Goal: Task Accomplishment & Management: Manage account settings

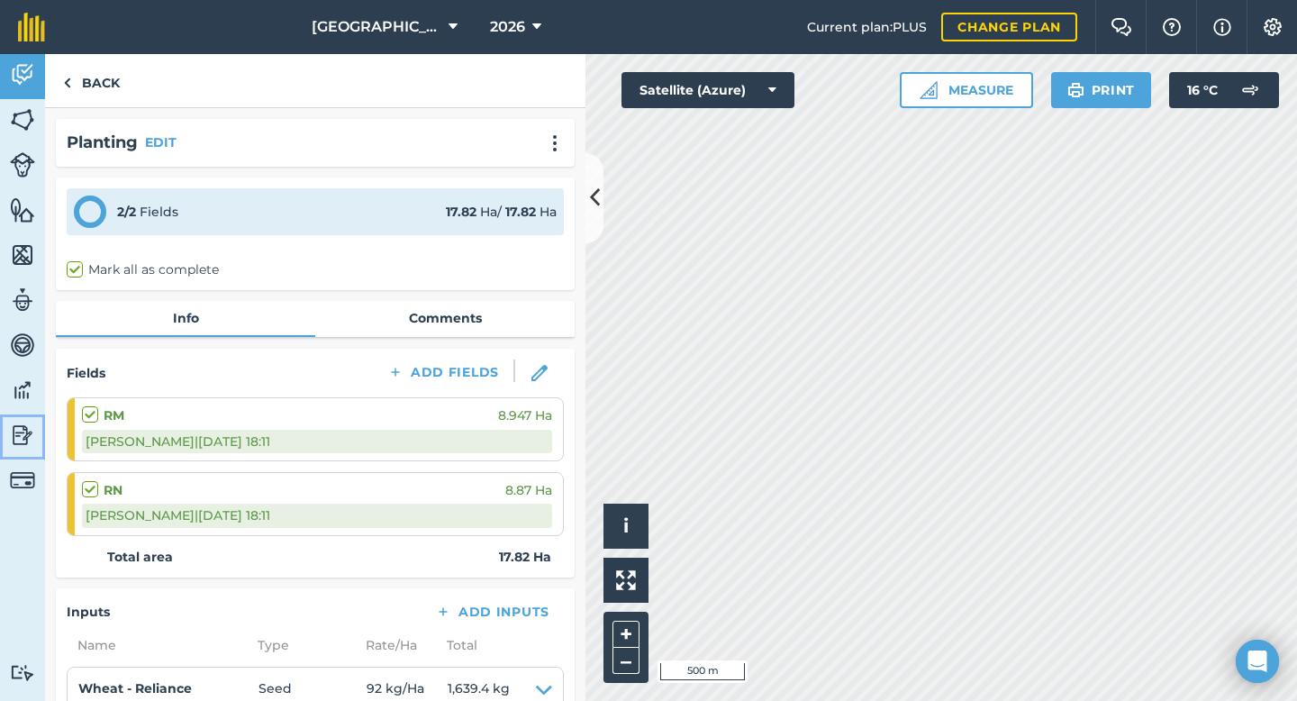
click at [17, 430] on img at bounding box center [22, 434] width 25 height 27
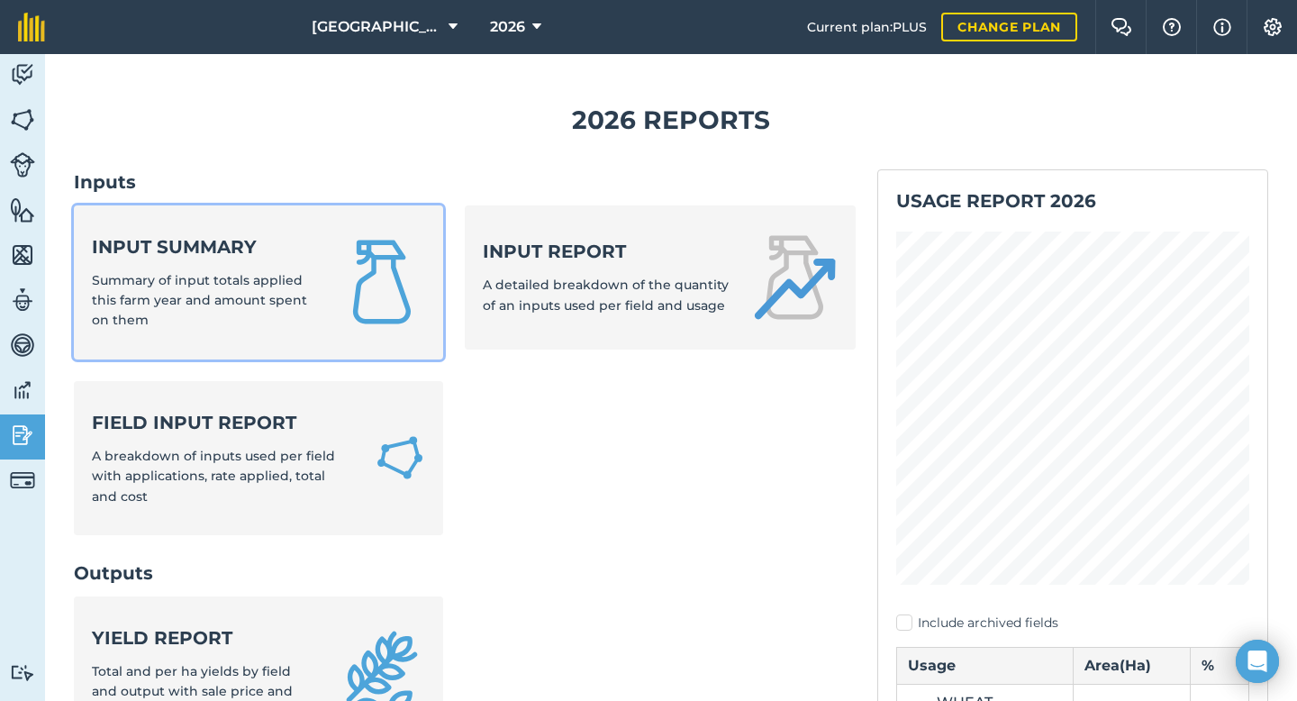
click at [210, 242] on strong "Input summary" at bounding box center [204, 246] width 225 height 25
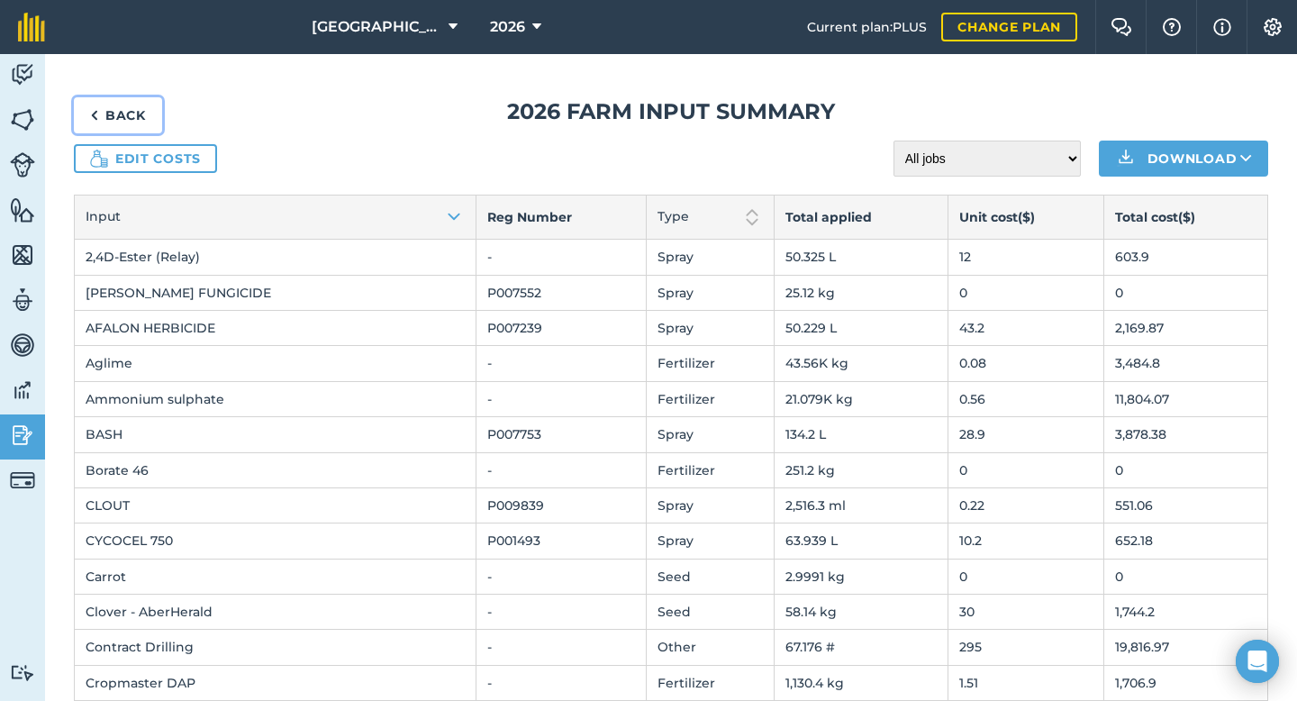
click at [108, 114] on link "Back" at bounding box center [118, 115] width 88 height 36
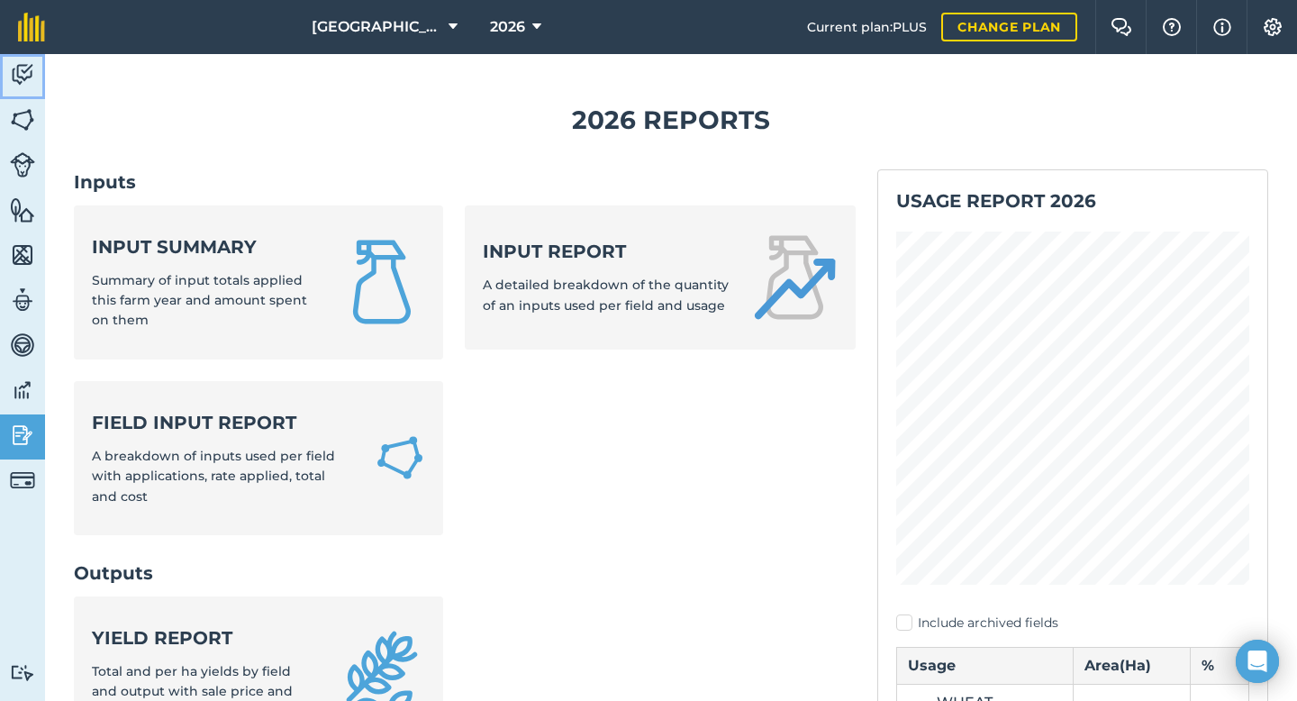
click at [22, 75] on img at bounding box center [22, 74] width 25 height 27
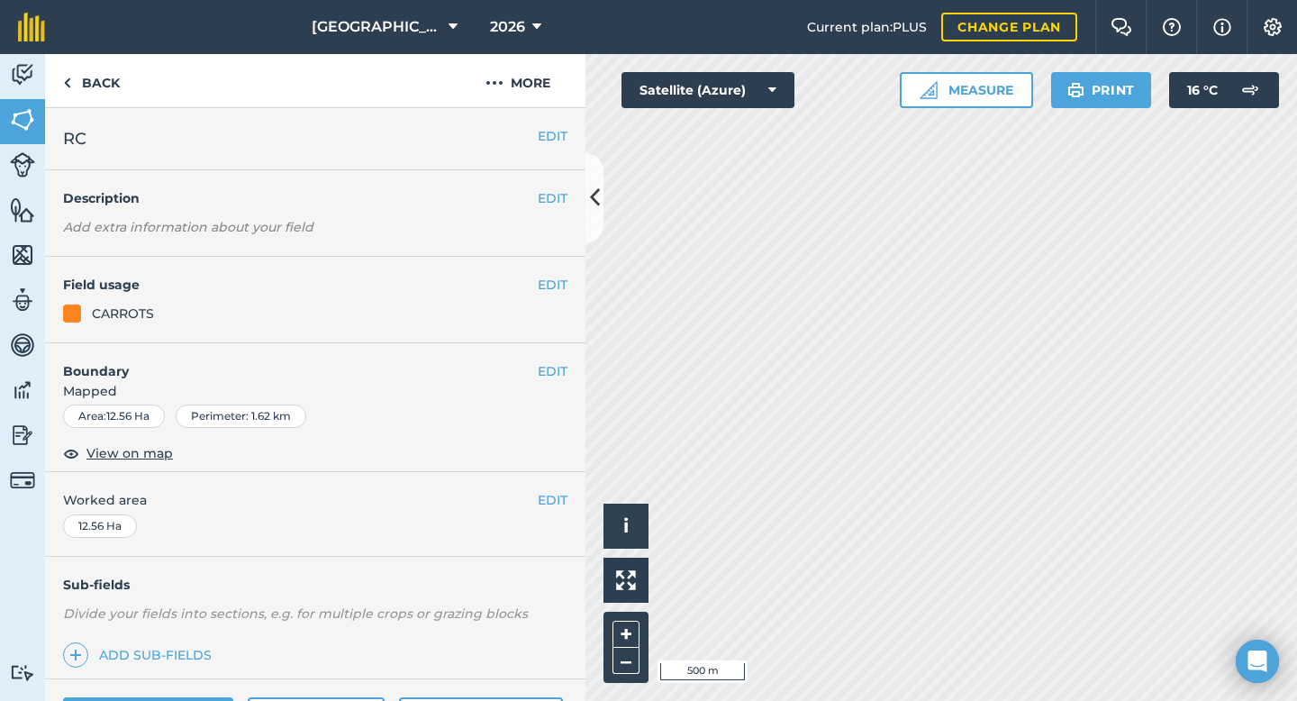
scroll to position [147, 0]
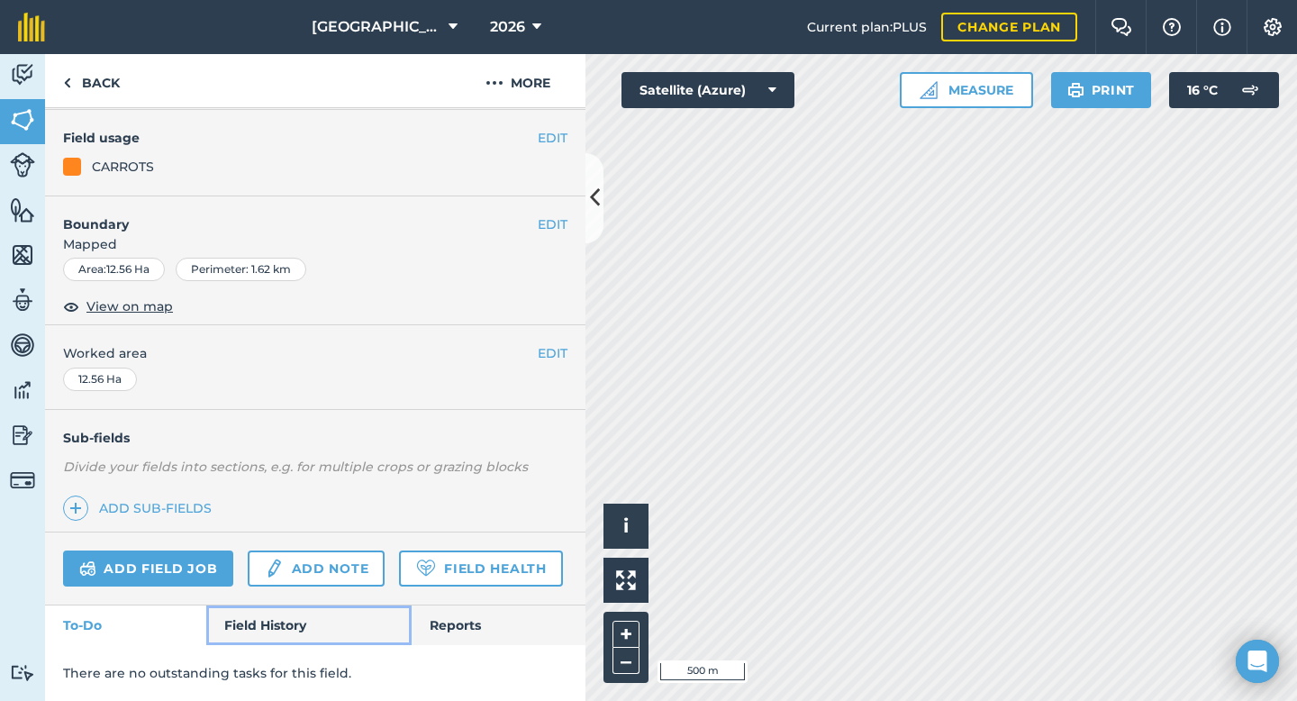
click at [270, 632] on link "Field History" at bounding box center [308, 625] width 204 height 40
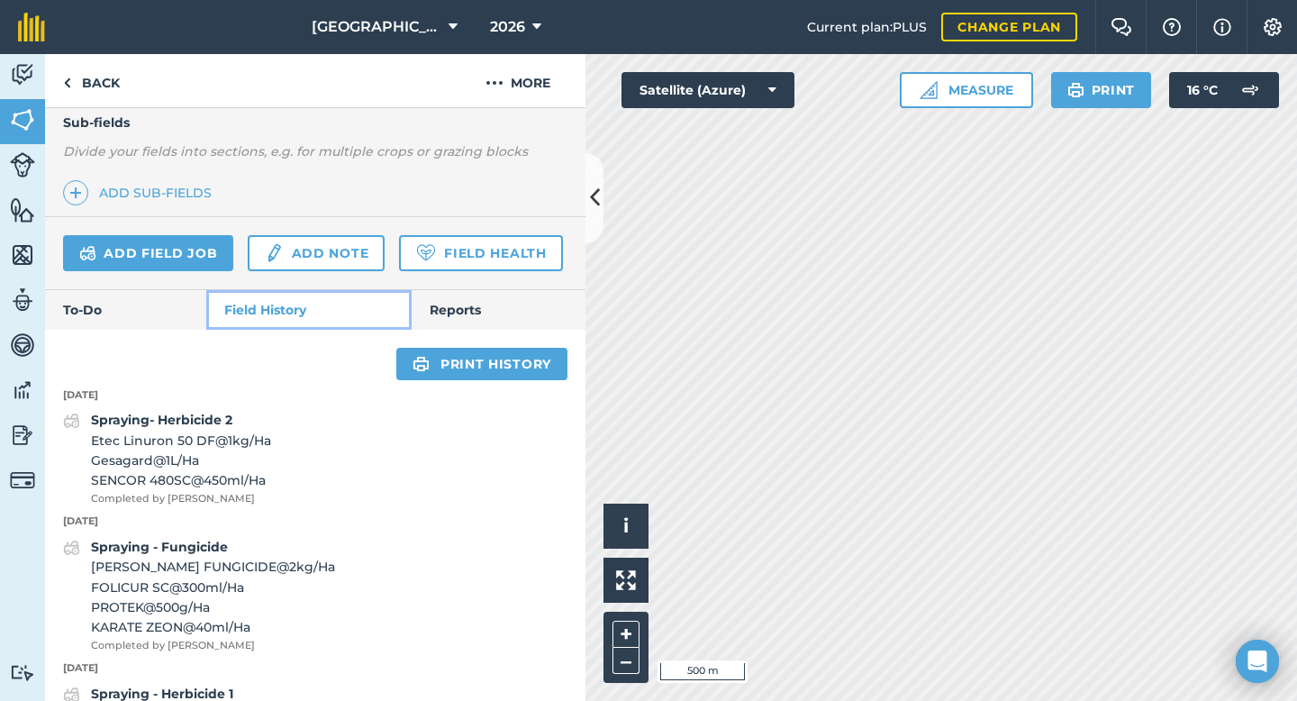
scroll to position [448, 0]
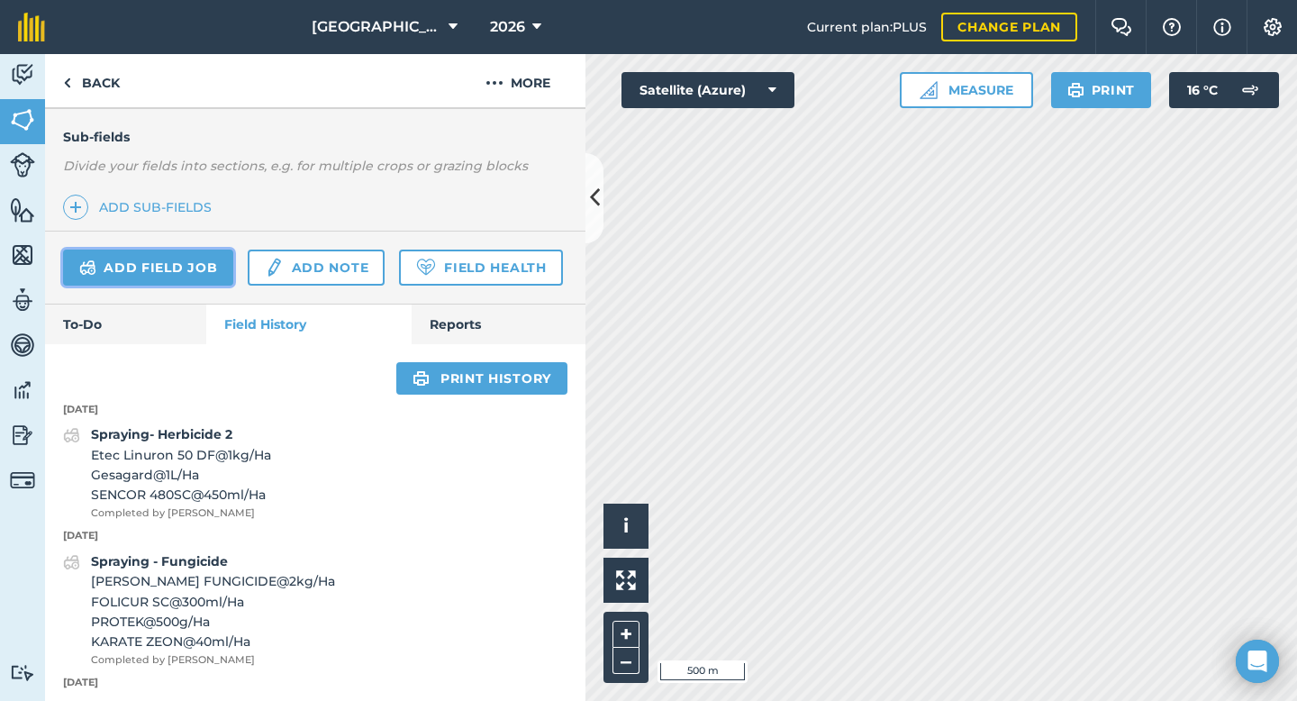
click at [202, 276] on link "Add field job" at bounding box center [148, 267] width 170 height 36
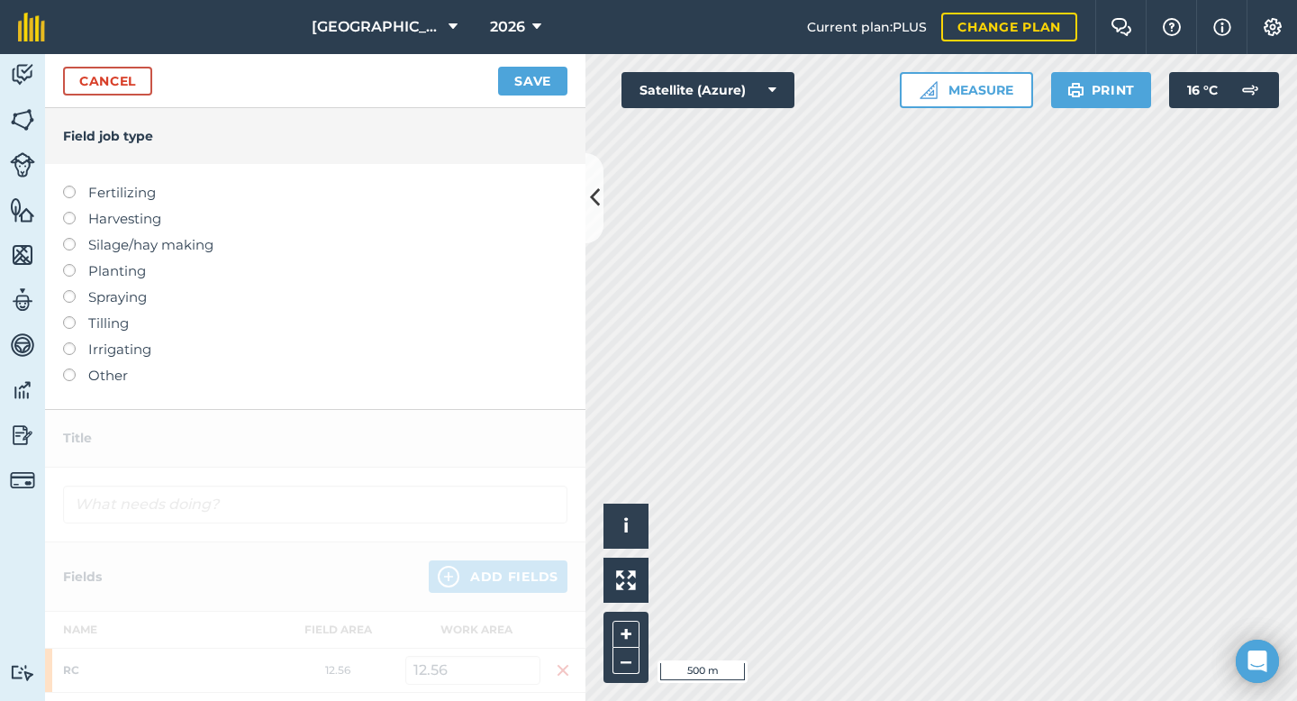
click at [71, 368] on label at bounding box center [75, 368] width 25 height 0
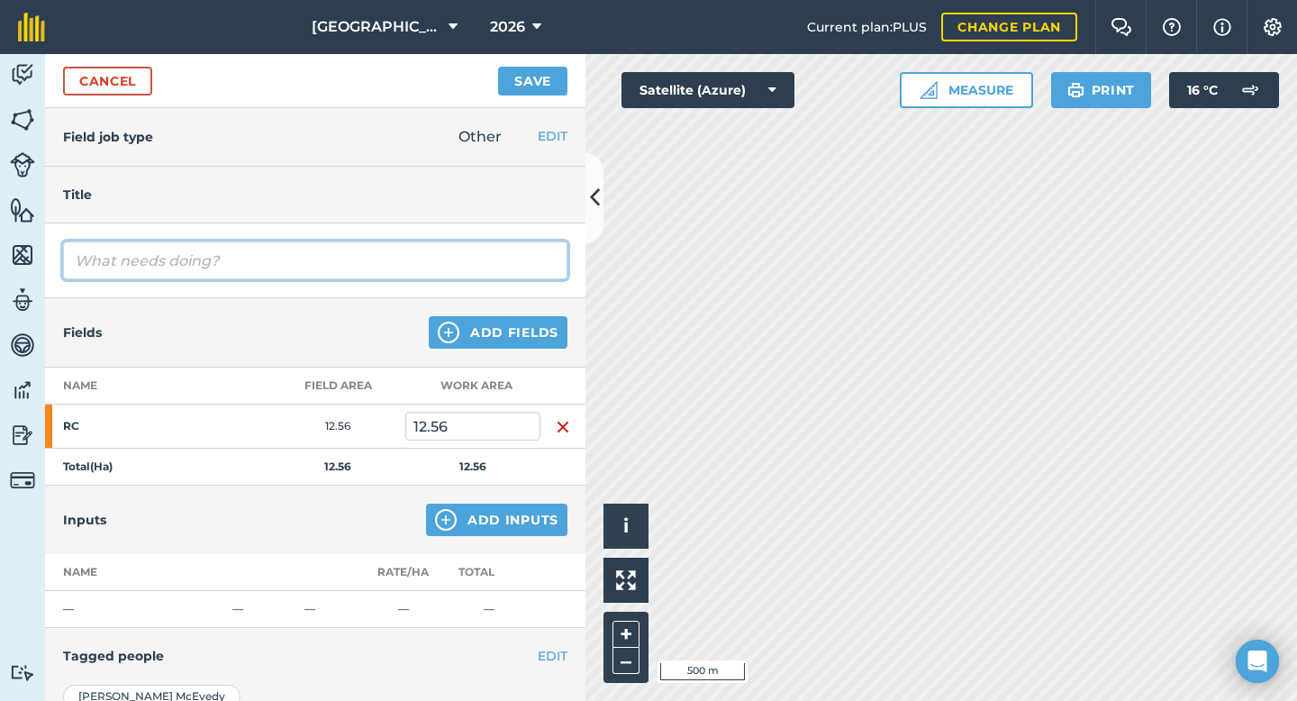
click at [143, 262] on input "text" at bounding box center [315, 260] width 504 height 38
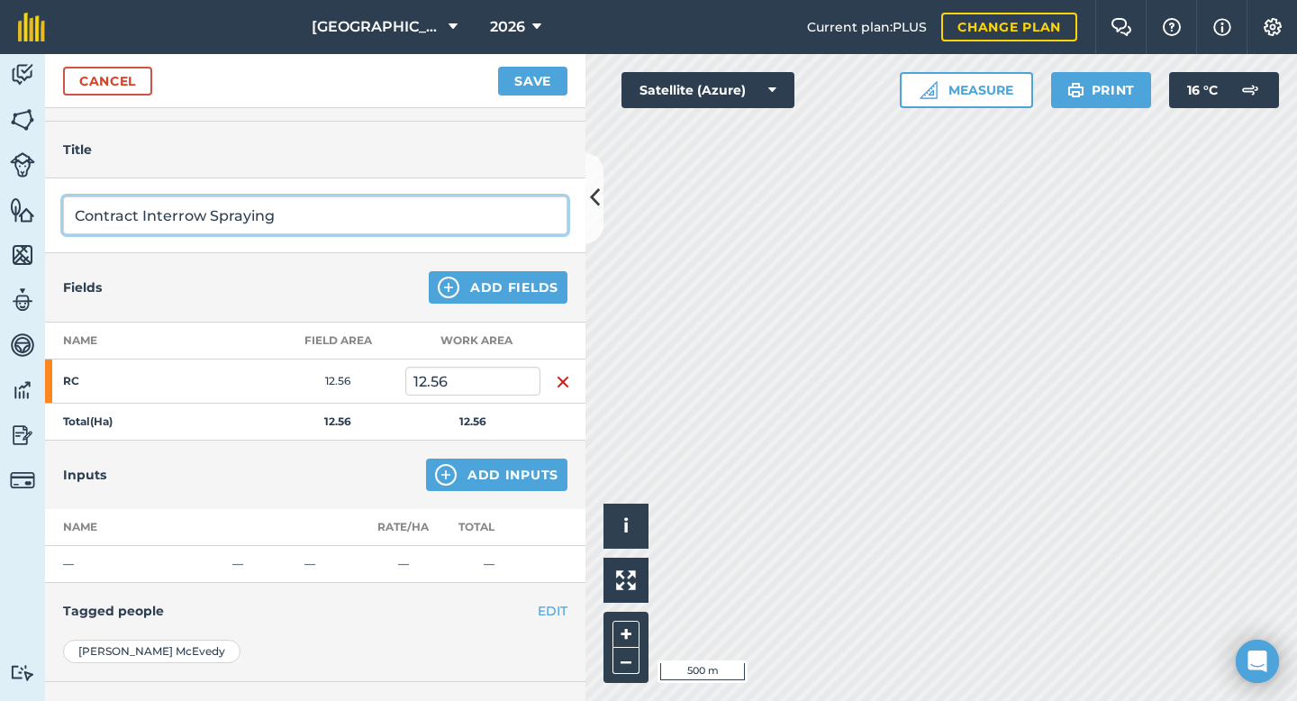
click at [179, 216] on input "Contract Interrow Spraying" at bounding box center [315, 215] width 504 height 38
type input "Contract Inter-row Spraying"
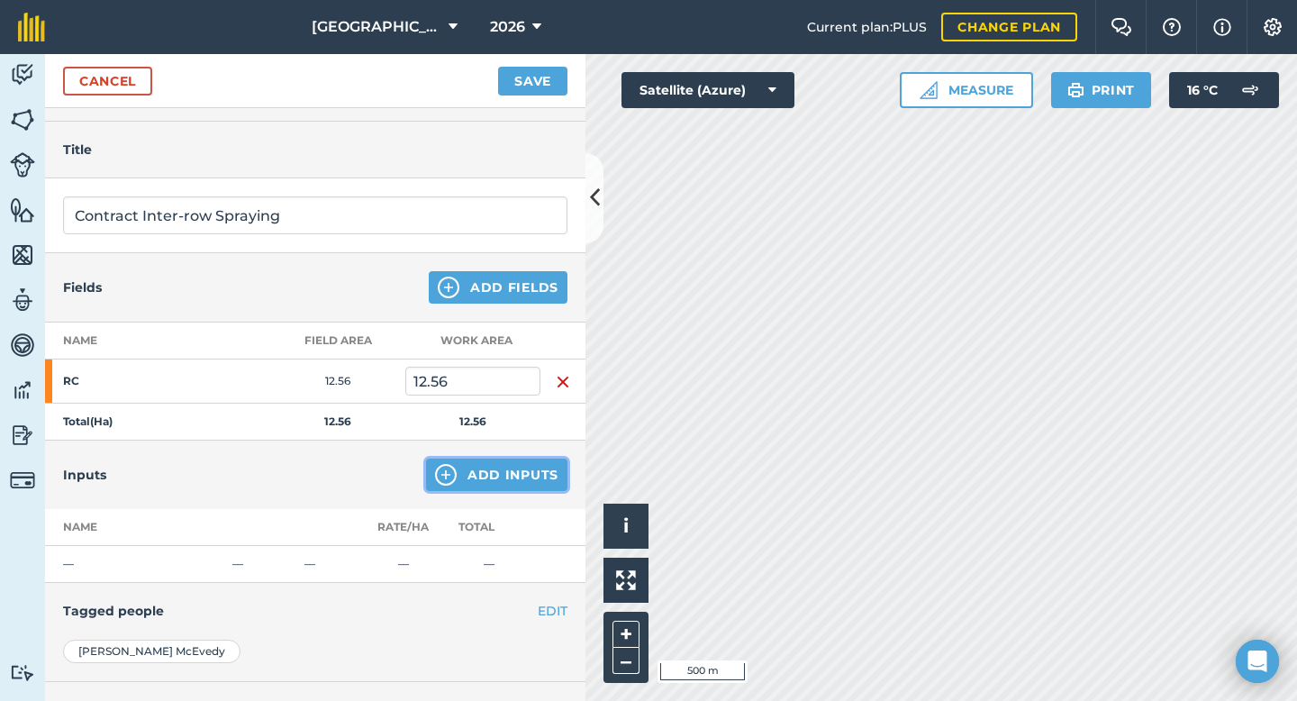
click at [466, 479] on button "Add Inputs" at bounding box center [496, 474] width 141 height 32
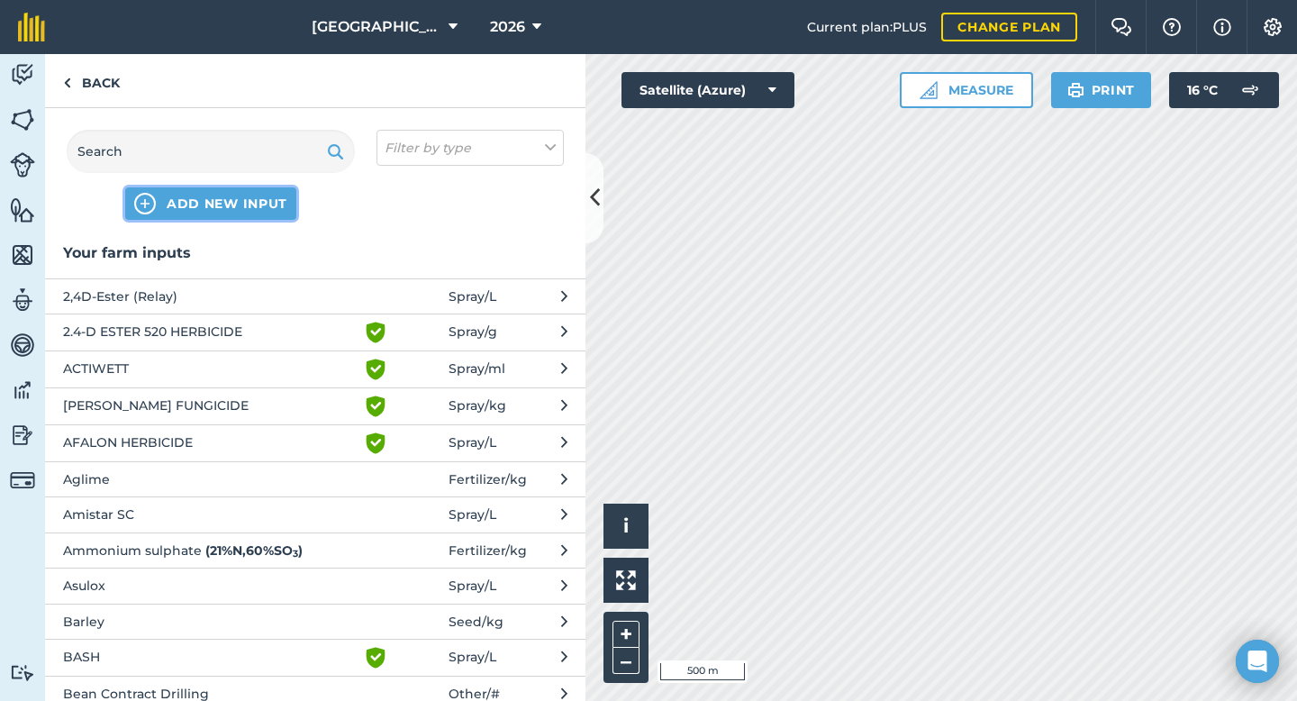
click at [250, 198] on span "ADD NEW INPUT" at bounding box center [227, 204] width 121 height 18
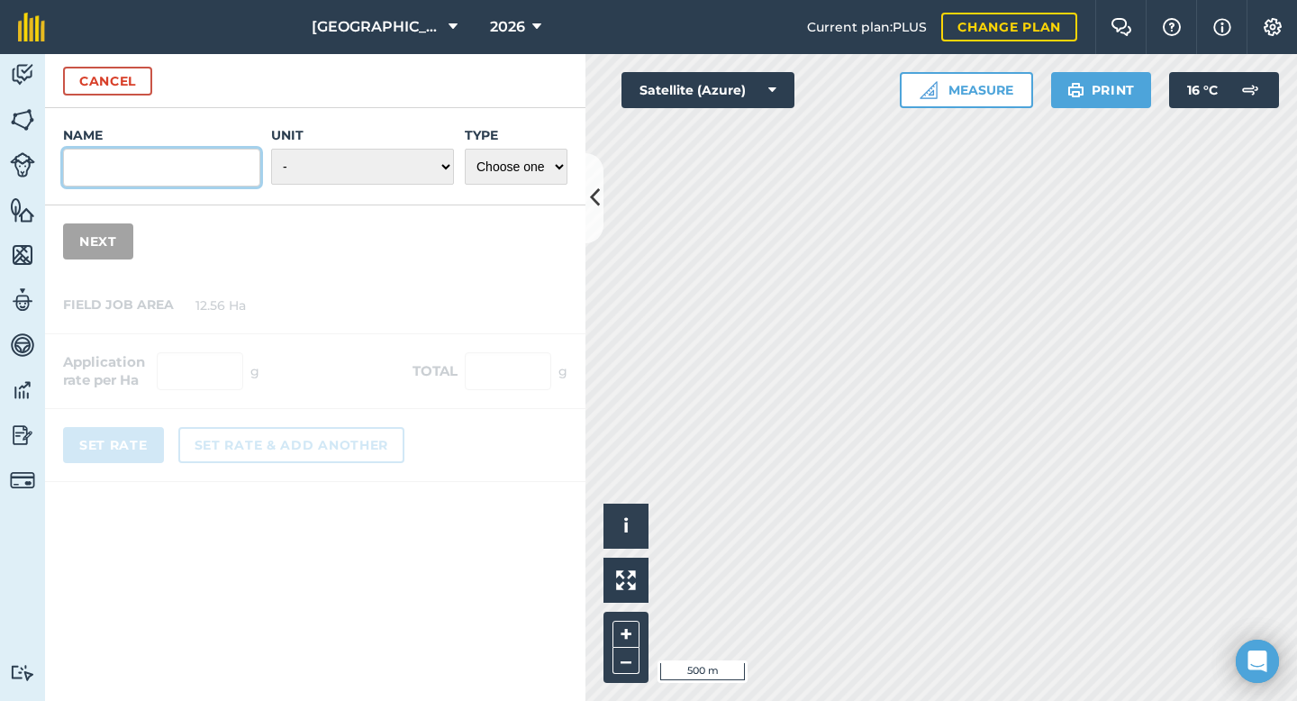
click at [177, 161] on input "Name" at bounding box center [161, 168] width 197 height 38
type input "Contract Inter-row spray"
click at [310, 167] on select "- Grams/g Kilograms/kg Metric tonnes/t Millilitres/ml Litres/L Ounces/oz Pounds…" at bounding box center [362, 167] width 183 height 36
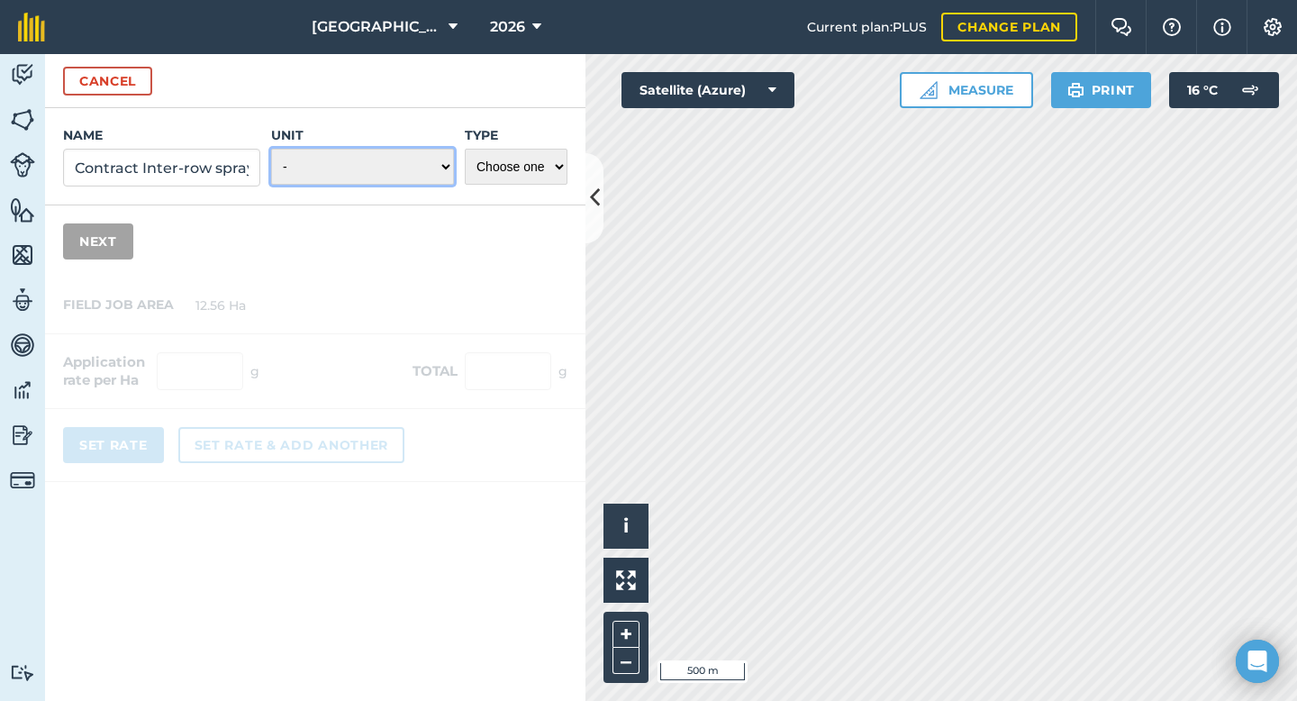
select select "COUNT"
click at [527, 167] on select "Choose one Fertilizer Seed Spray Fuel Other" at bounding box center [516, 167] width 103 height 36
select select "OTHER"
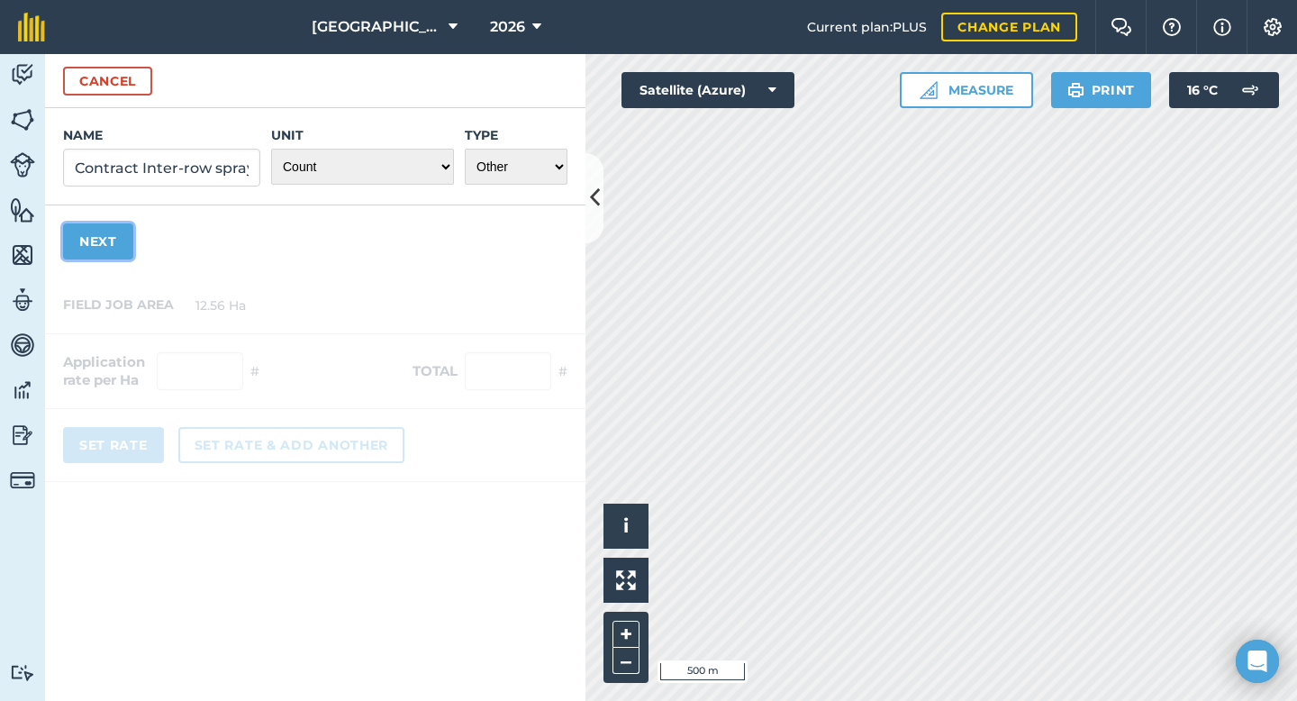
click at [109, 240] on button "Next" at bounding box center [98, 241] width 70 height 36
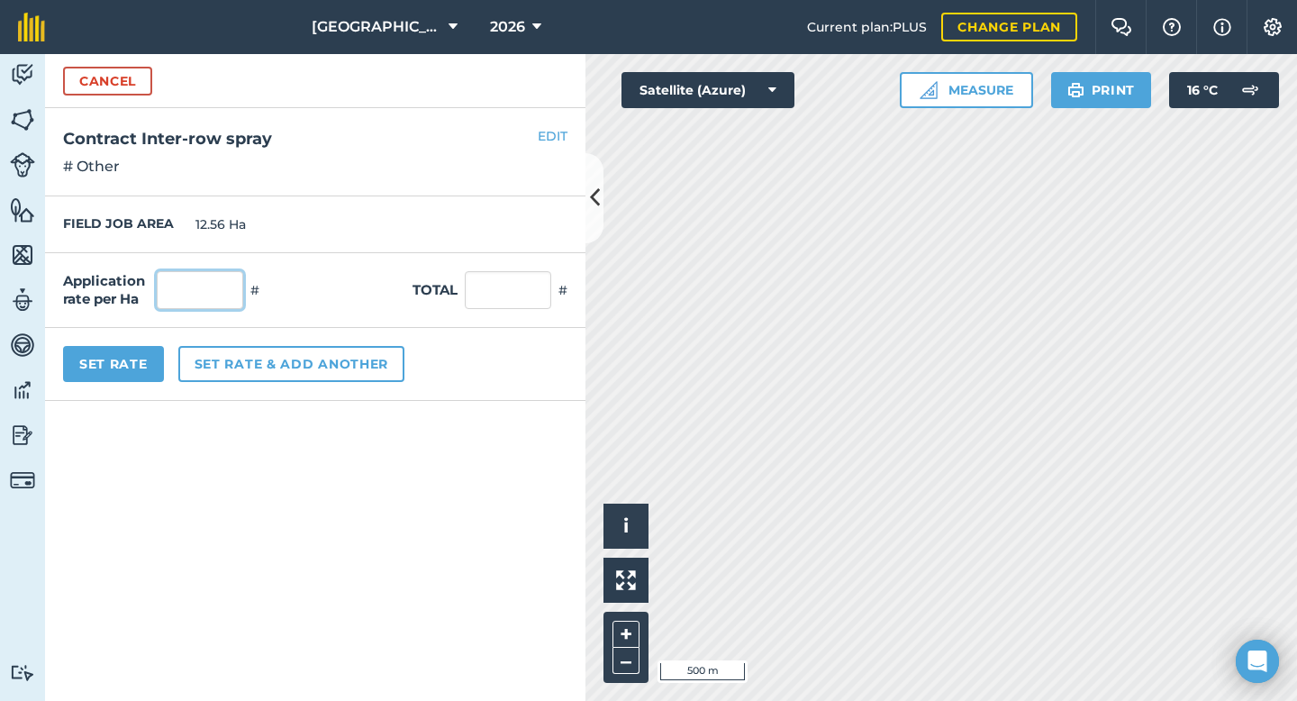
click at [213, 297] on input "text" at bounding box center [200, 290] width 86 height 38
type input "1"
type input "12.56"
click at [311, 466] on form "Cancel Name Contract Inter-row spray Unit - Grams/g Kilograms/kg Metric tonnes/…" at bounding box center [315, 377] width 540 height 647
click at [130, 365] on button "Set Rate" at bounding box center [113, 364] width 101 height 36
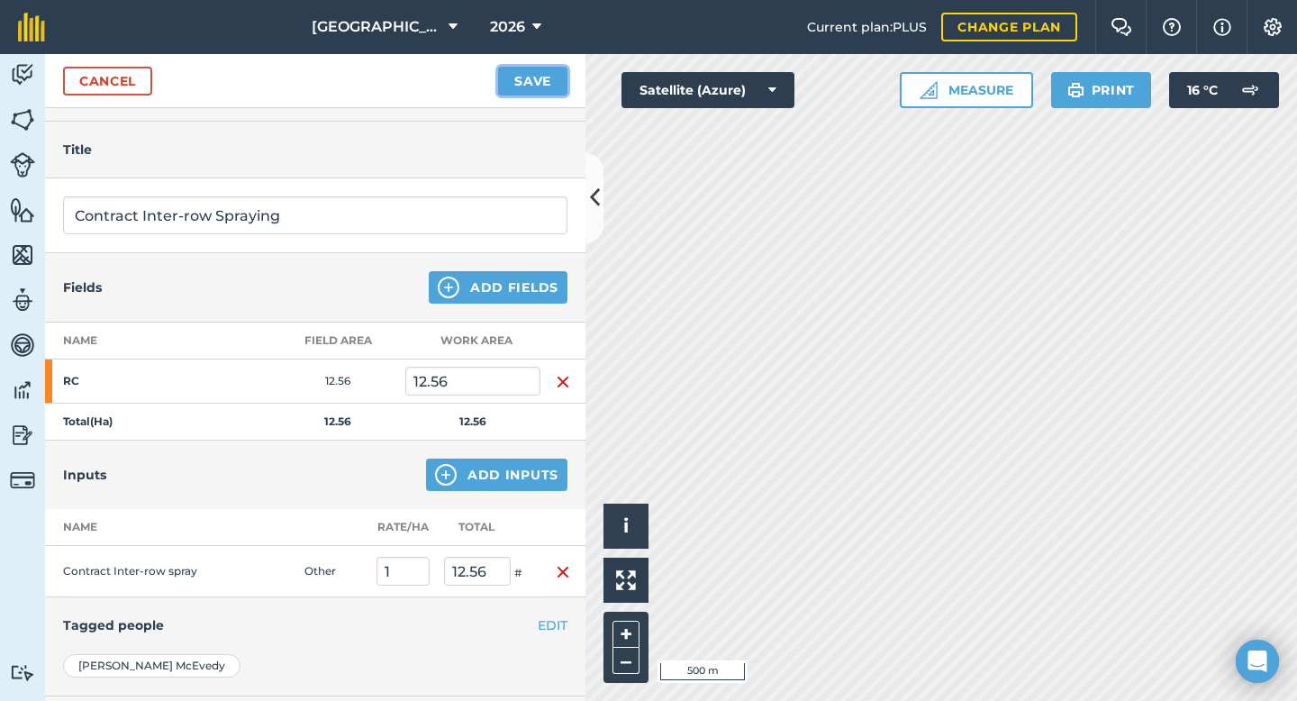
click at [540, 89] on button "Save" at bounding box center [532, 81] width 69 height 29
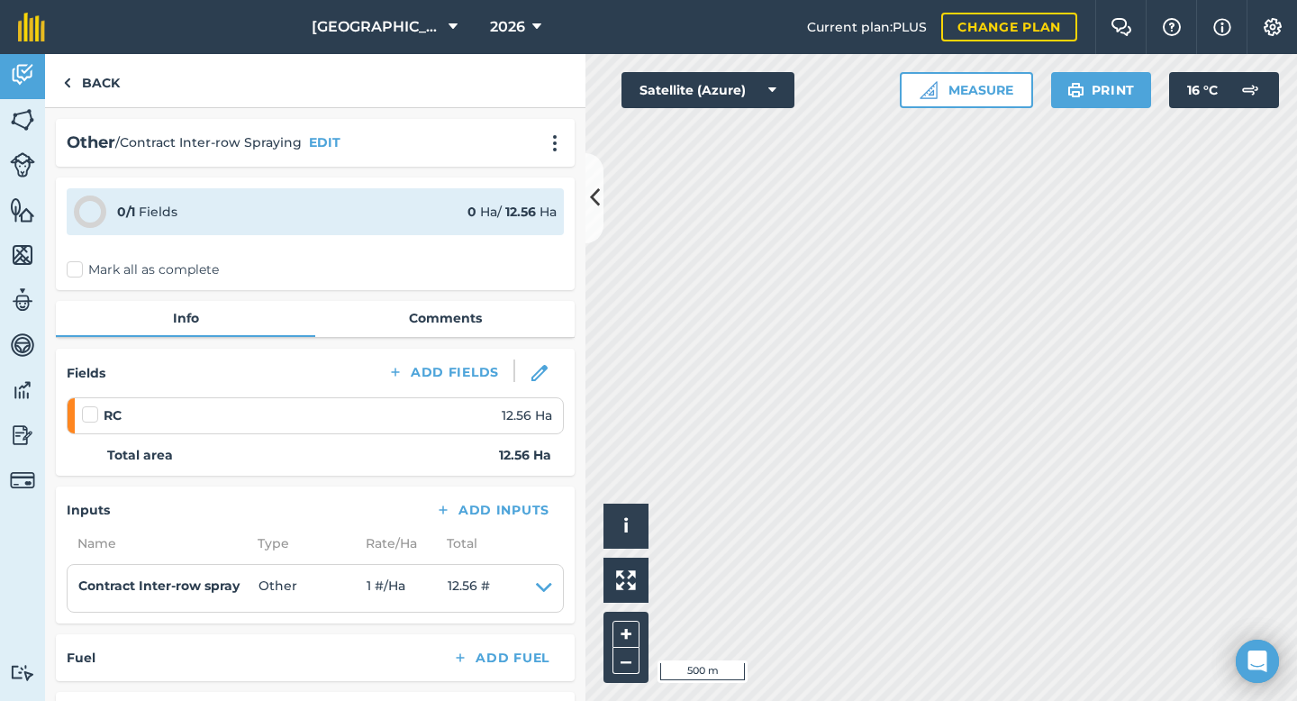
scroll to position [14, 0]
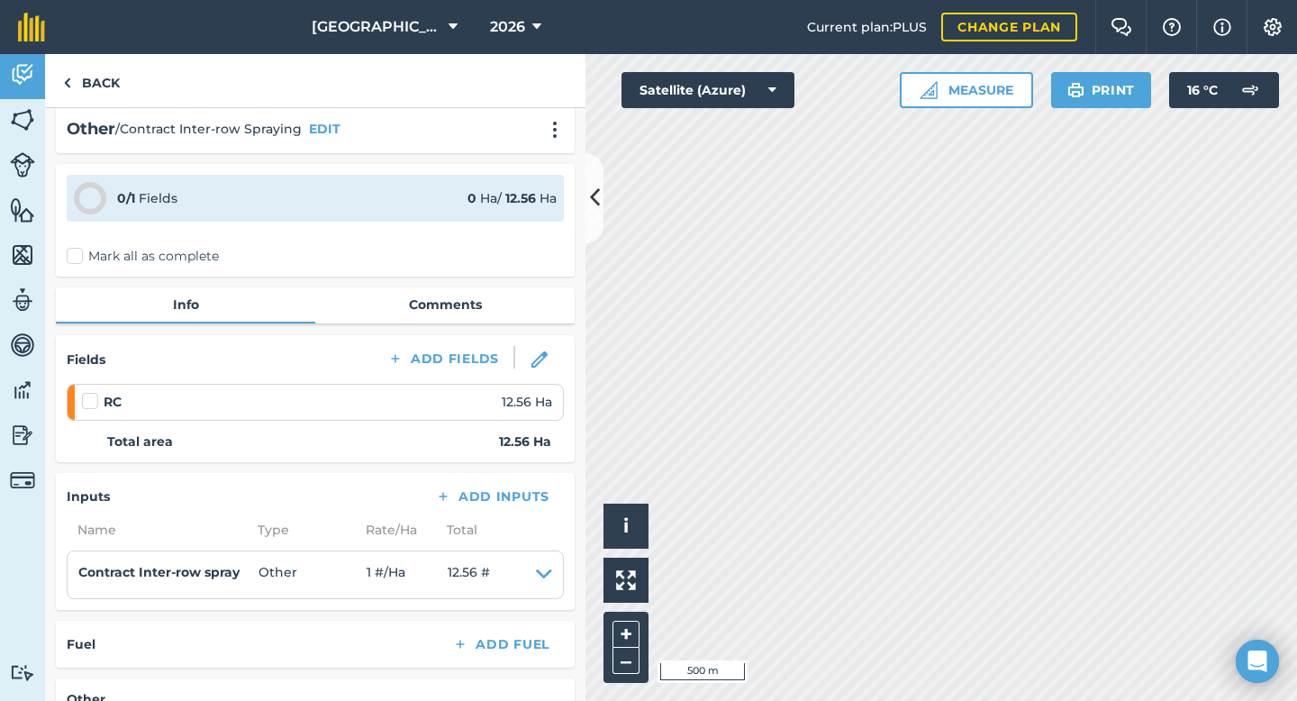
click at [94, 392] on label at bounding box center [93, 392] width 22 height 0
click at [94, 403] on input "checkbox" at bounding box center [88, 398] width 12 height 12
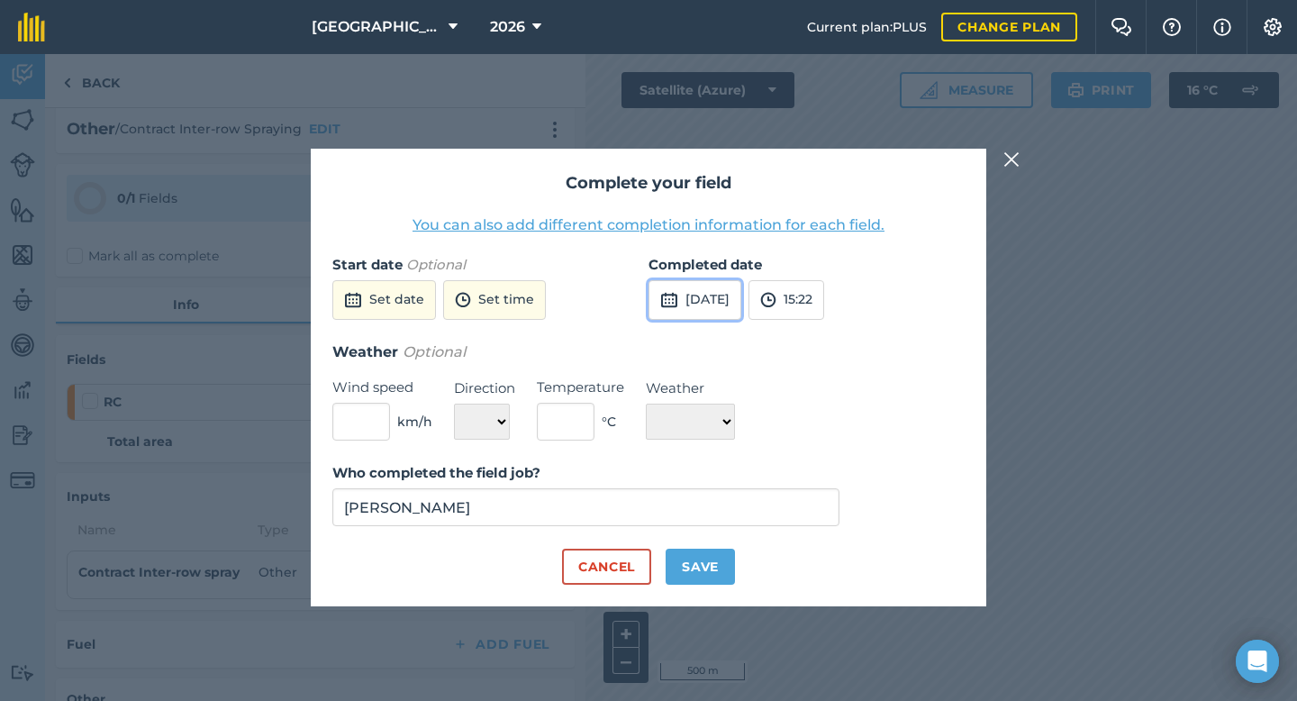
click at [668, 298] on img at bounding box center [669, 300] width 18 height 22
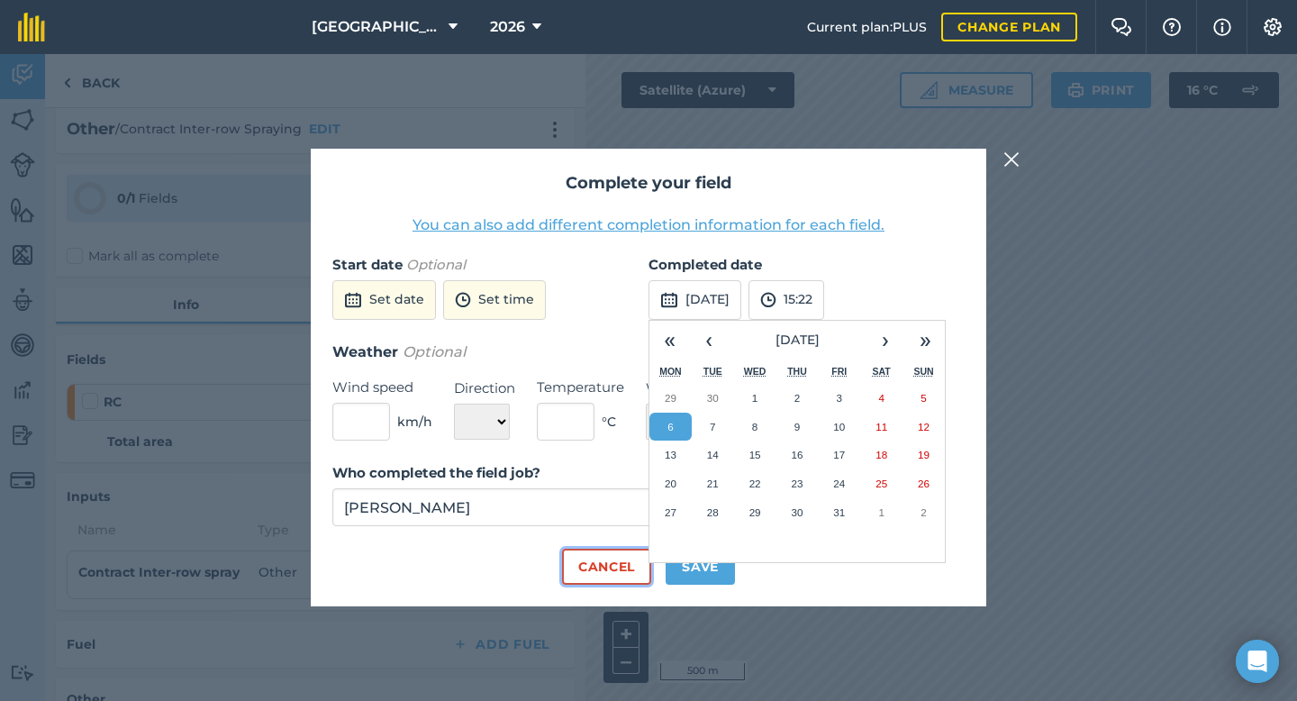
click at [602, 567] on button "Cancel" at bounding box center [606, 566] width 89 height 36
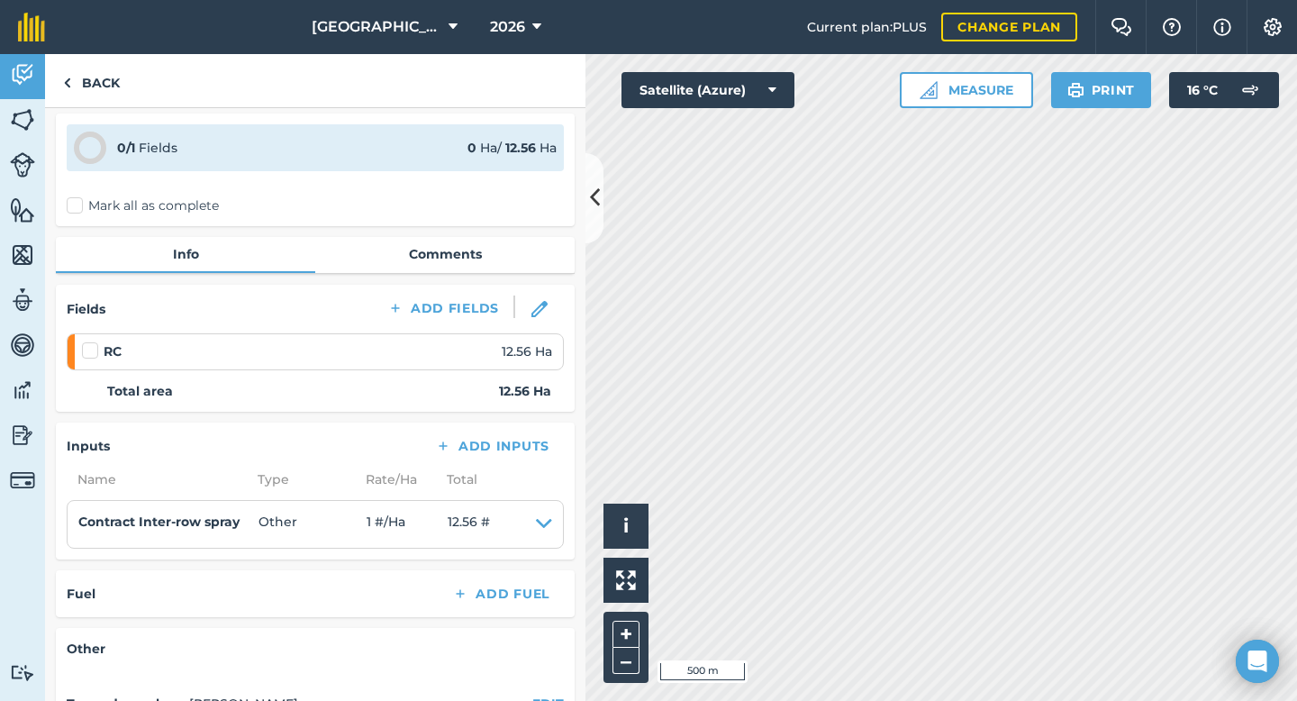
scroll to position [51, 0]
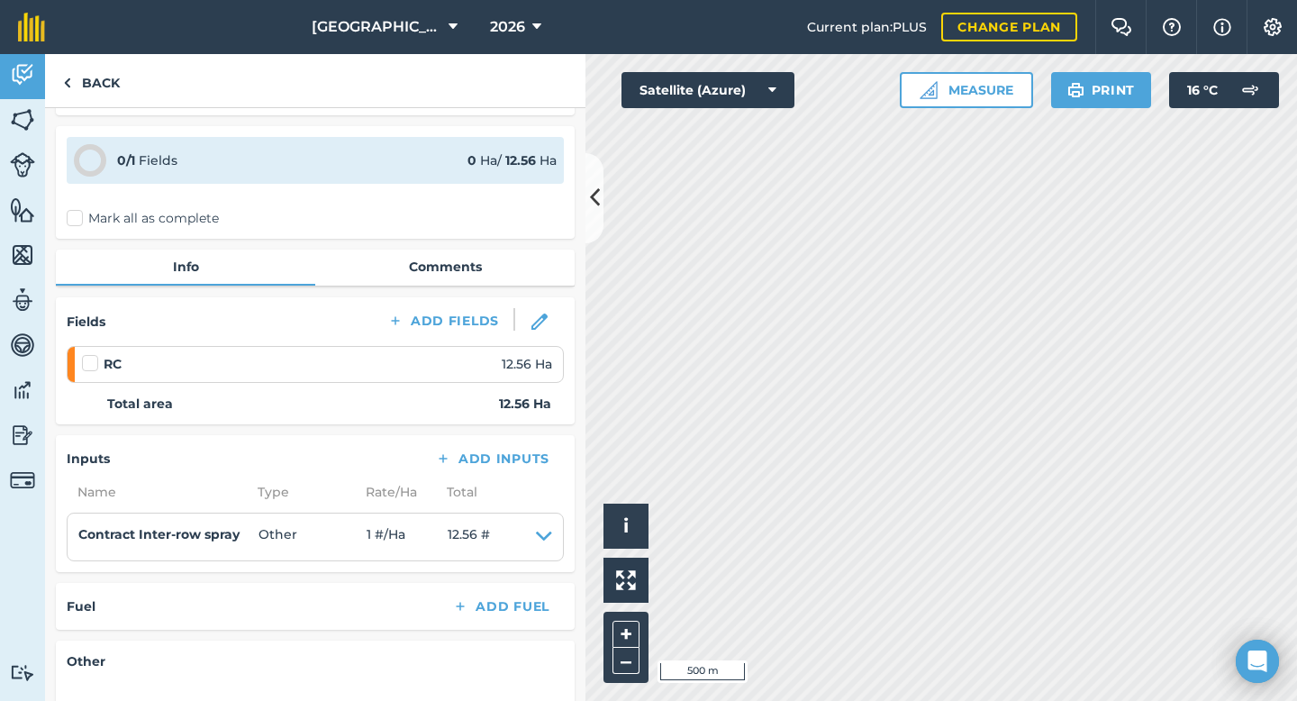
click at [95, 371] on div at bounding box center [93, 363] width 22 height 18
click at [93, 354] on label at bounding box center [93, 354] width 22 height 0
click at [93, 366] on input "checkbox" at bounding box center [88, 360] width 12 height 12
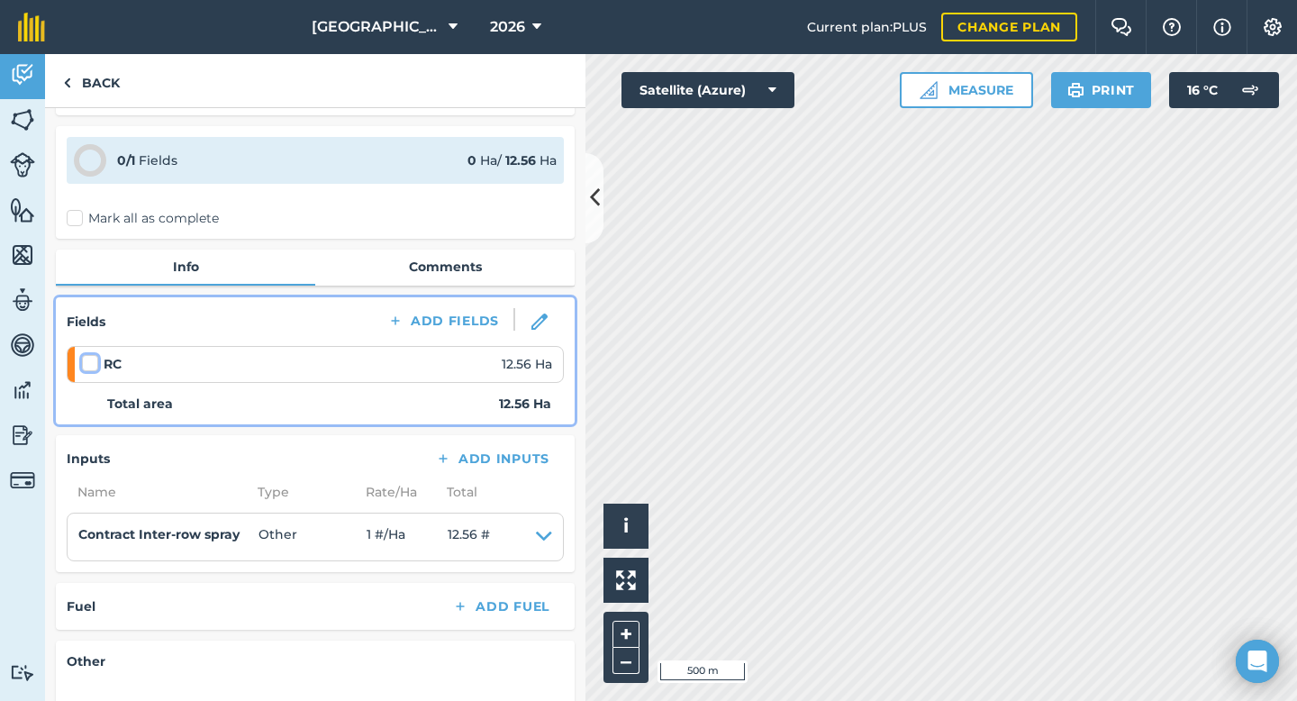
checkbox input "false"
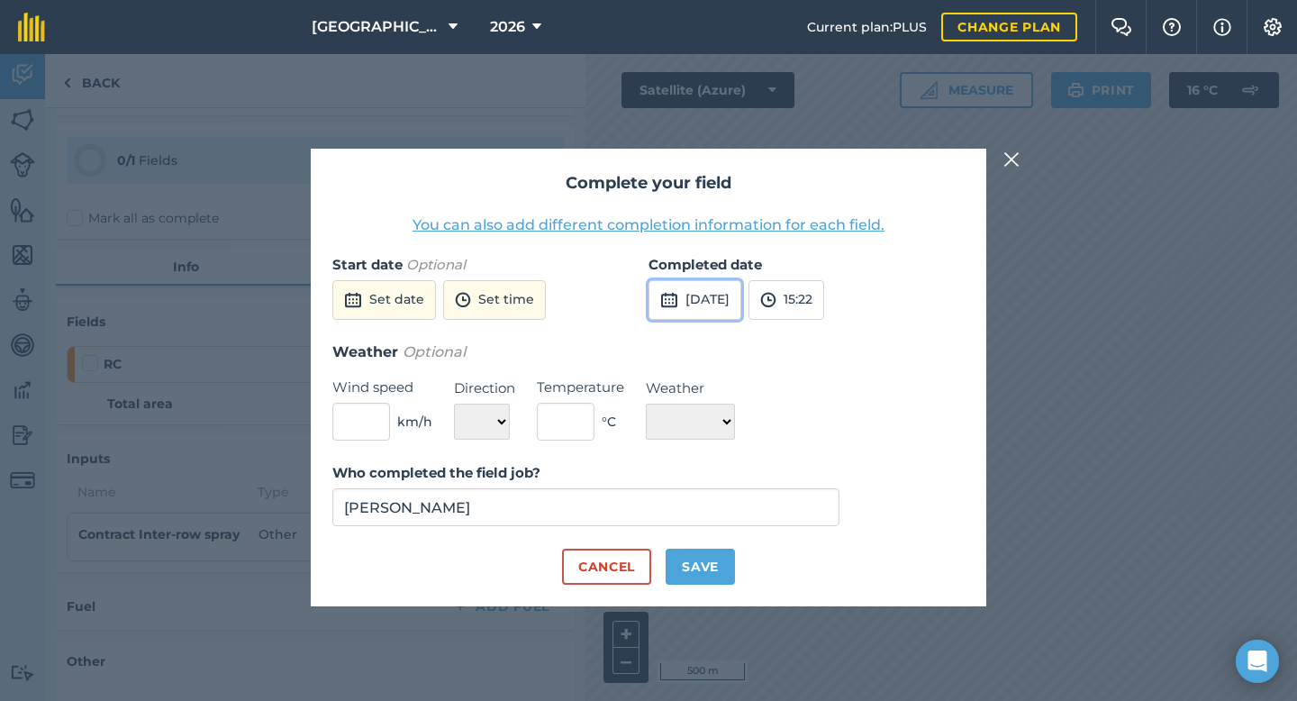
click at [669, 294] on img at bounding box center [669, 300] width 18 height 22
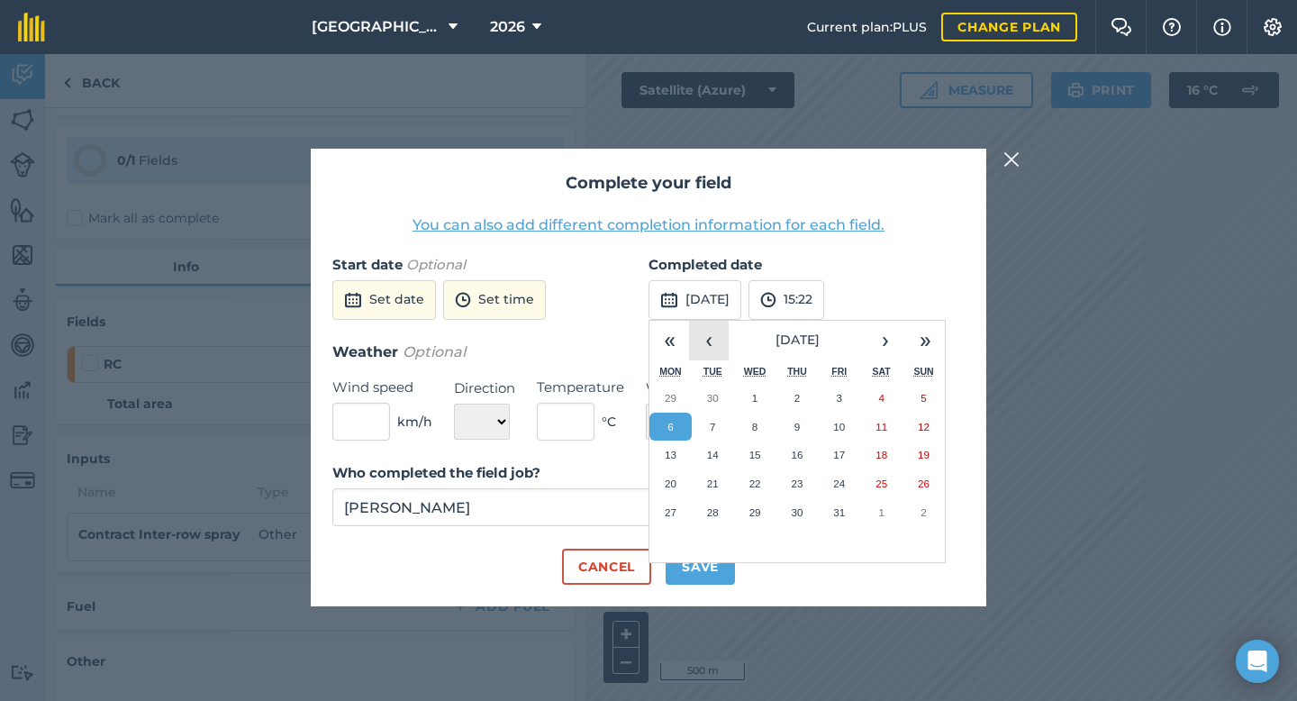
click at [711, 336] on button "‹" at bounding box center [709, 341] width 40 height 40
click at [883, 484] on abbr "27" at bounding box center [881, 483] width 12 height 12
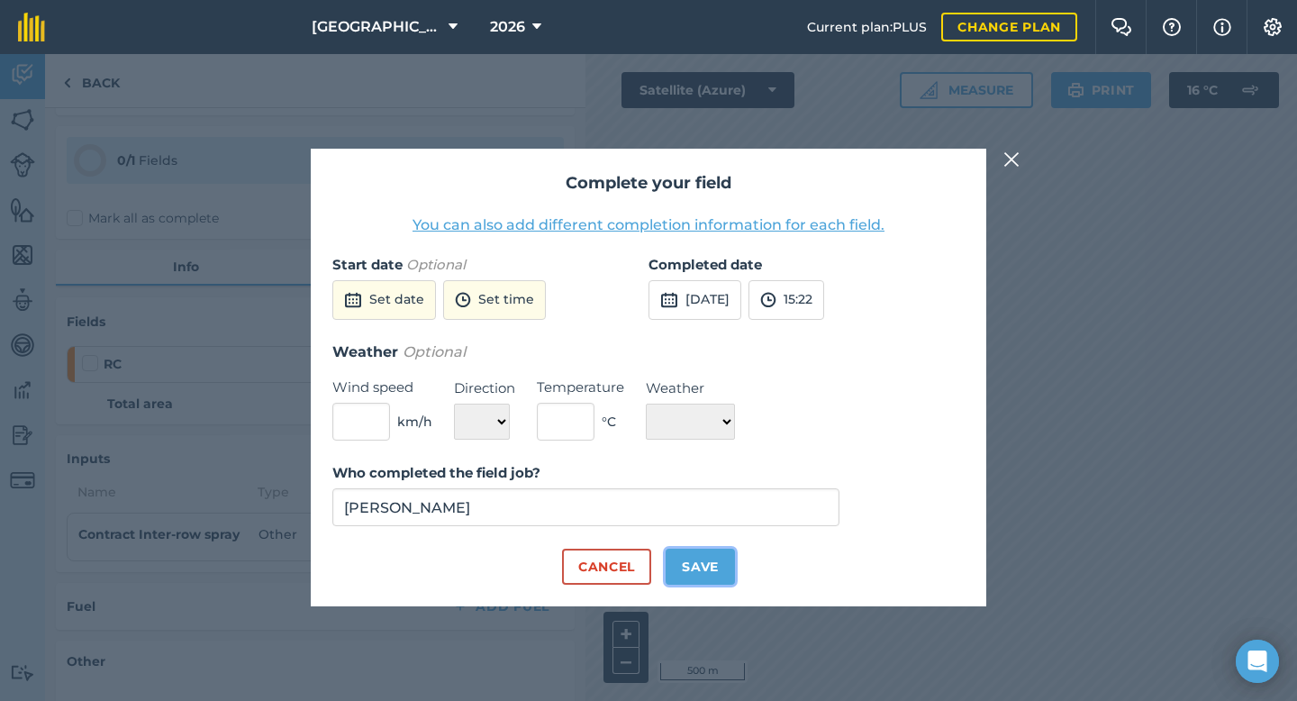
click at [674, 572] on button "Save" at bounding box center [699, 566] width 69 height 36
checkbox input "true"
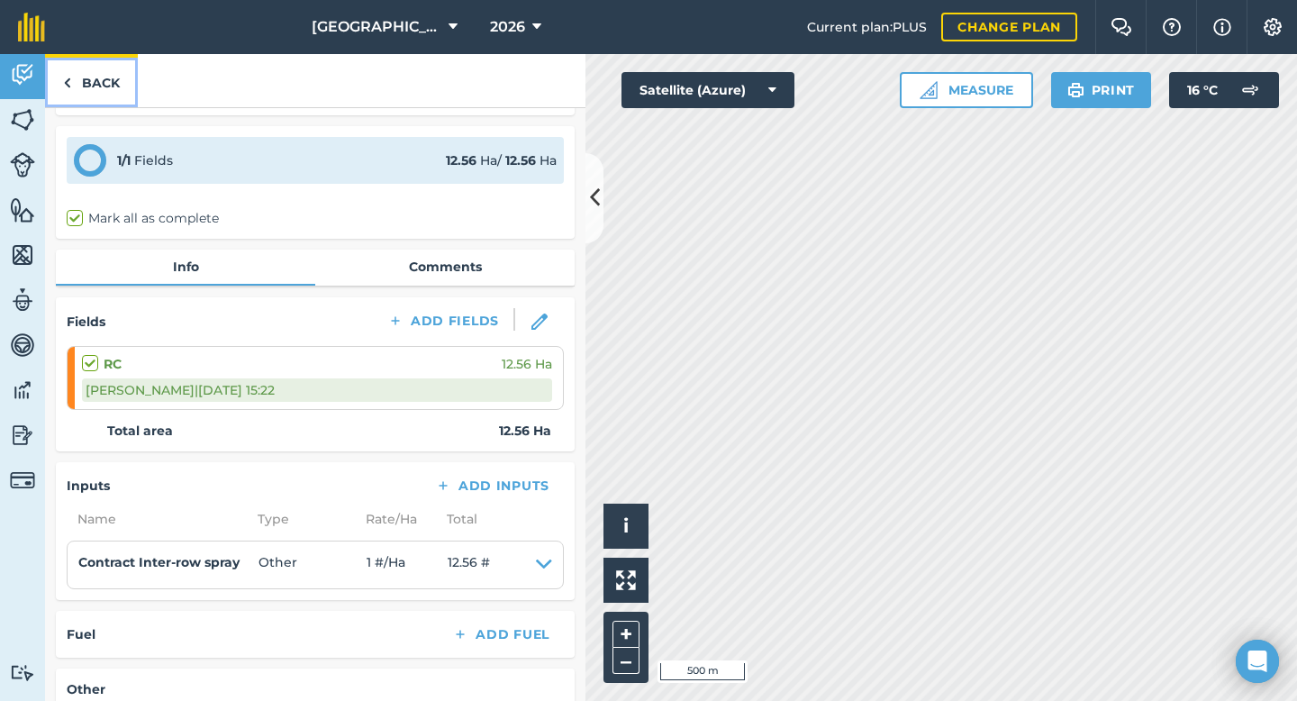
click at [84, 88] on link "Back" at bounding box center [91, 80] width 93 height 53
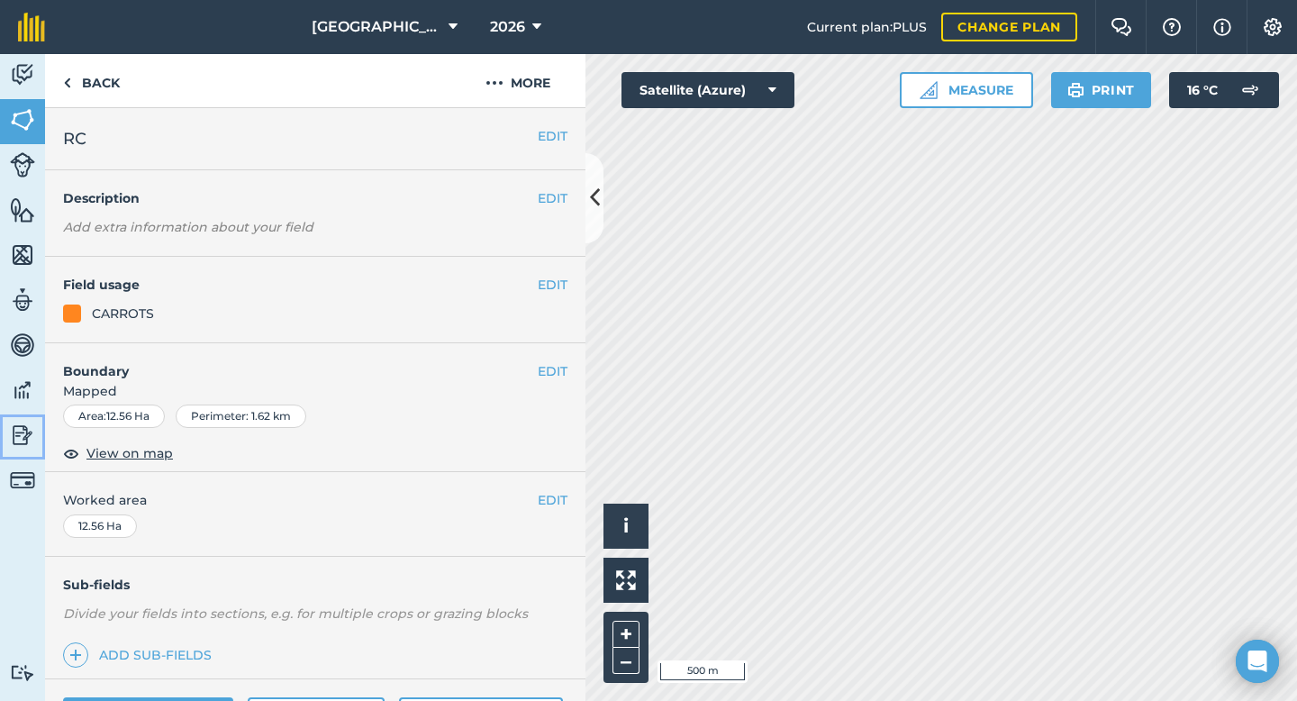
click at [23, 435] on img at bounding box center [22, 434] width 25 height 27
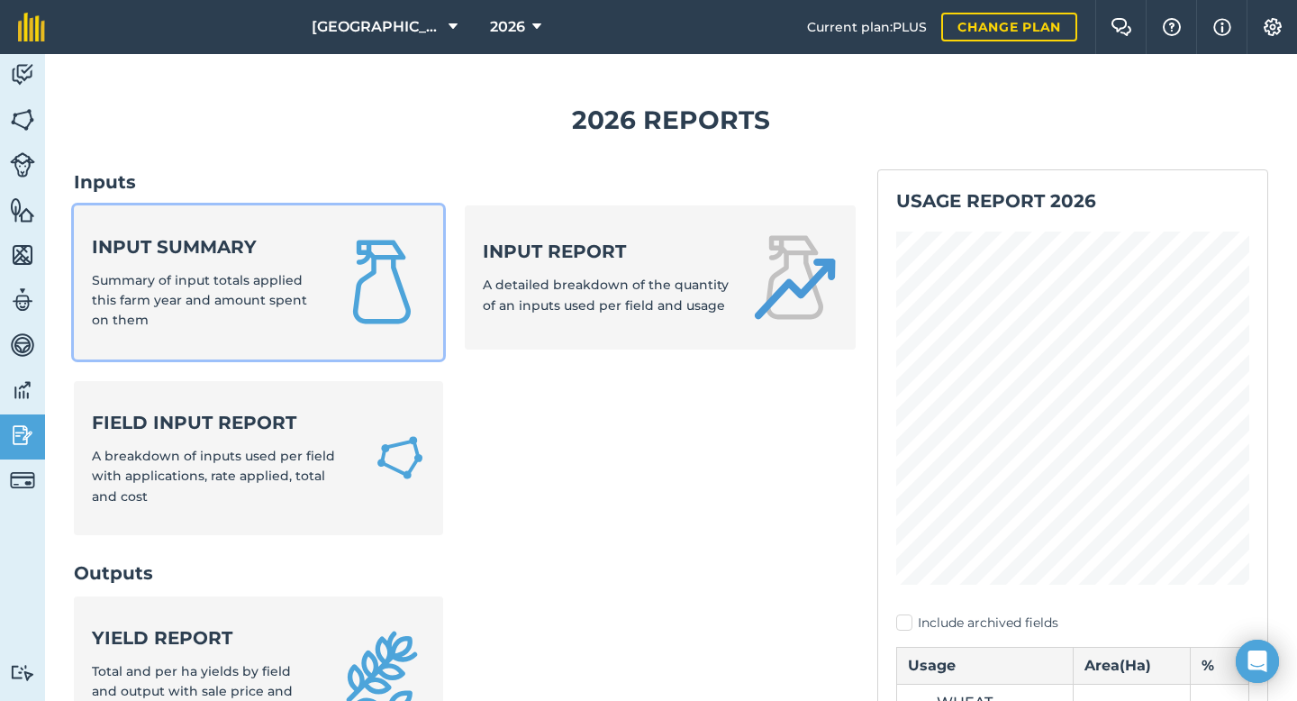
click at [219, 262] on div "Input summary Summary of input totals applied this farm year and amount spent o…" at bounding box center [204, 282] width 225 height 96
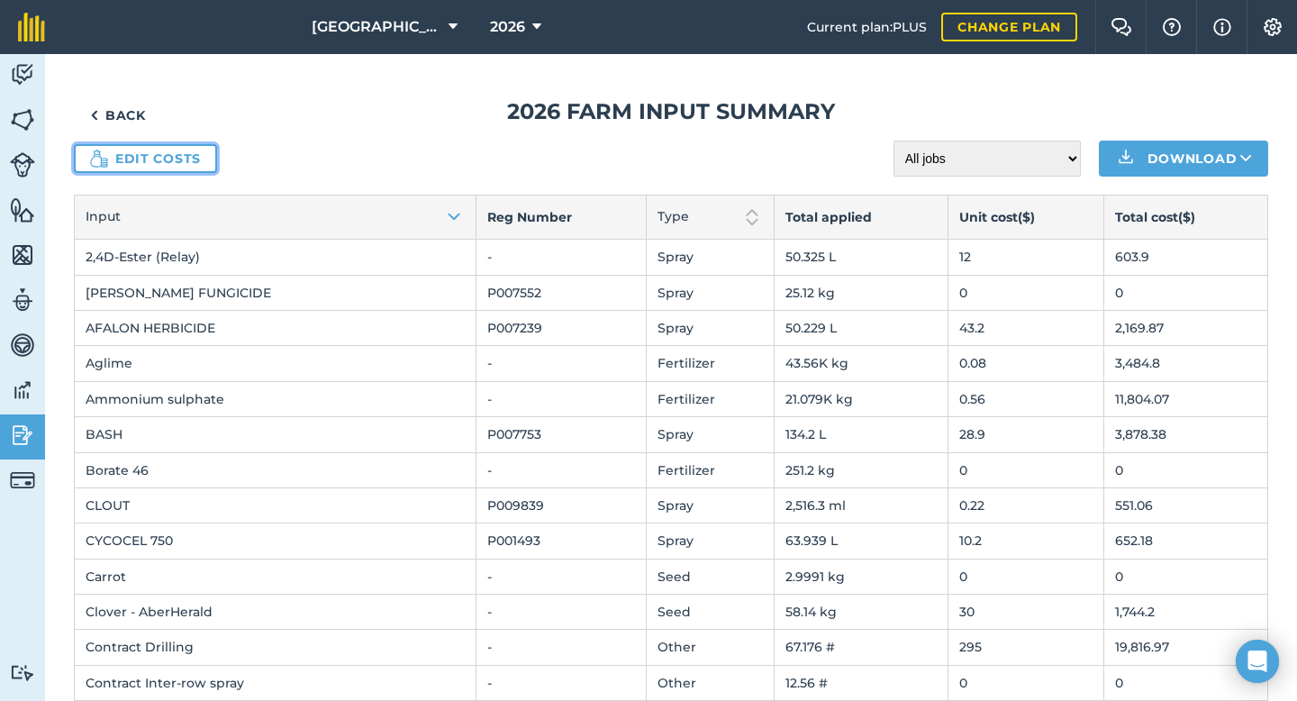
click at [163, 158] on link "Edit costs" at bounding box center [145, 158] width 143 height 29
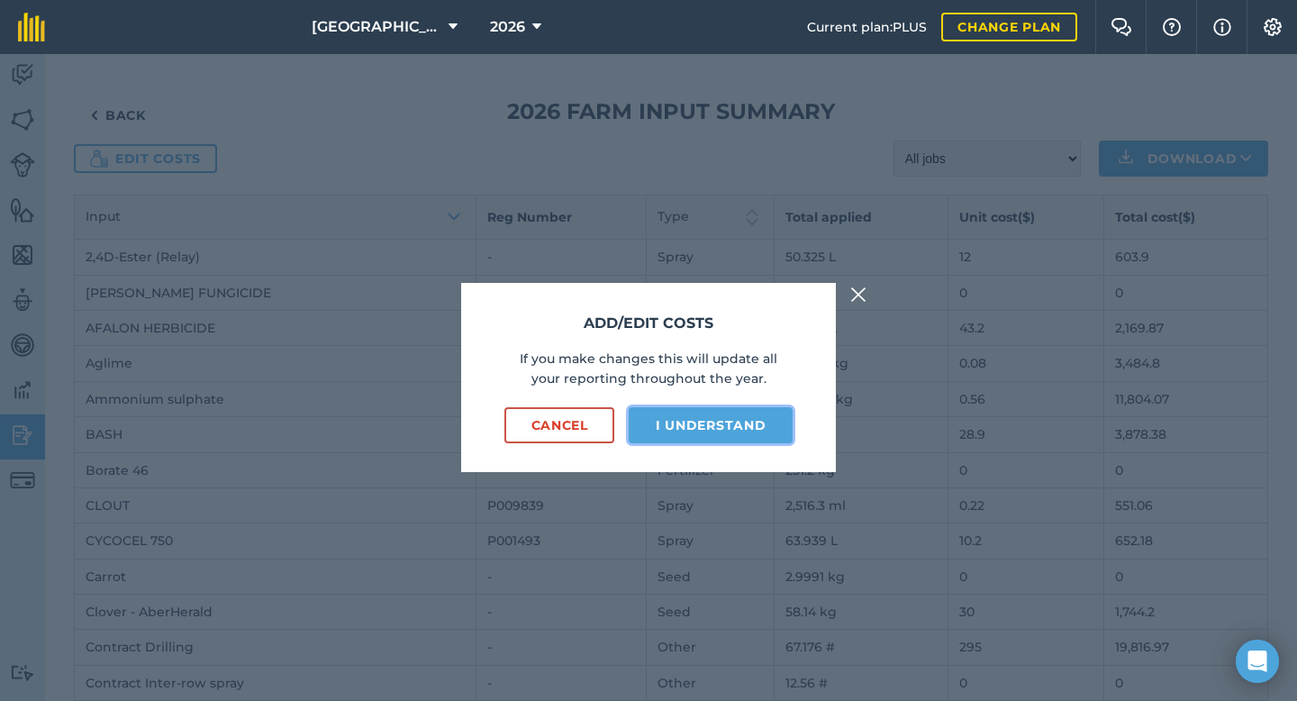
click at [676, 425] on button "I understand" at bounding box center [711, 425] width 164 height 36
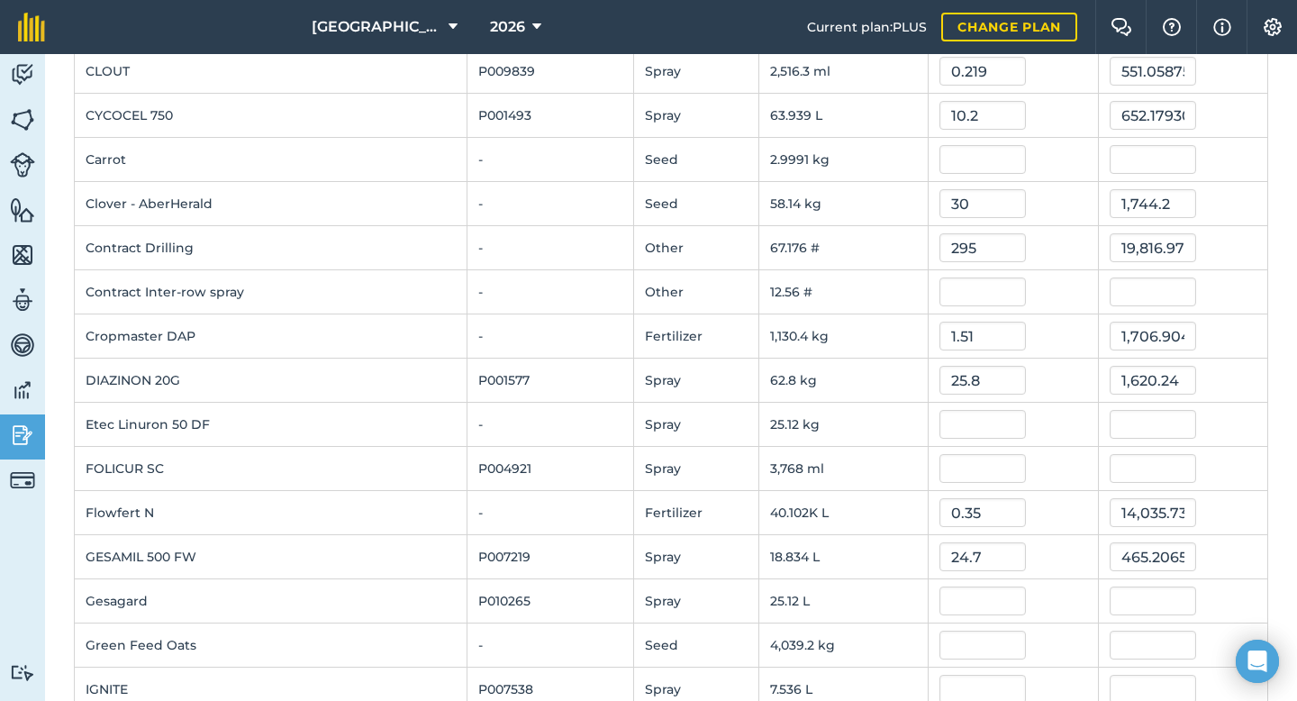
scroll to position [430, 0]
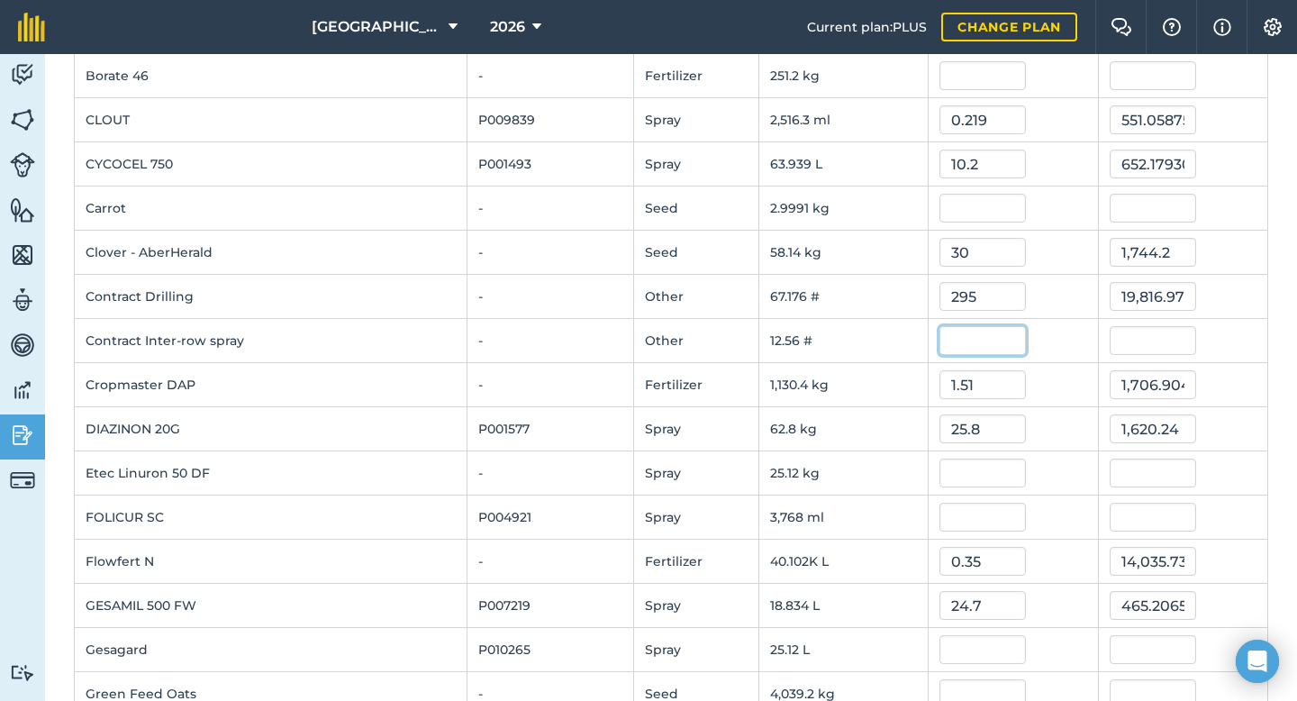
click at [958, 337] on input "text" at bounding box center [982, 340] width 86 height 29
type input "122.5"
type input "1,538.6000000000001"
click at [1039, 253] on div "30" at bounding box center [1012, 252] width 147 height 29
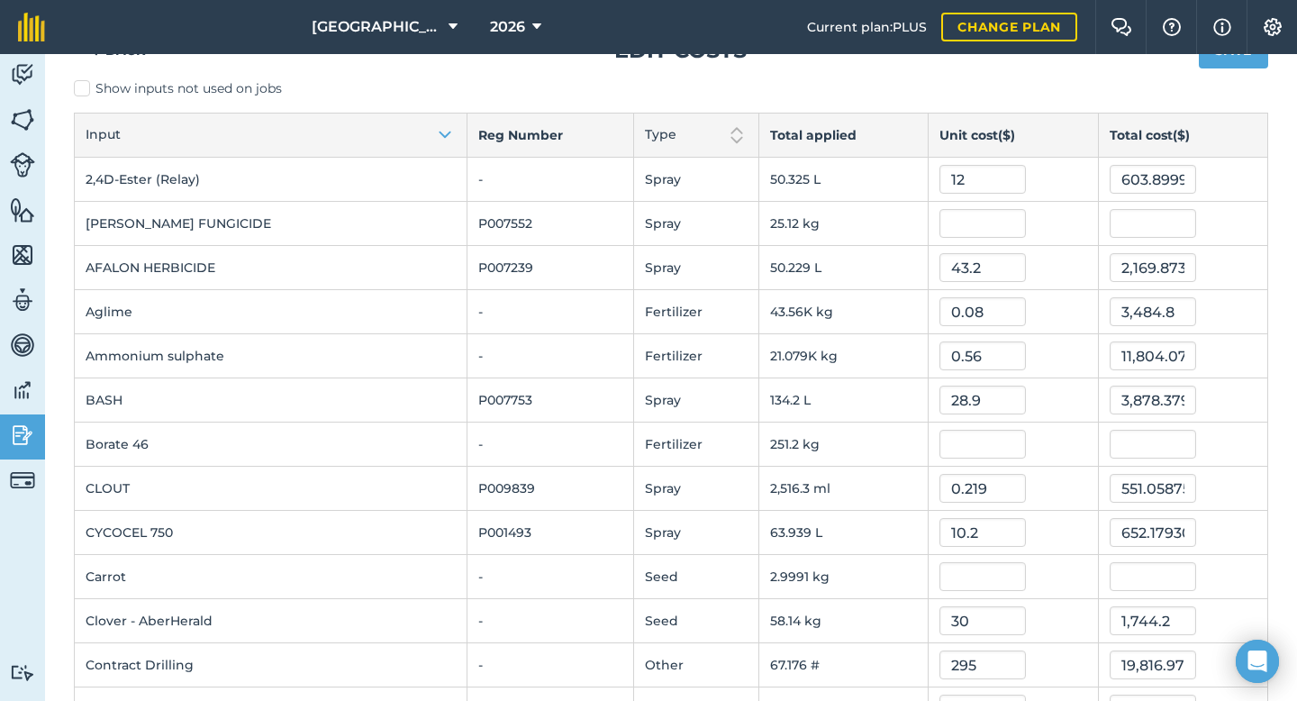
scroll to position [0, 0]
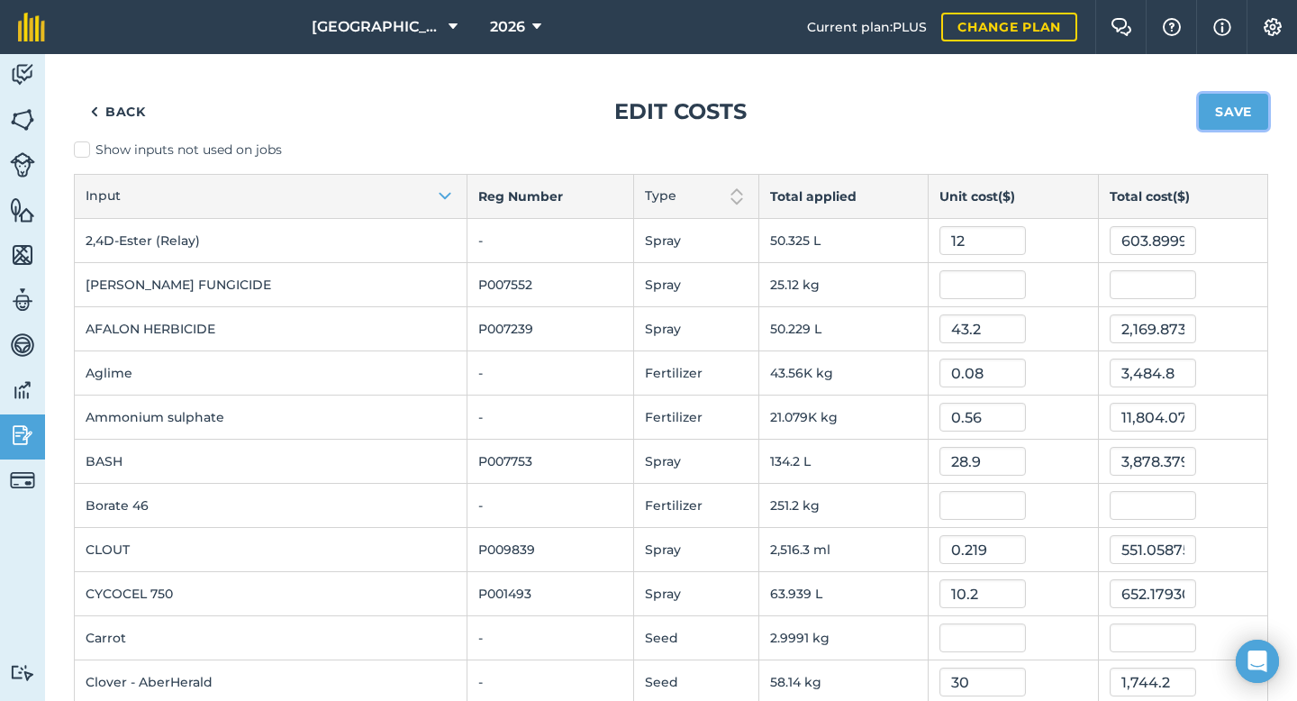
click at [1238, 113] on button "Save" at bounding box center [1233, 112] width 69 height 36
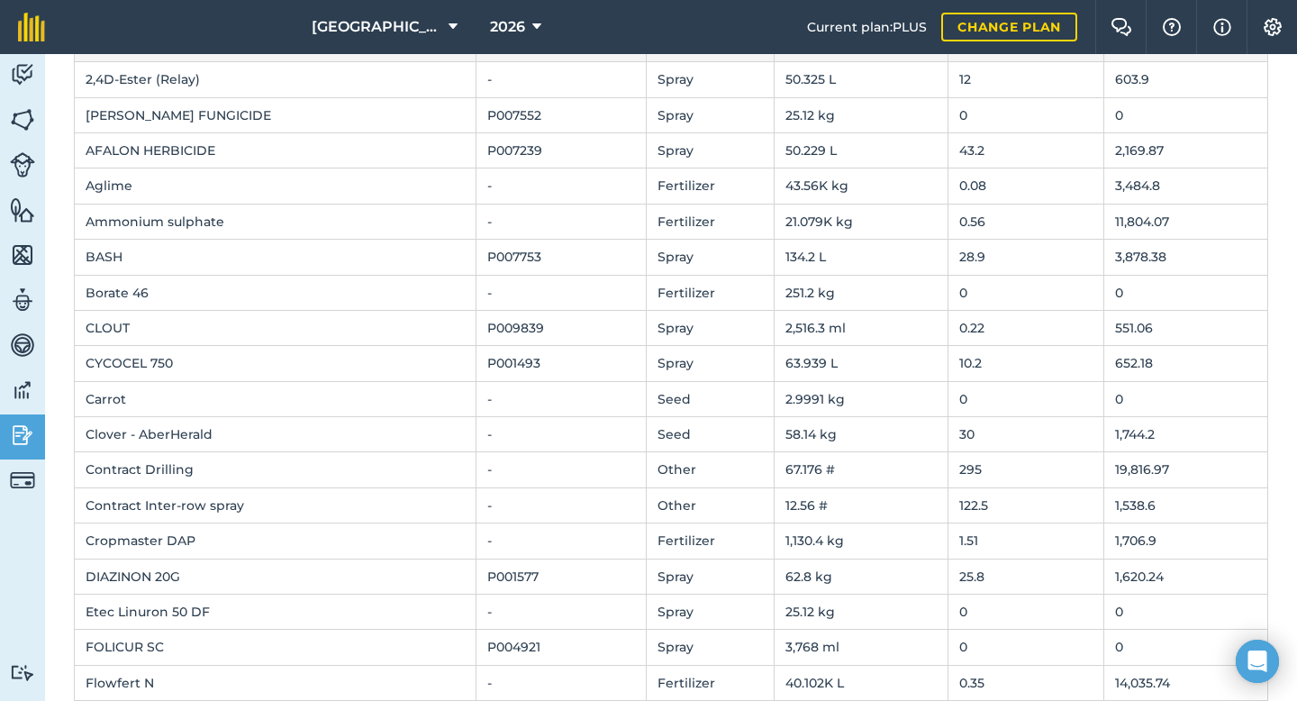
scroll to position [179, 0]
click at [999, 503] on td "122.5" at bounding box center [1025, 502] width 157 height 35
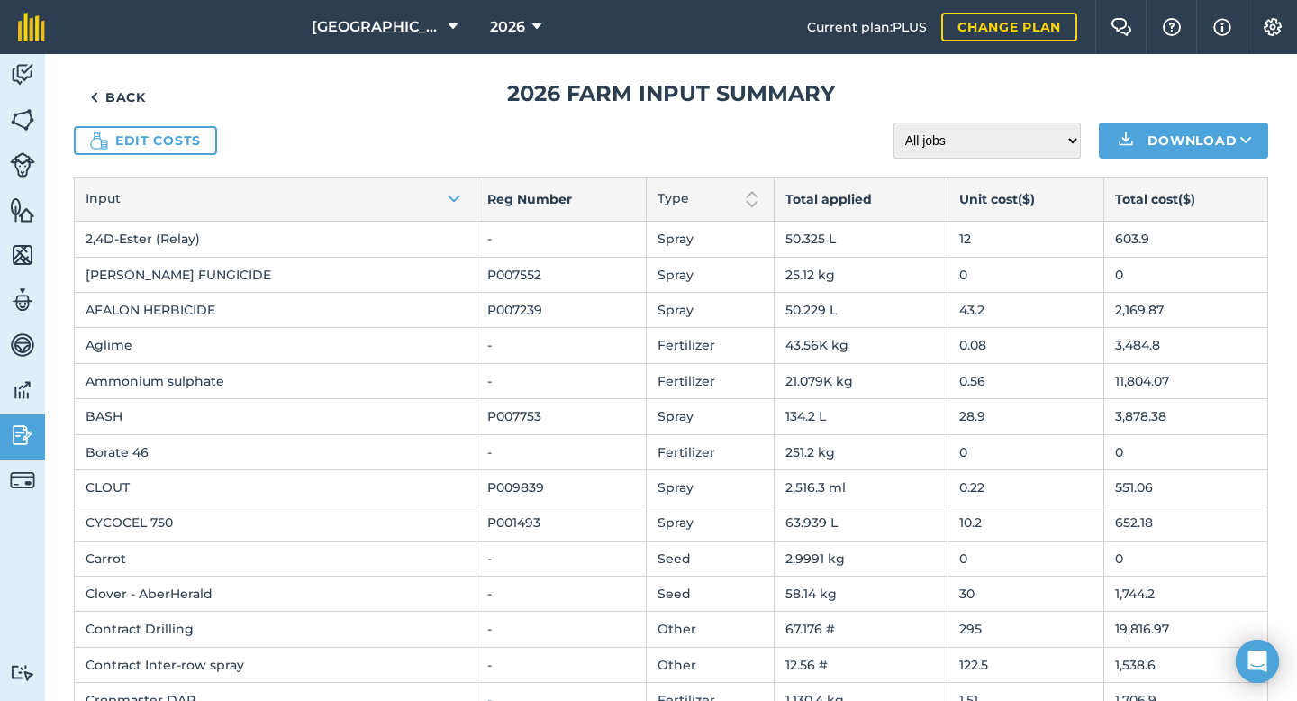
scroll to position [0, 0]
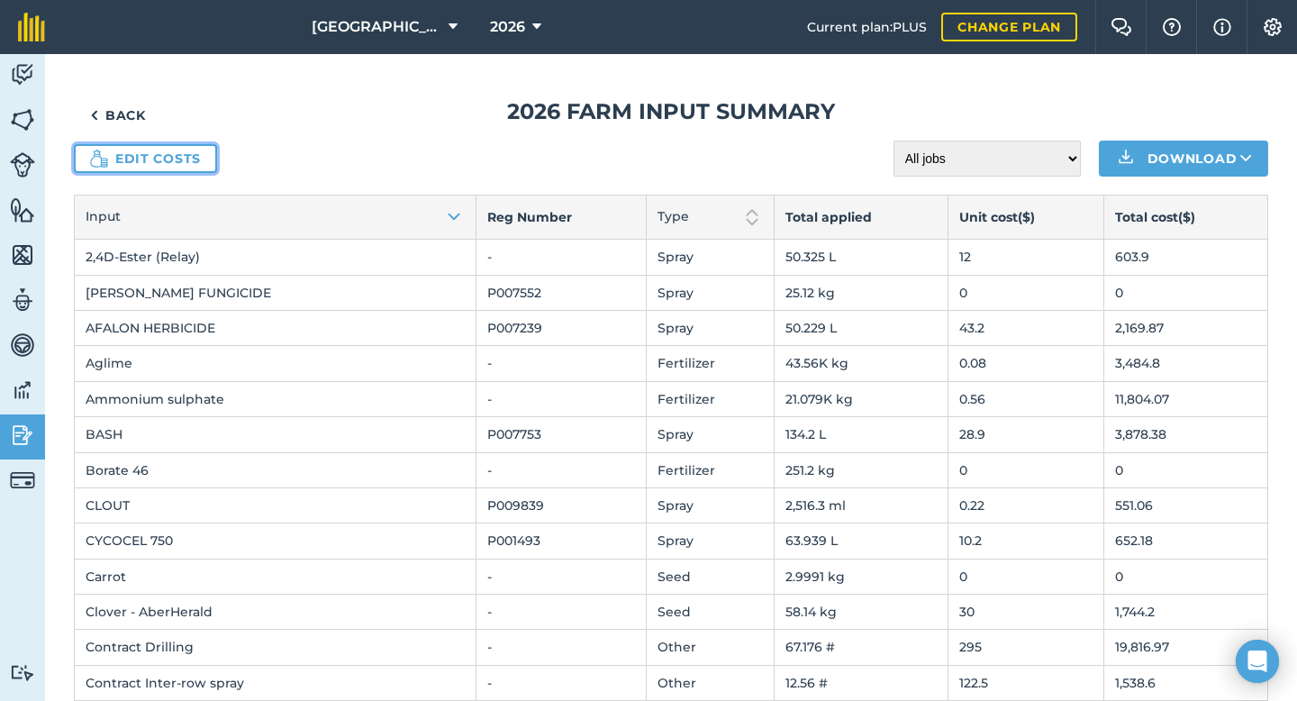
click at [186, 160] on link "Edit costs" at bounding box center [145, 158] width 143 height 29
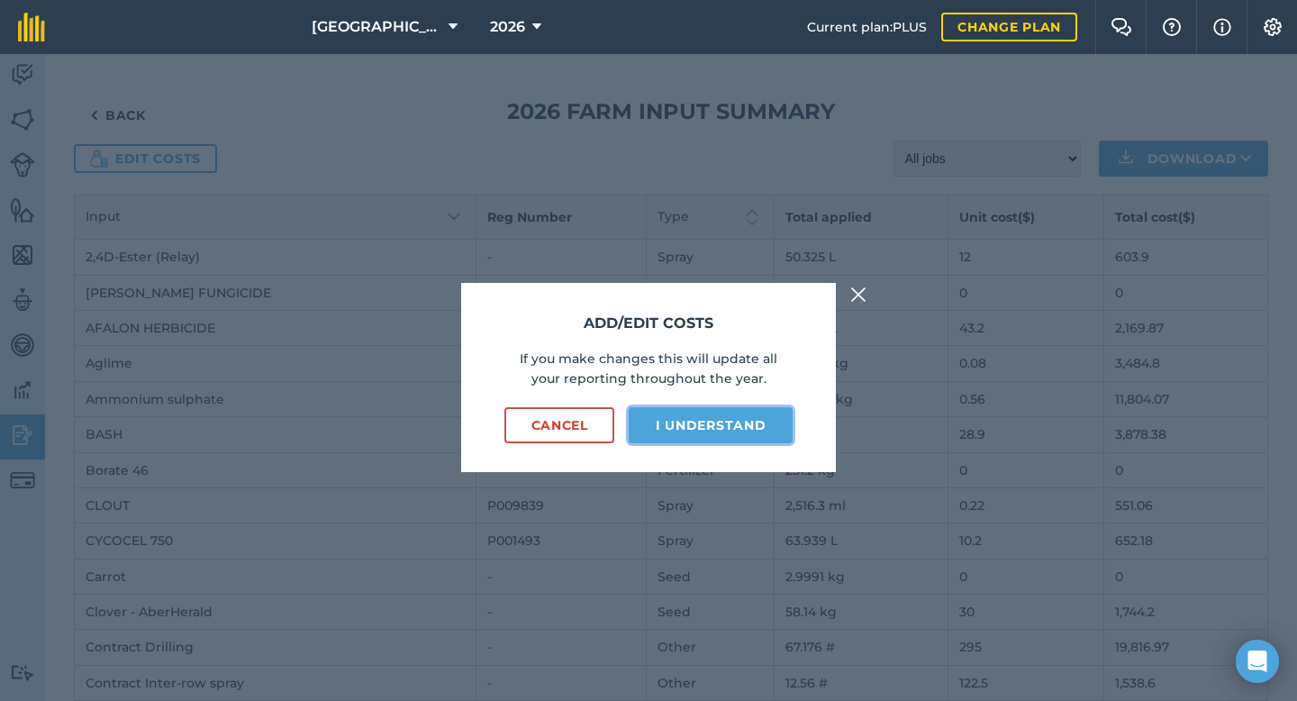
click at [683, 429] on button "I understand" at bounding box center [711, 425] width 164 height 36
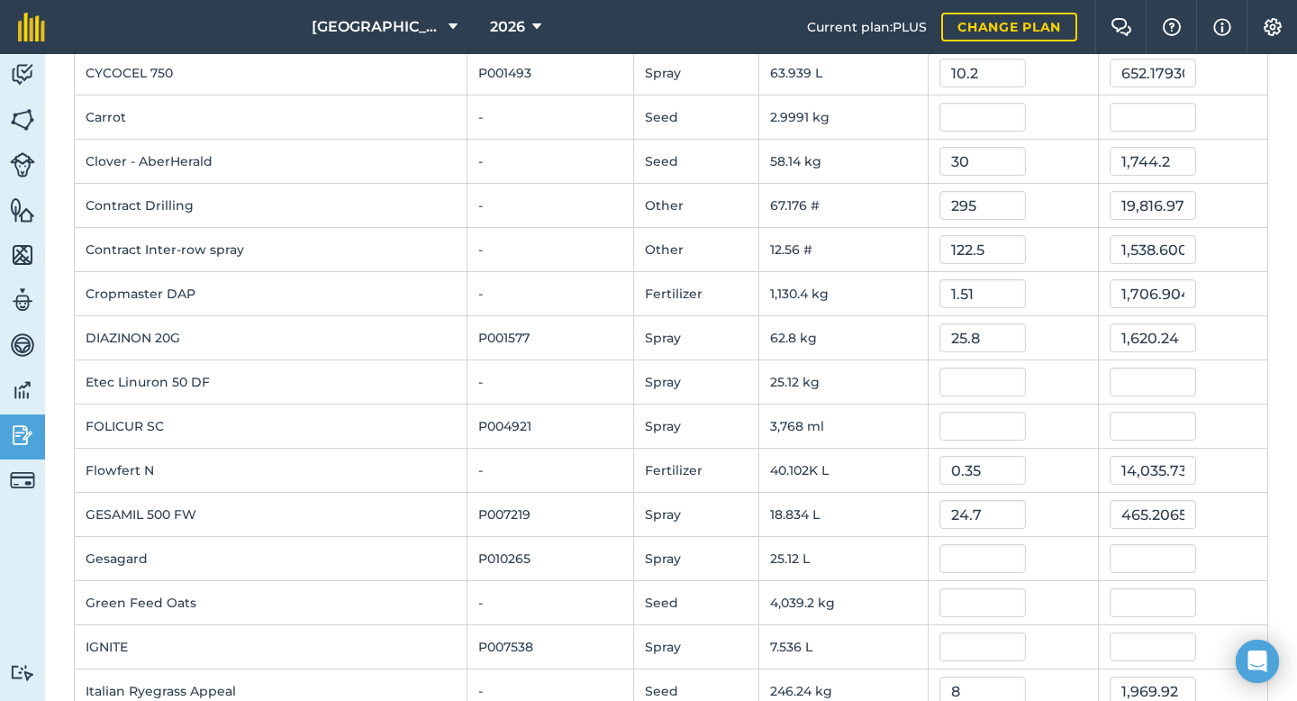
scroll to position [522, 0]
click at [991, 250] on input "122.5" at bounding box center [982, 247] width 86 height 29
type input "135"
type input "1,695.6000000000001"
click at [1050, 236] on div "135" at bounding box center [1012, 247] width 147 height 29
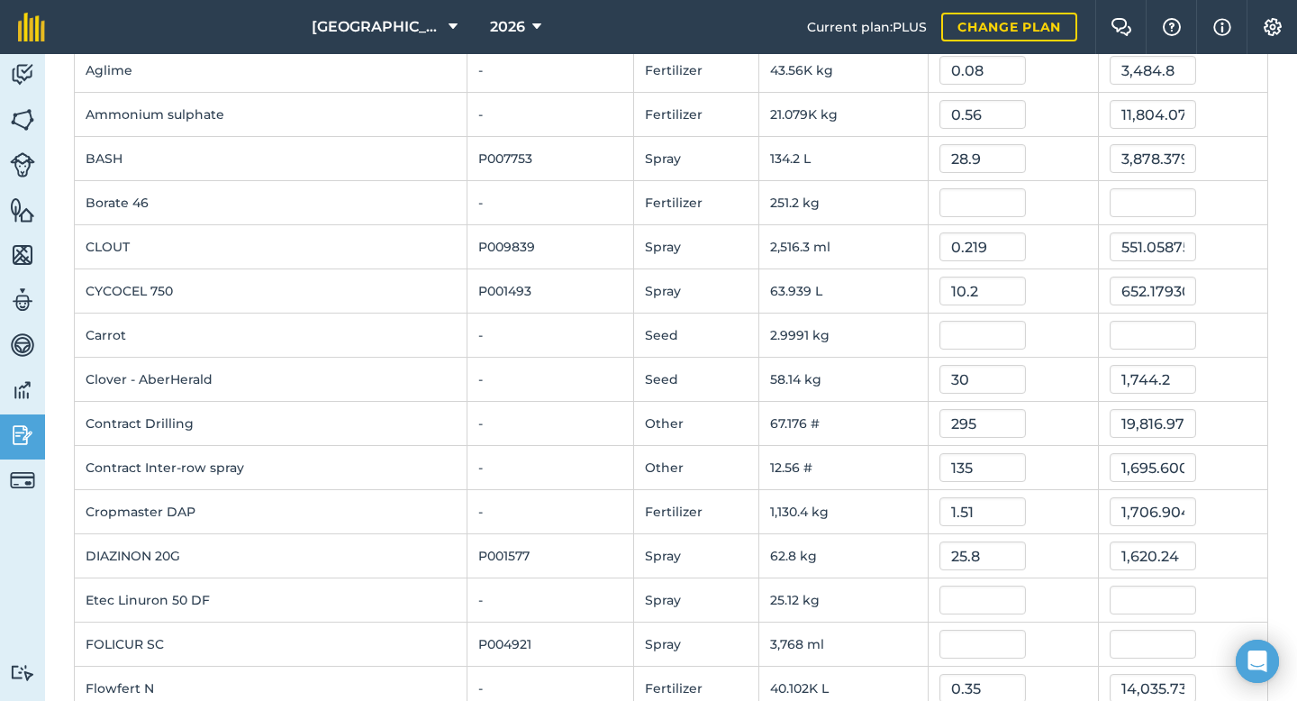
scroll to position [0, 0]
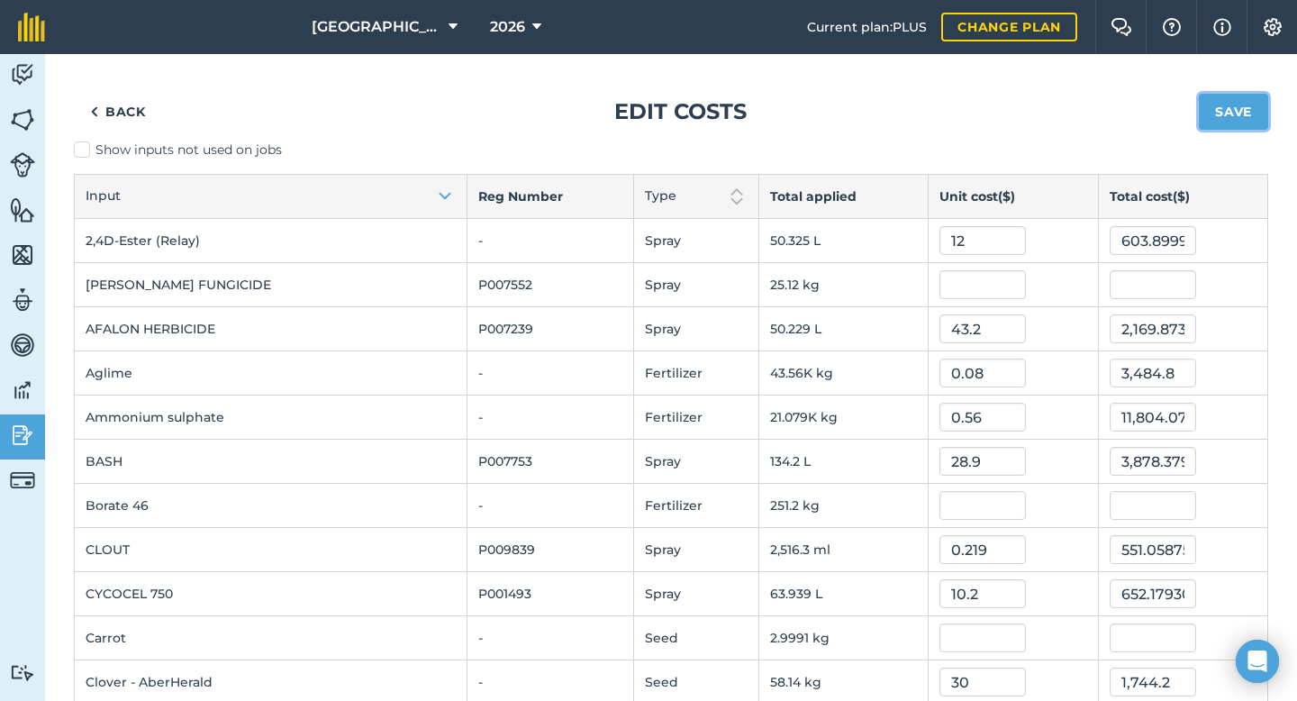
click at [1232, 100] on button "Save" at bounding box center [1233, 112] width 69 height 36
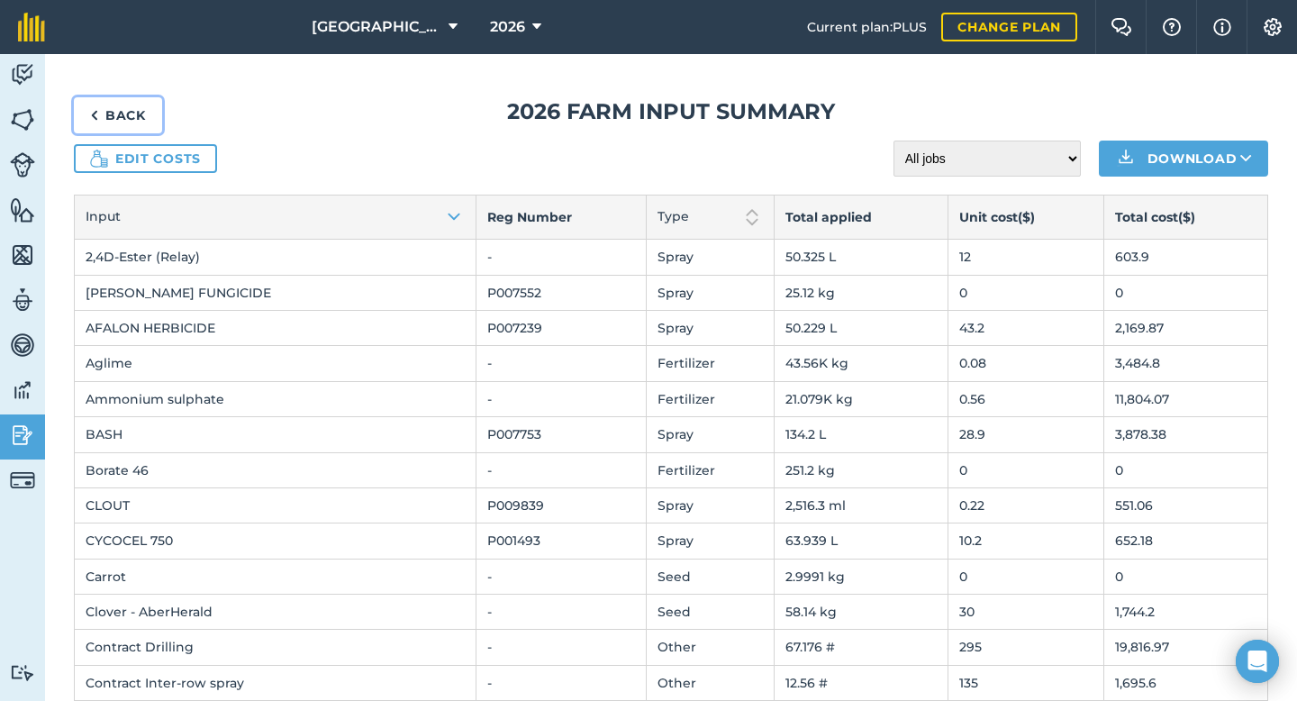
click at [124, 111] on link "Back" at bounding box center [118, 115] width 88 height 36
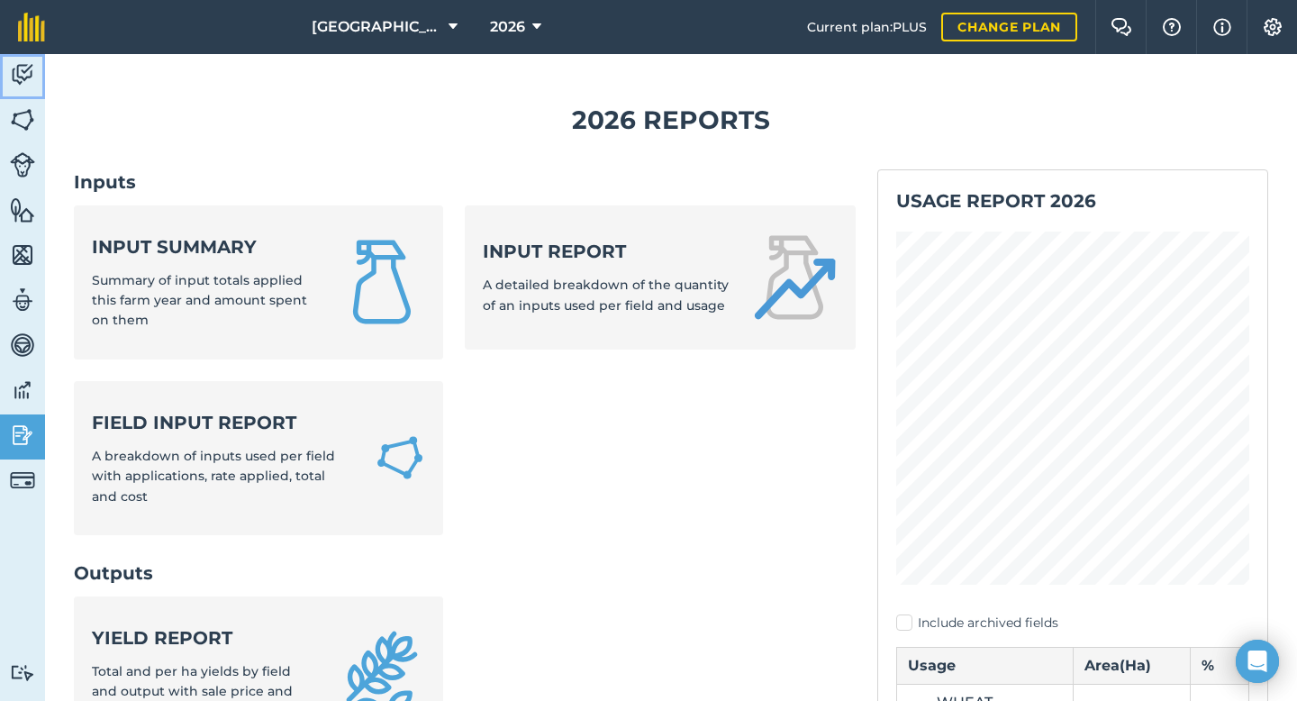
click at [23, 84] on img at bounding box center [22, 74] width 25 height 27
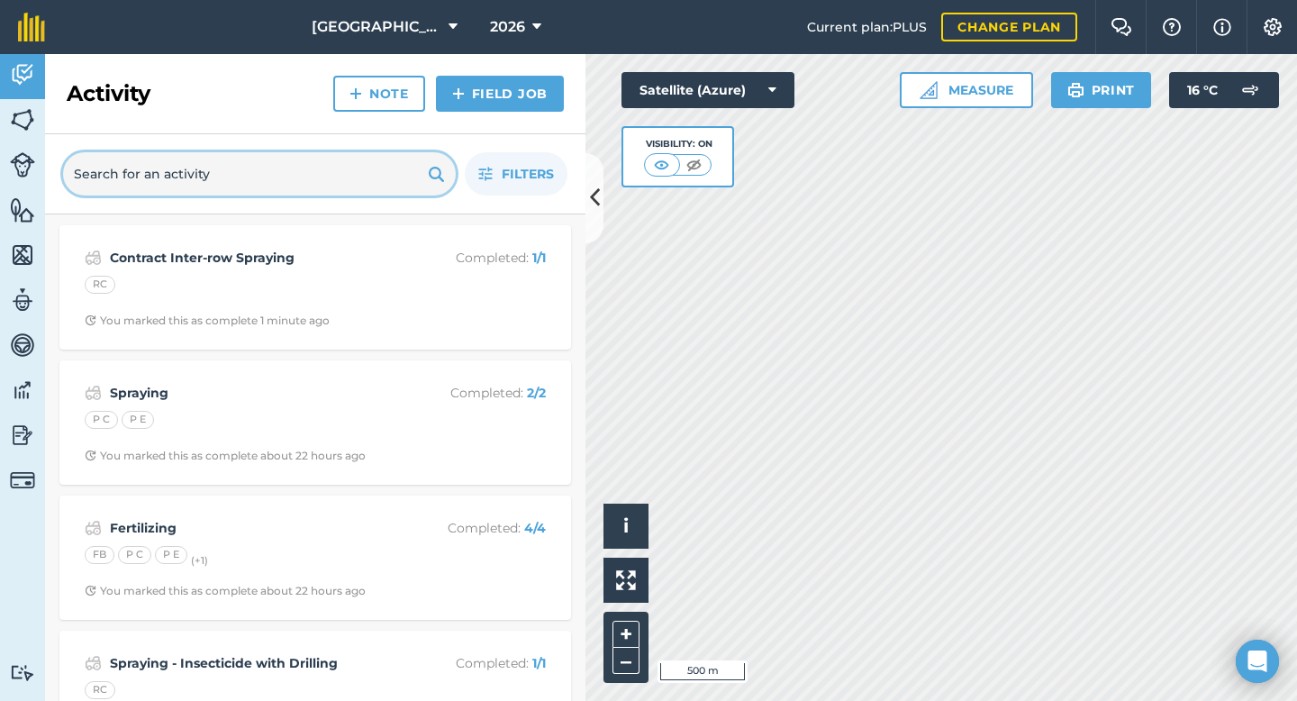
click at [280, 175] on input "text" at bounding box center [259, 173] width 393 height 43
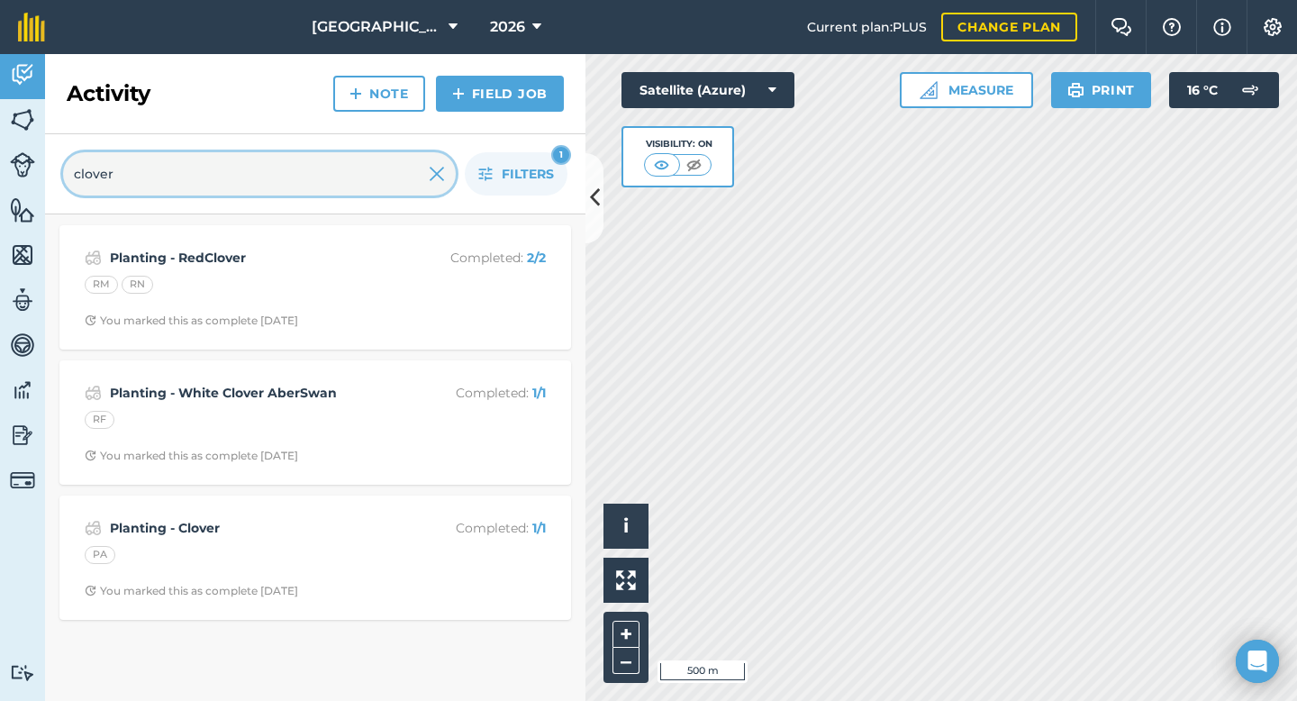
type input "clover"
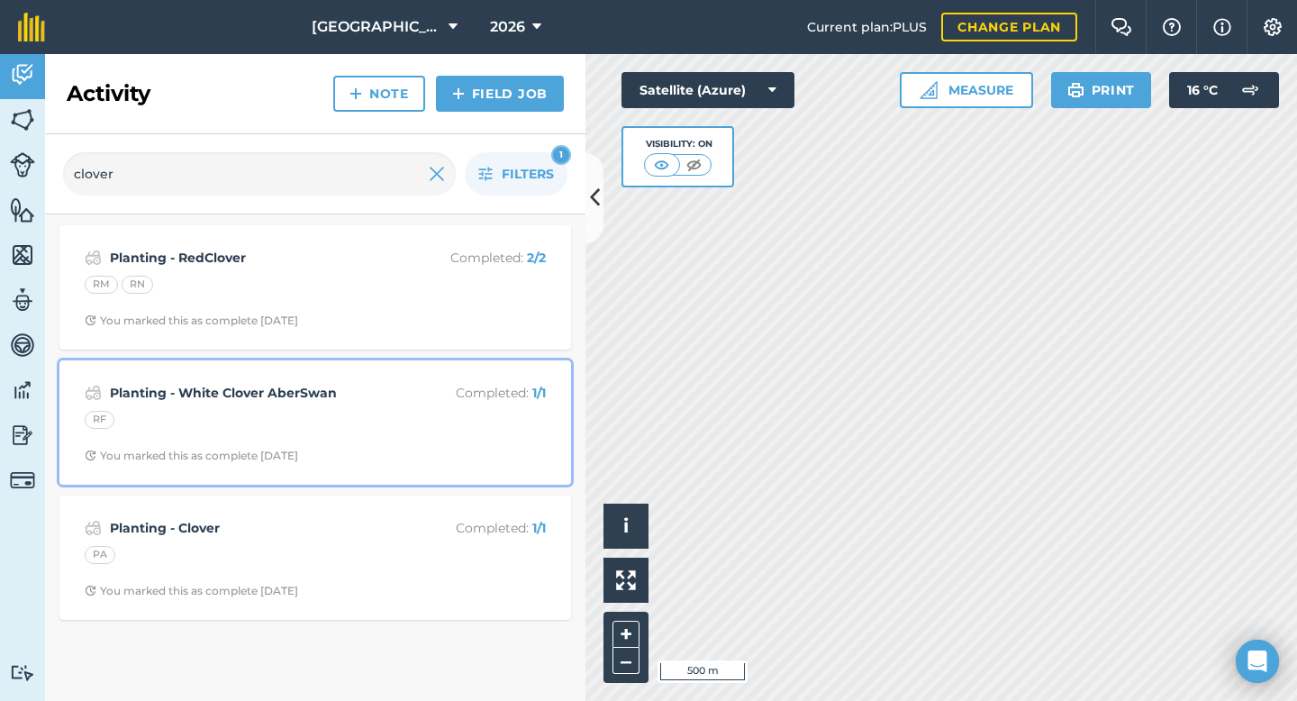
click at [305, 401] on strong "Planting - White Clover AberSwan" at bounding box center [252, 393] width 285 height 20
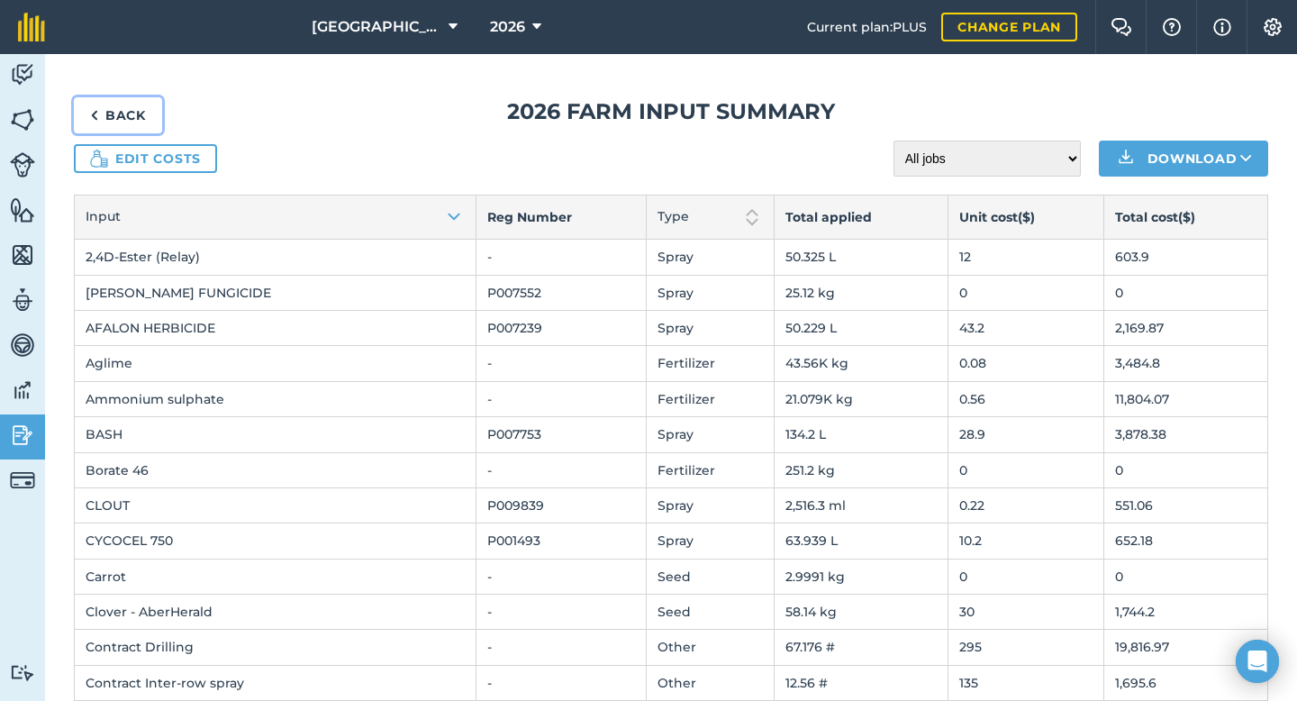
click at [114, 113] on link "Back" at bounding box center [118, 115] width 88 height 36
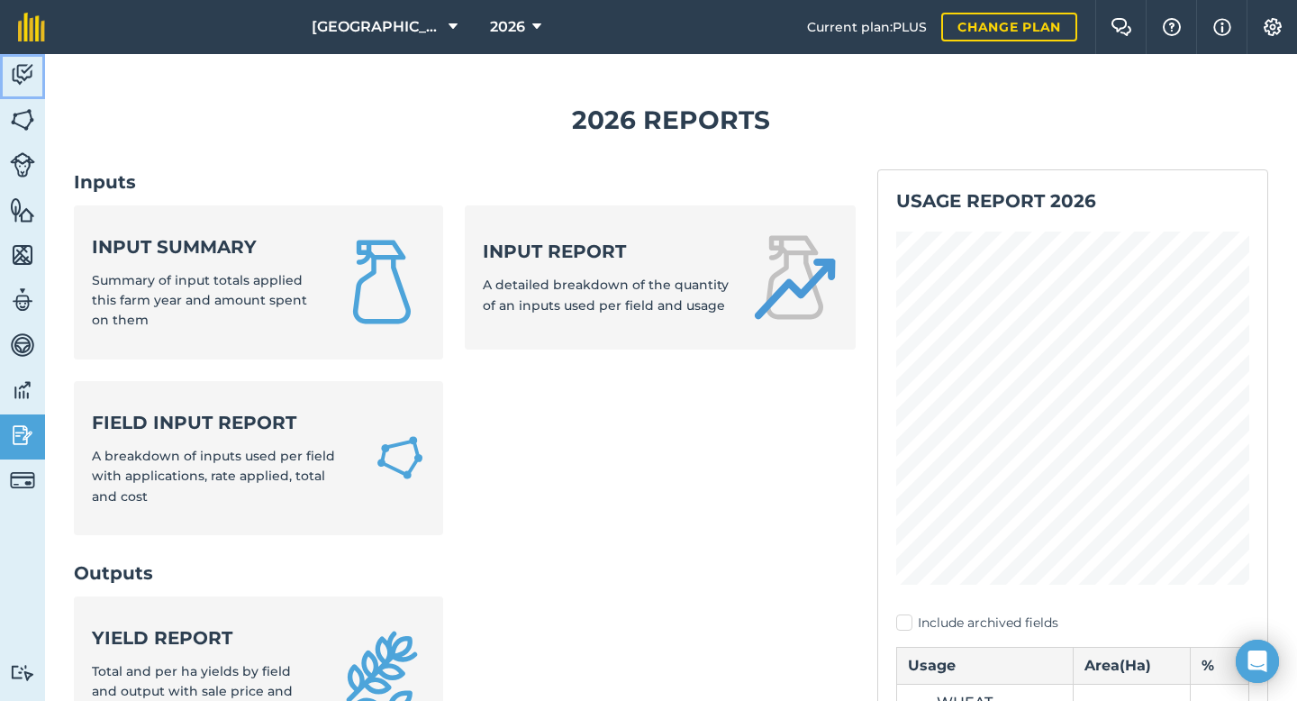
click at [25, 77] on img at bounding box center [22, 74] width 25 height 27
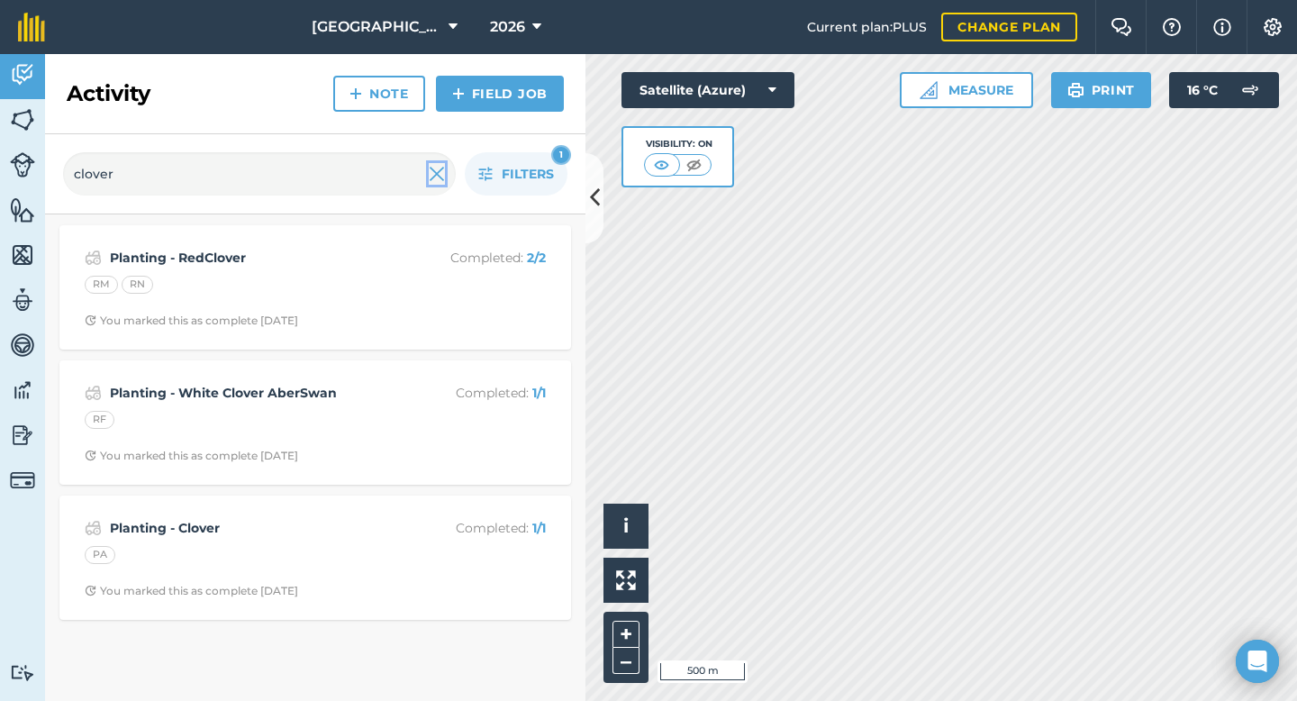
click at [436, 171] on img at bounding box center [437, 174] width 16 height 22
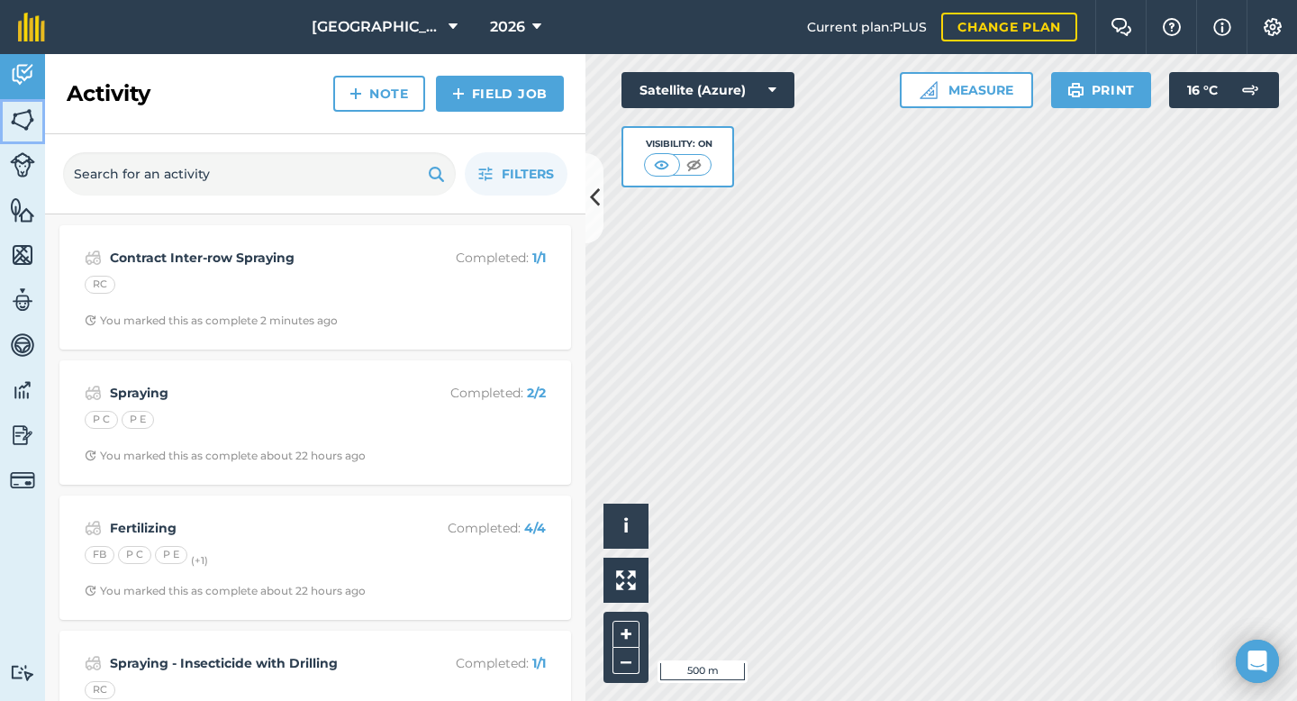
click at [25, 122] on img at bounding box center [22, 119] width 25 height 27
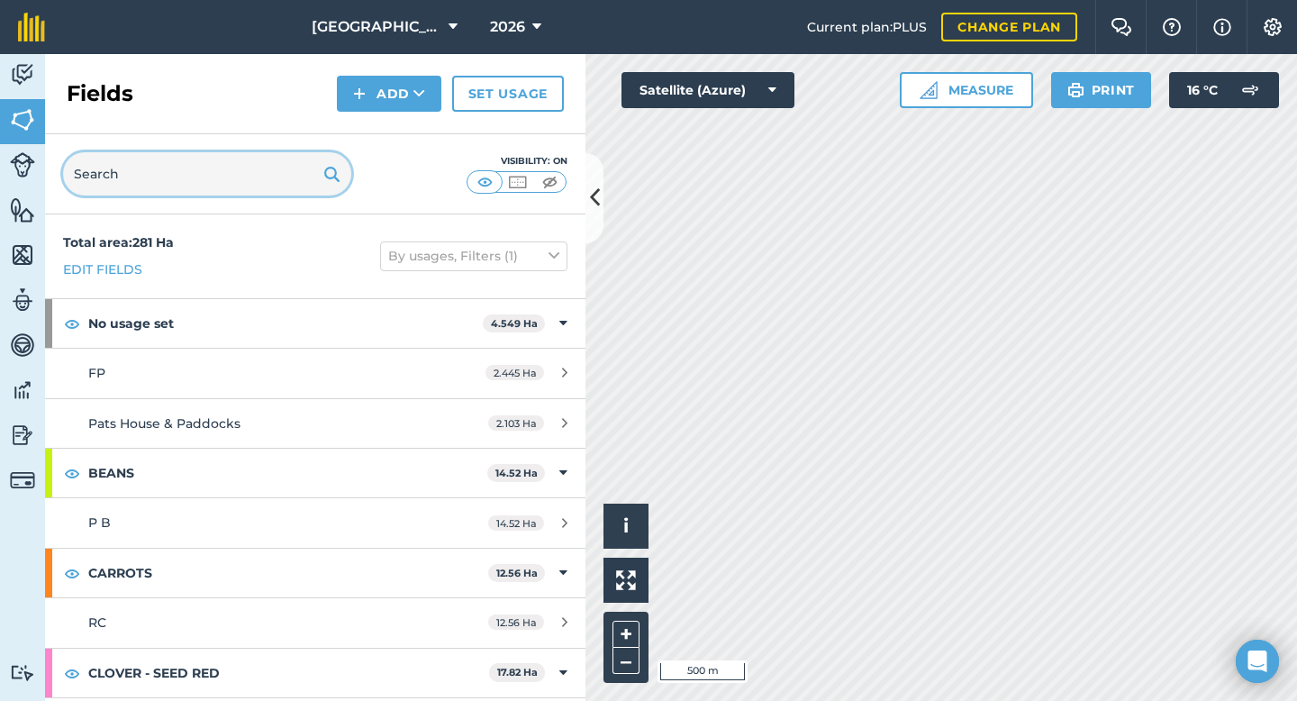
click at [167, 175] on input "text" at bounding box center [207, 173] width 288 height 43
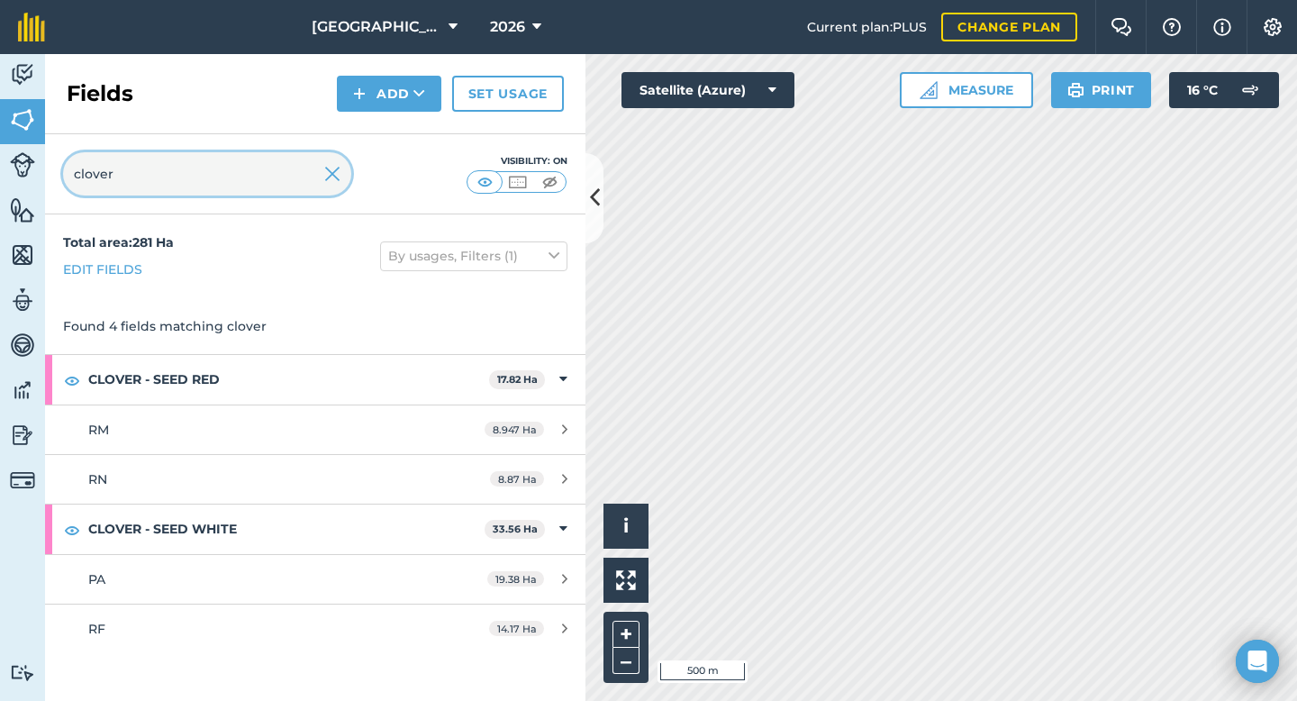
type input "clover"
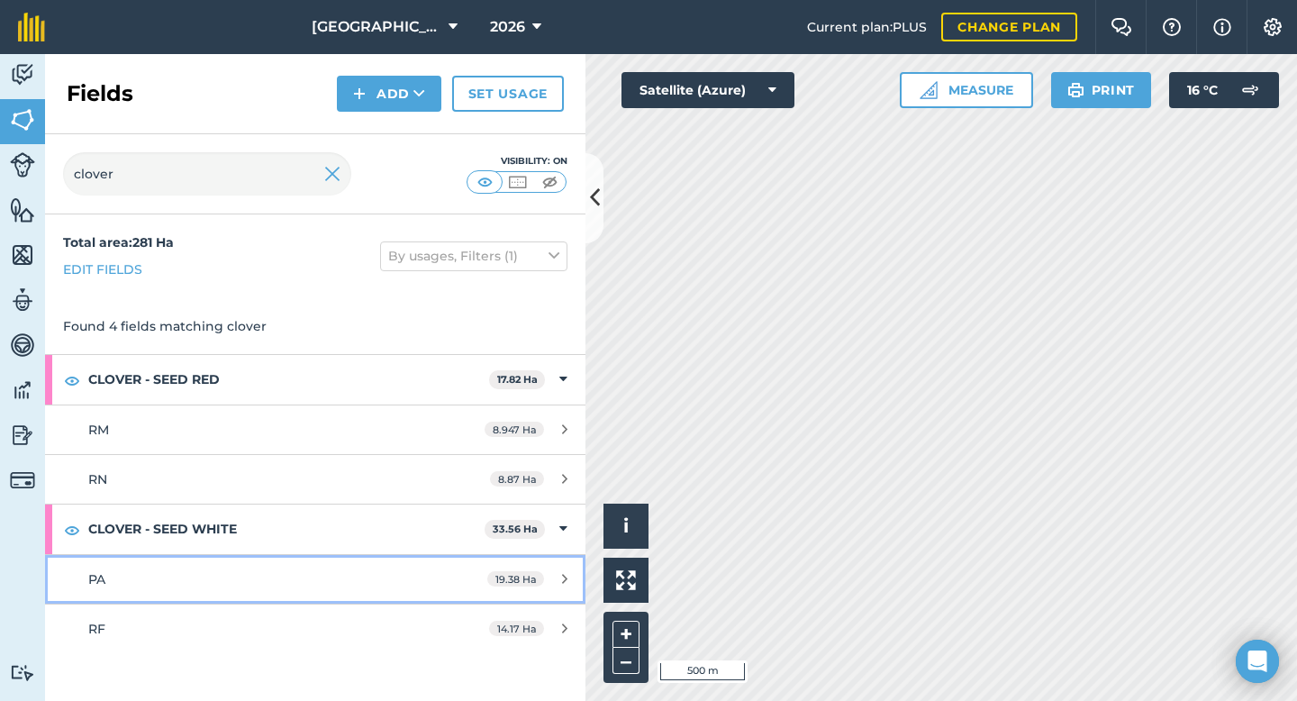
click at [110, 580] on div "PA" at bounding box center [257, 579] width 339 height 20
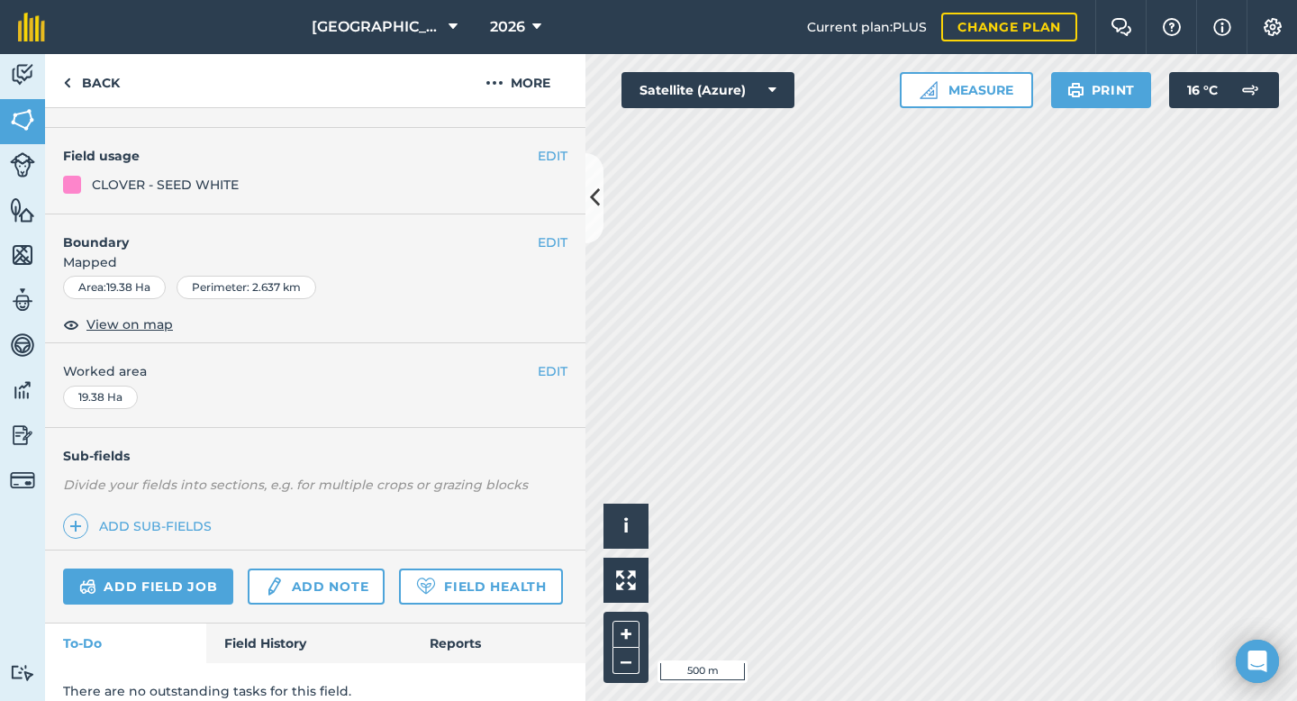
scroll to position [147, 0]
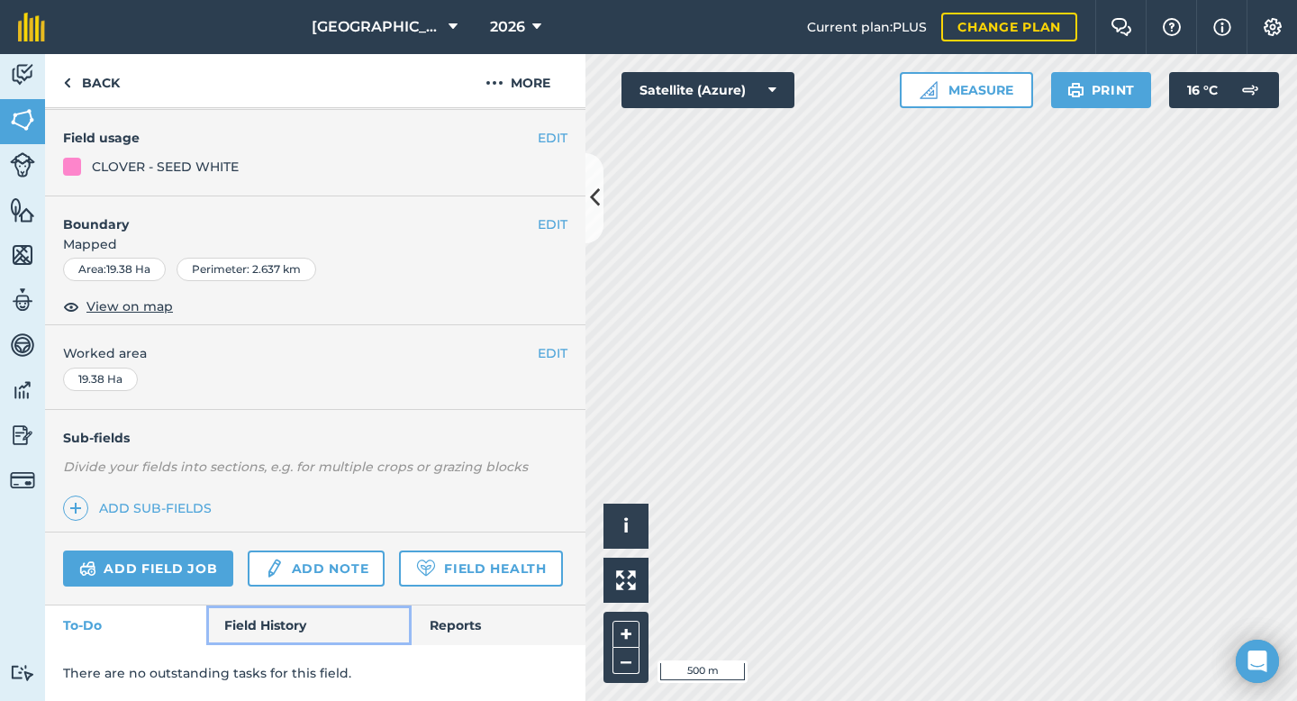
click at [259, 615] on link "Field History" at bounding box center [308, 625] width 204 height 40
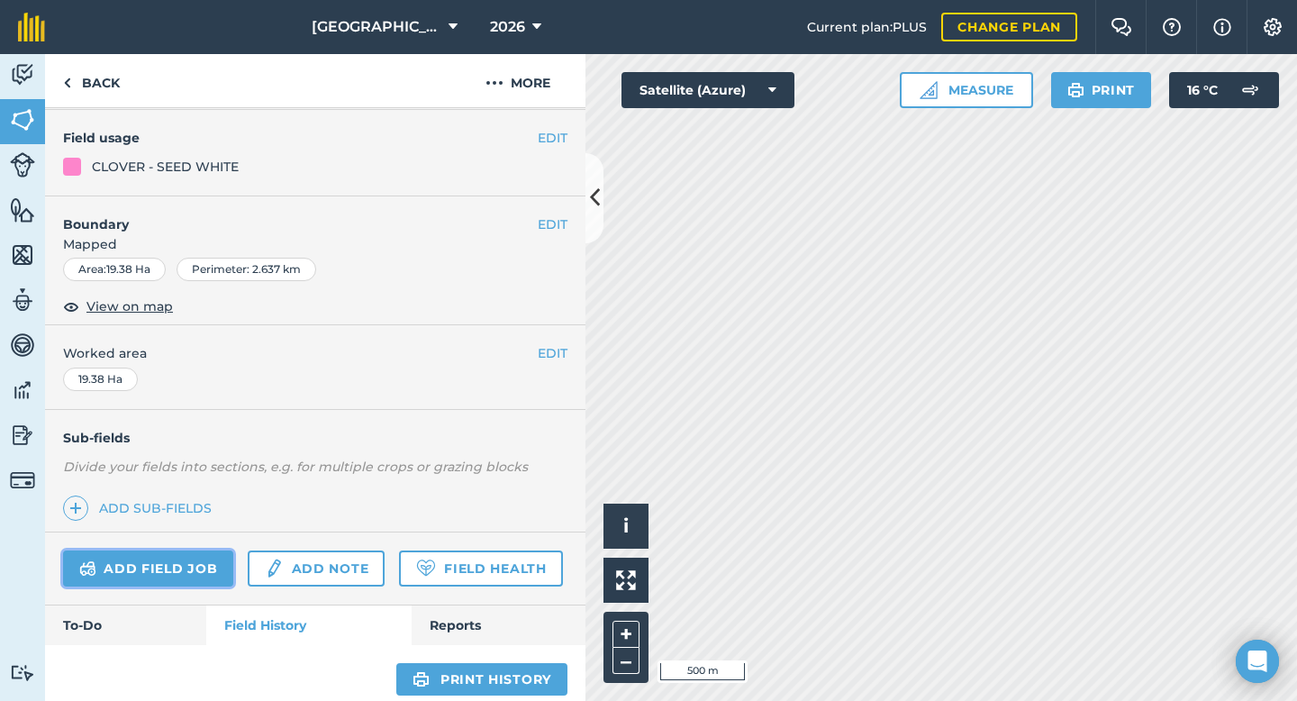
click at [202, 585] on link "Add field job" at bounding box center [148, 568] width 170 height 36
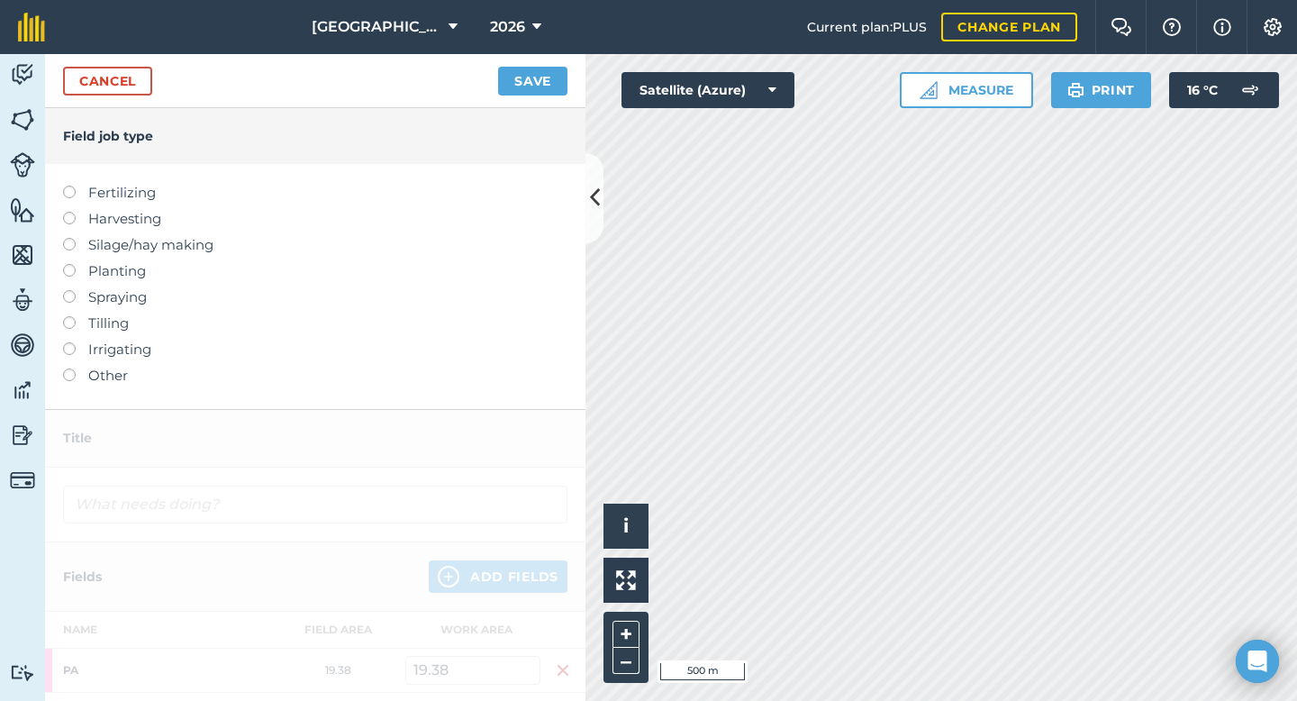
click at [70, 368] on label at bounding box center [75, 368] width 25 height 0
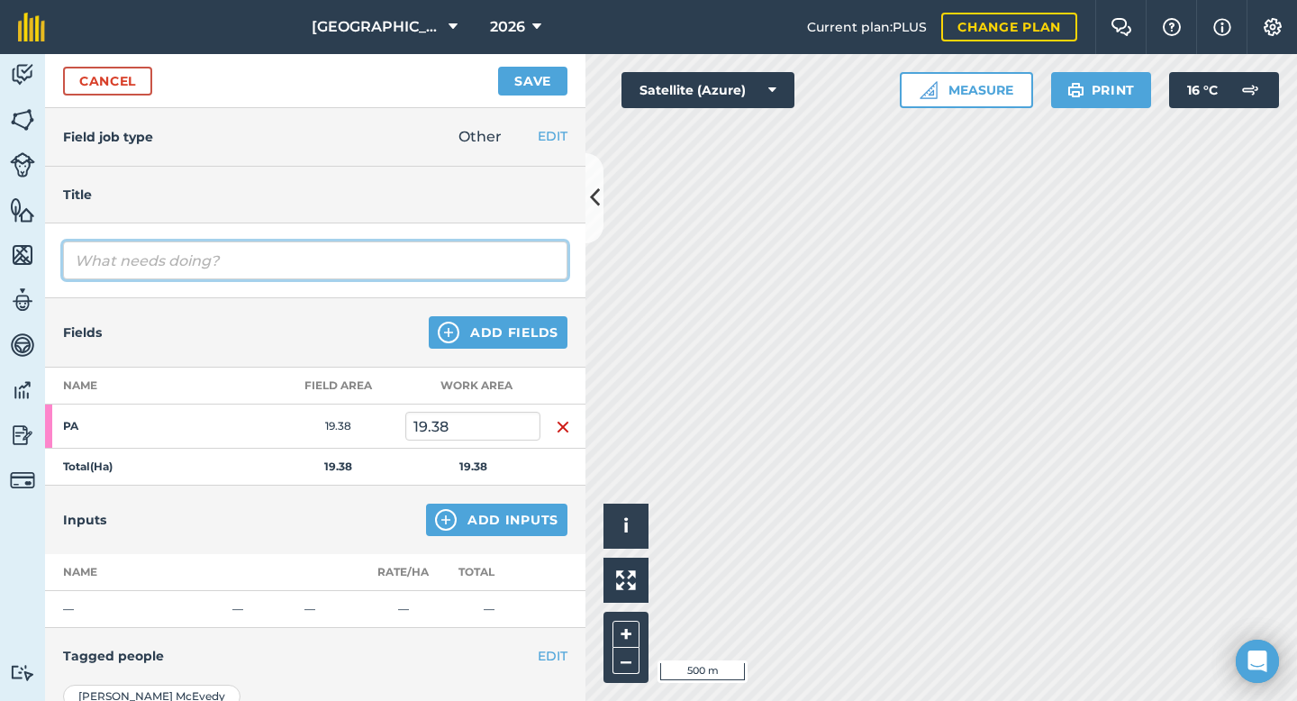
click at [186, 263] on input "text" at bounding box center [315, 260] width 504 height 38
type input "I"
click at [127, 262] on input "Contrqact Inter-Row Spraying" at bounding box center [315, 260] width 504 height 38
type input "Contract Inter-Row Spraying"
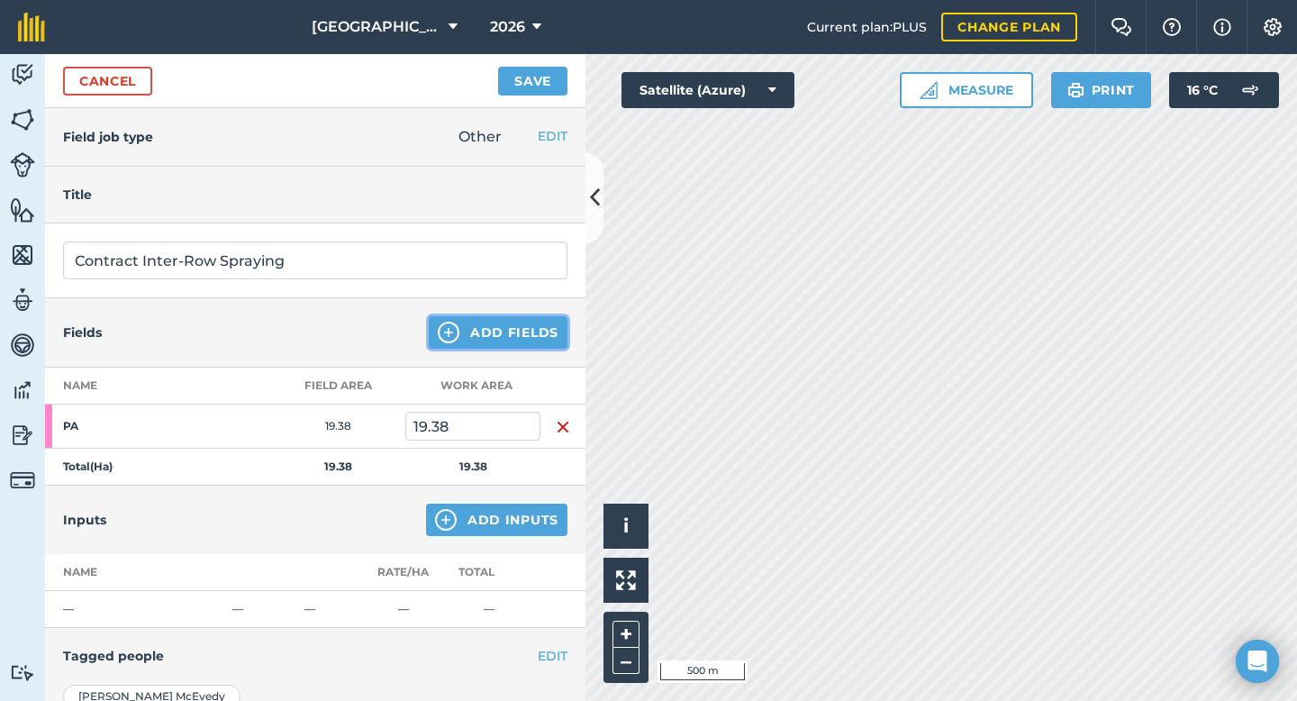
click at [492, 338] on button "Add Fields" at bounding box center [498, 332] width 139 height 32
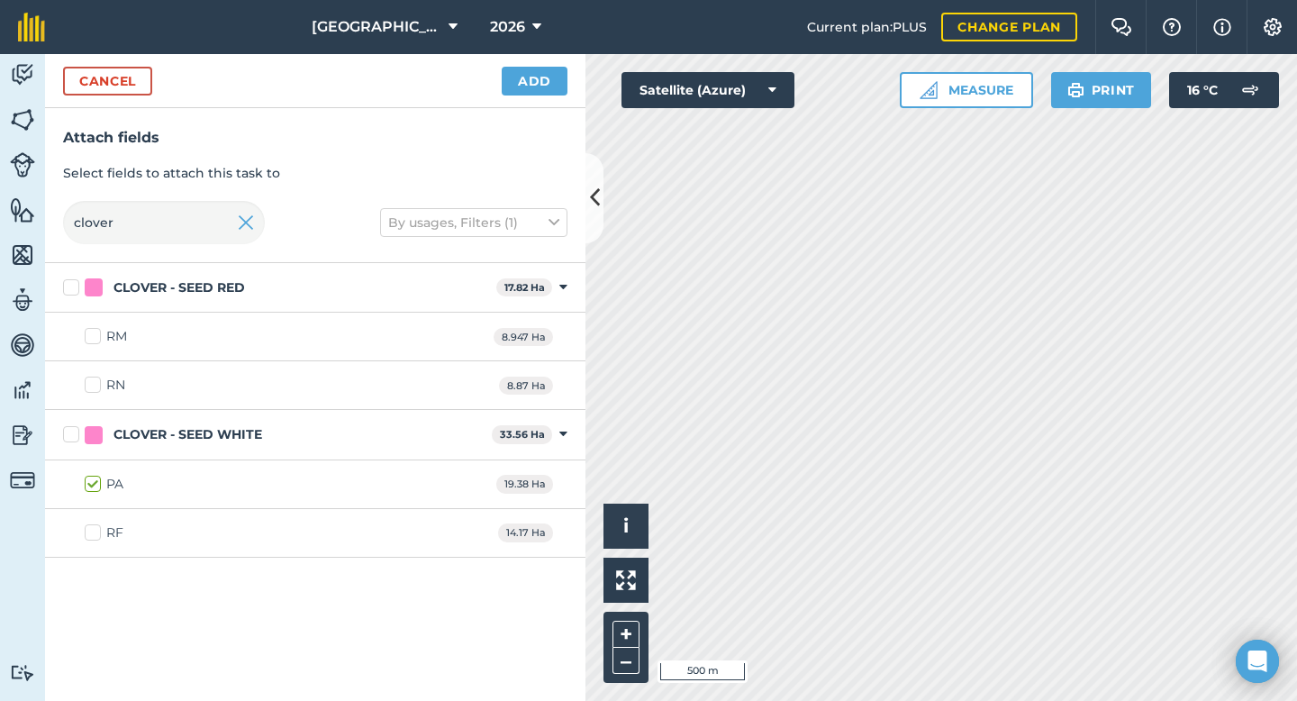
click at [94, 528] on label "RF" at bounding box center [104, 532] width 39 height 19
click at [94, 528] on input "RF" at bounding box center [91, 529] width 12 height 12
checkbox input "true"
click at [541, 87] on button "Add" at bounding box center [535, 81] width 66 height 29
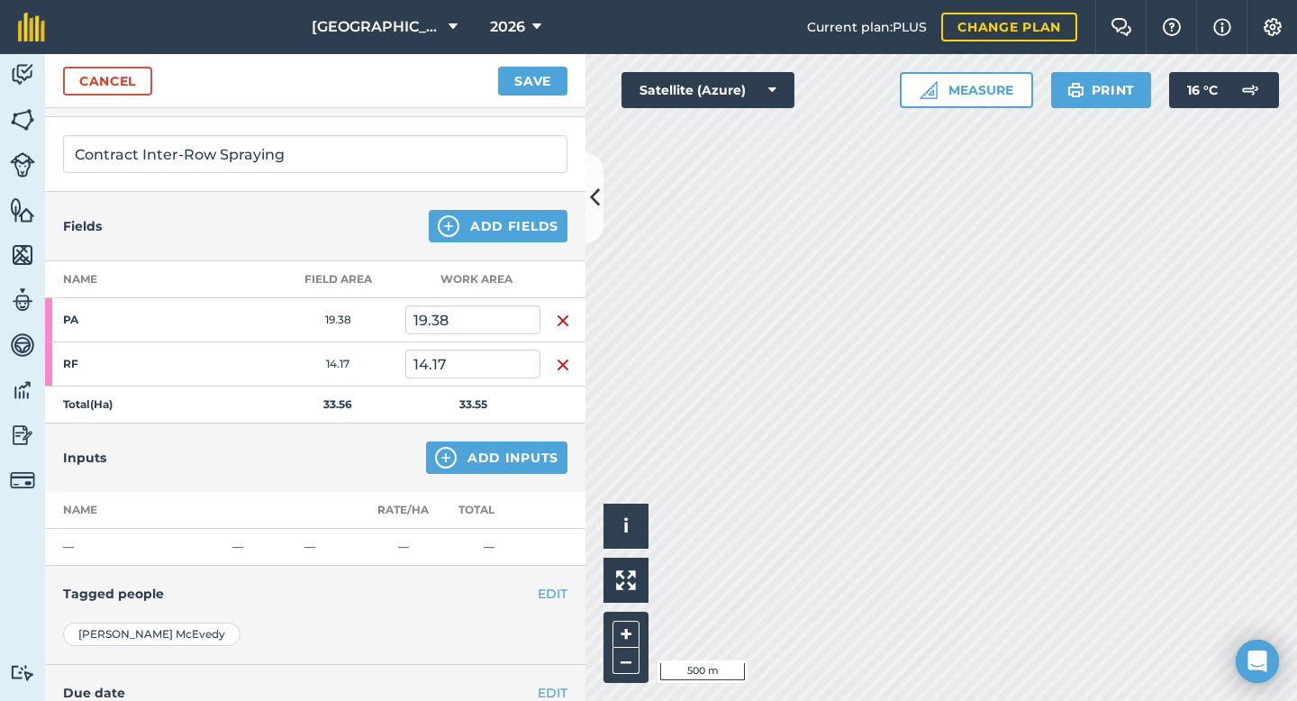
scroll to position [113, 0]
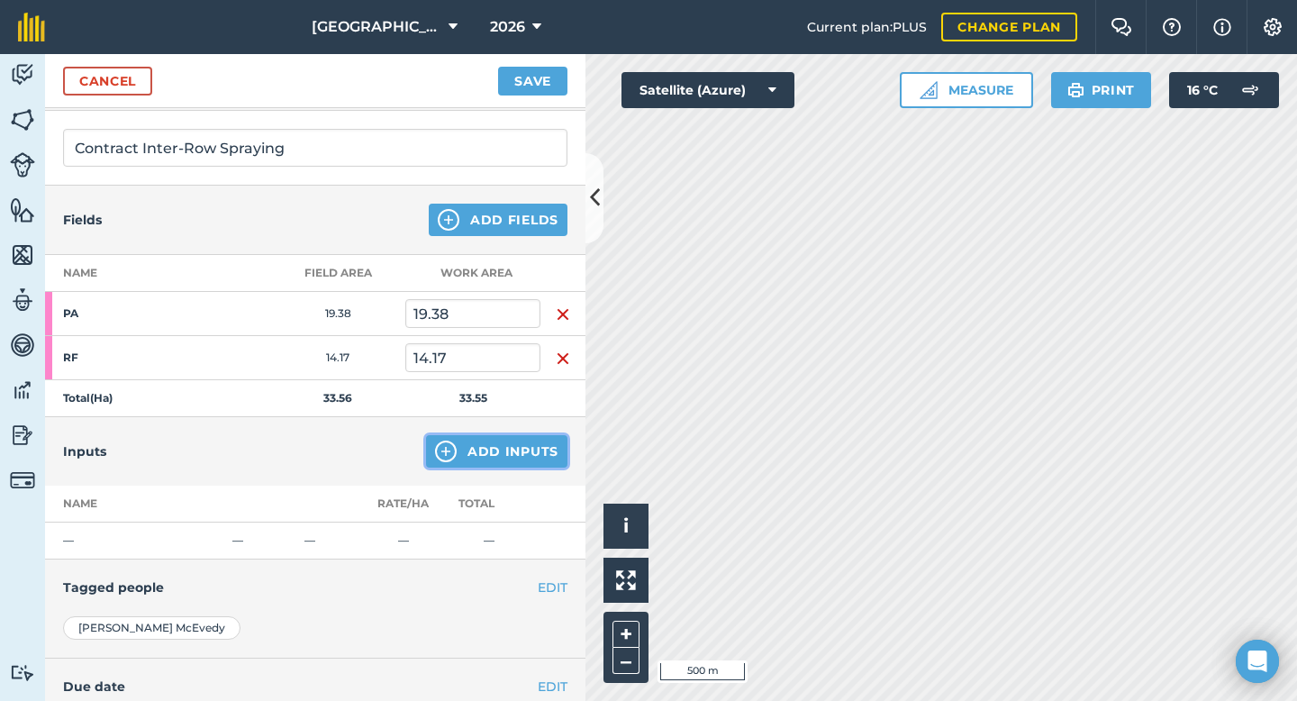
click at [487, 445] on button "Add Inputs" at bounding box center [496, 451] width 141 height 32
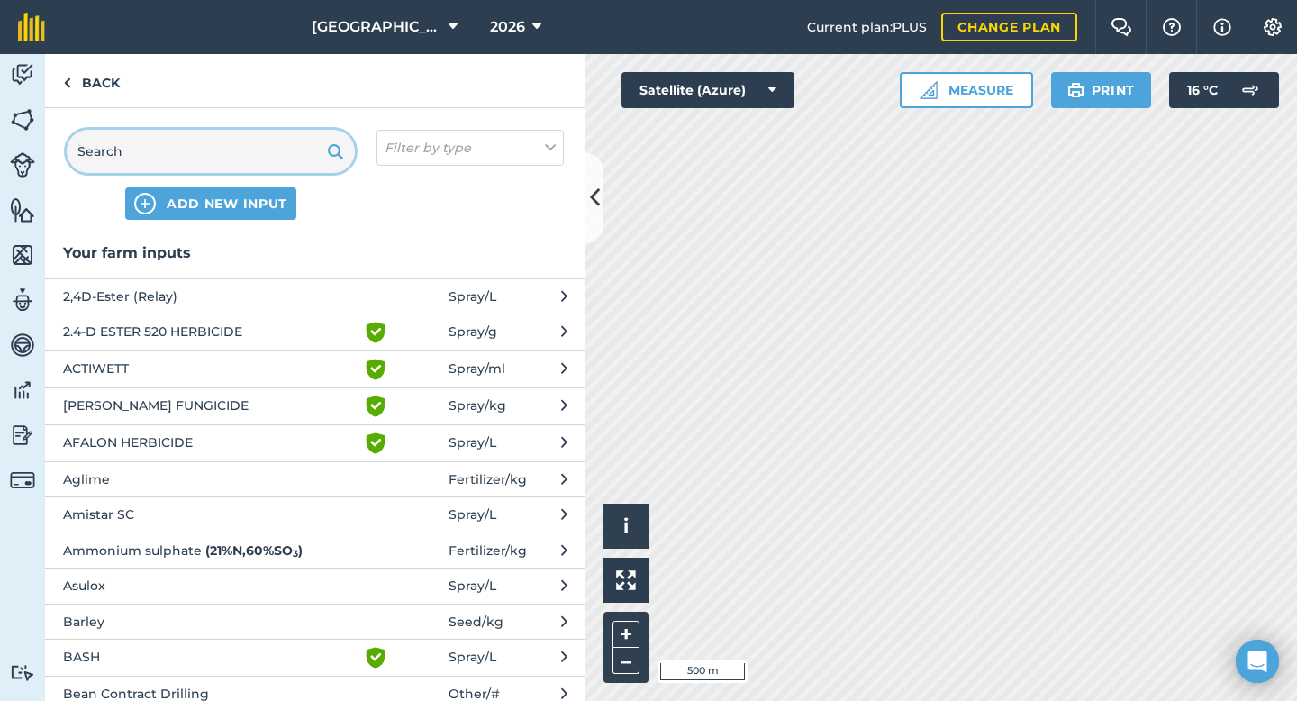
click at [248, 149] on input "text" at bounding box center [211, 151] width 288 height 43
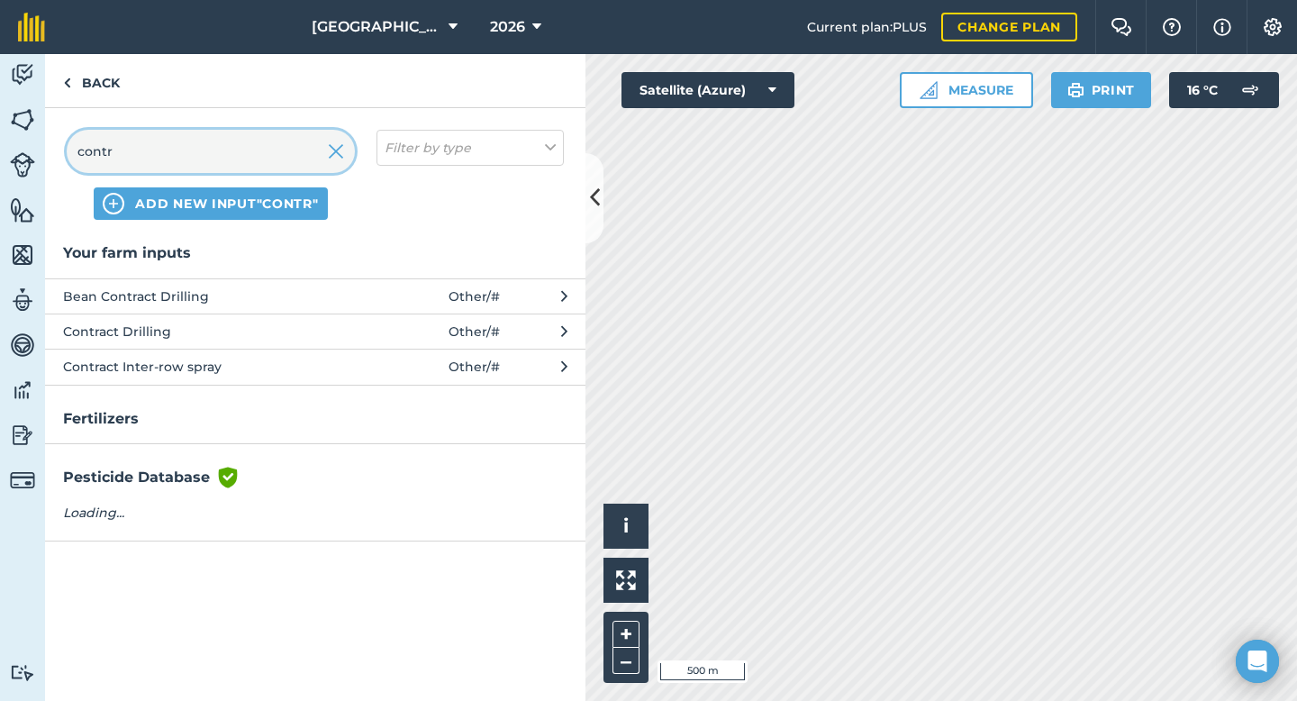
type input "contr"
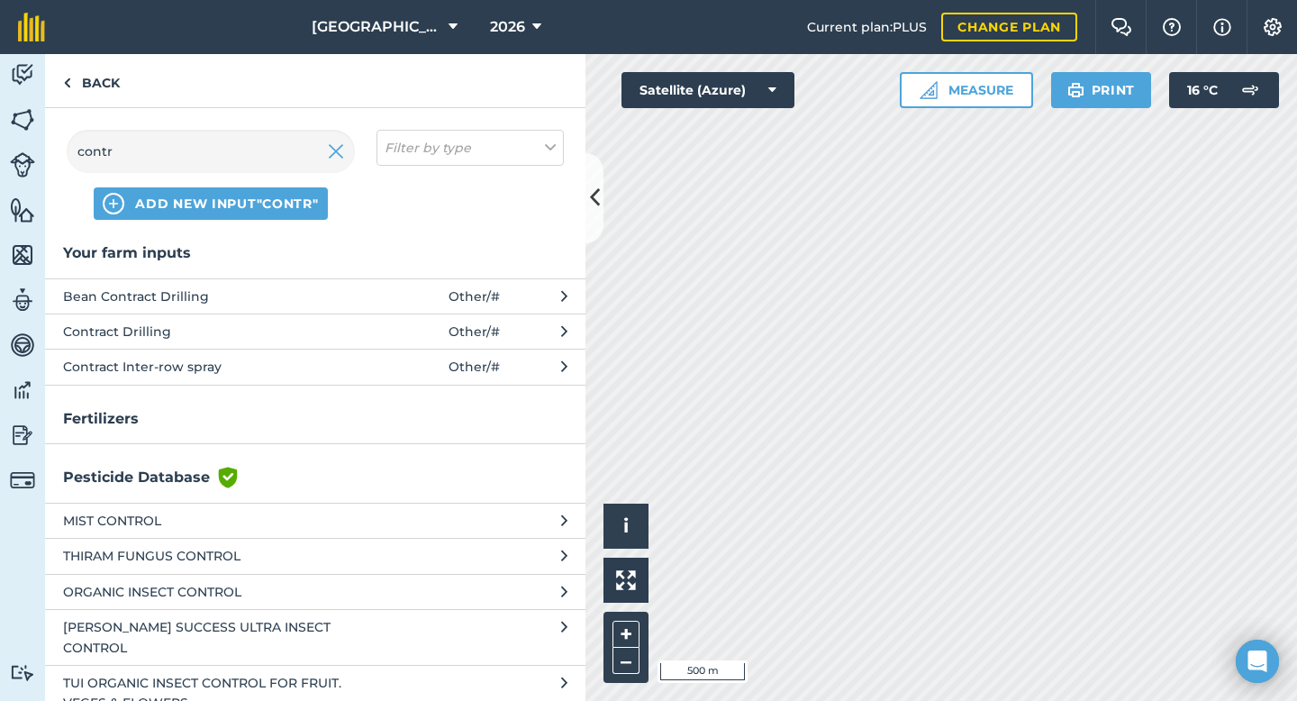
click at [224, 365] on span "Contract Inter-row spray" at bounding box center [210, 367] width 294 height 20
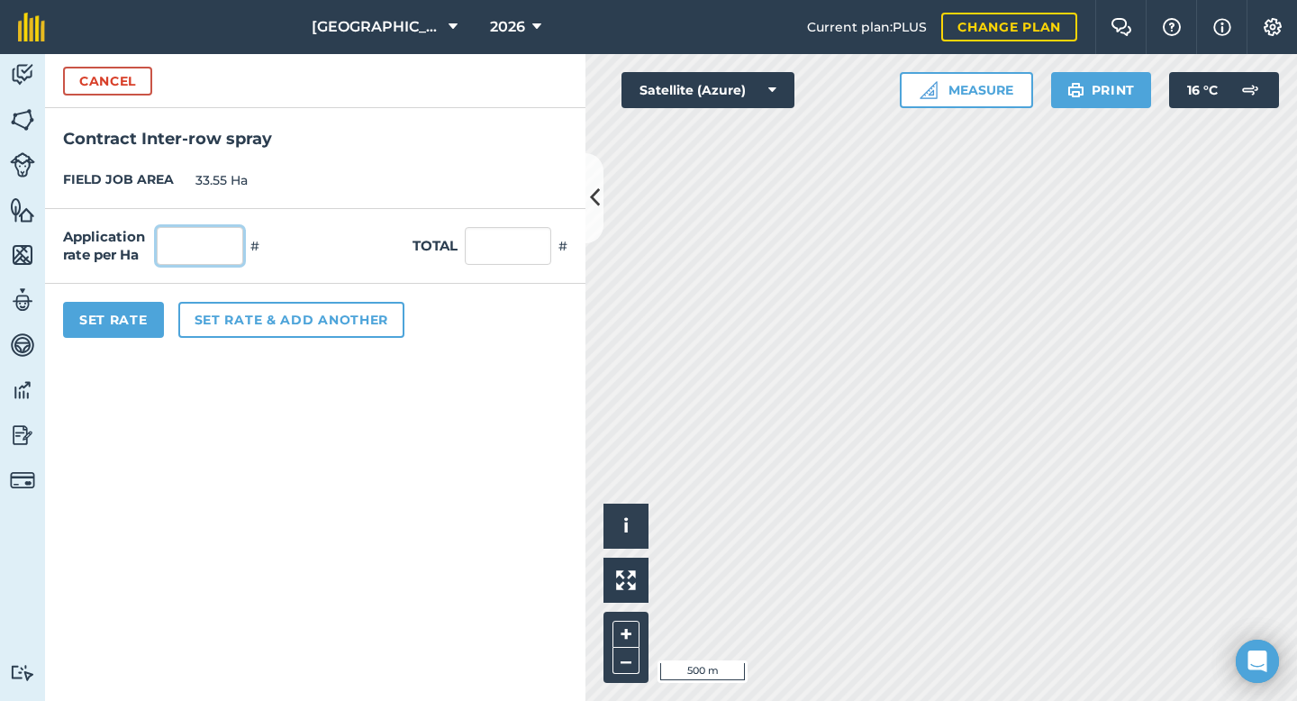
click at [215, 242] on input "text" at bounding box center [200, 246] width 86 height 38
type input "1"
type input "33.55"
click at [134, 316] on button "Set Rate" at bounding box center [113, 320] width 101 height 36
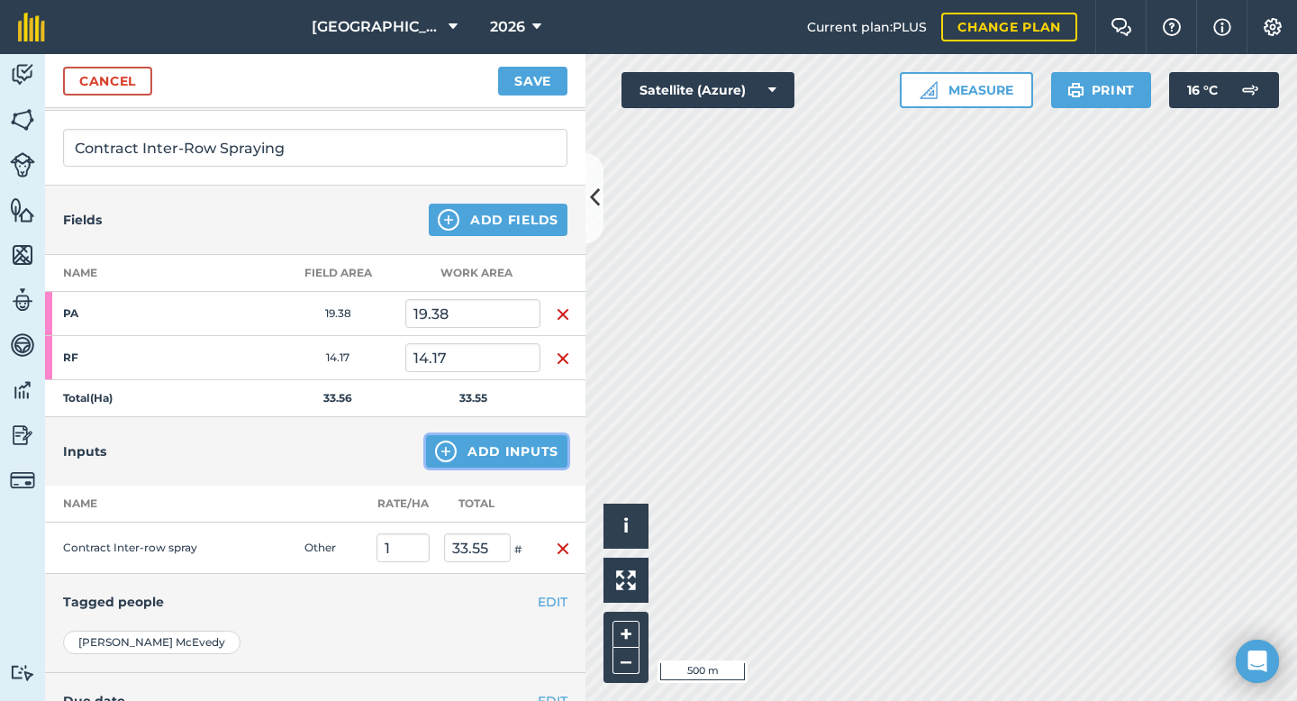
click at [442, 457] on img at bounding box center [446, 451] width 22 height 22
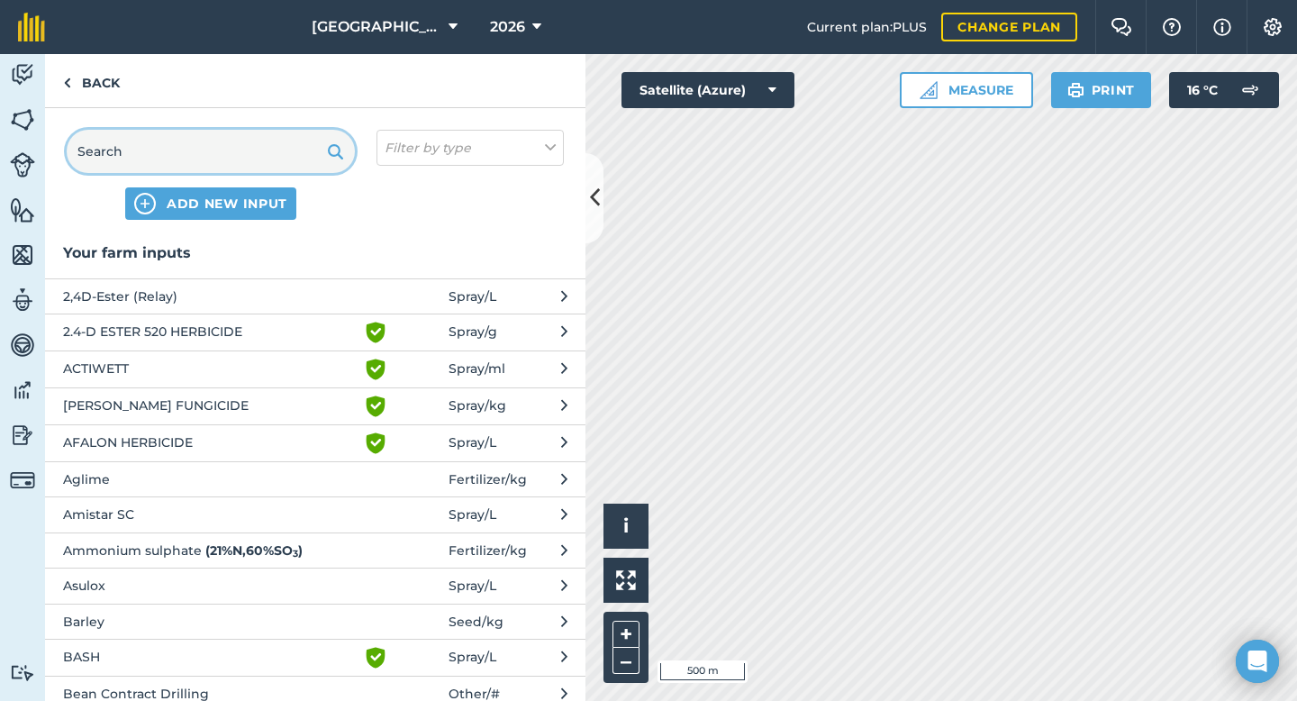
click at [205, 141] on input "text" at bounding box center [211, 151] width 288 height 43
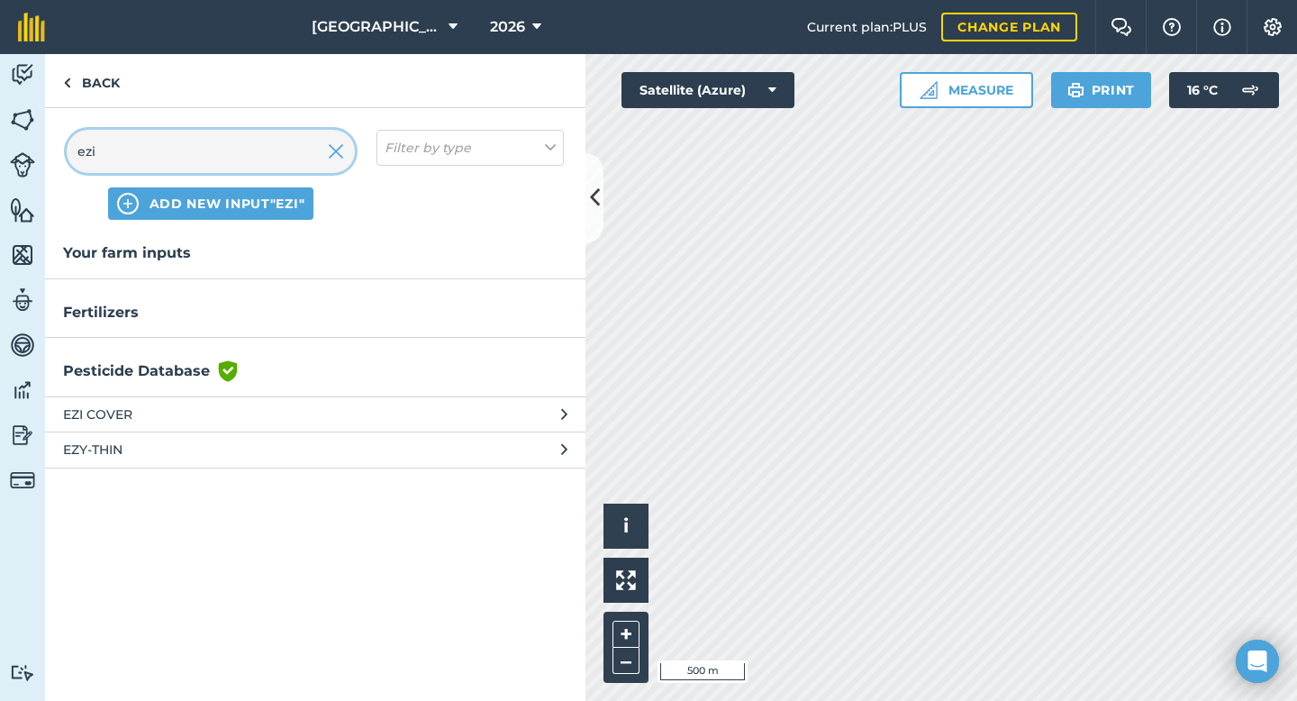
type input "ezi"
click at [238, 421] on span "EZI COVER" at bounding box center [210, 414] width 294 height 20
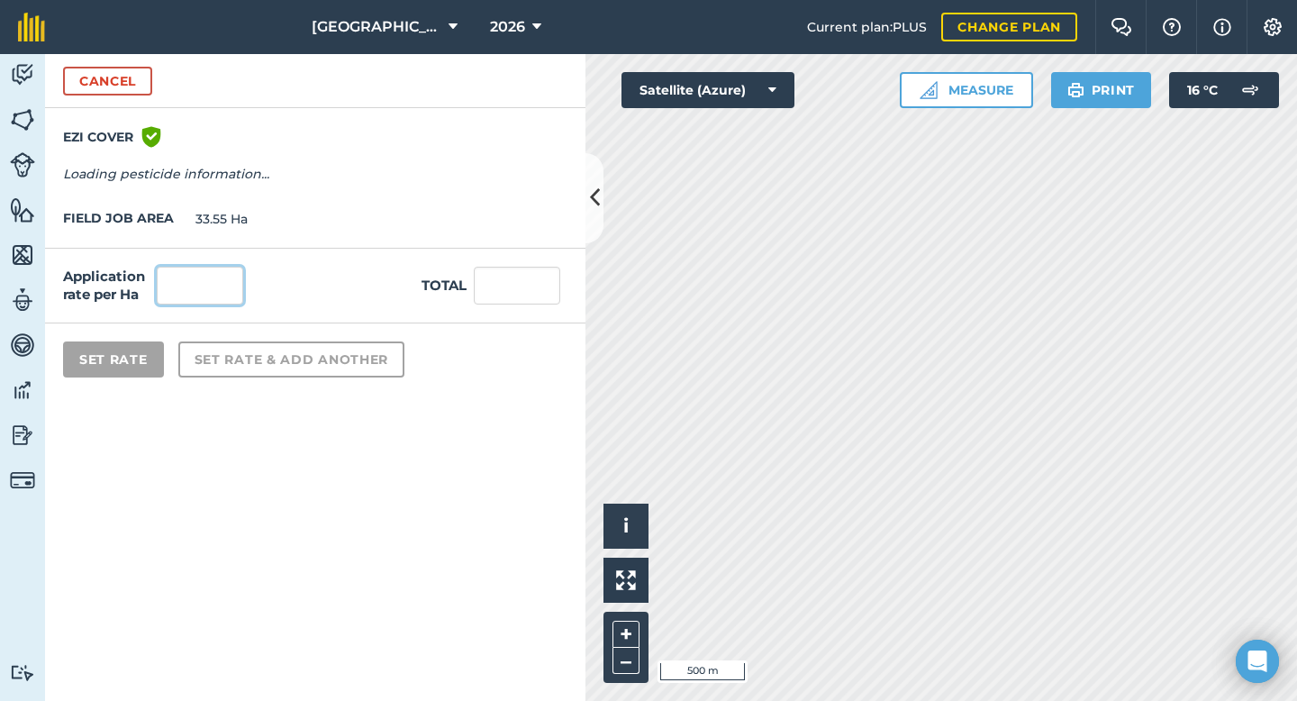
click at [223, 292] on input "text" at bounding box center [200, 286] width 86 height 38
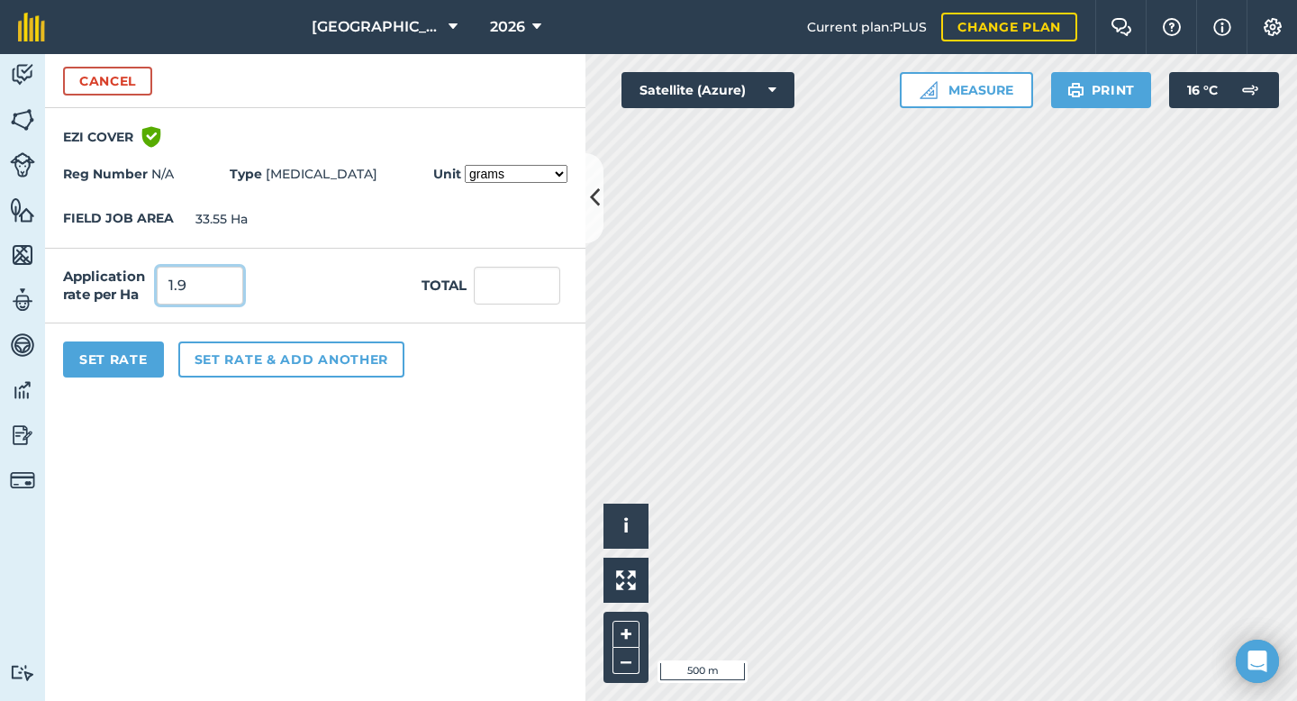
type input "1.9"
type input "63.745"
click at [178, 497] on form "Cancel EZI COVER Green shield with white tick Reg Number N/A Type [MEDICAL_DATA…" at bounding box center [315, 377] width 540 height 647
click at [521, 174] on select "grams kilograms metric tonnes millilitres litres ounces pounds US tons fluid ou…" at bounding box center [516, 174] width 103 height 18
select select "LITRES"
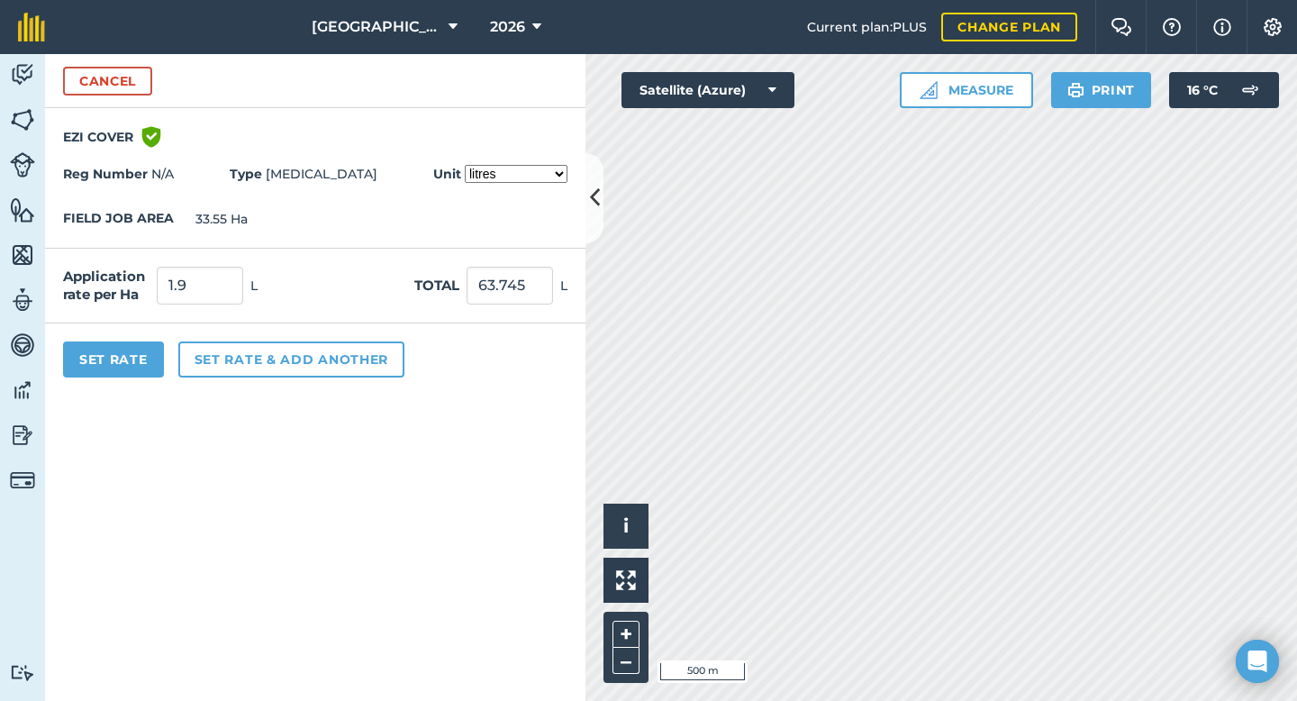
click at [348, 232] on div "FIELD JOB AREA 33.55 Ha" at bounding box center [315, 219] width 540 height 57
click at [103, 362] on button "Set Rate" at bounding box center [113, 359] width 101 height 36
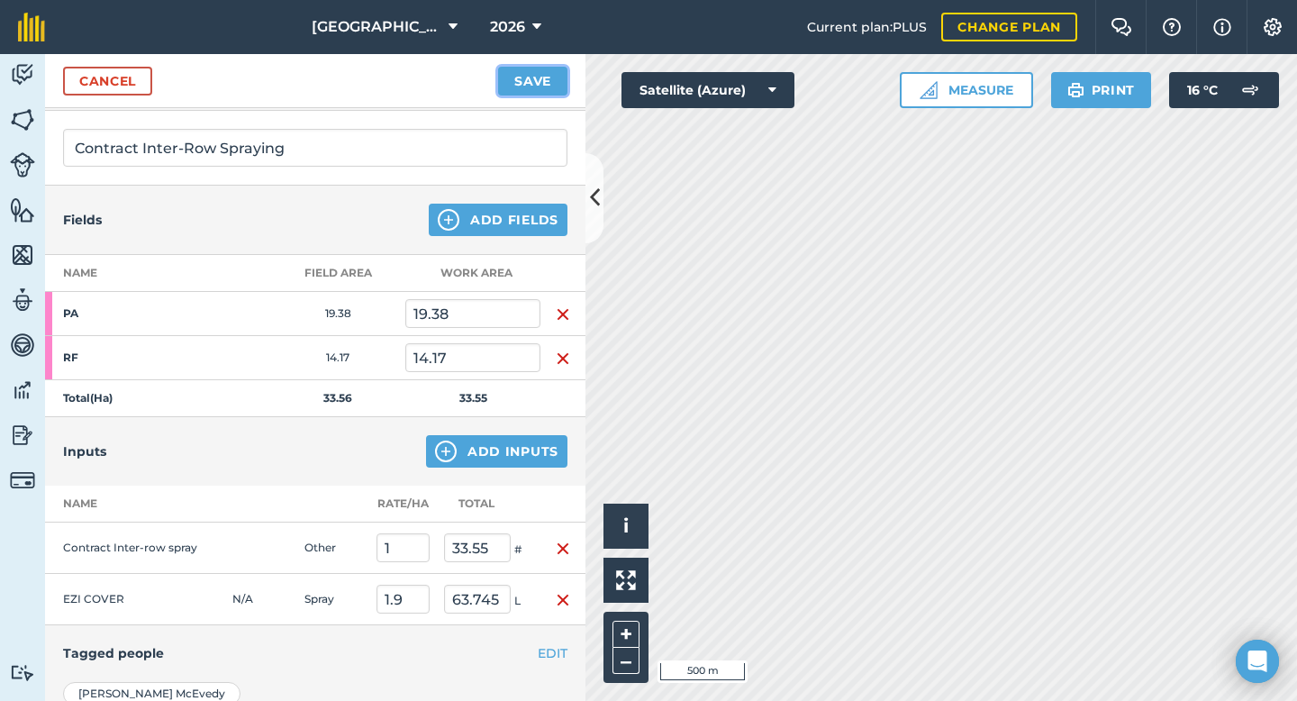
click at [543, 86] on button "Save" at bounding box center [532, 81] width 69 height 29
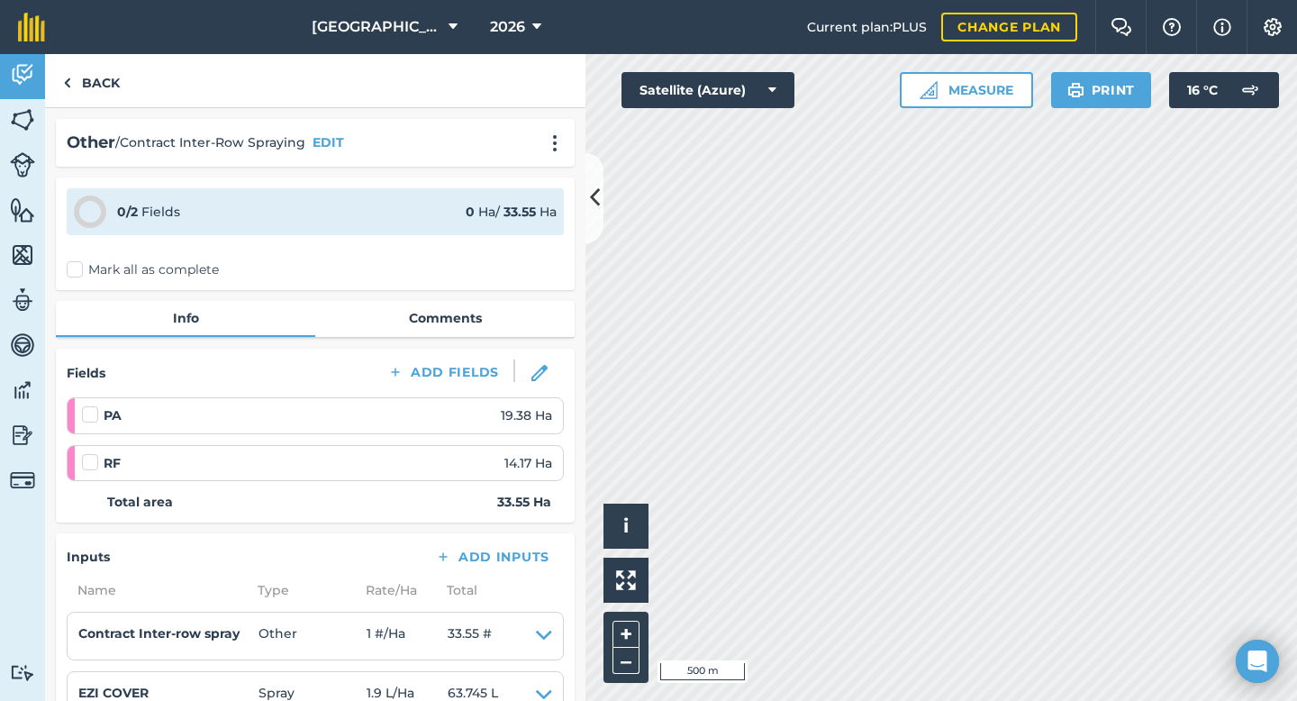
click at [95, 405] on label at bounding box center [93, 405] width 22 height 0
click at [94, 413] on input "checkbox" at bounding box center [88, 411] width 12 height 12
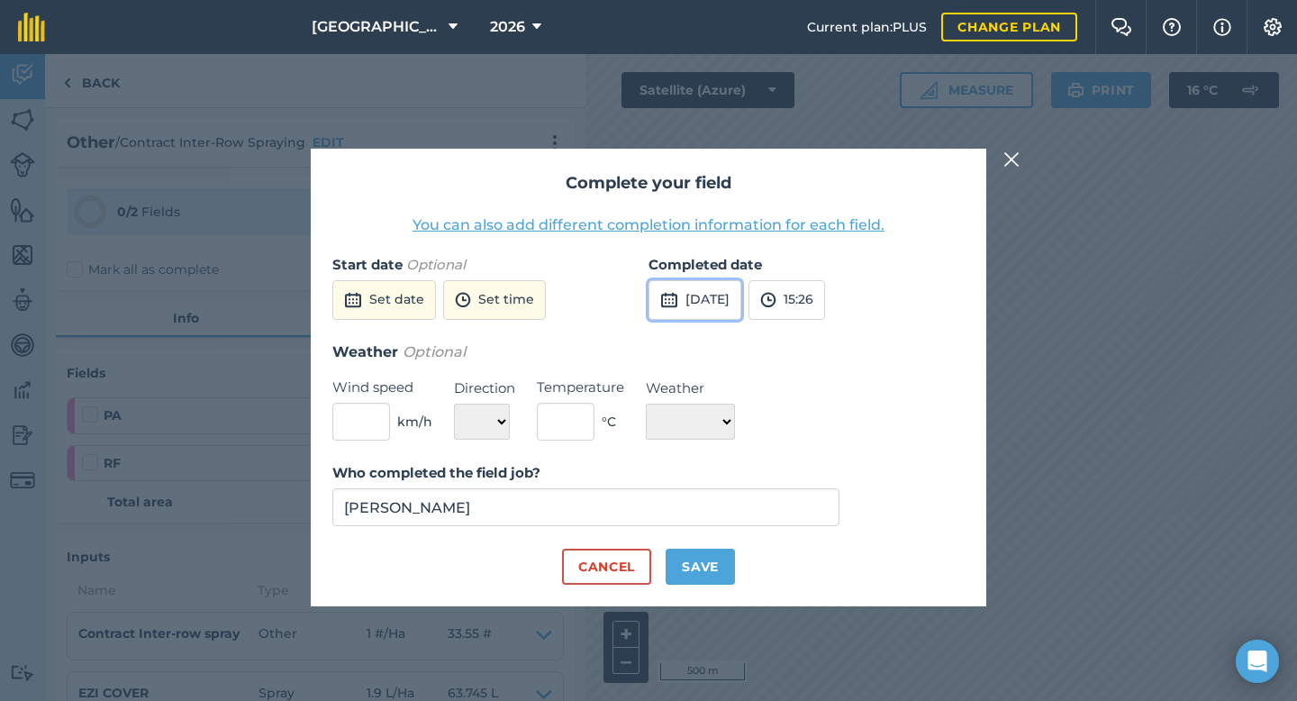
click at [668, 289] on img at bounding box center [669, 300] width 18 height 22
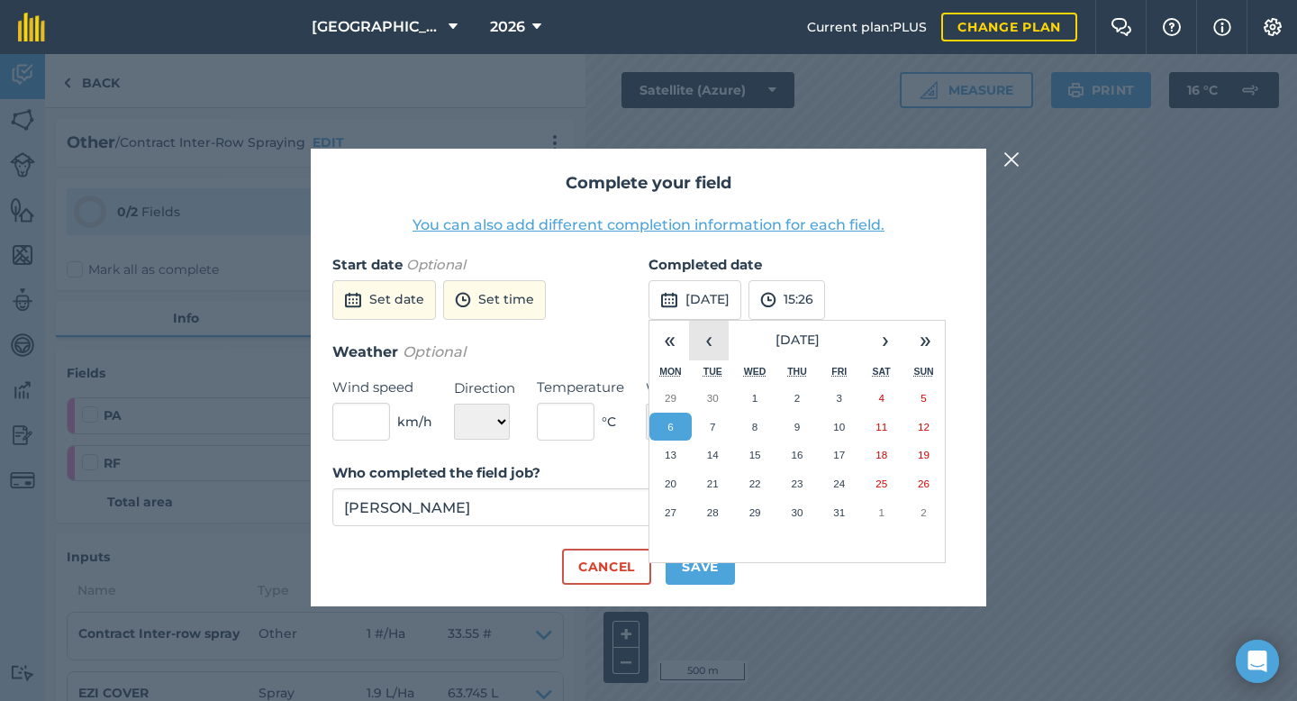
click at [704, 348] on button "‹" at bounding box center [709, 341] width 40 height 40
click at [713, 395] on abbr "2" at bounding box center [712, 398] width 5 height 12
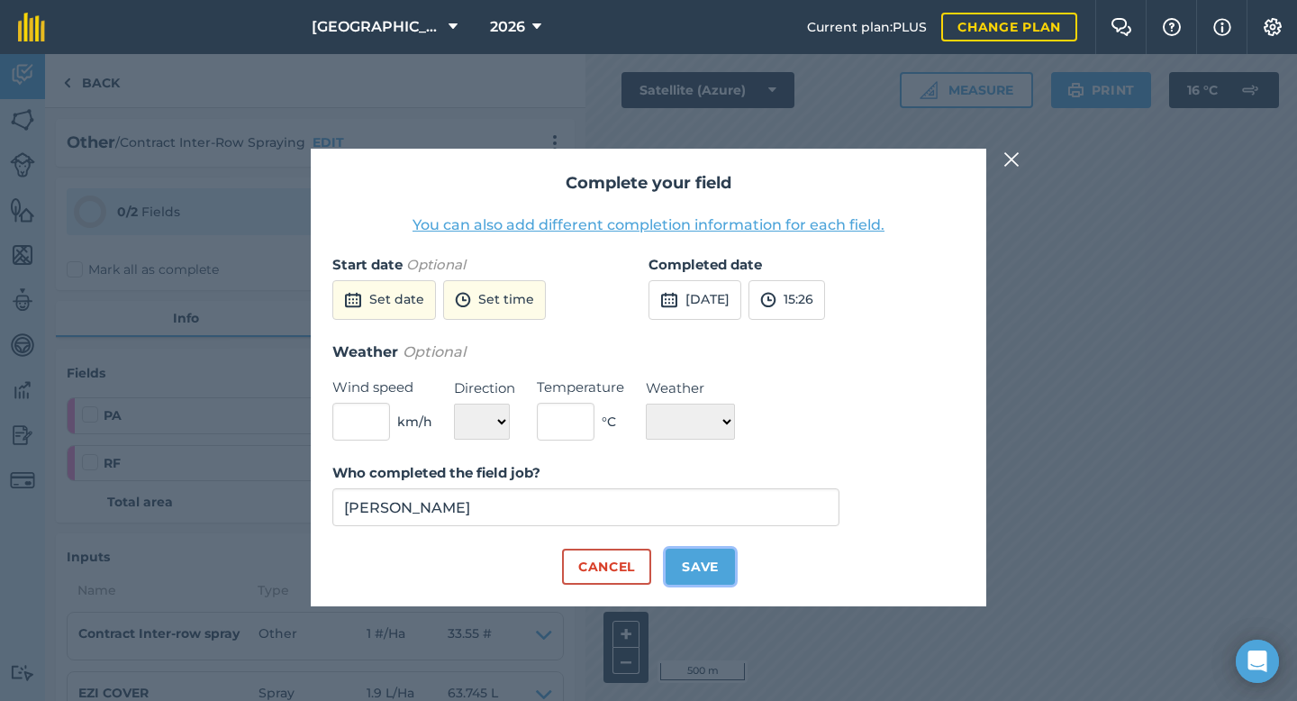
click at [701, 572] on button "Save" at bounding box center [699, 566] width 69 height 36
checkbox input "true"
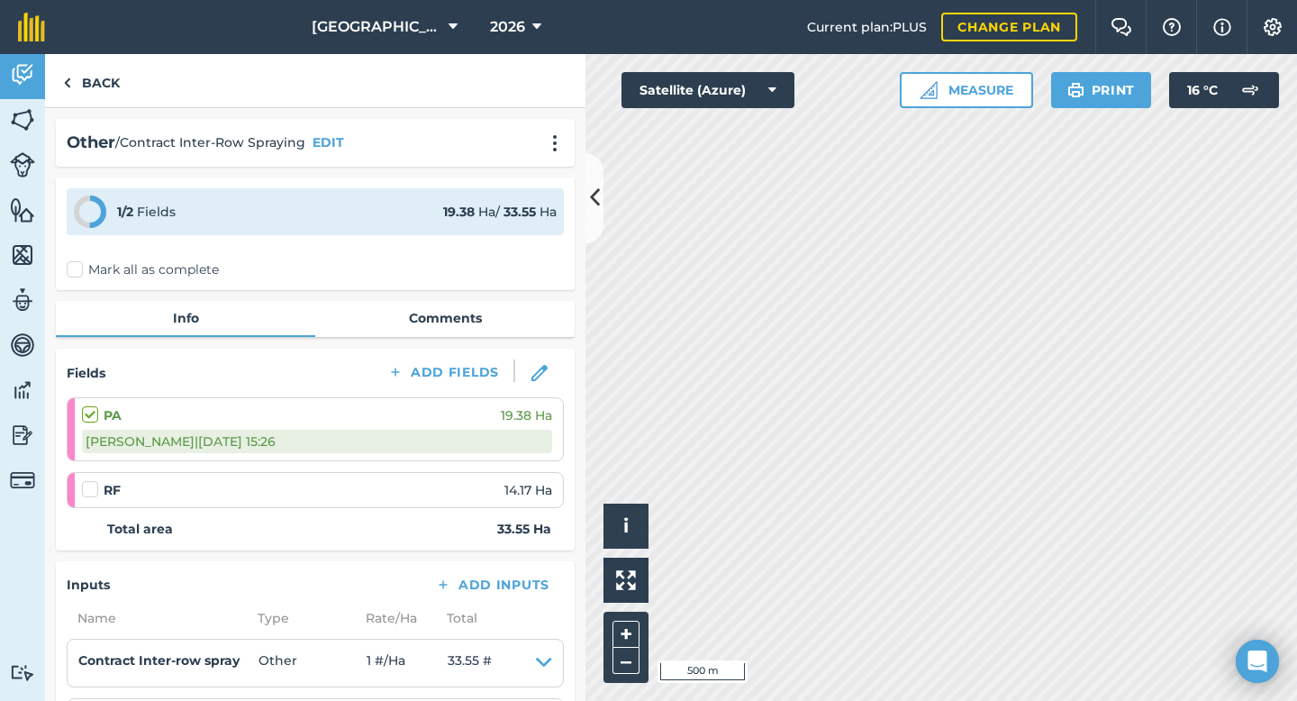
click at [80, 490] on li "RF 14.17 Ha" at bounding box center [315, 490] width 497 height 36
click at [87, 480] on label at bounding box center [93, 480] width 22 height 0
click at [87, 492] on input "checkbox" at bounding box center [88, 486] width 12 height 12
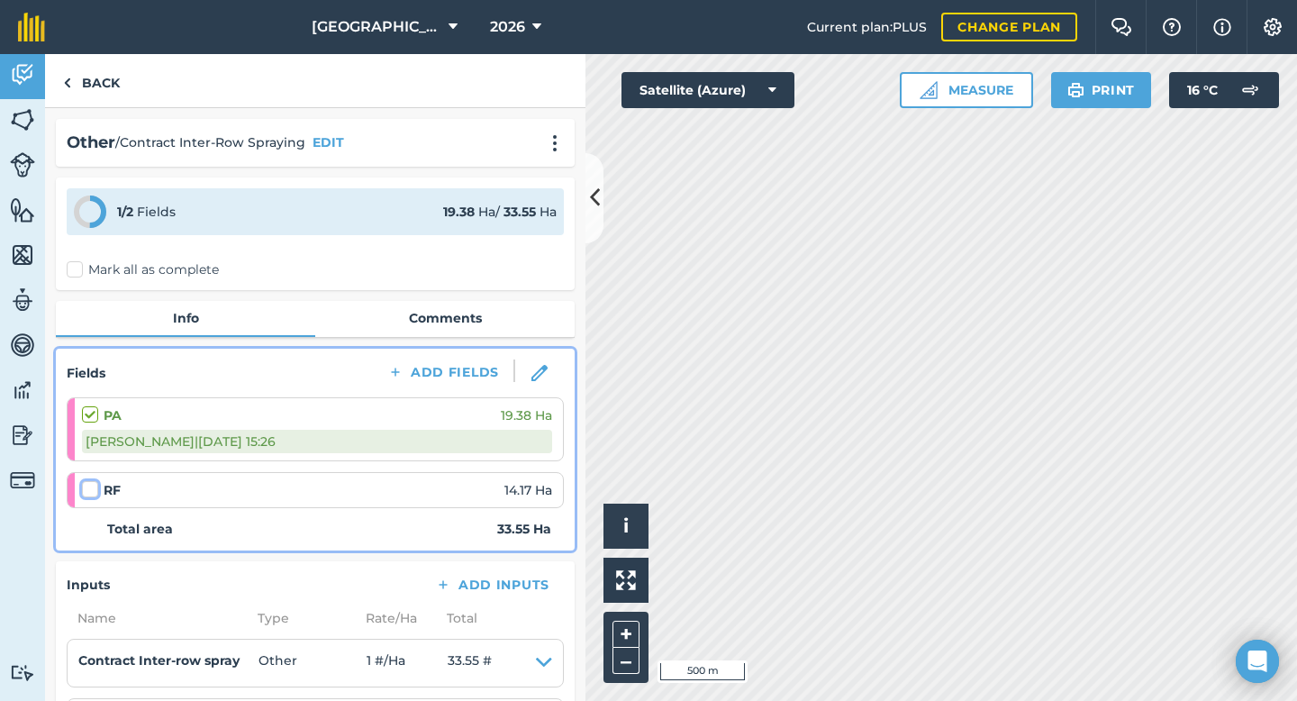
checkbox input "false"
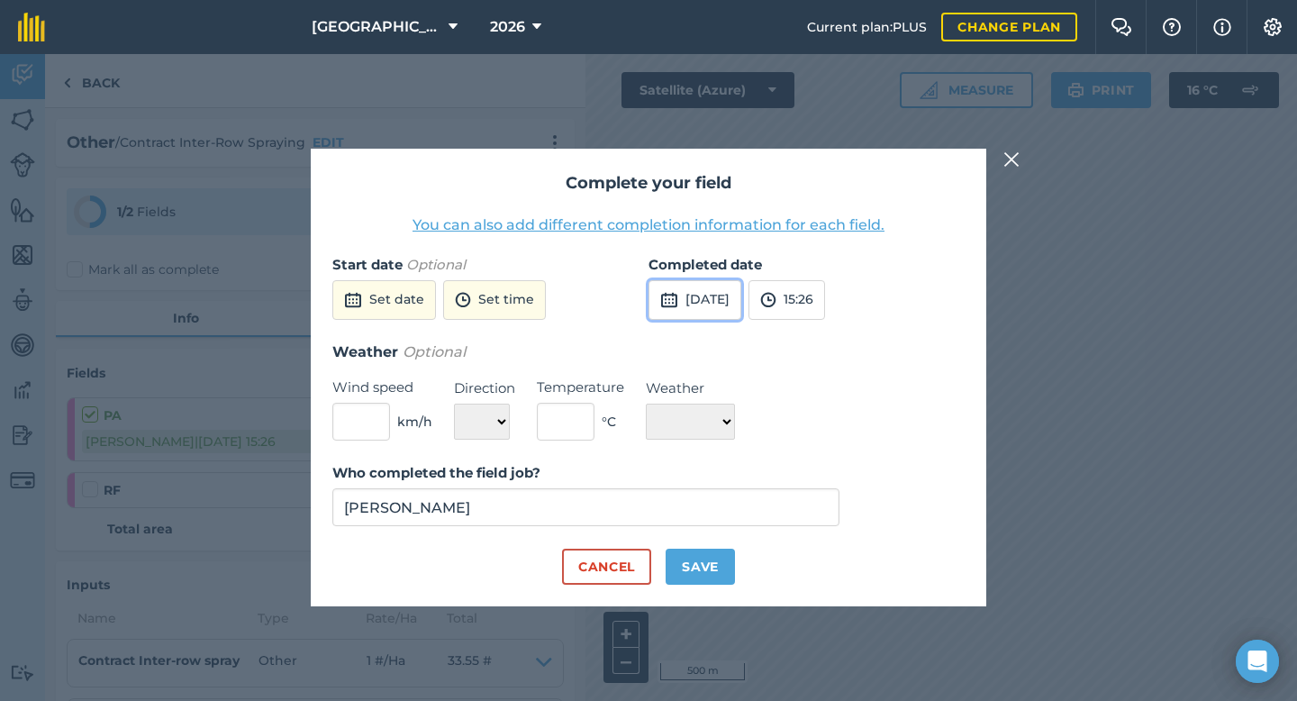
click at [672, 298] on img at bounding box center [669, 300] width 18 height 22
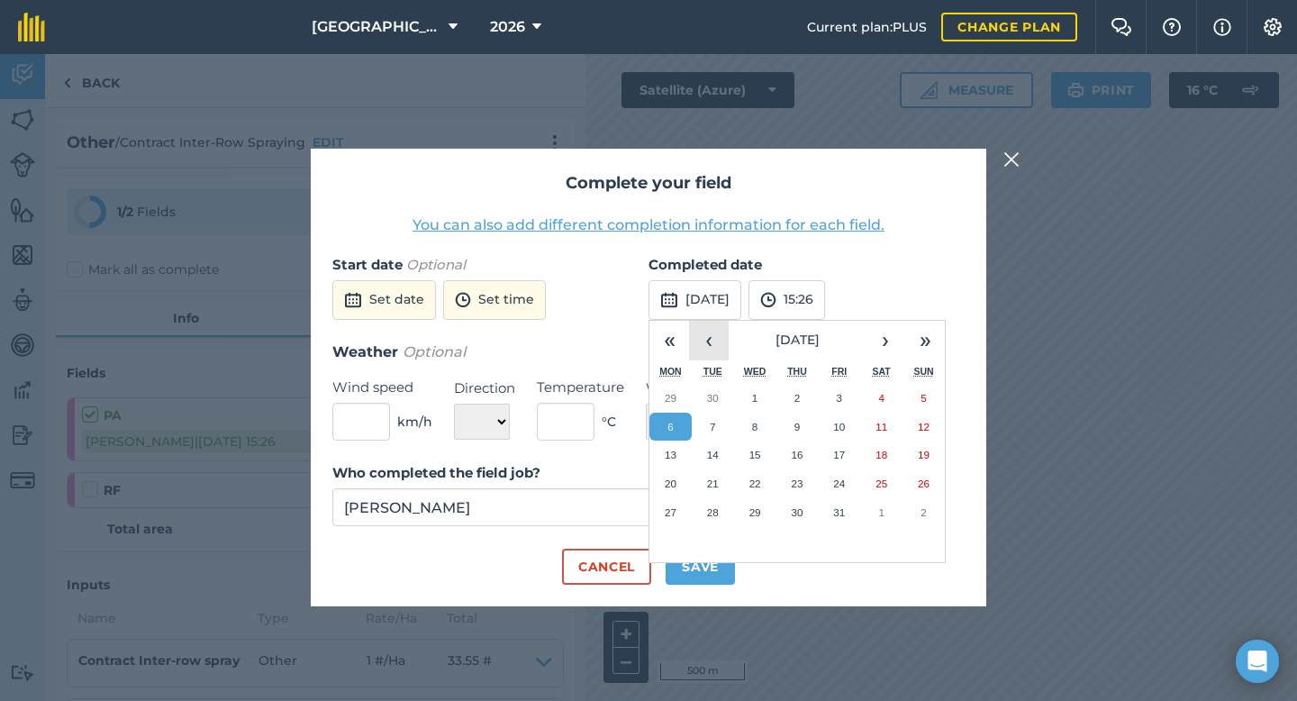
click at [708, 333] on button "‹" at bounding box center [709, 341] width 40 height 40
click at [717, 396] on button "2" at bounding box center [713, 398] width 42 height 29
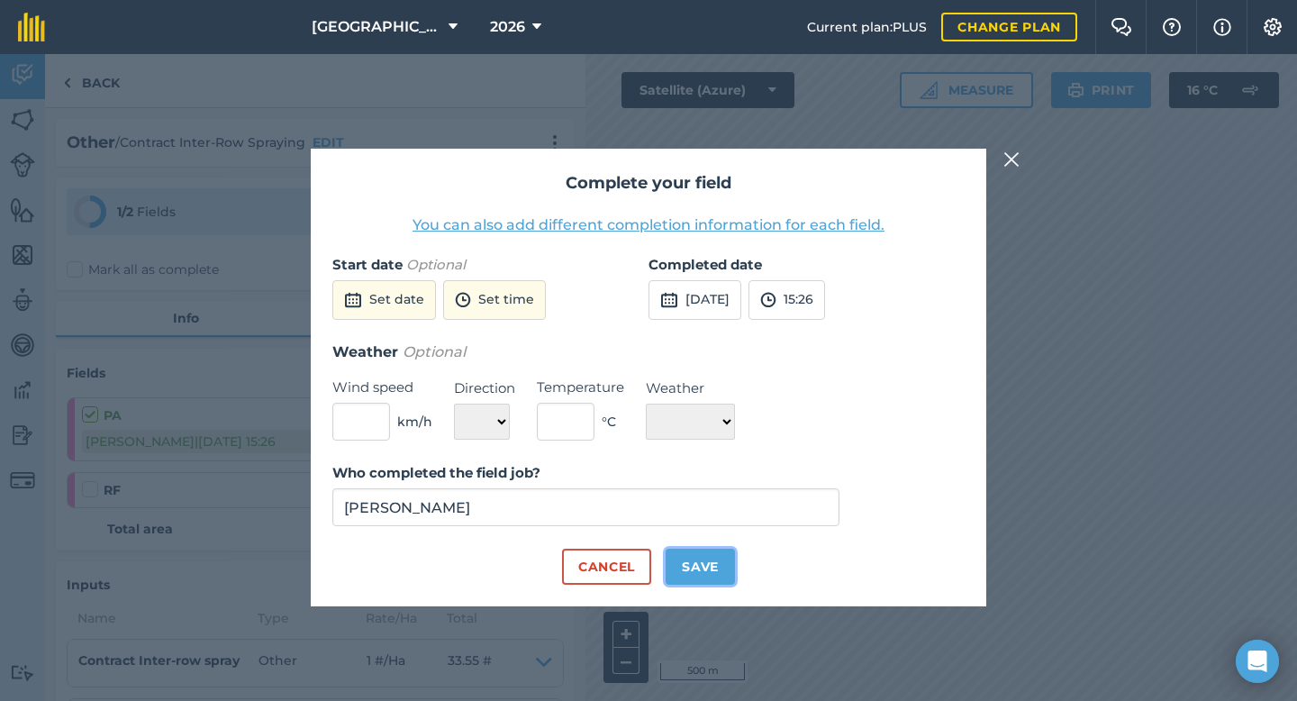
click at [716, 561] on button "Save" at bounding box center [699, 566] width 69 height 36
checkbox input "true"
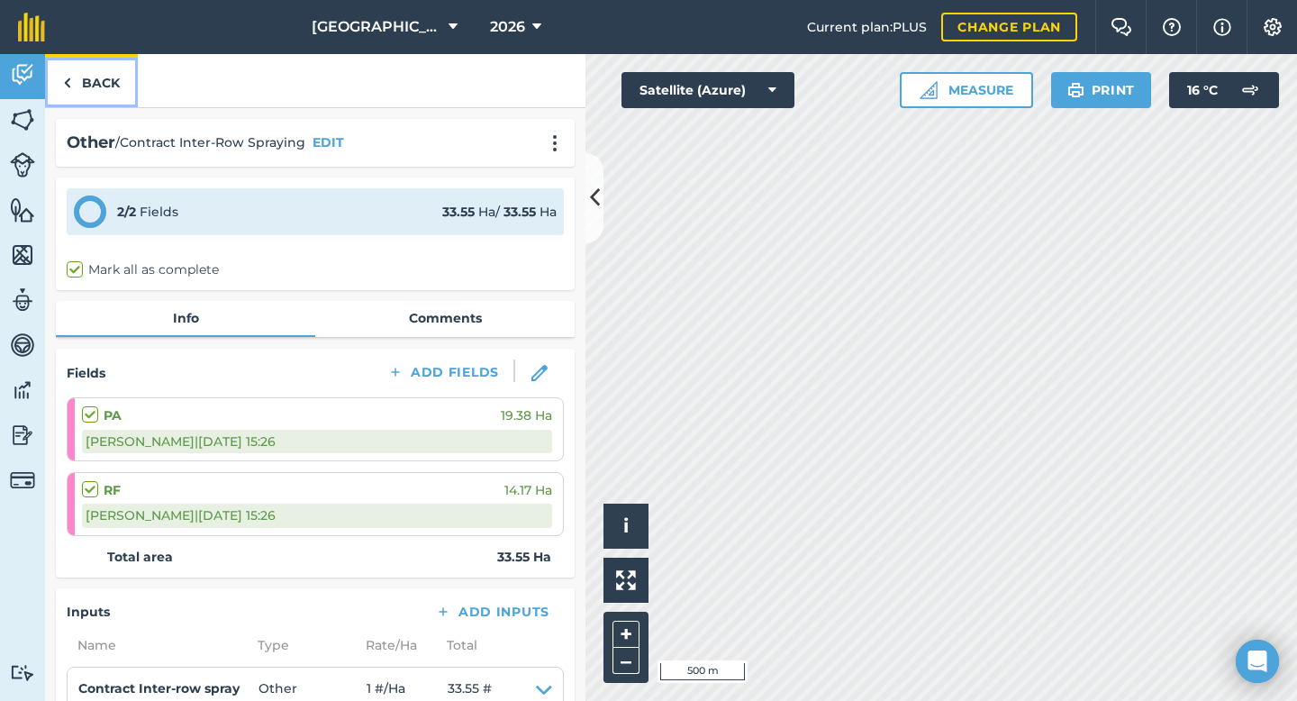
click at [116, 92] on link "Back" at bounding box center [91, 80] width 93 height 53
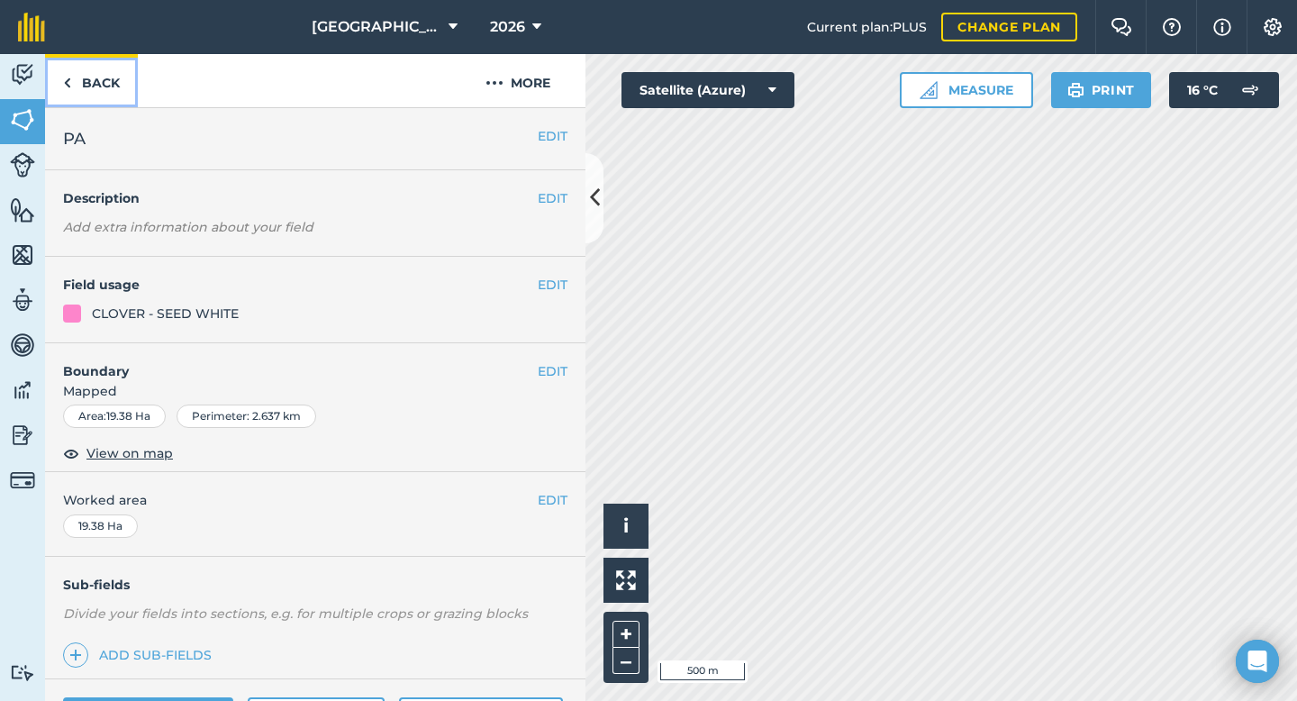
click at [94, 93] on link "Back" at bounding box center [91, 80] width 93 height 53
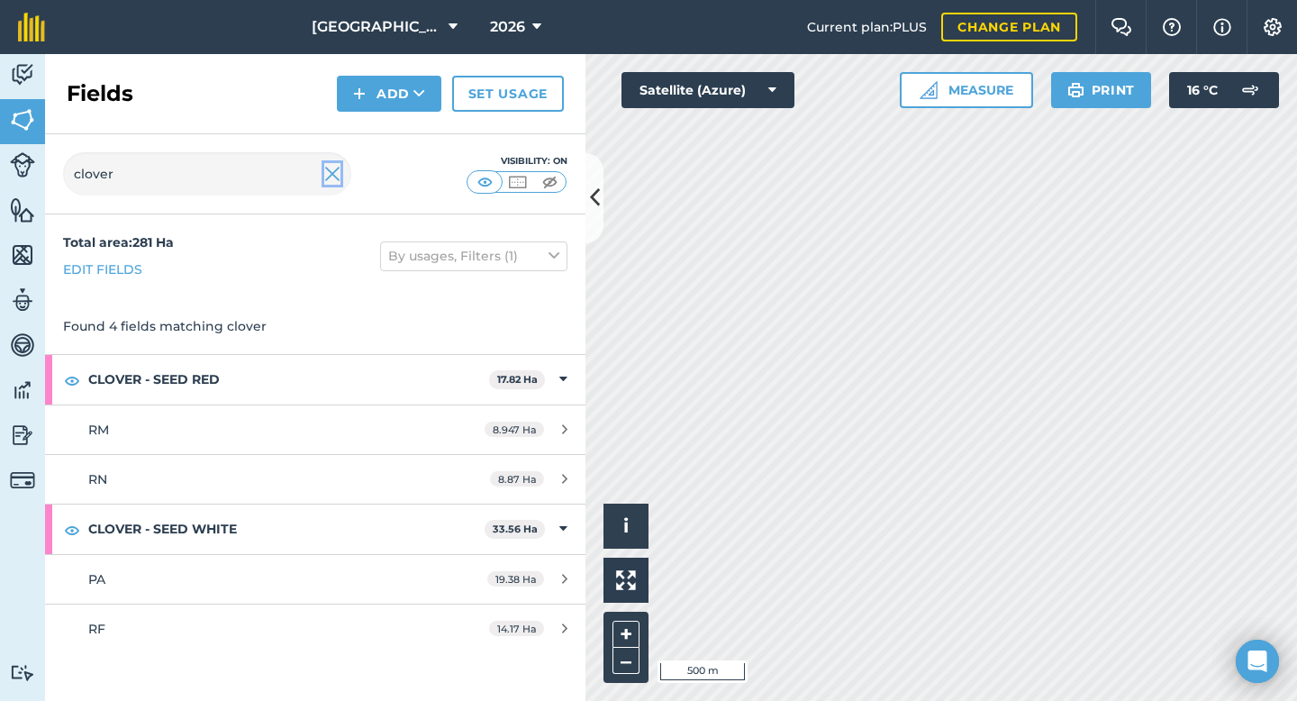
click at [334, 175] on img at bounding box center [332, 174] width 16 height 22
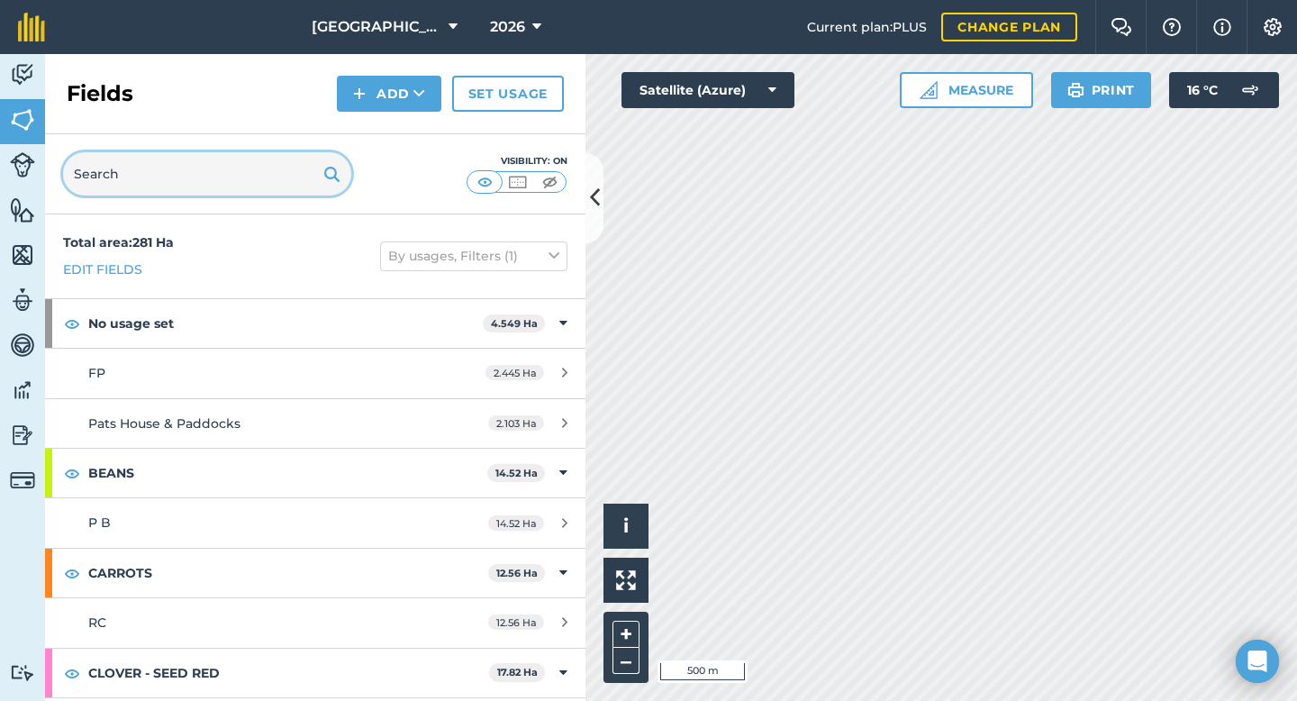
click at [219, 184] on input "text" at bounding box center [207, 173] width 288 height 43
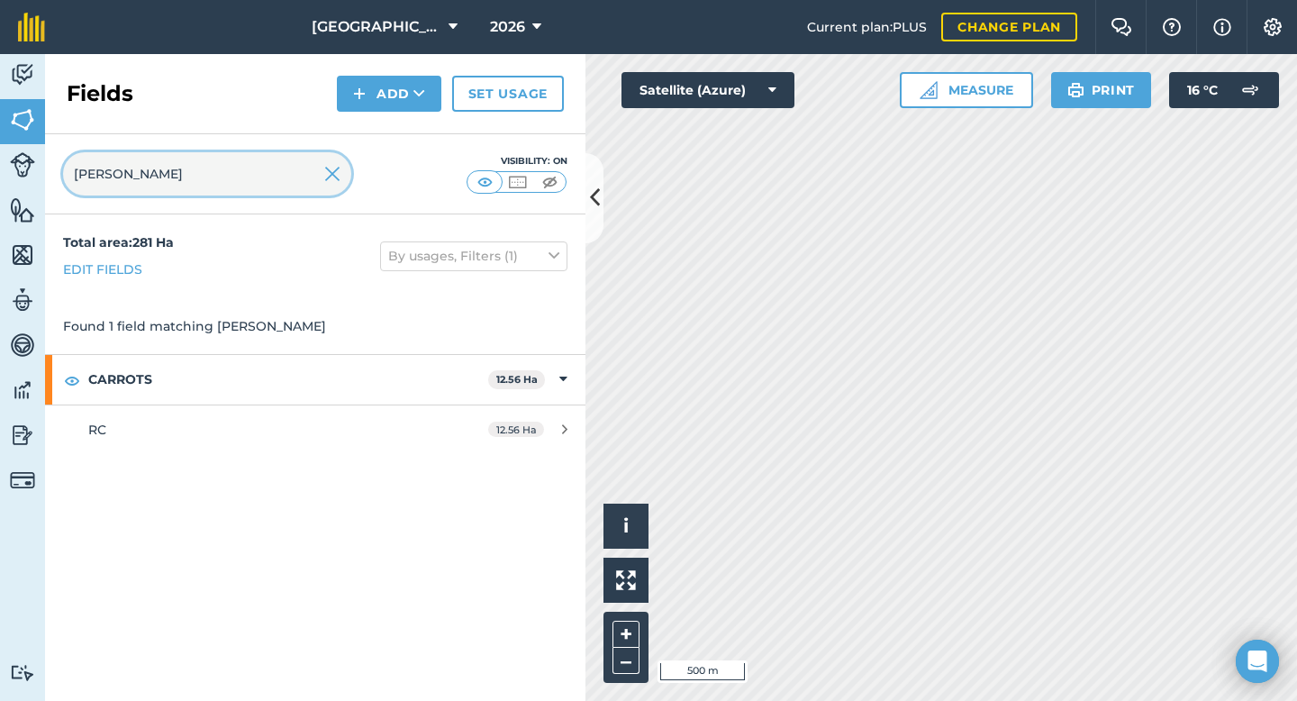
type input "[PERSON_NAME]"
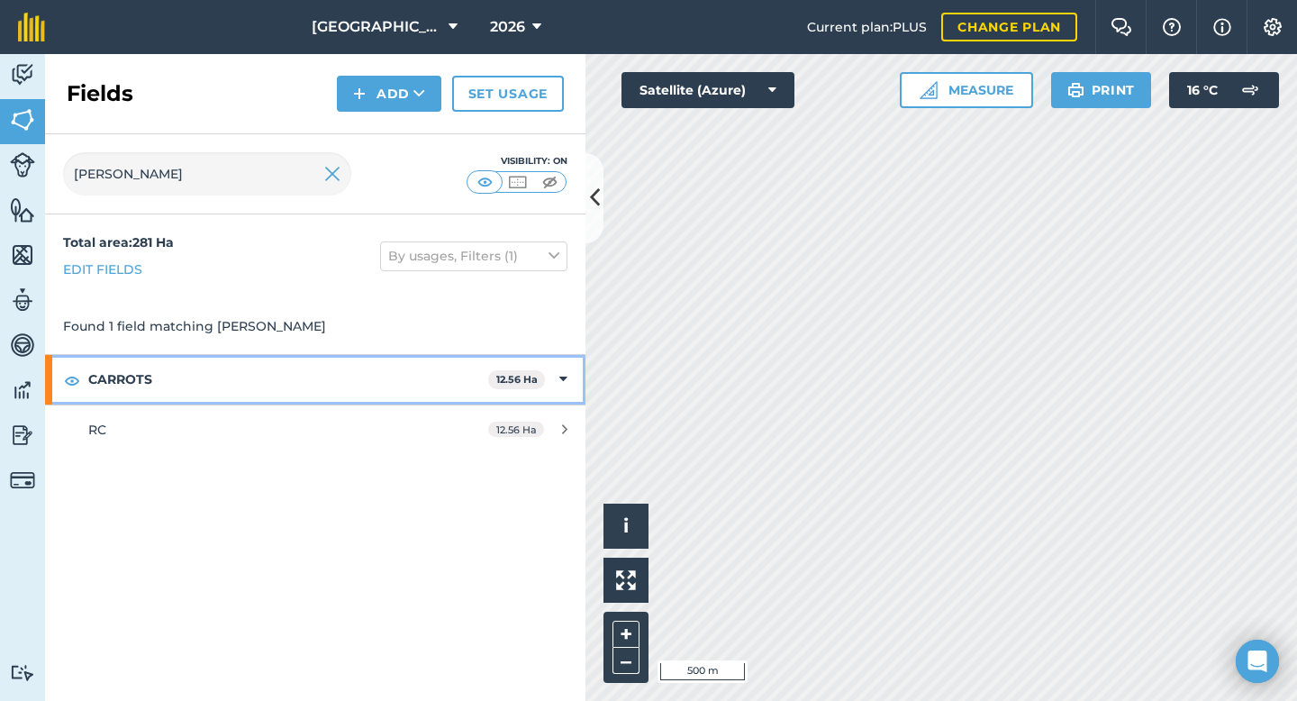
click at [182, 397] on strong "CARROTS" at bounding box center [288, 379] width 400 height 49
click at [182, 397] on strong "CARROTS" at bounding box center [289, 379] width 403 height 49
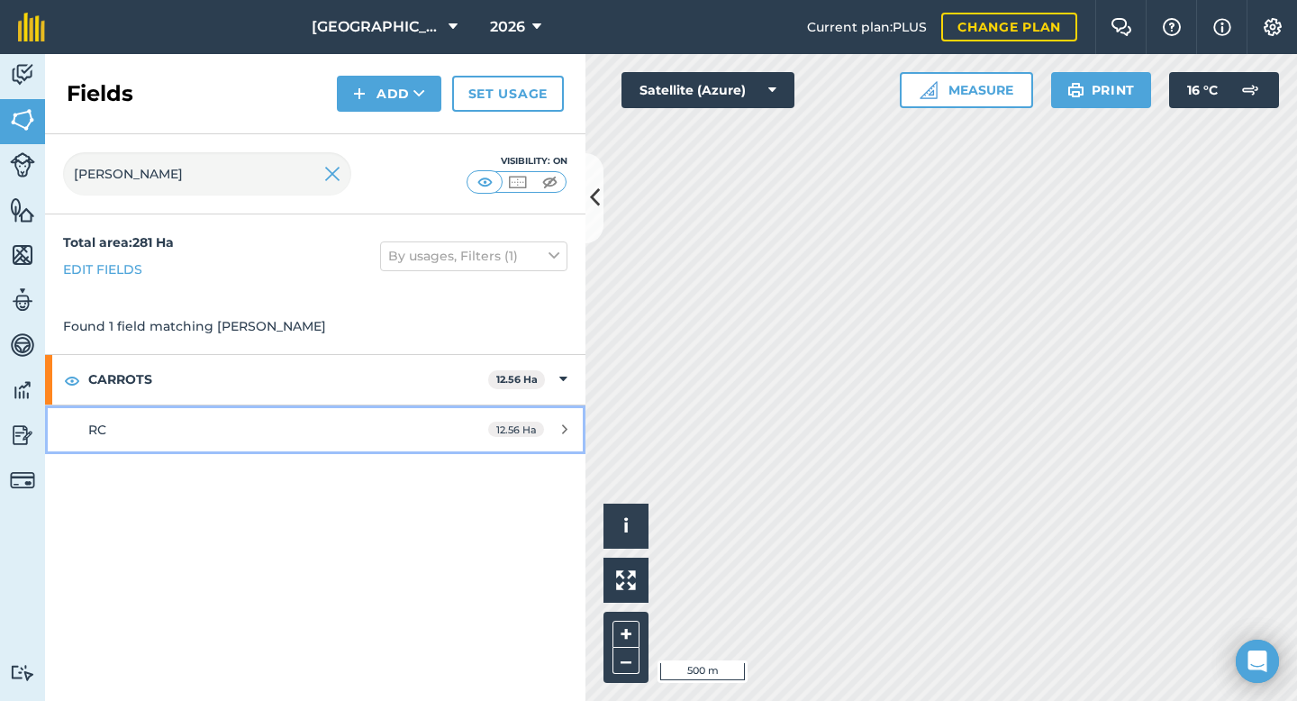
click at [128, 448] on link "RC 12.56 Ha" at bounding box center [315, 429] width 540 height 49
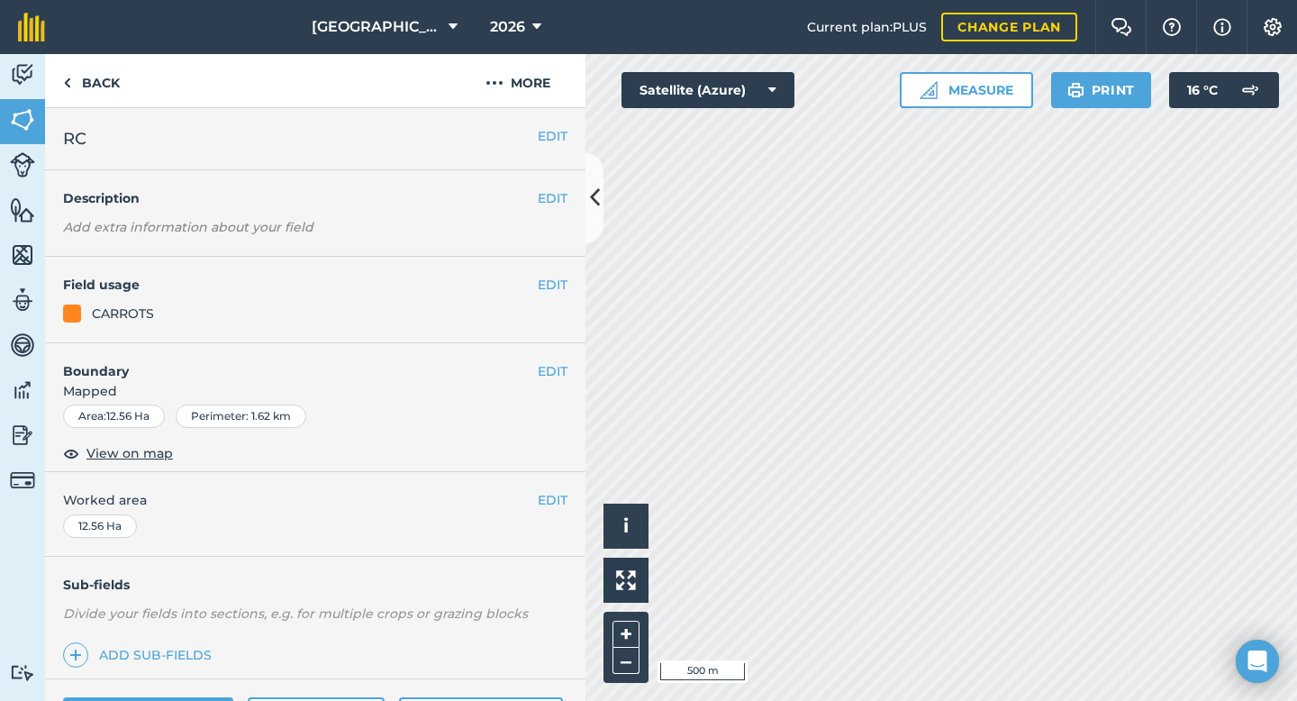
scroll to position [147, 0]
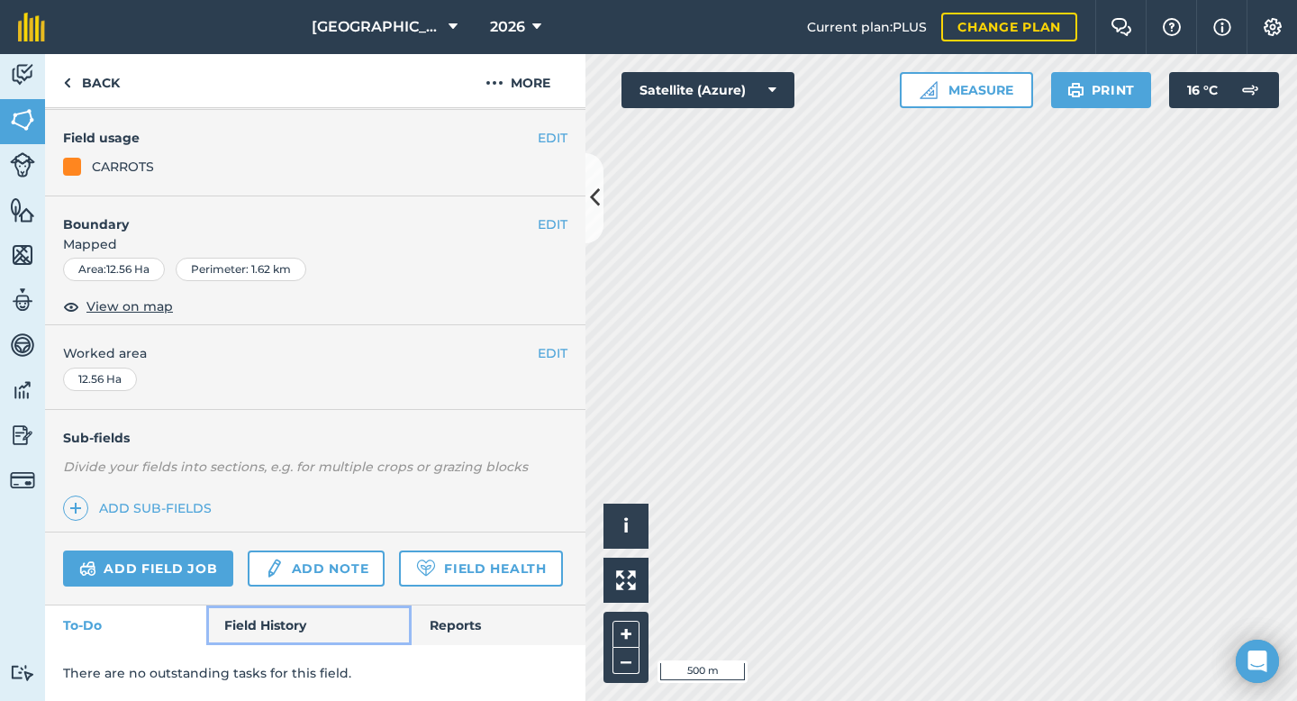
click at [283, 614] on link "Field History" at bounding box center [308, 625] width 204 height 40
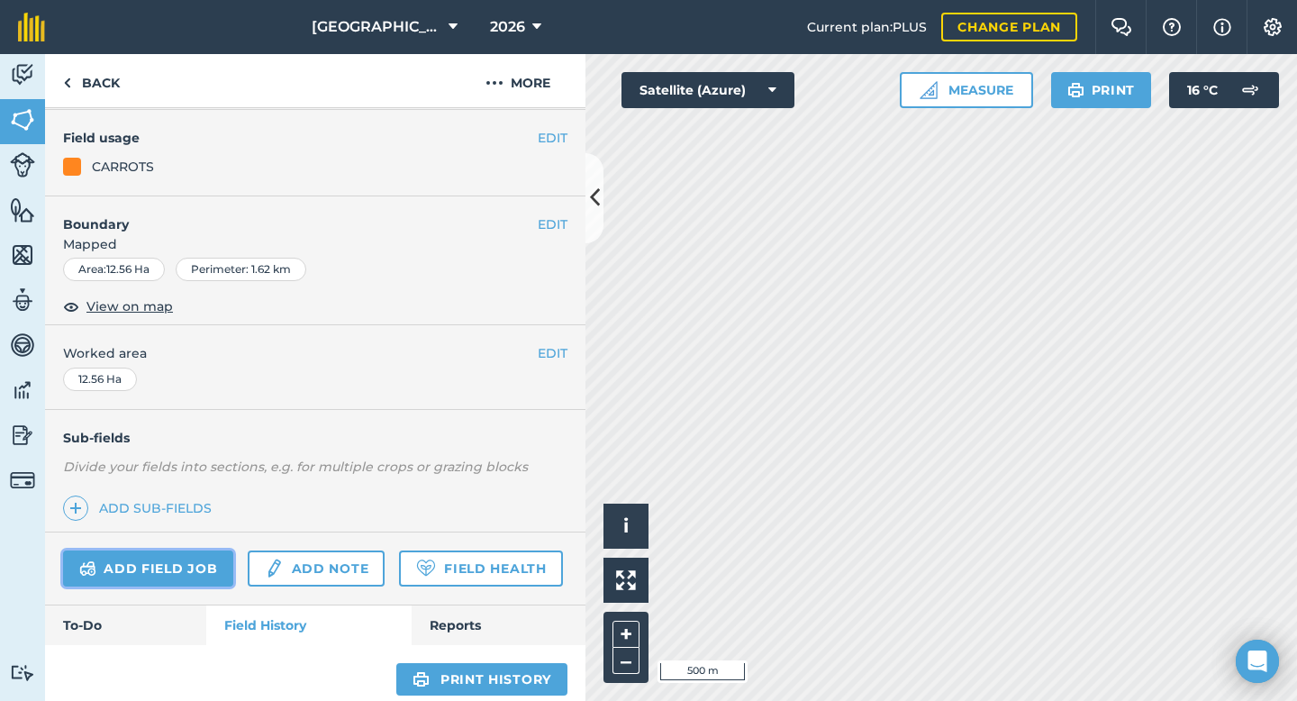
click at [182, 571] on link "Add field job" at bounding box center [148, 568] width 170 height 36
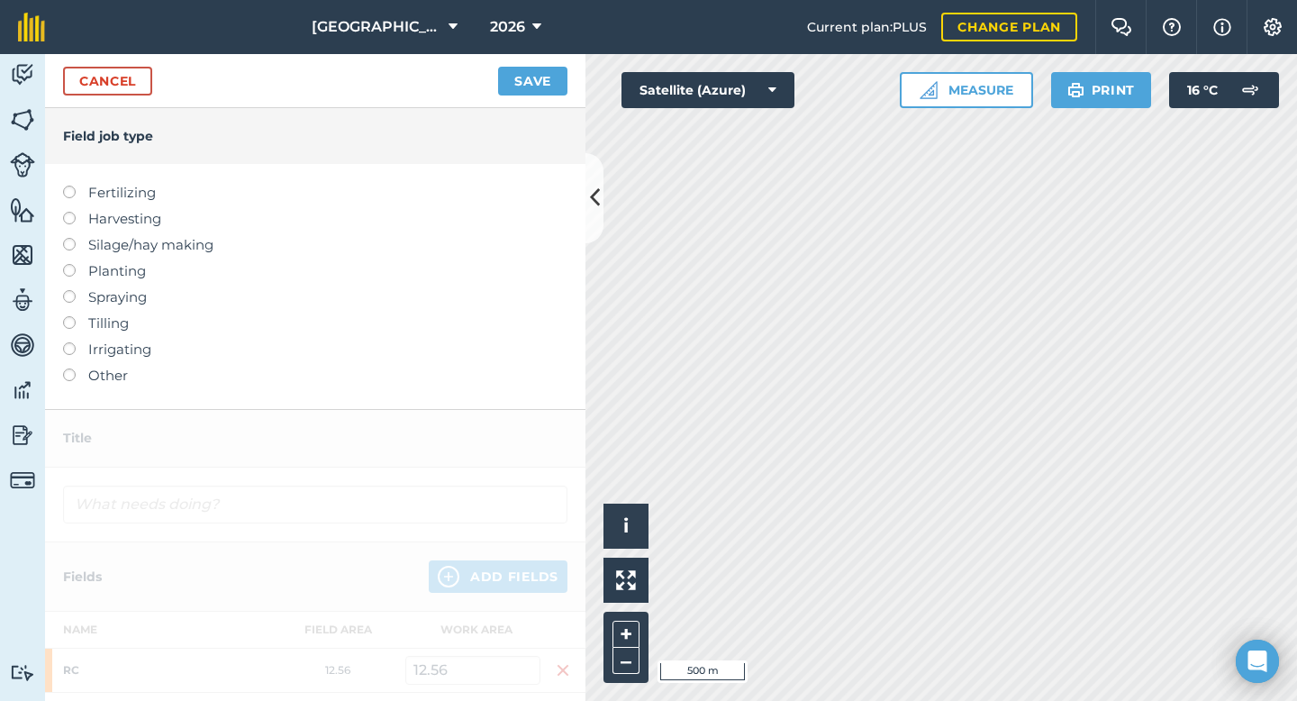
click at [68, 368] on label at bounding box center [75, 368] width 25 height 0
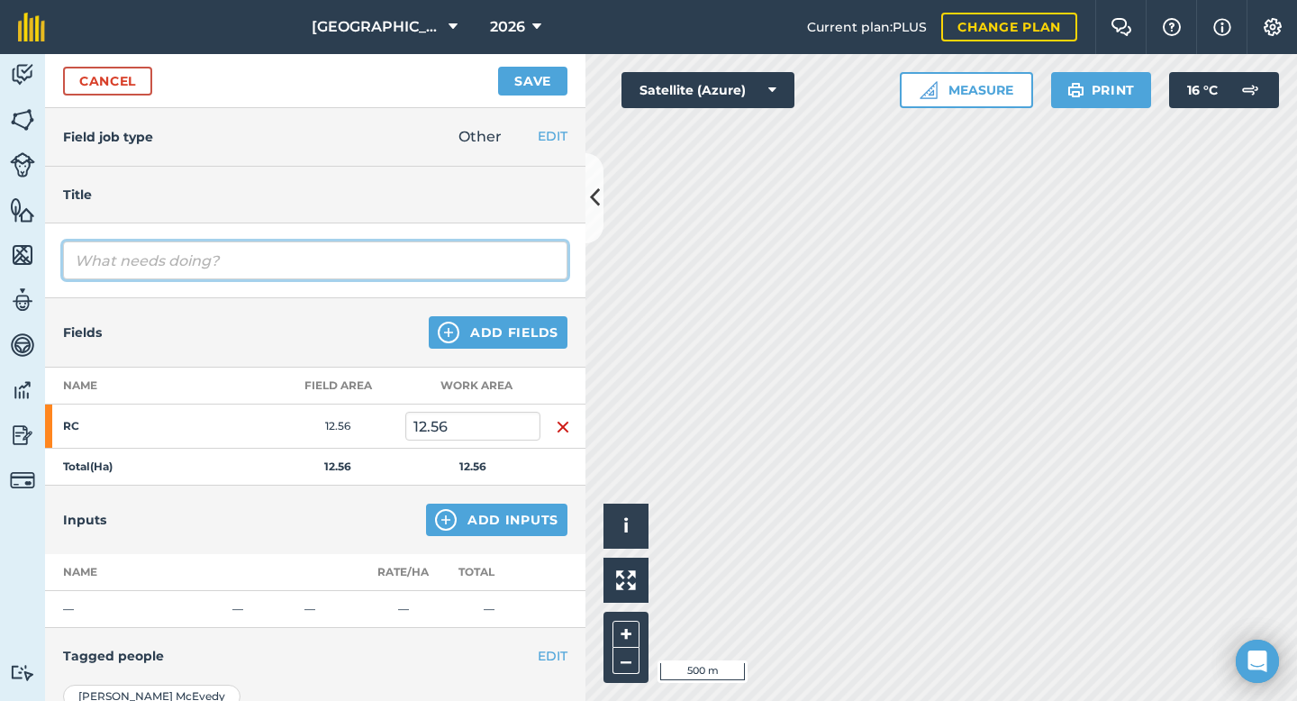
click at [164, 266] on input "text" at bounding box center [315, 260] width 504 height 38
type input "Contract Interrow Spraying"
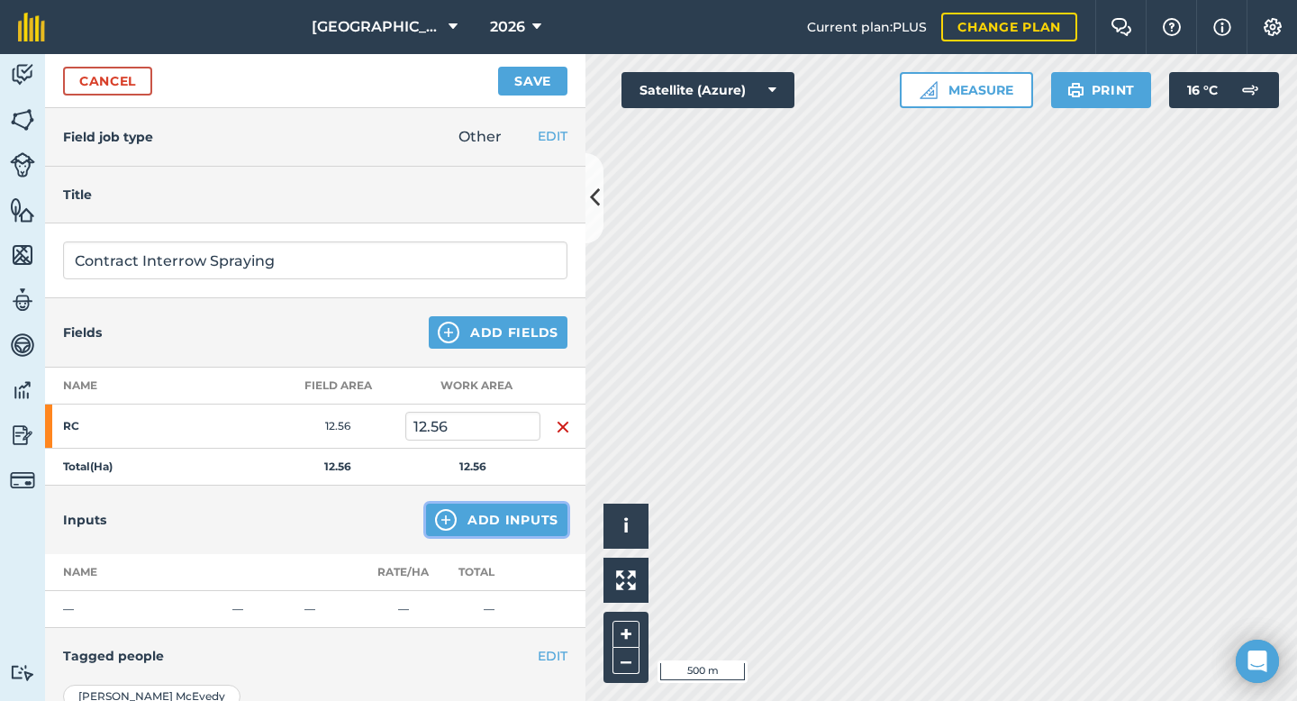
click at [478, 518] on button "Add Inputs" at bounding box center [496, 519] width 141 height 32
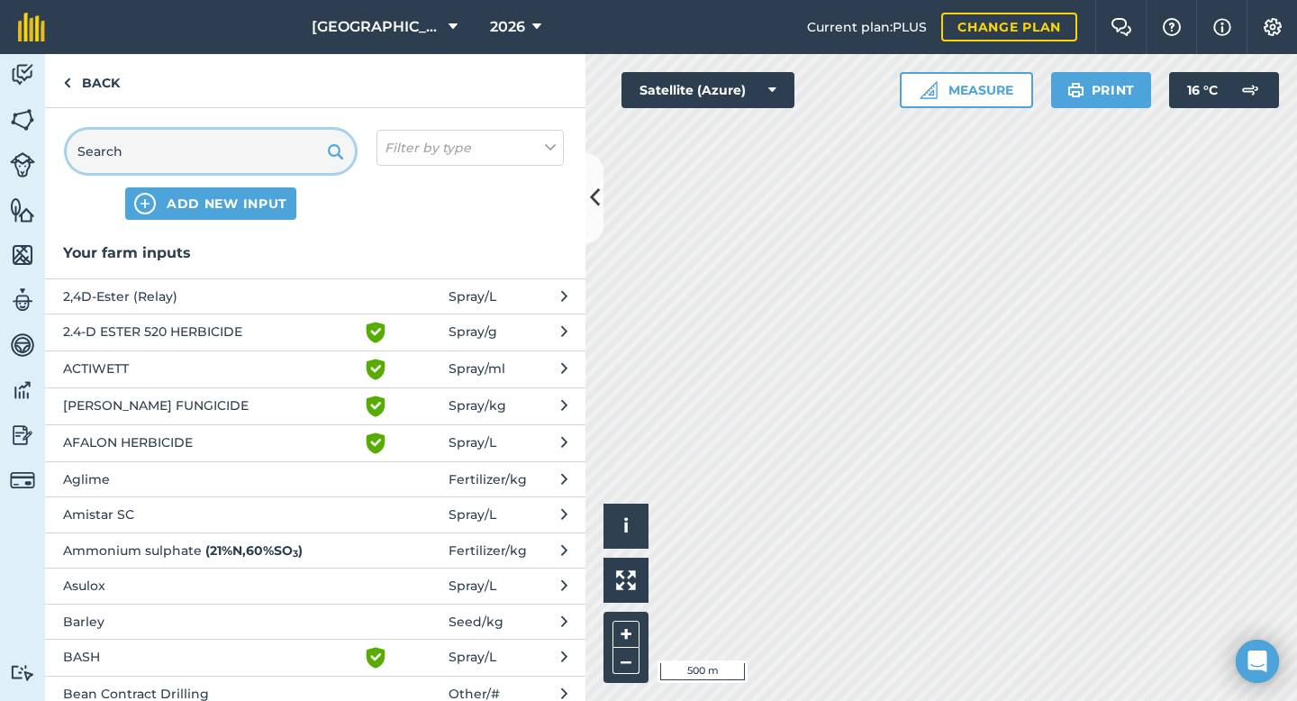
click at [201, 149] on input "text" at bounding box center [211, 151] width 288 height 43
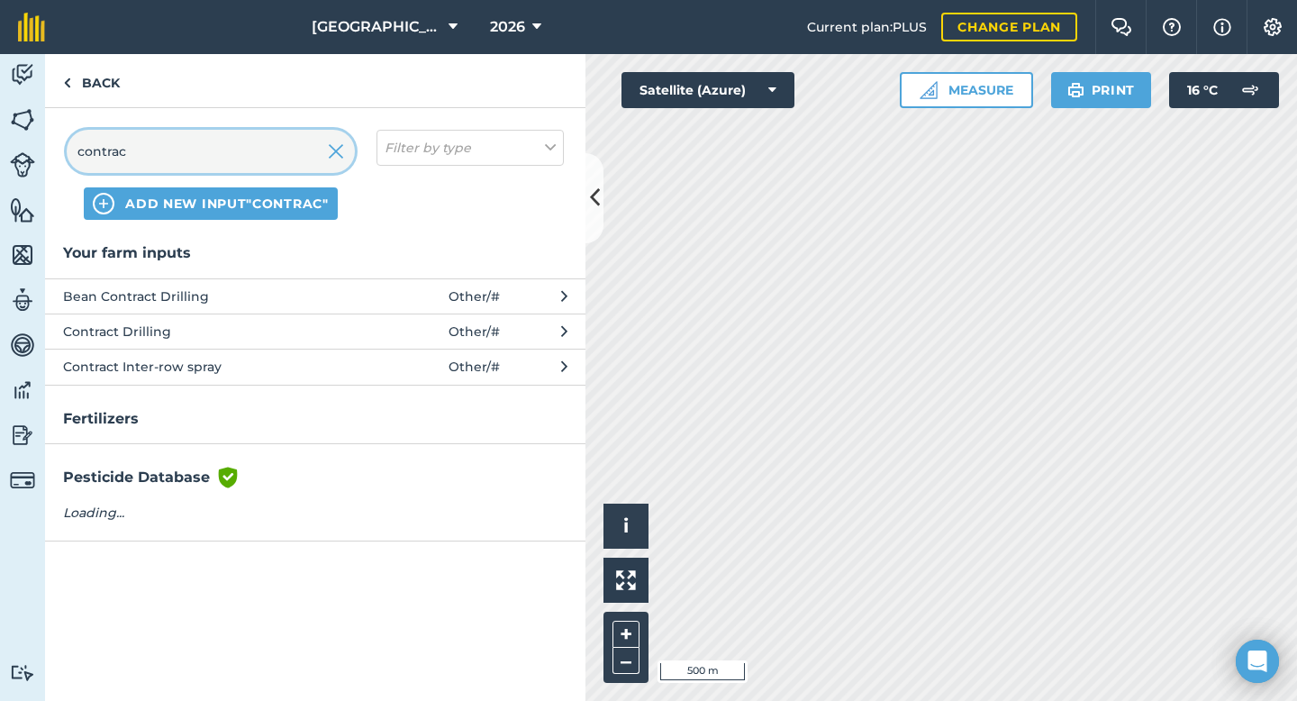
type input "contrac"
click at [208, 371] on span "Contract Inter-row spray" at bounding box center [210, 367] width 294 height 20
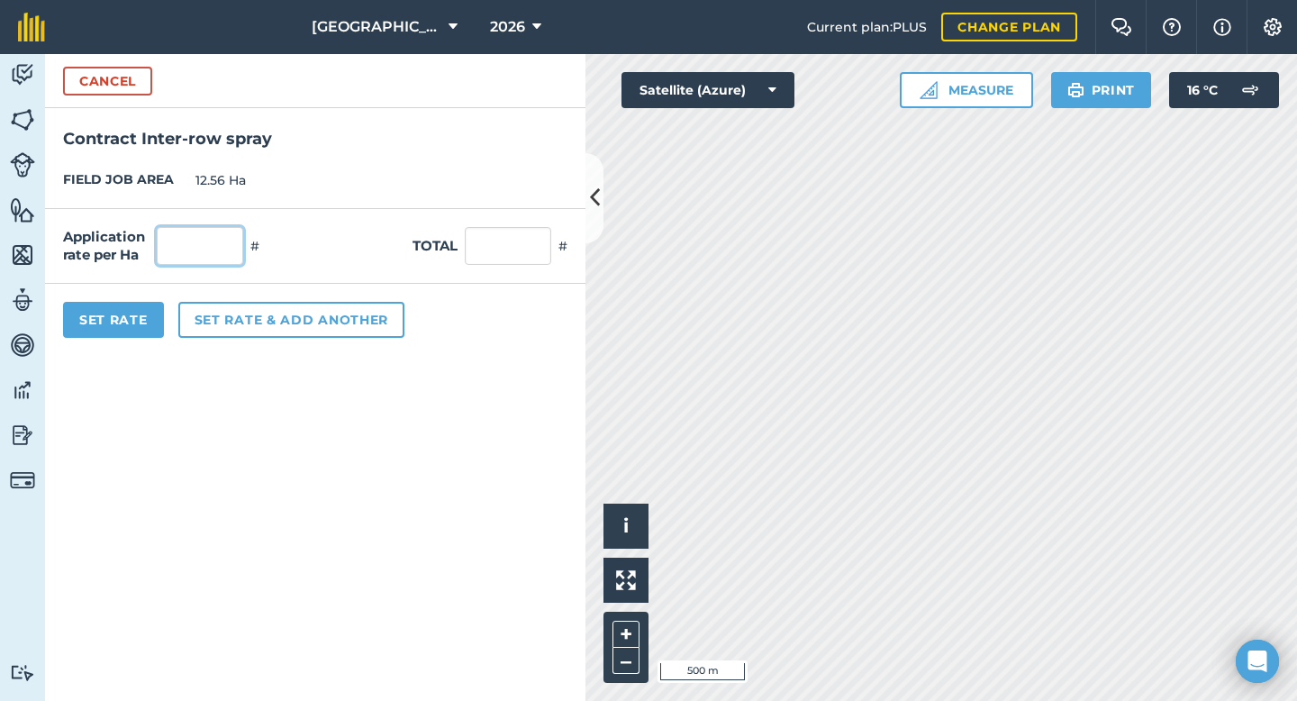
click at [206, 252] on input "text" at bounding box center [200, 246] width 86 height 38
type input "1"
type input "12.56"
click at [201, 417] on form "Cancel Contract Inter-row spray FIELD JOB AREA 12.56 Ha Application rate per Ha…" at bounding box center [315, 377] width 540 height 647
click at [134, 327] on button "Set Rate" at bounding box center [113, 320] width 101 height 36
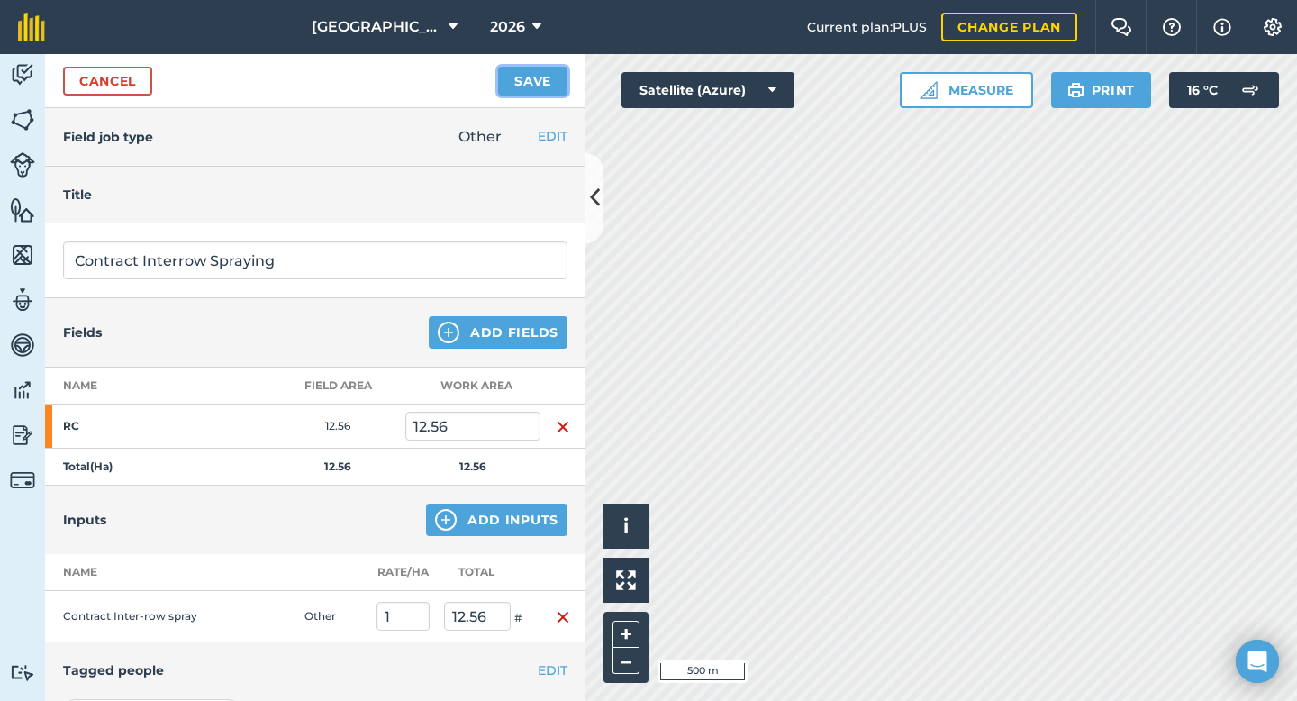
click at [539, 86] on button "Save" at bounding box center [532, 81] width 69 height 29
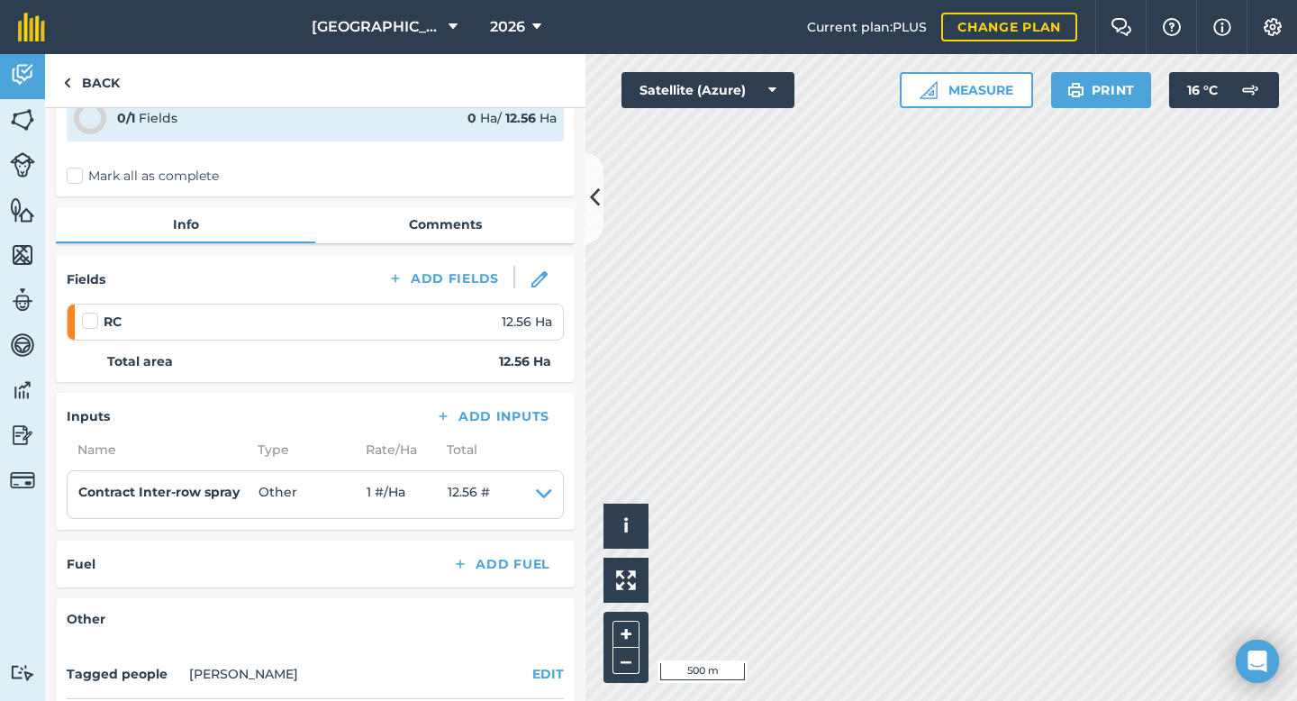
scroll to position [98, 0]
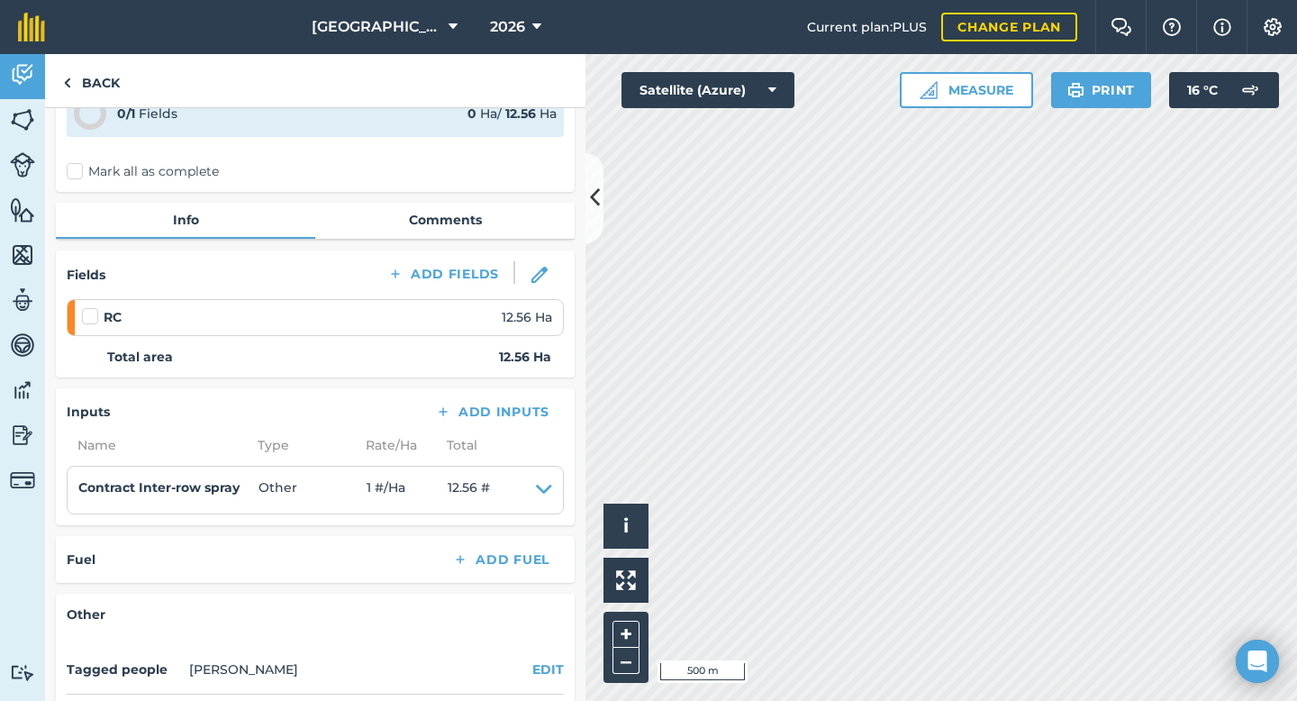
click at [93, 307] on label at bounding box center [93, 307] width 22 height 0
click at [93, 319] on input "checkbox" at bounding box center [88, 313] width 12 height 12
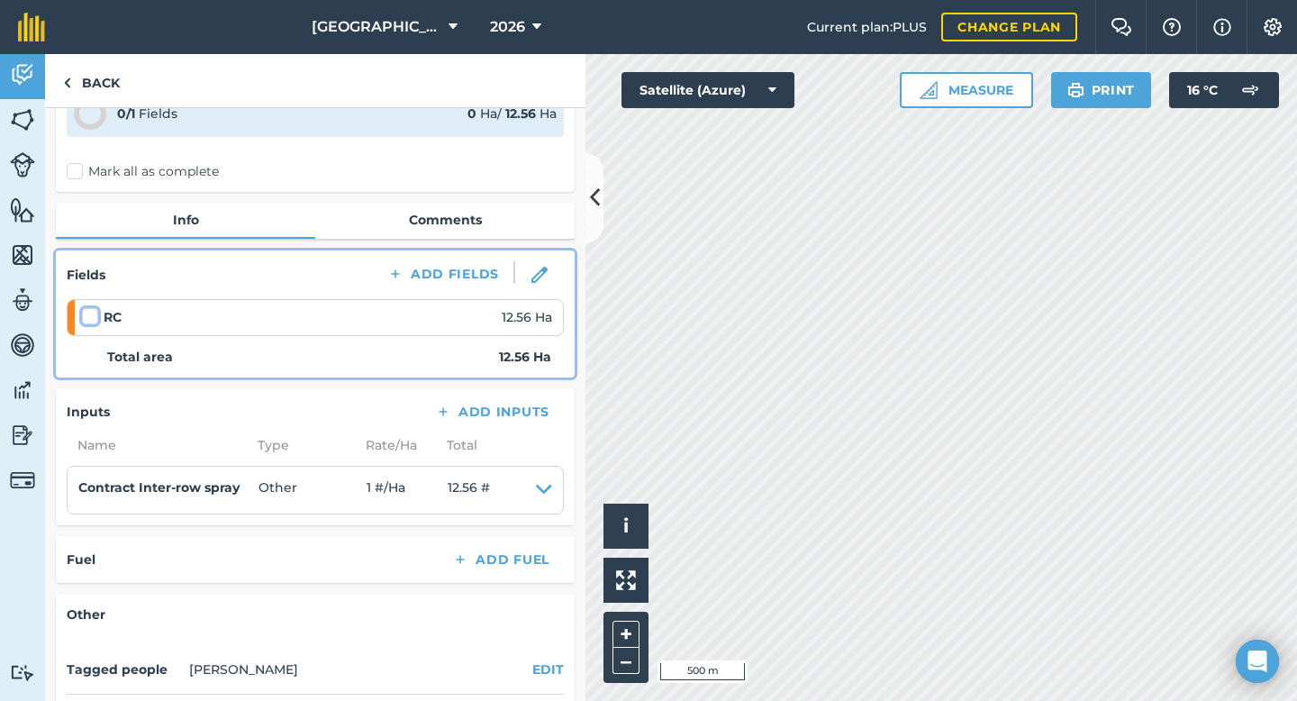
checkbox input "false"
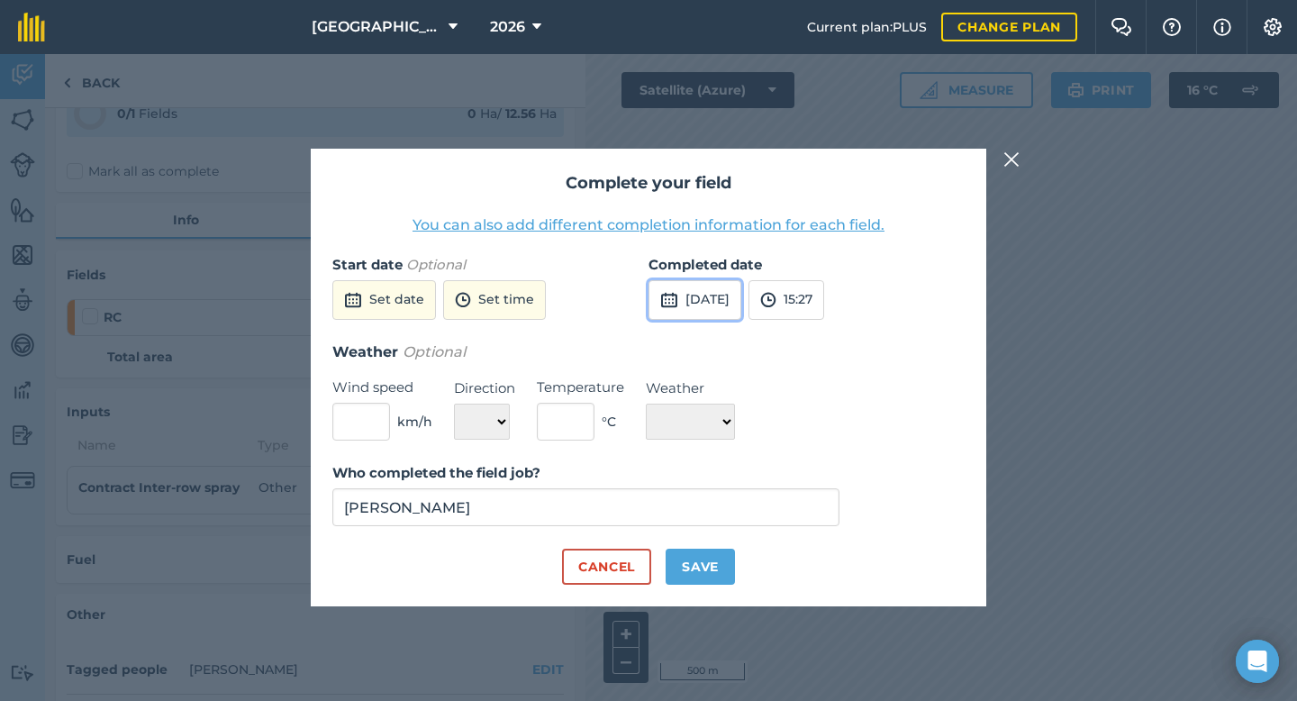
click at [669, 300] on img at bounding box center [669, 300] width 18 height 22
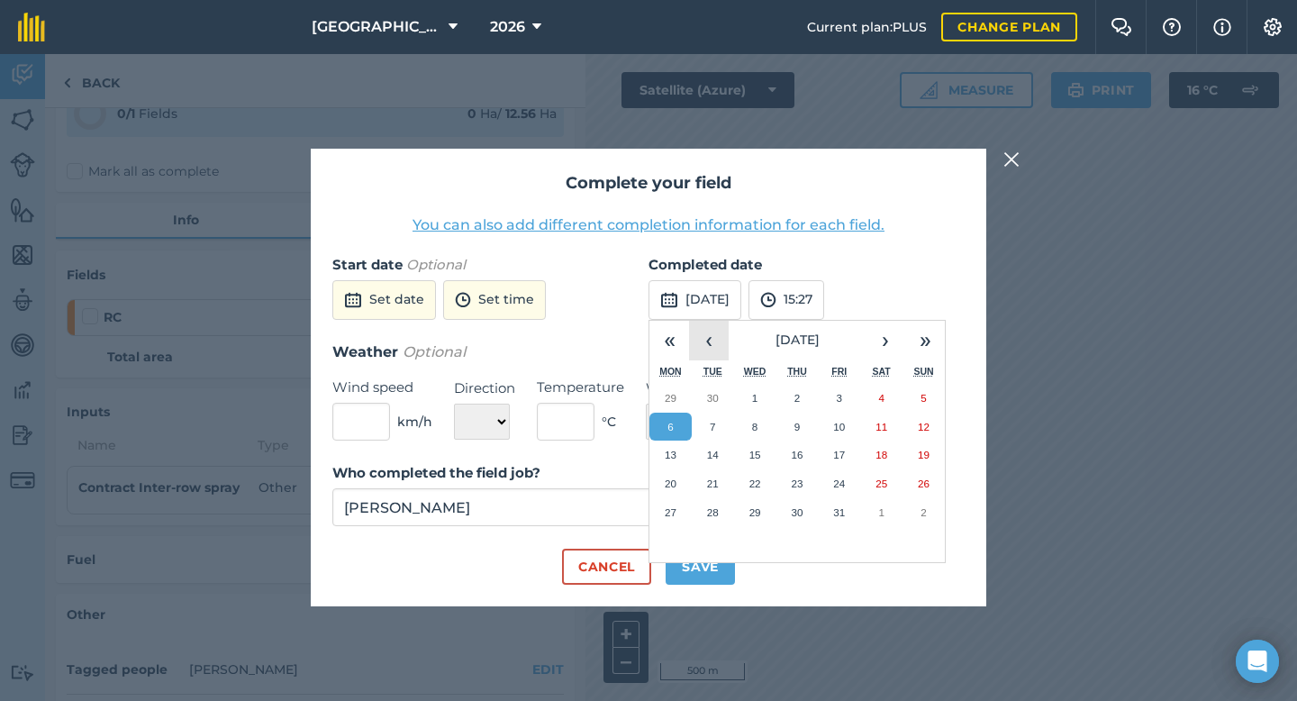
click at [716, 340] on button "‹" at bounding box center [709, 341] width 40 height 40
click at [725, 392] on button "2" at bounding box center [713, 398] width 42 height 29
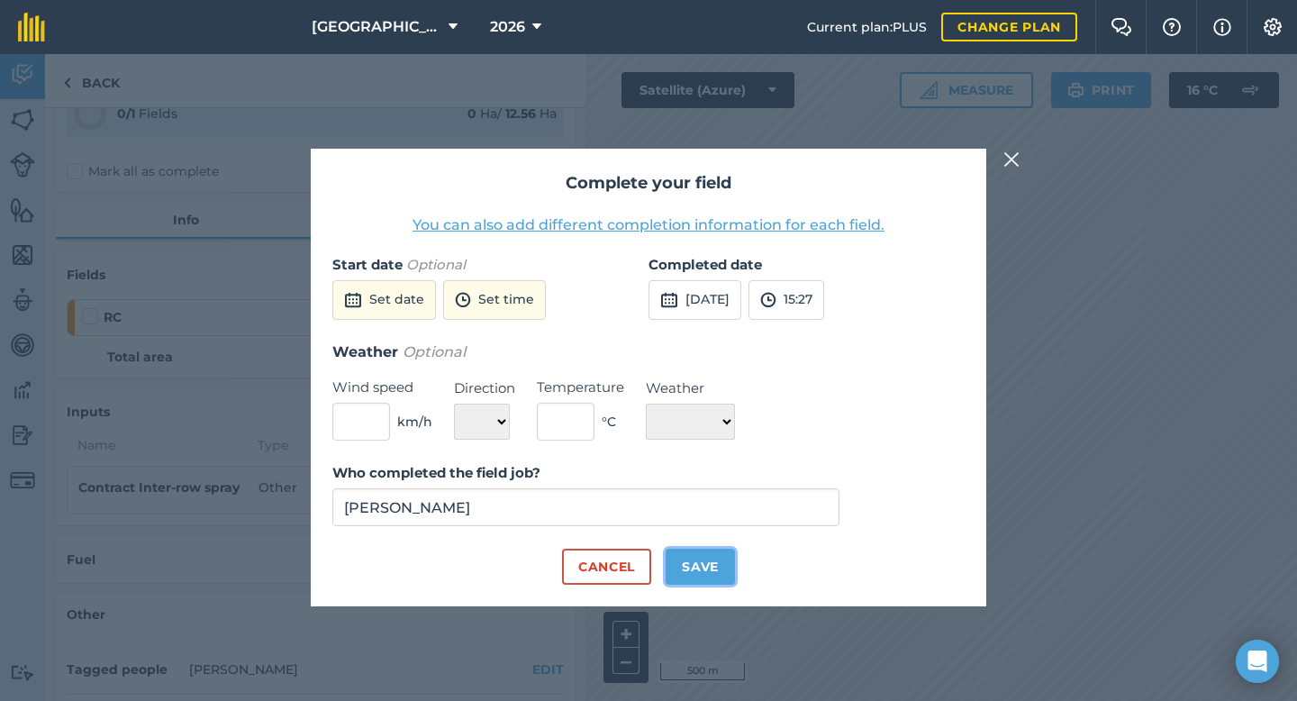
click at [703, 575] on button "Save" at bounding box center [699, 566] width 69 height 36
checkbox input "true"
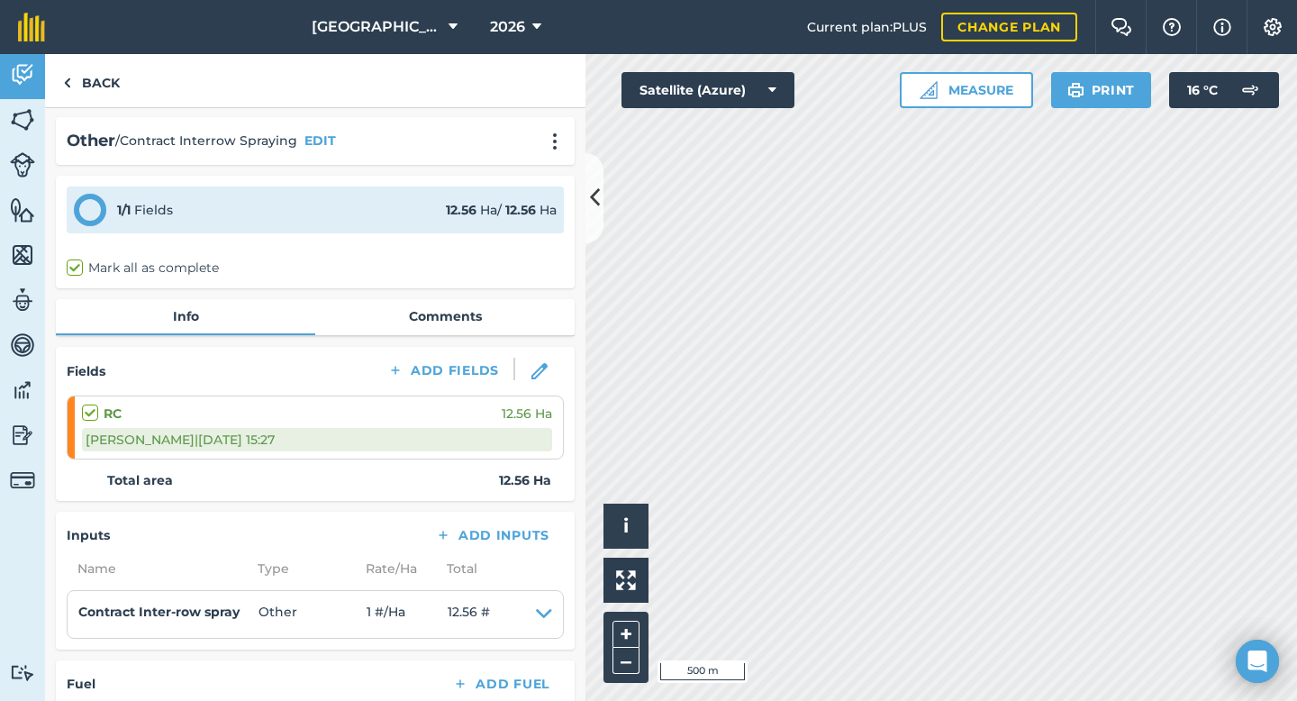
scroll to position [0, 0]
click at [113, 81] on link "Back" at bounding box center [91, 80] width 93 height 53
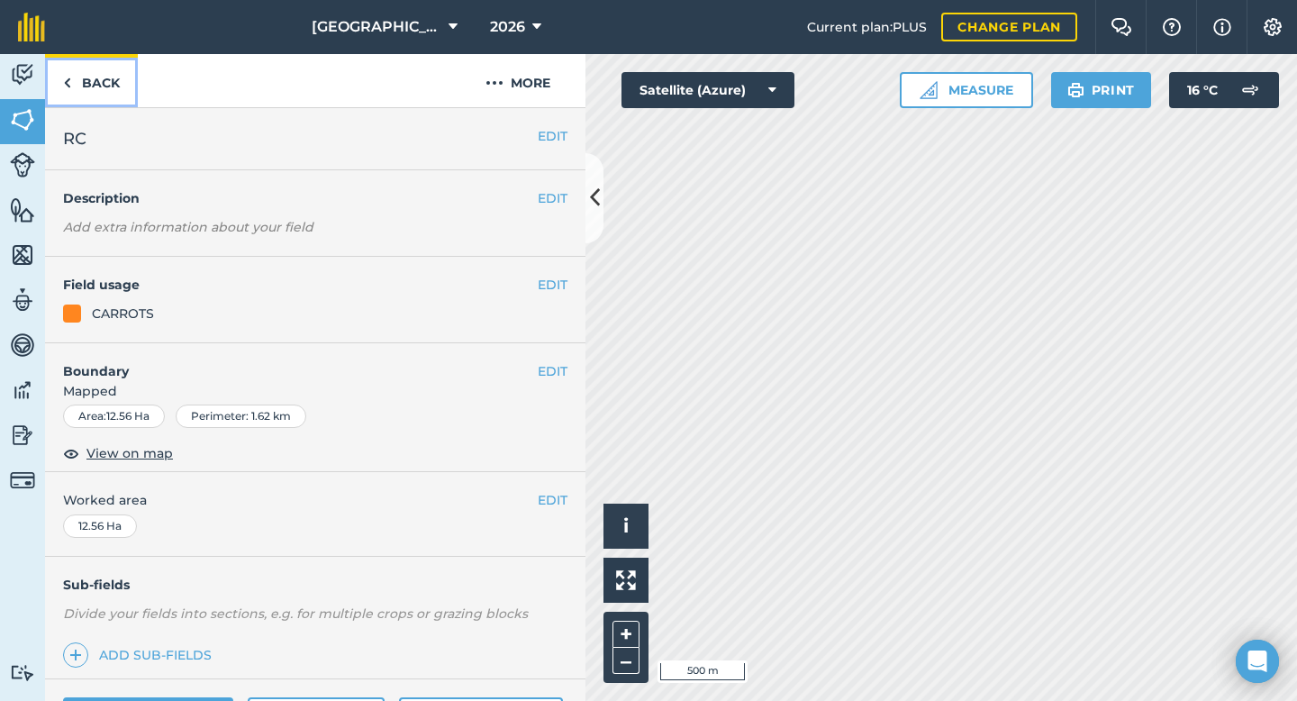
click at [92, 74] on link "Back" at bounding box center [91, 80] width 93 height 53
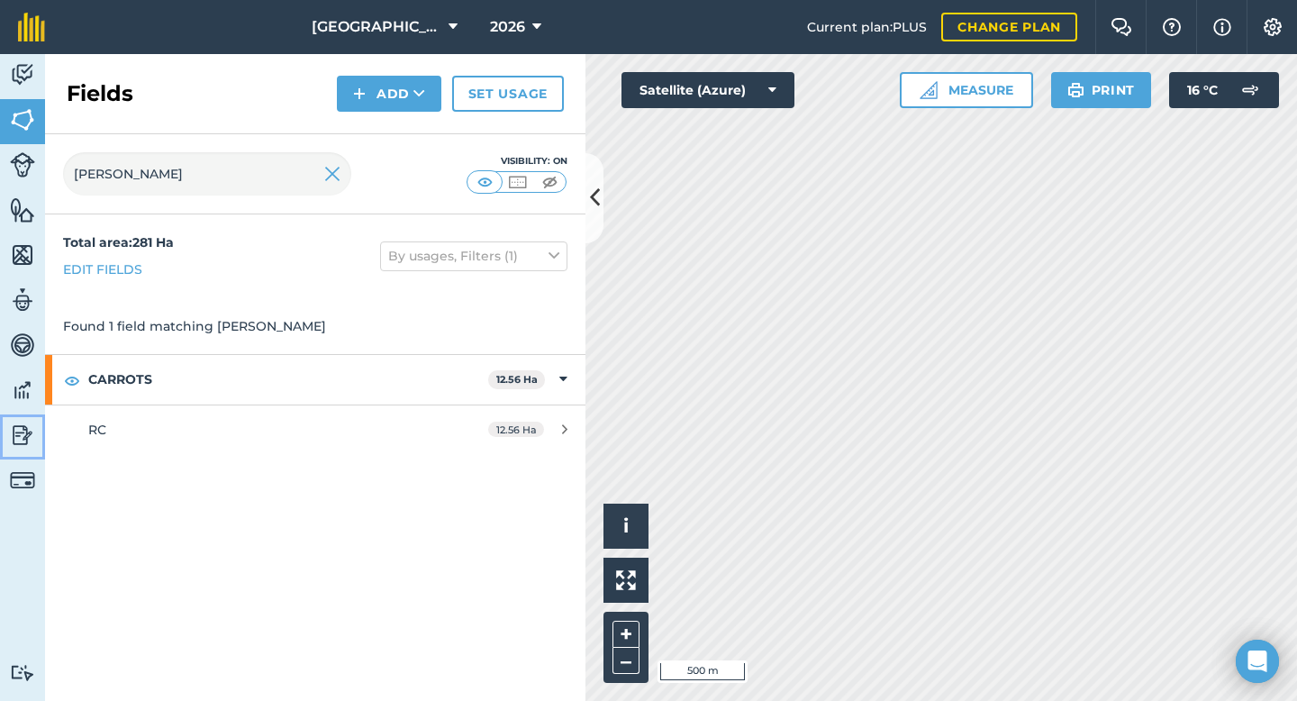
click at [25, 439] on img at bounding box center [22, 434] width 25 height 27
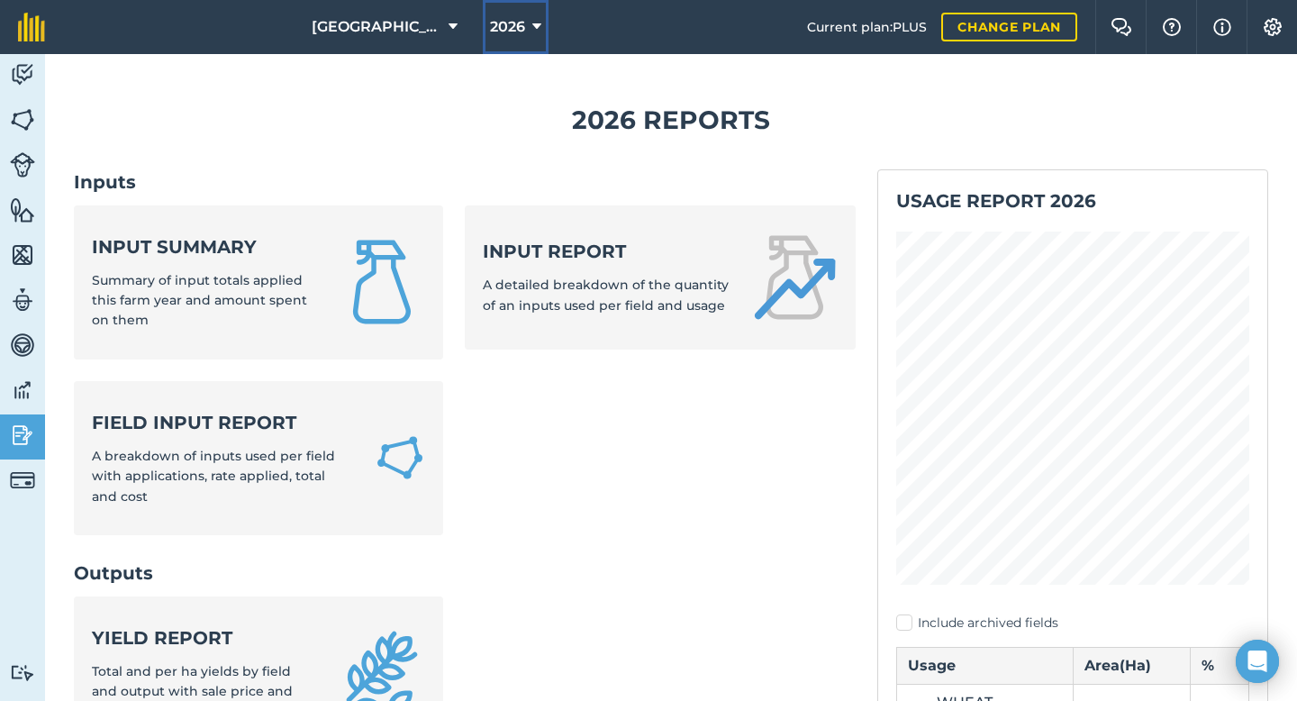
click at [533, 32] on icon at bounding box center [536, 27] width 9 height 22
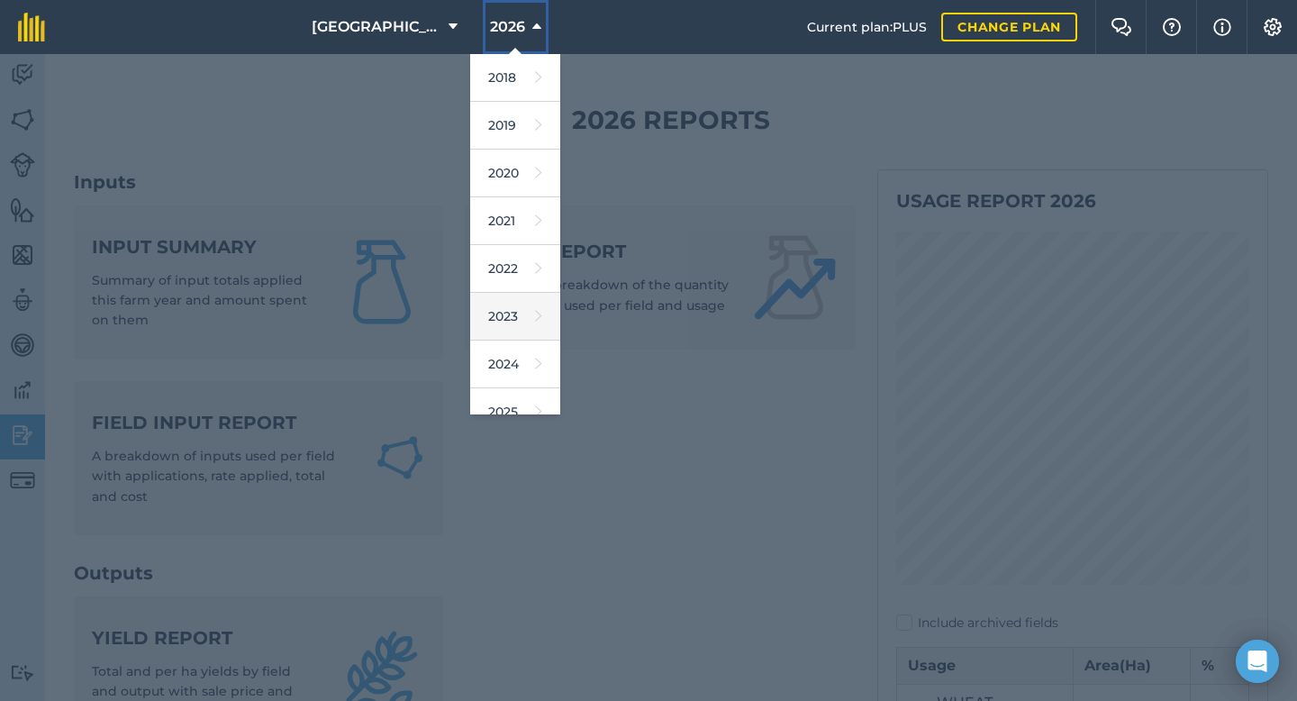
scroll to position [66, 0]
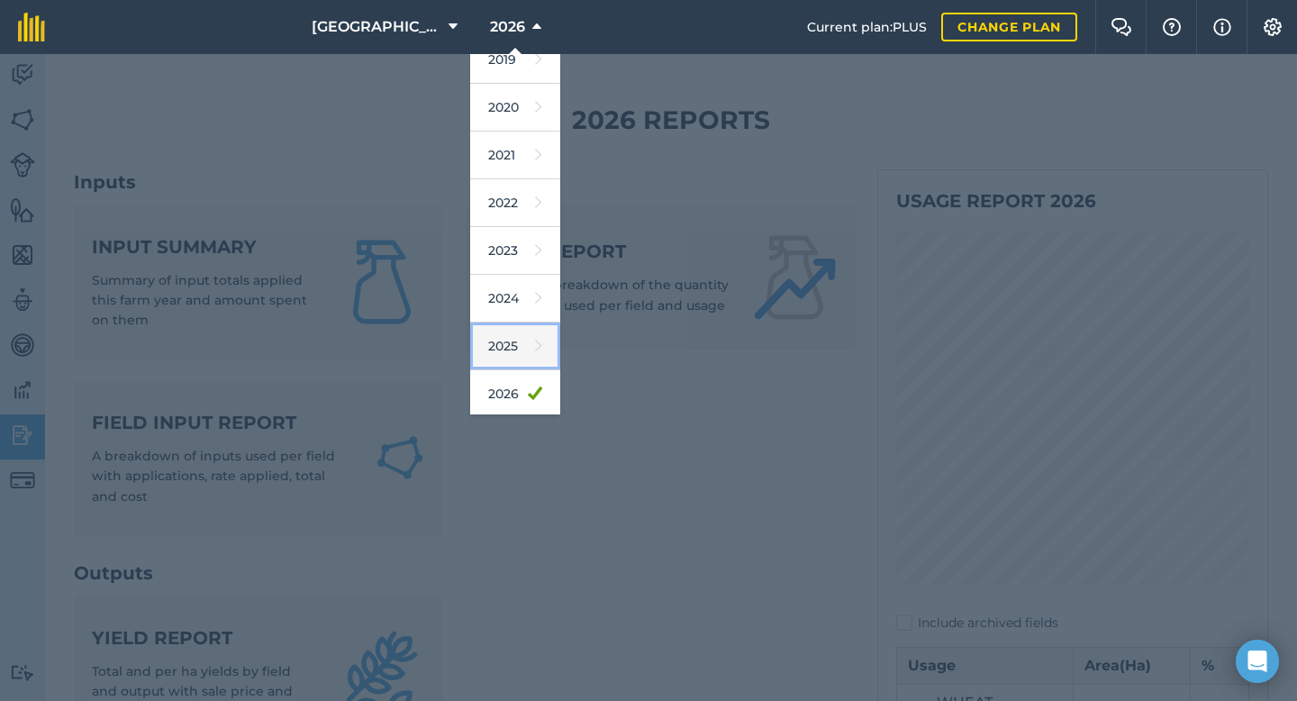
click at [504, 341] on link "2025" at bounding box center [515, 346] width 90 height 48
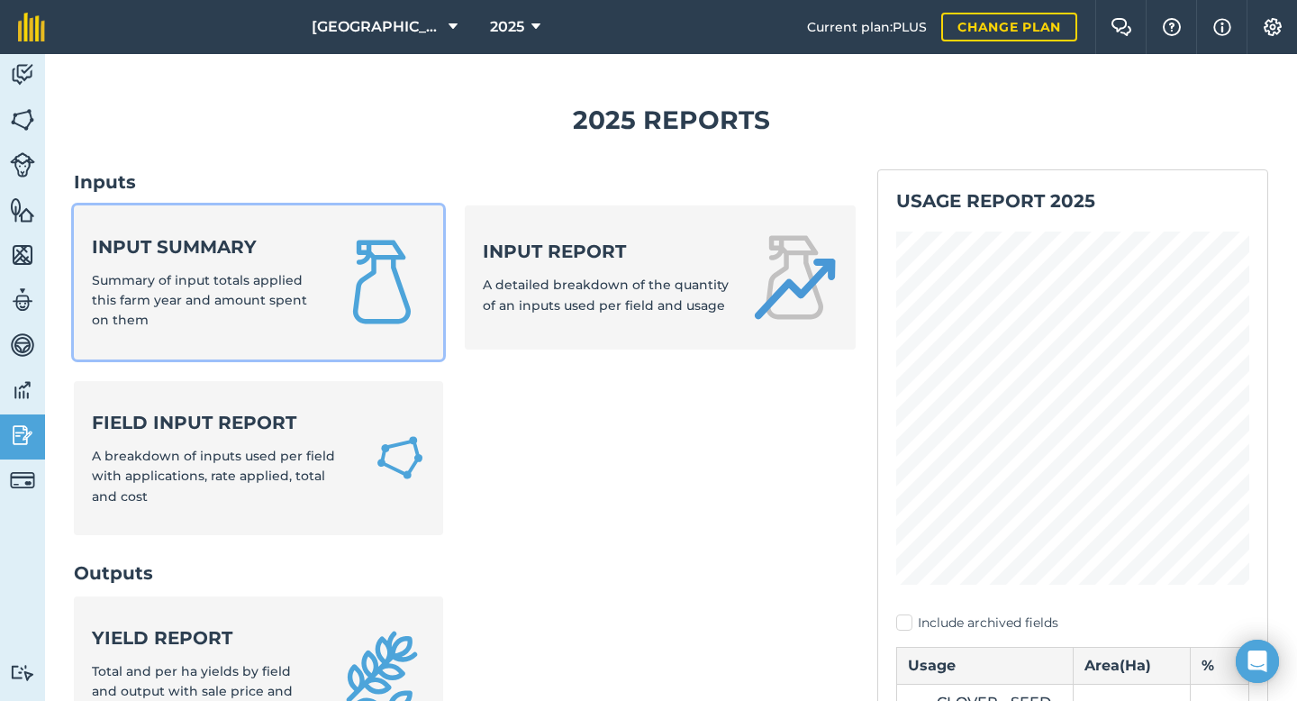
click at [179, 247] on strong "Input summary" at bounding box center [204, 246] width 225 height 25
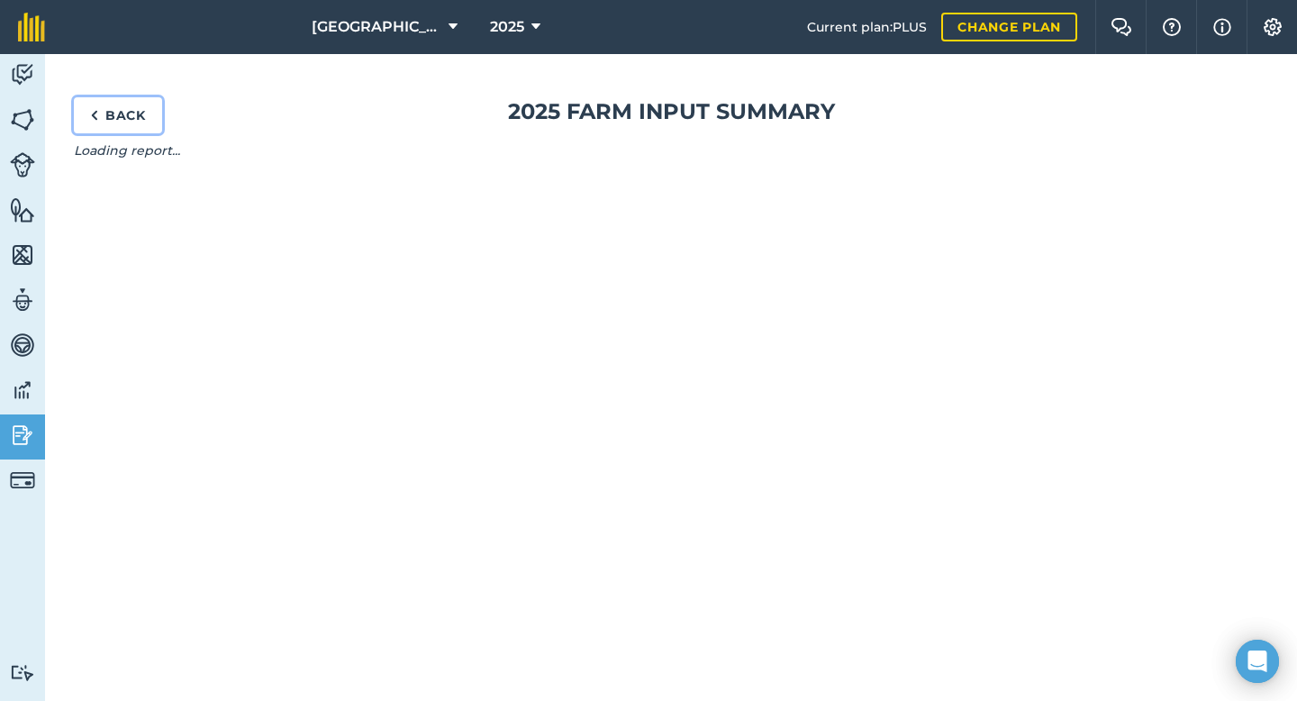
click at [127, 117] on link "Back" at bounding box center [118, 115] width 88 height 36
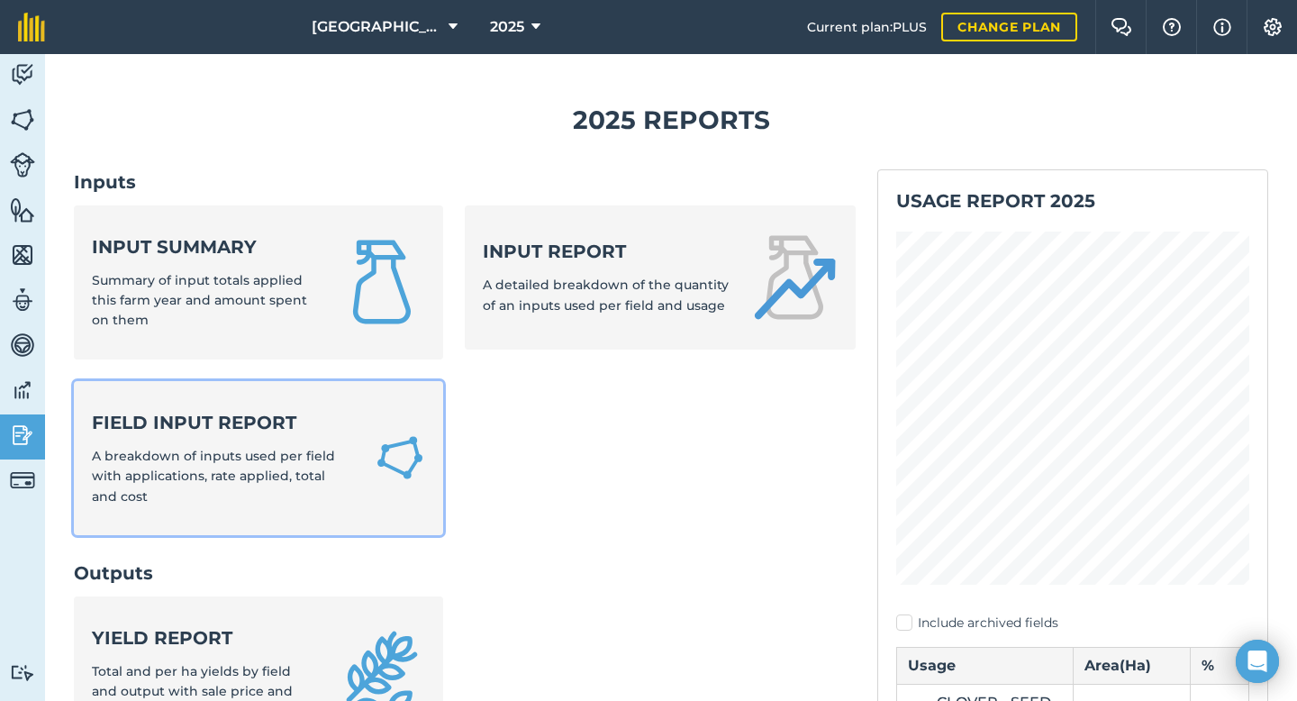
click at [184, 425] on strong "Field Input Report" at bounding box center [222, 422] width 261 height 25
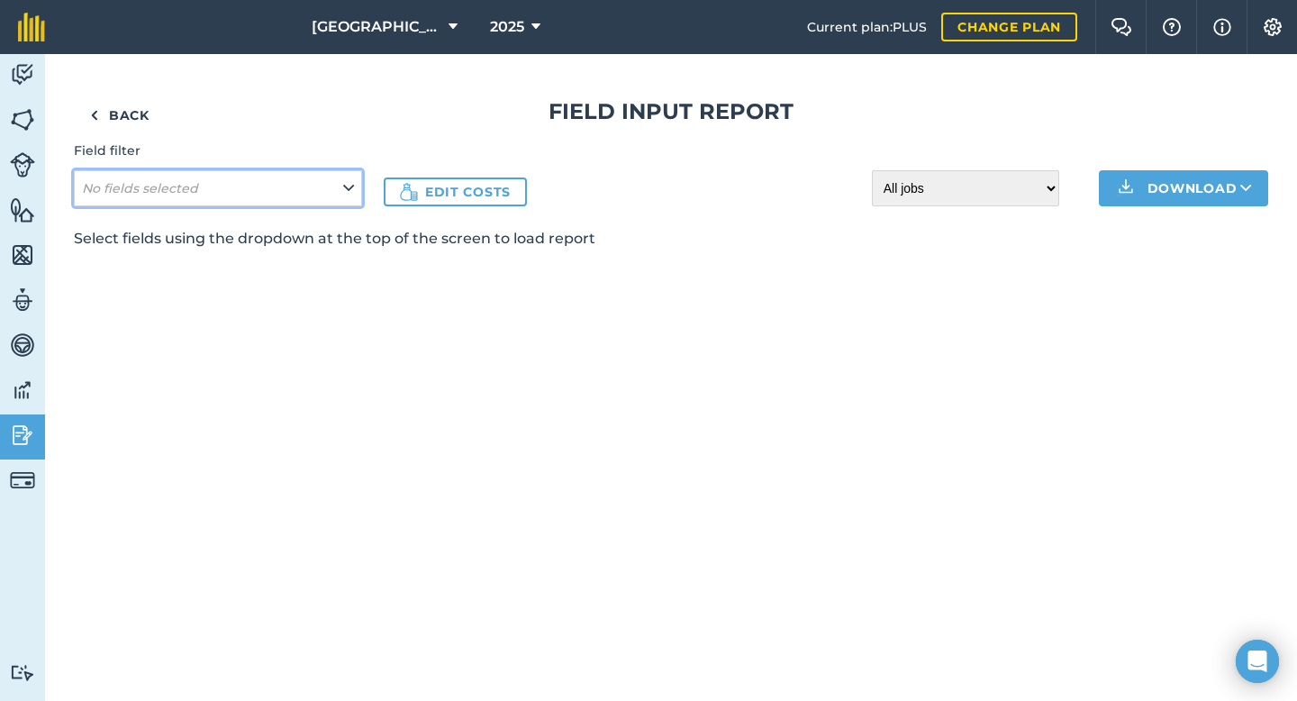
click at [182, 184] on em "No fields selected" at bounding box center [140, 188] width 116 height 16
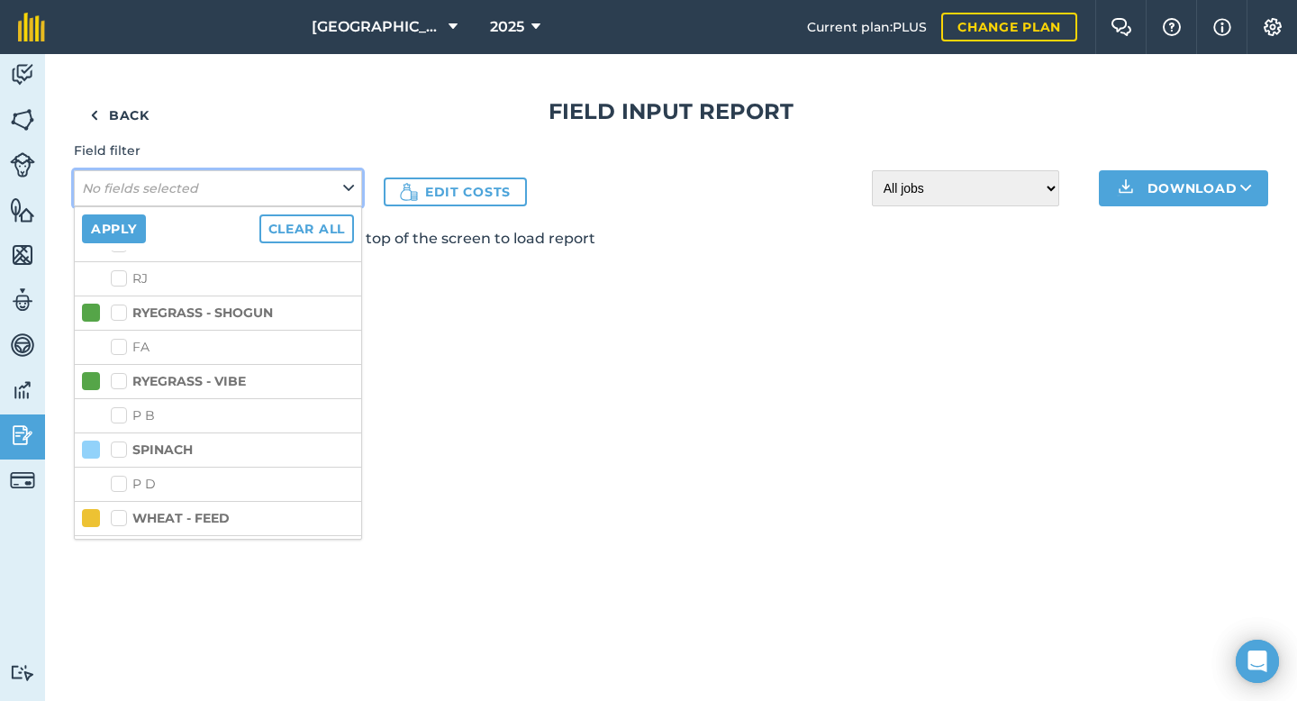
scroll to position [709, 0]
click at [116, 381] on label "RYEGRASS - VIBE" at bounding box center [178, 380] width 135 height 19
click at [116, 381] on input "RYEGRASS - VIBE" at bounding box center [117, 377] width 12 height 12
checkbox input "true"
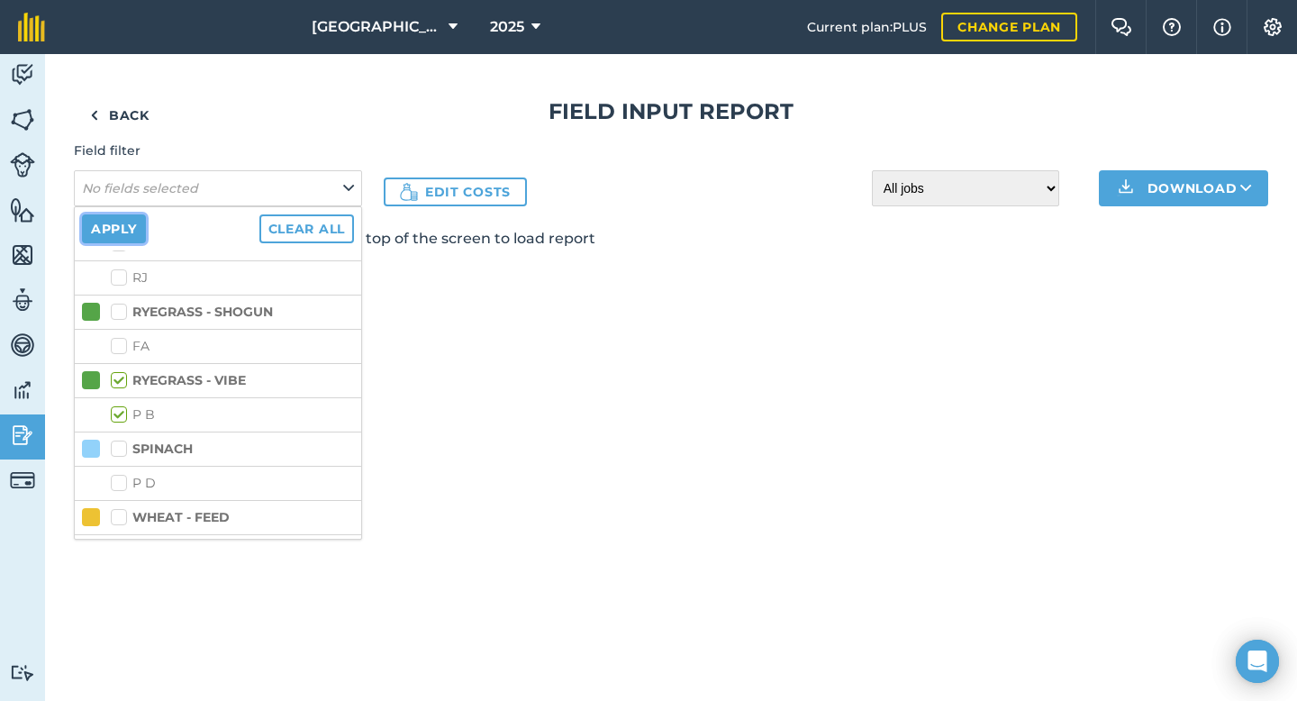
click at [129, 225] on button "Apply" at bounding box center [114, 228] width 64 height 29
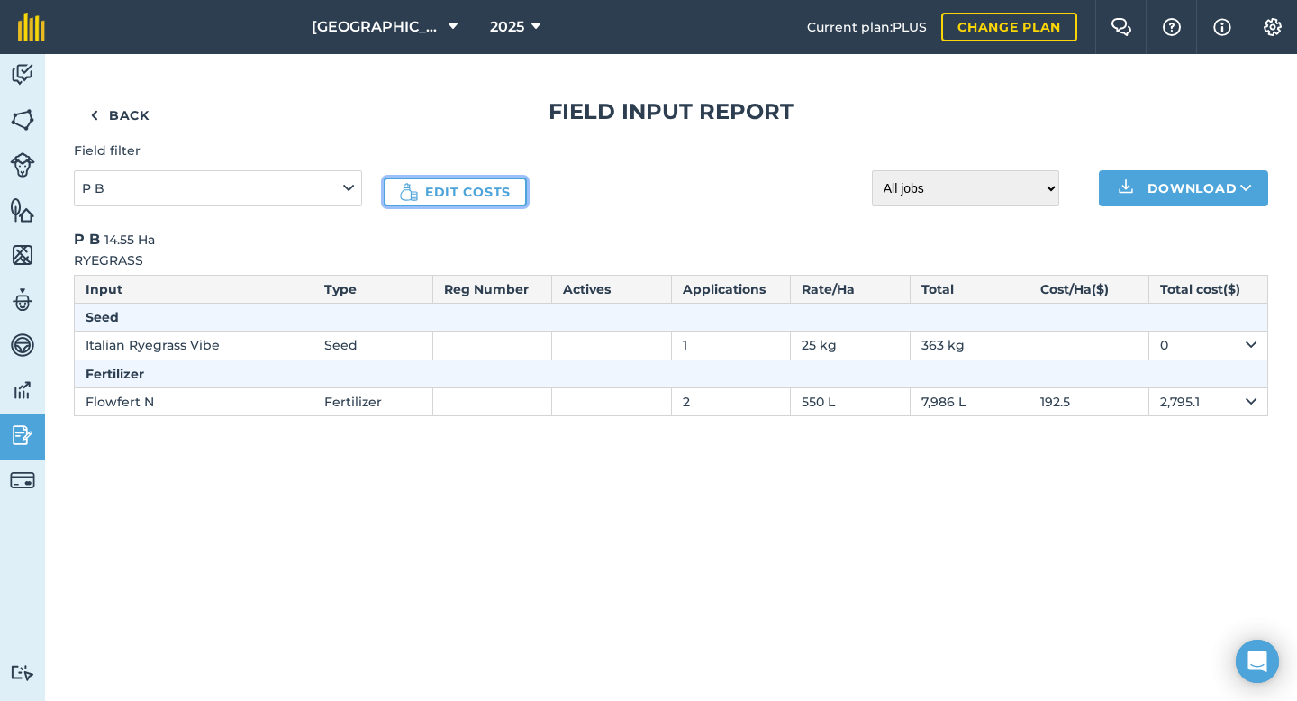
click at [480, 192] on link "Edit costs" at bounding box center [455, 191] width 143 height 29
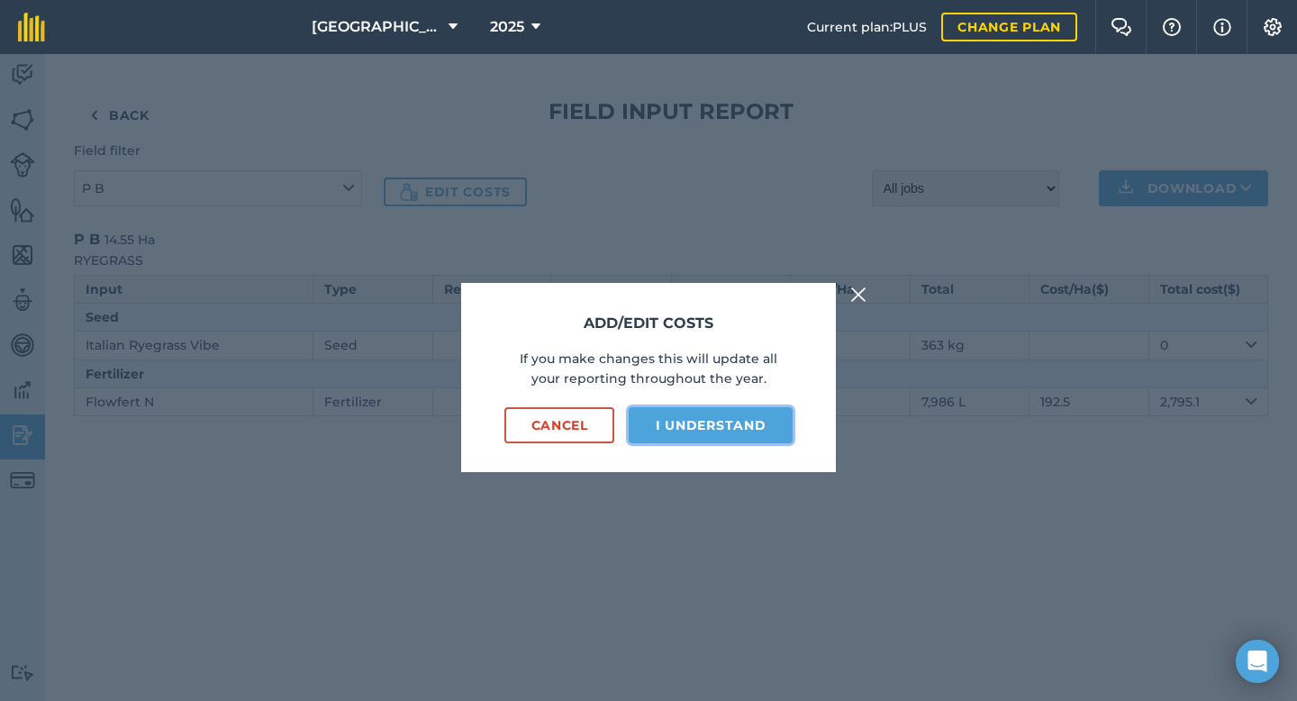
click at [664, 421] on button "I understand" at bounding box center [711, 425] width 164 height 36
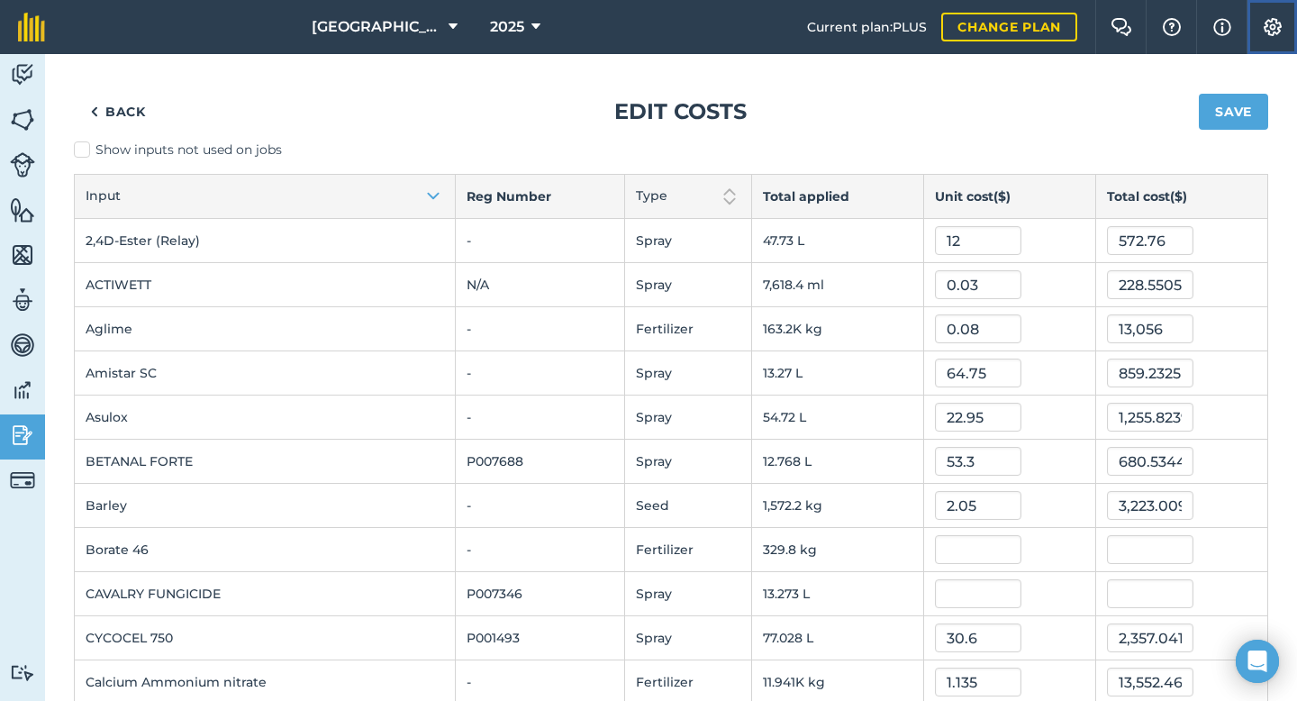
click at [1270, 32] on img at bounding box center [1273, 27] width 22 height 18
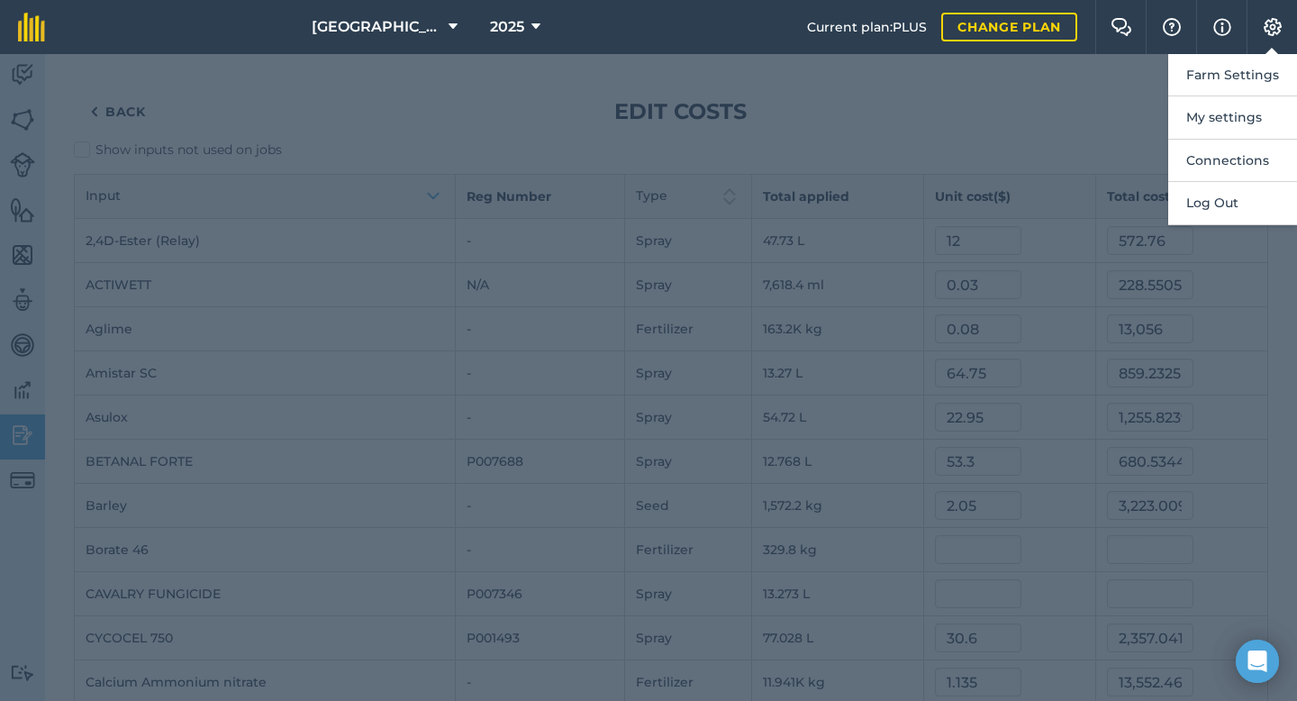
click at [508, 110] on div at bounding box center [648, 377] width 1297 height 647
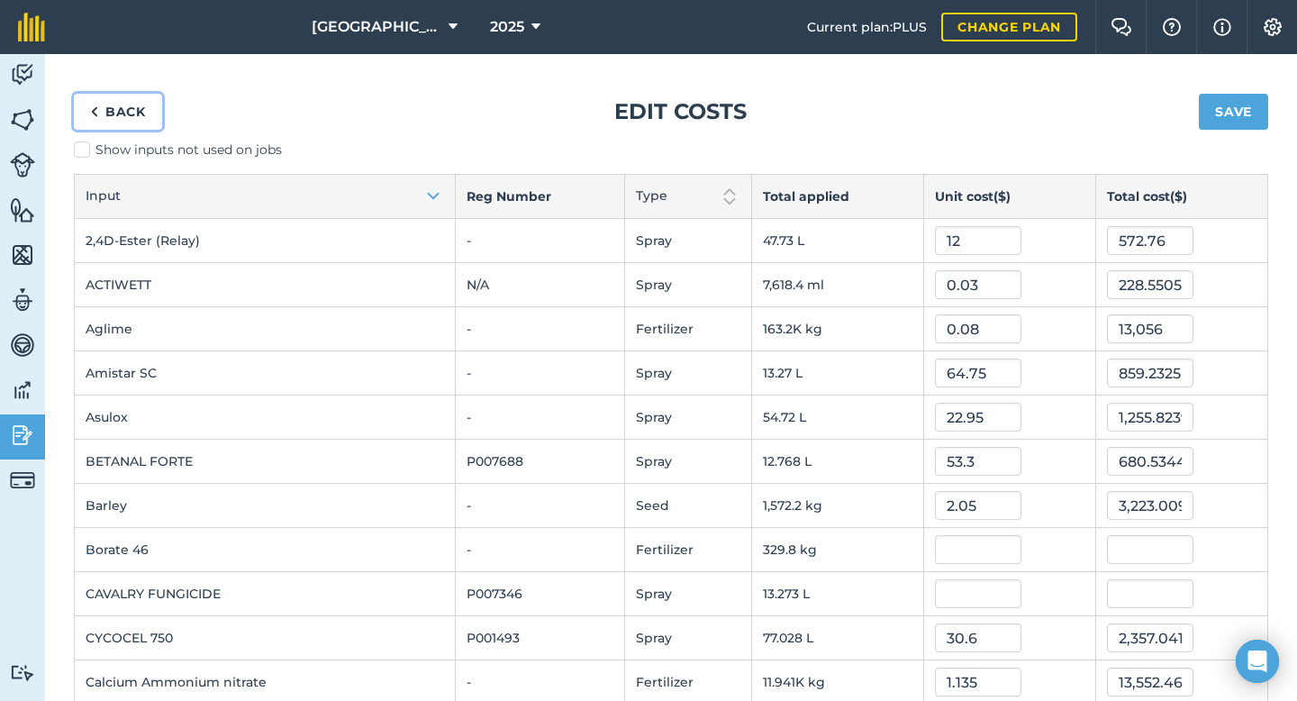
click at [141, 113] on link "Back" at bounding box center [118, 112] width 88 height 36
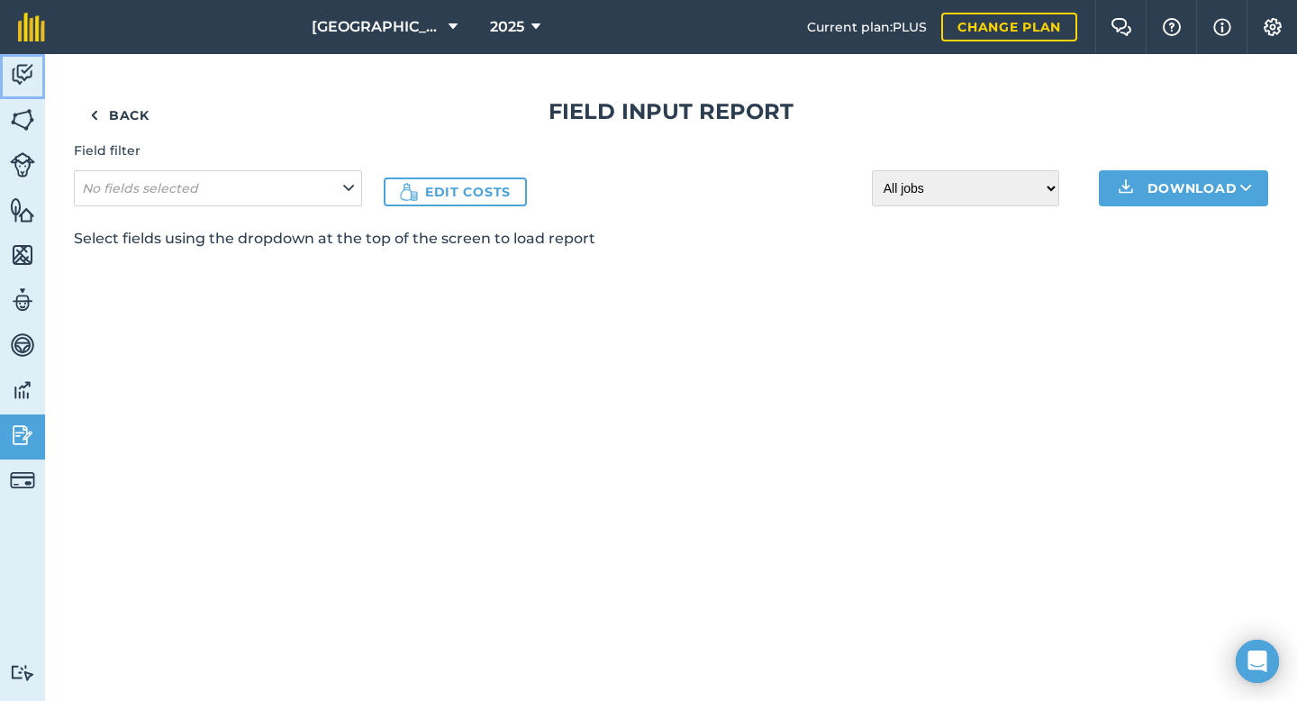
click at [29, 73] on img at bounding box center [22, 74] width 25 height 27
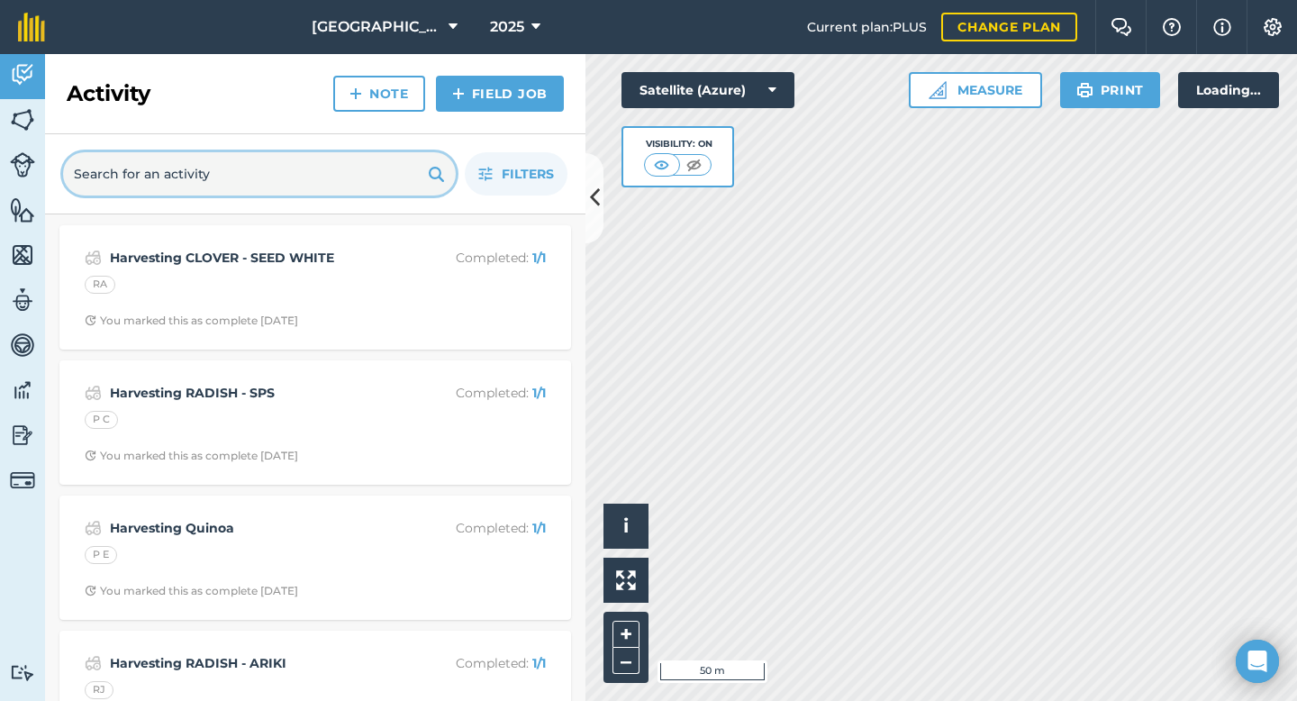
click at [174, 174] on input "text" at bounding box center [259, 173] width 393 height 43
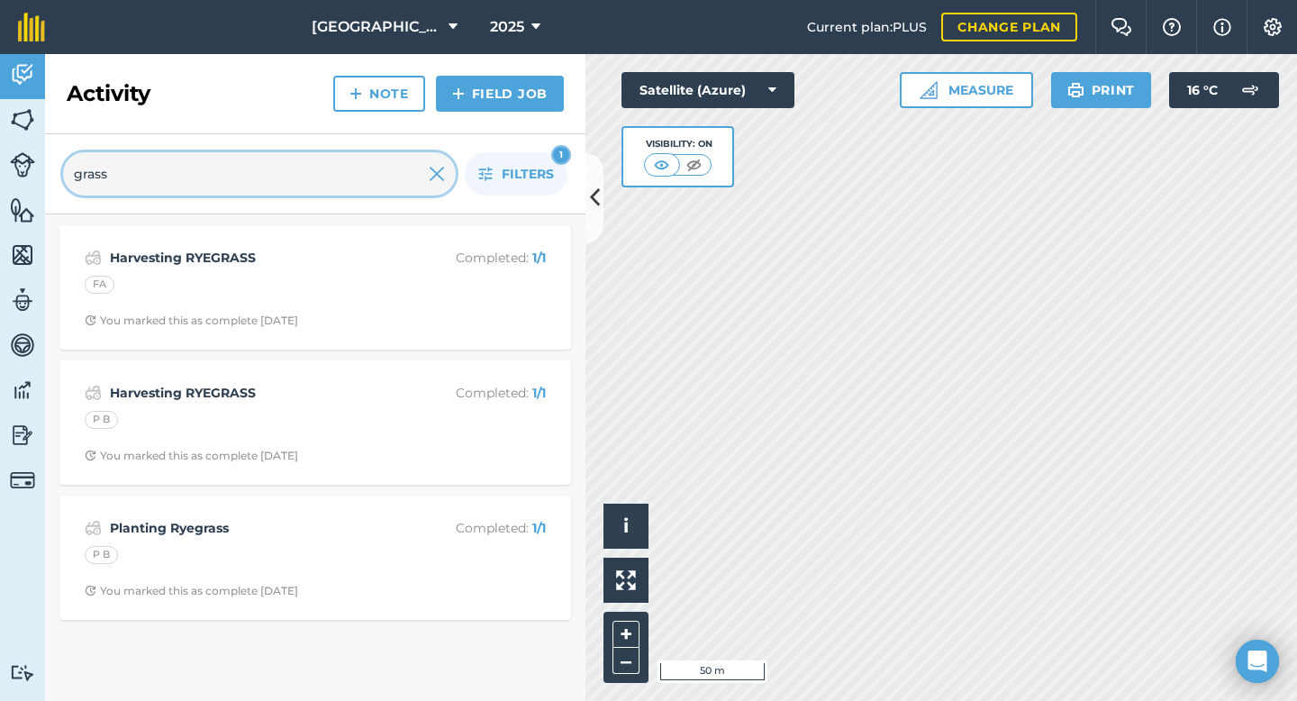
type input "grass"
click at [23, 120] on img at bounding box center [22, 119] width 25 height 27
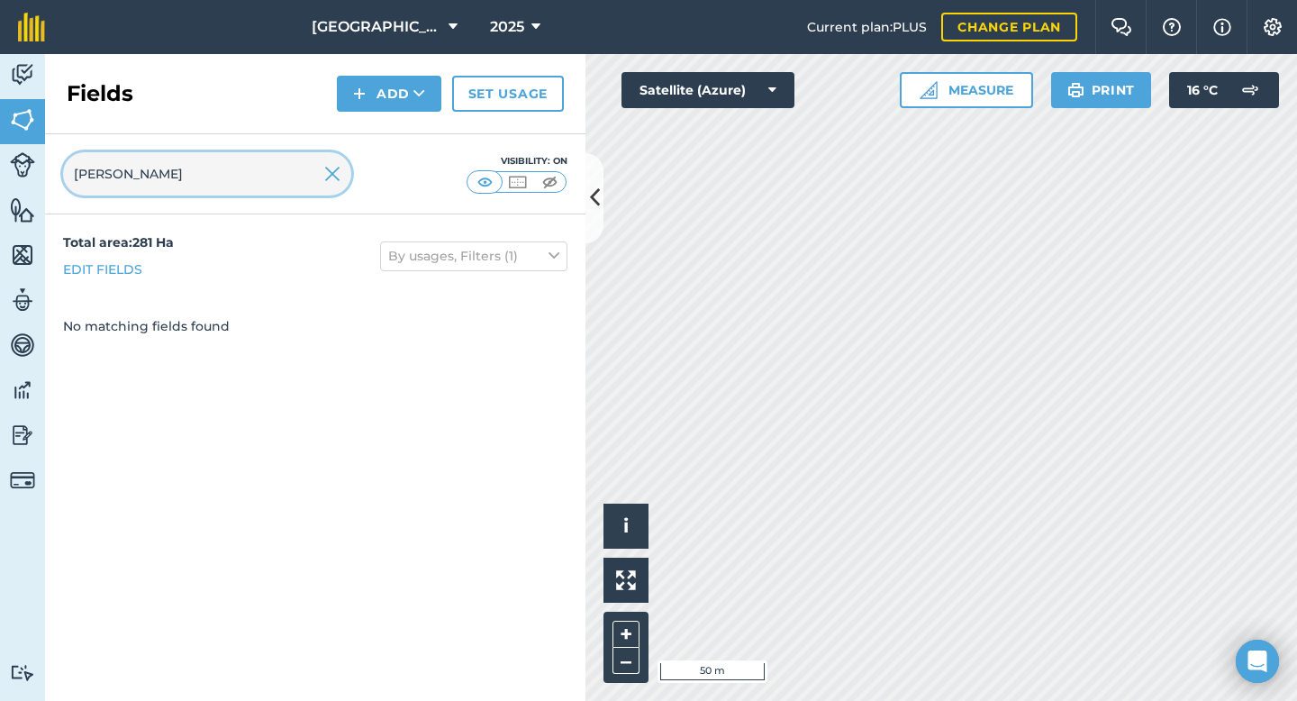
click at [112, 180] on input "[PERSON_NAME]" at bounding box center [207, 173] width 288 height 43
type input "c"
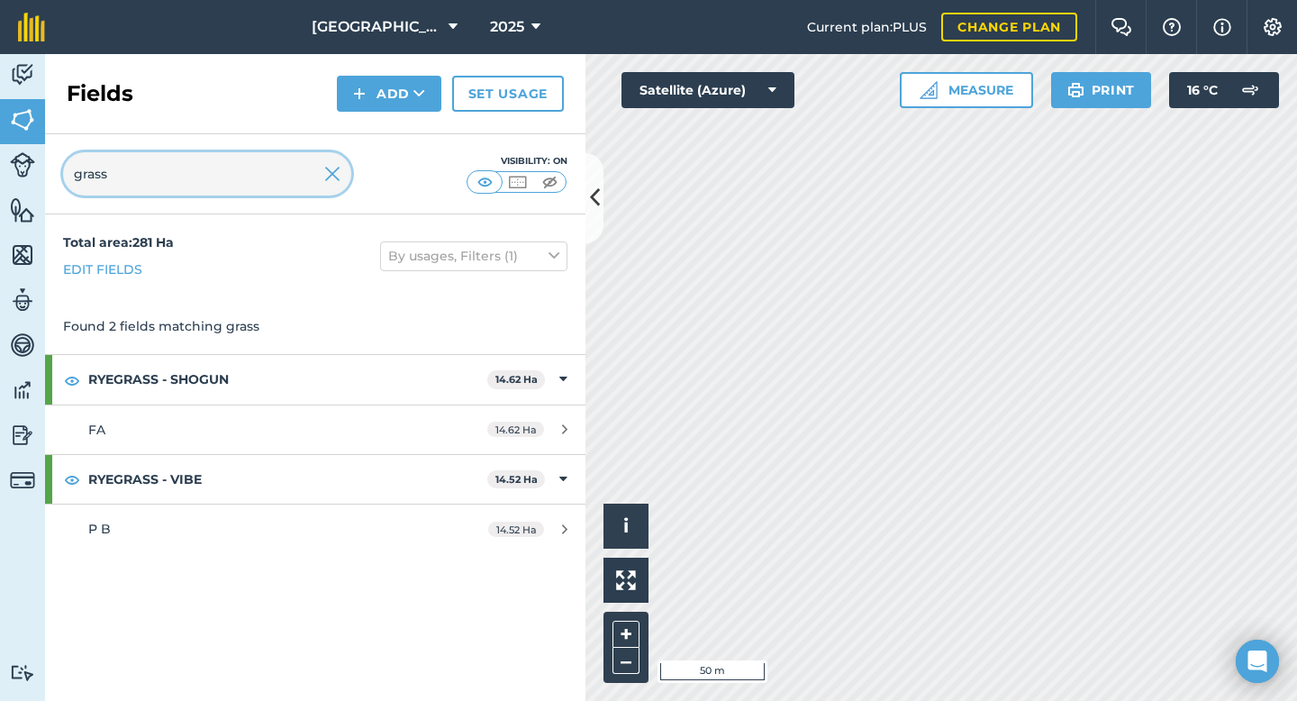
type input "grass"
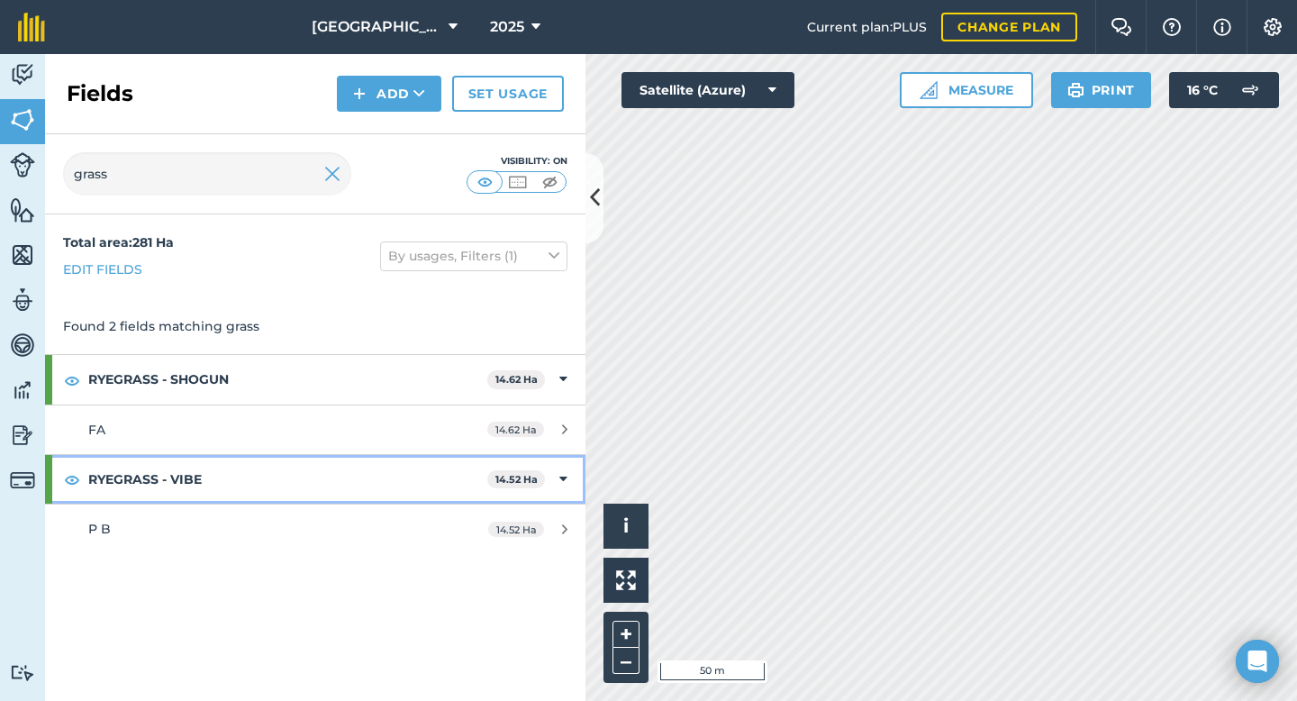
click at [173, 477] on strong "RYEGRASS - VIBE" at bounding box center [287, 479] width 399 height 49
click at [174, 476] on strong "RYEGRASS - VIBE" at bounding box center [289, 479] width 403 height 49
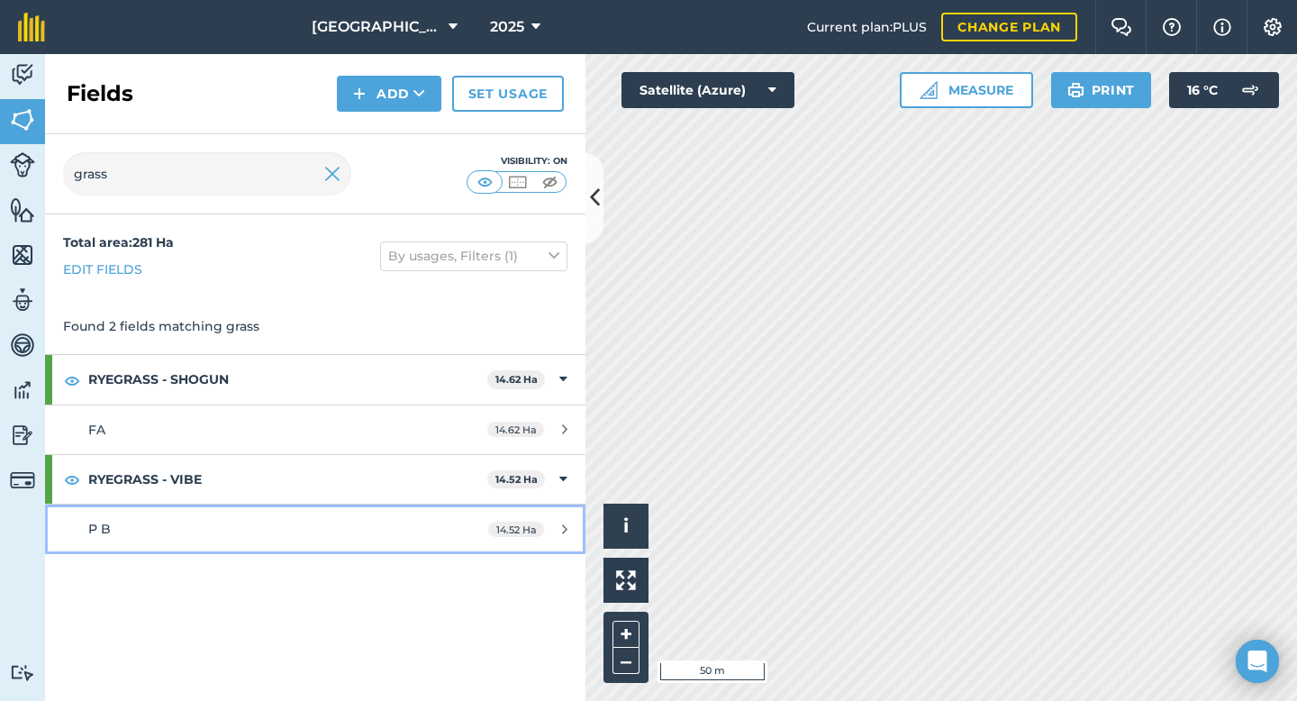
click at [164, 521] on div "P B" at bounding box center [257, 529] width 339 height 20
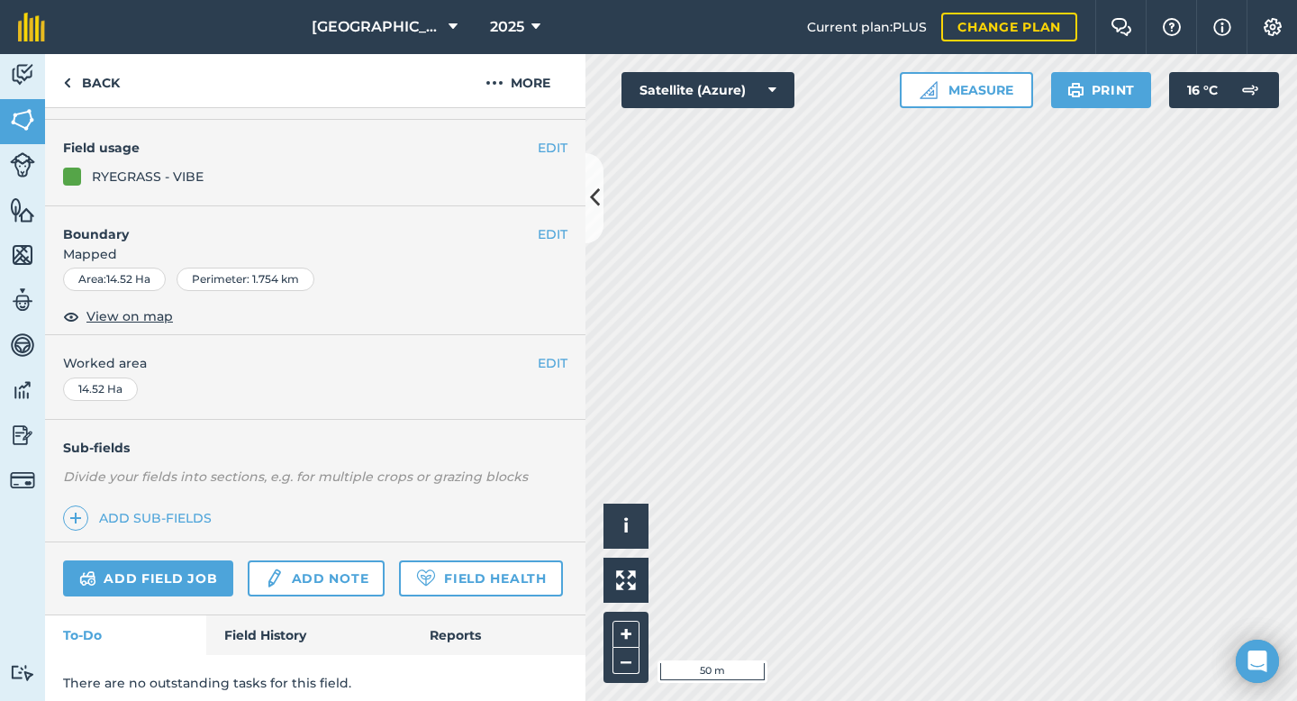
scroll to position [147, 0]
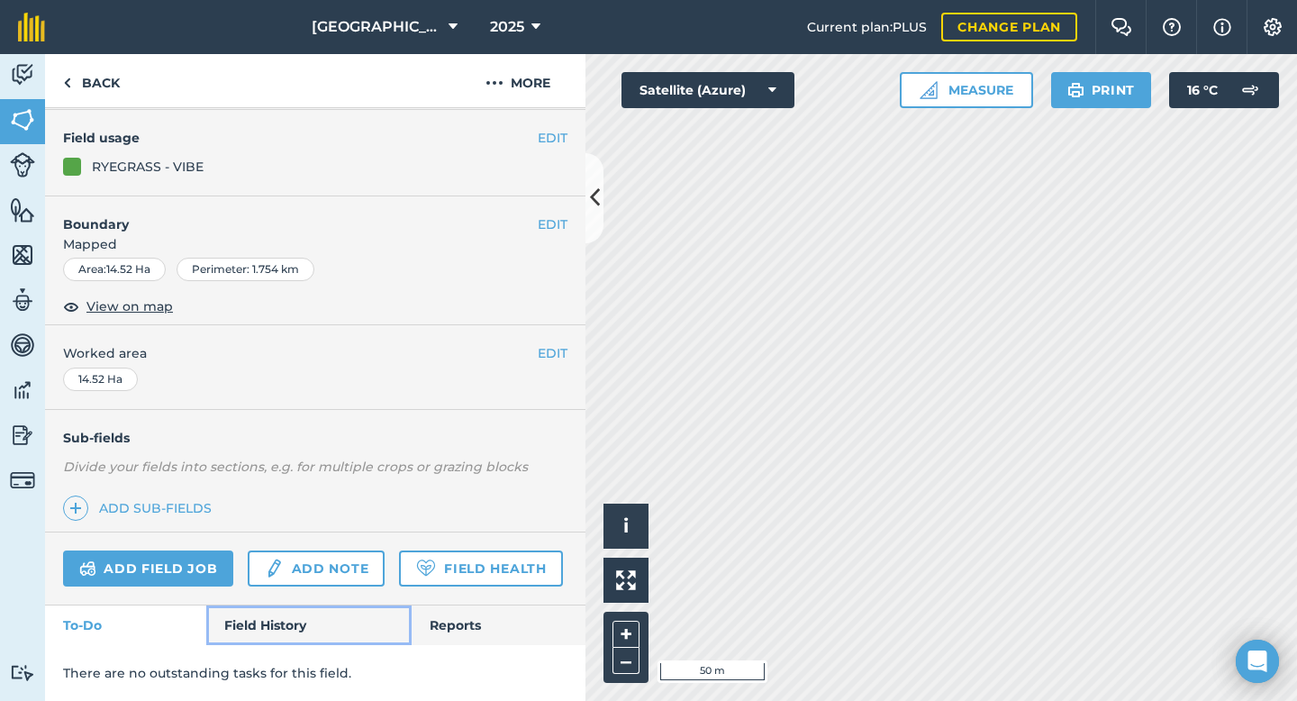
click at [260, 625] on link "Field History" at bounding box center [308, 625] width 204 height 40
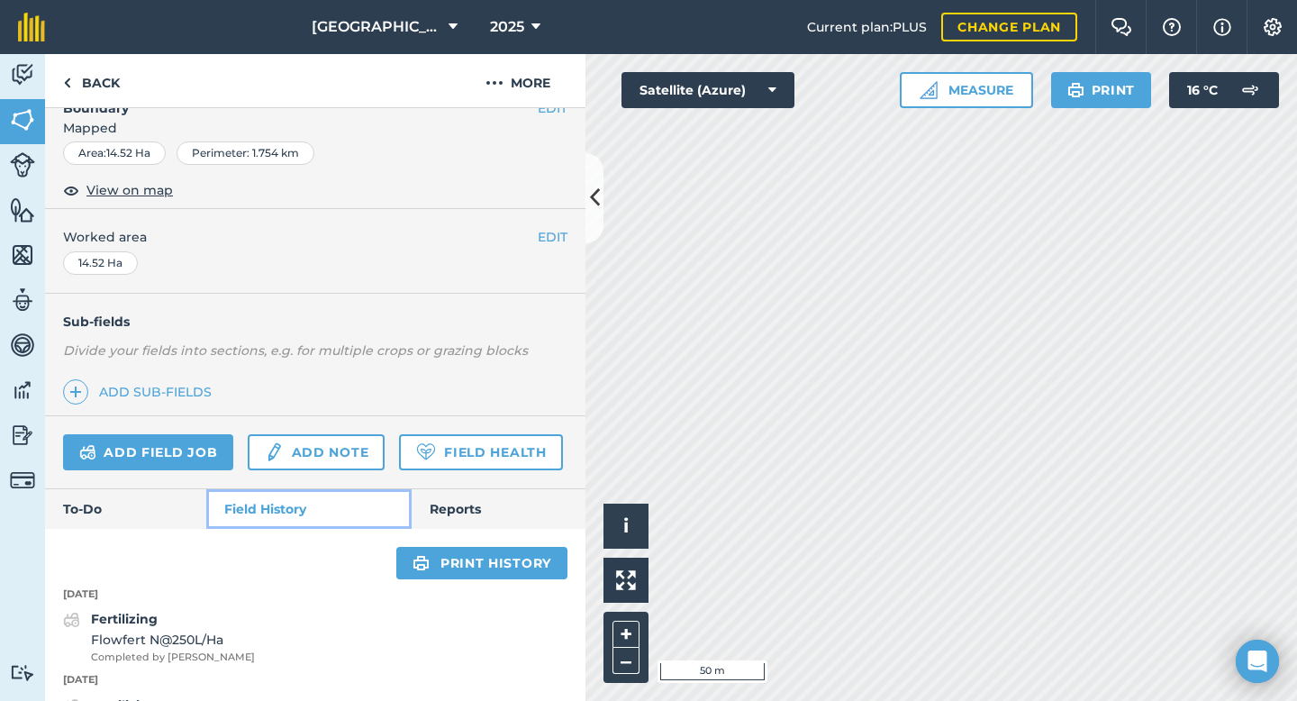
scroll to position [251, 0]
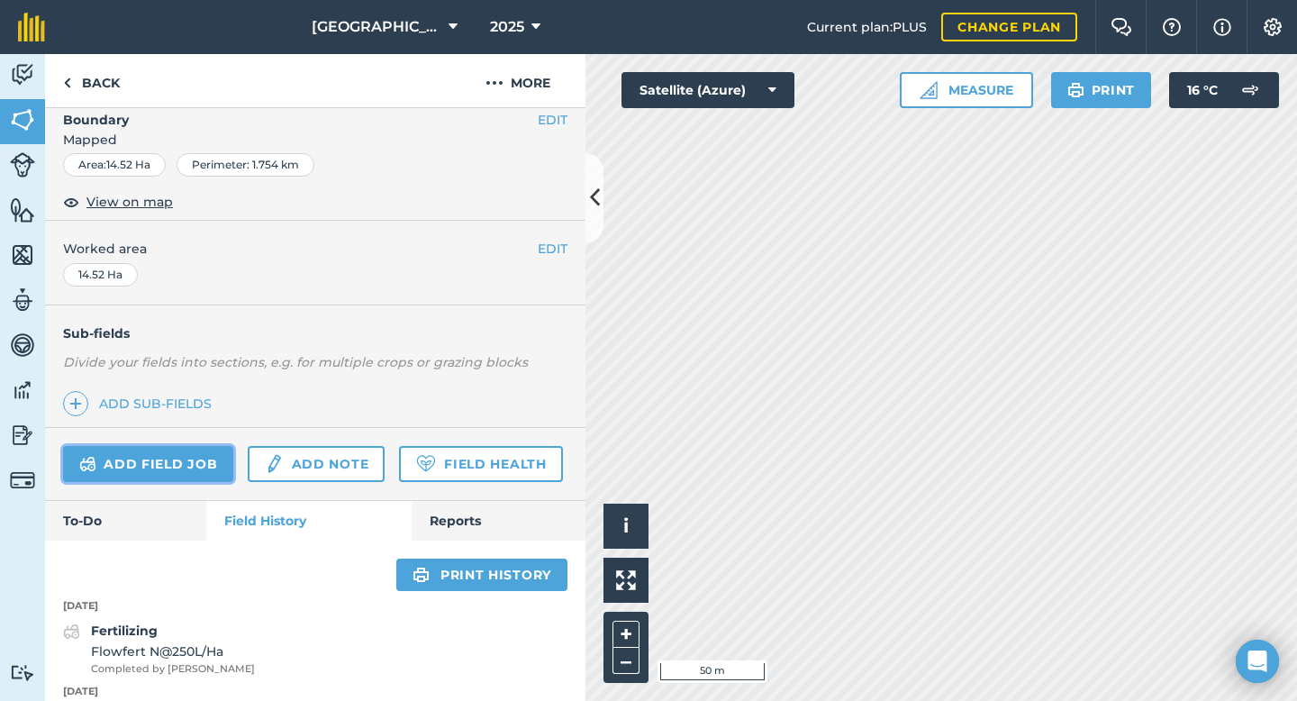
click at [196, 460] on link "Add field job" at bounding box center [148, 464] width 170 height 36
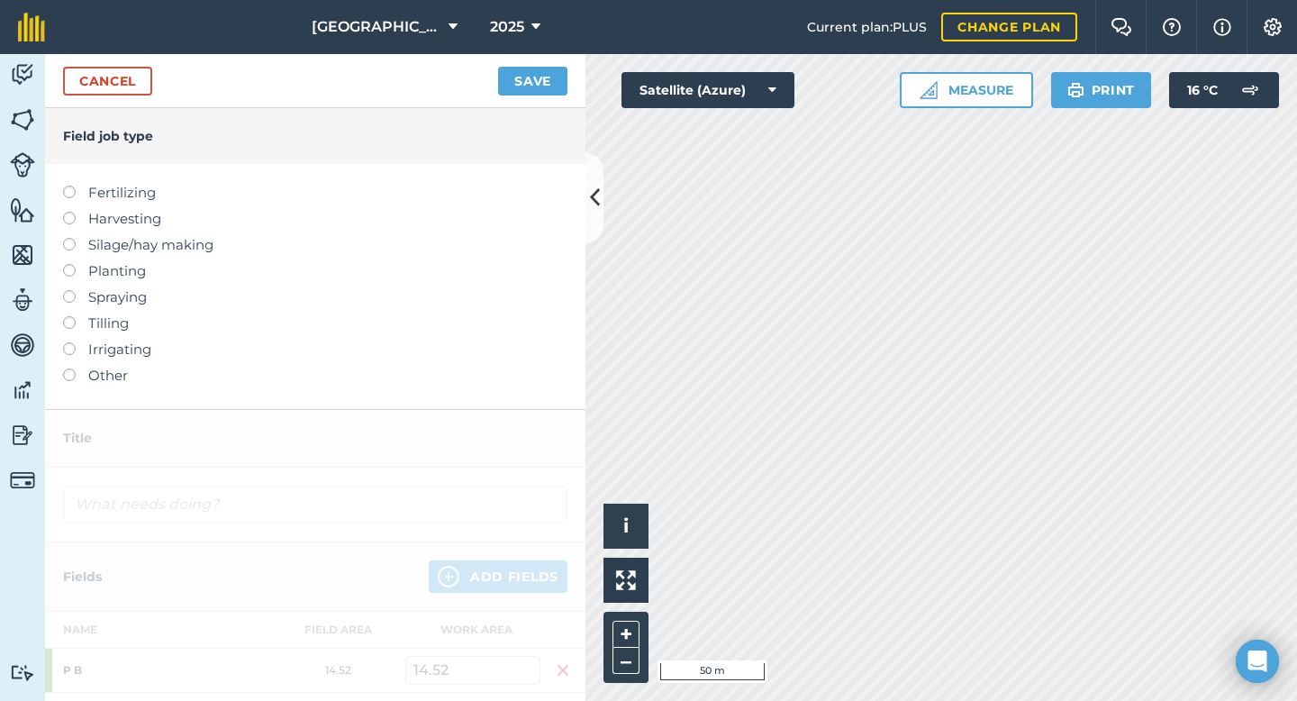
click at [73, 379] on label "Other" at bounding box center [315, 376] width 504 height 22
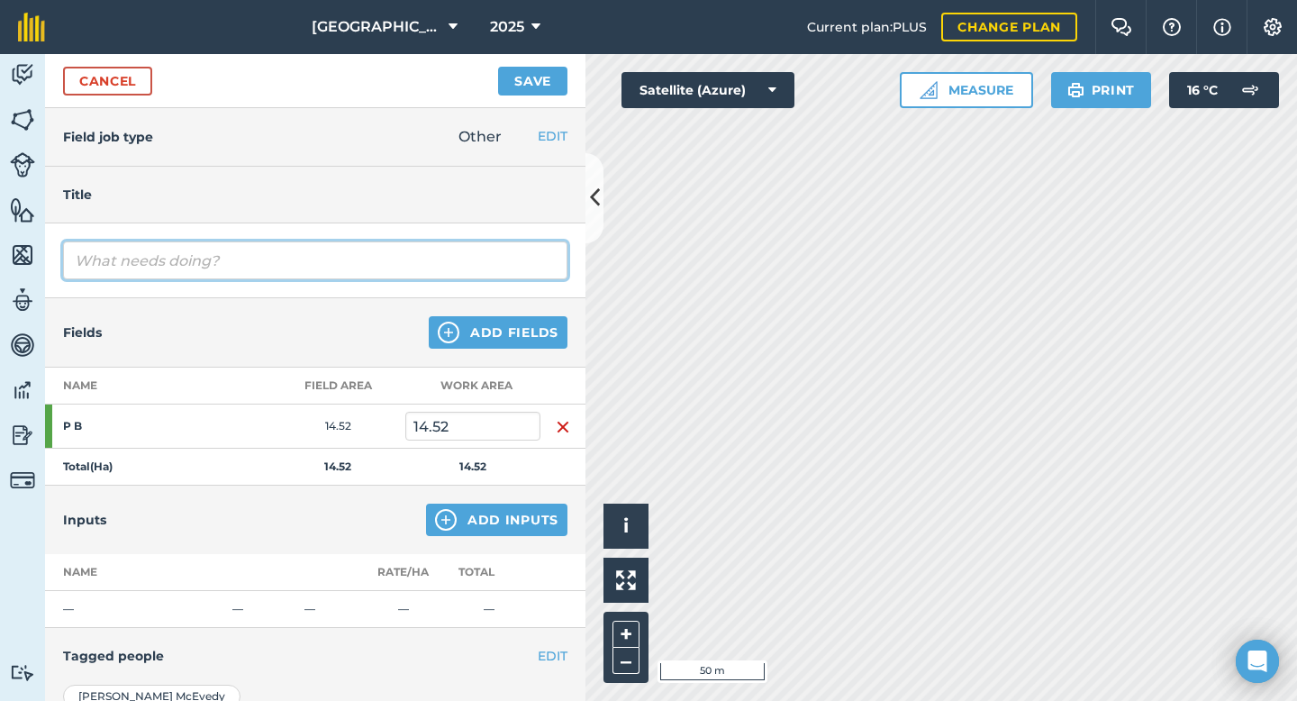
click at [162, 258] on input "text" at bounding box center [315, 260] width 504 height 38
type input "Grass Seed Dressing - Leeston Seeds"
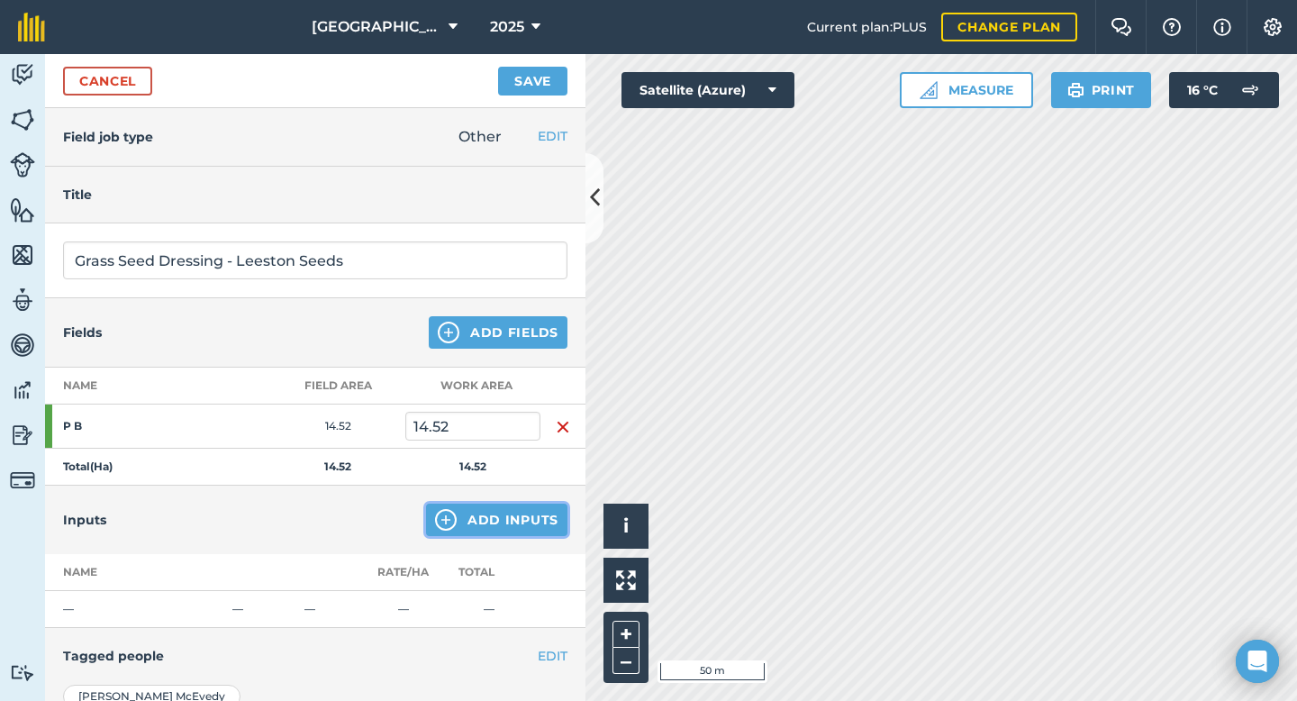
click at [475, 519] on button "Add Inputs" at bounding box center [496, 519] width 141 height 32
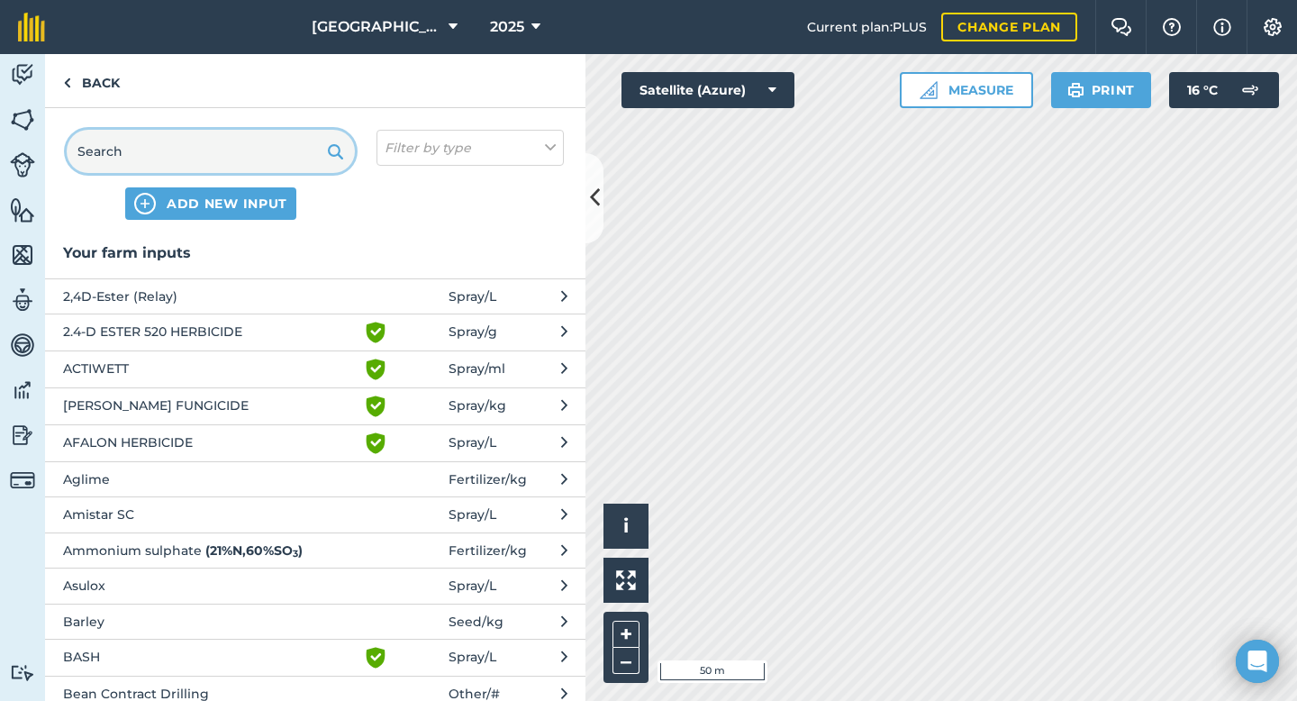
click at [200, 162] on input "text" at bounding box center [211, 151] width 288 height 43
click at [202, 213] on button "ADD NEW INPUT" at bounding box center [210, 203] width 171 height 32
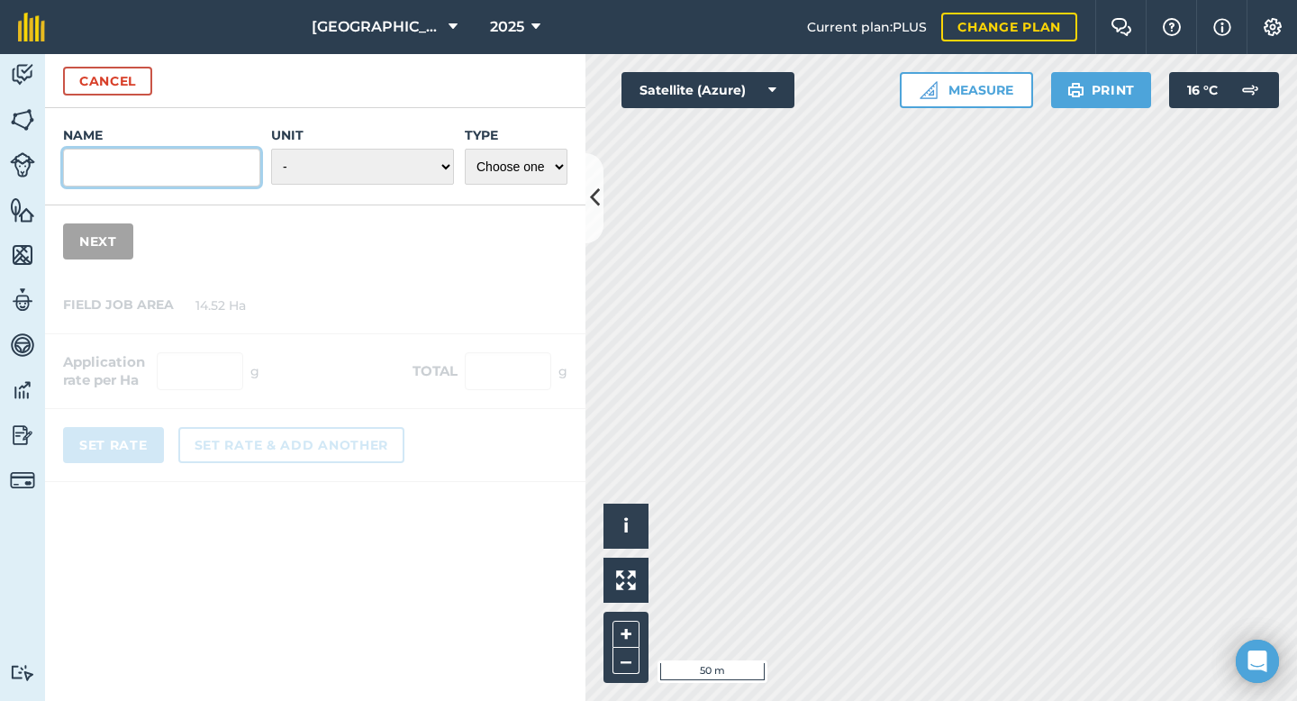
click at [135, 167] on input "Name" at bounding box center [161, 168] width 197 height 38
type input "Dressing - Grass Seed"
click at [358, 169] on select "- Grams/g Kilograms/kg Metric tonnes/t Millilitres/ml Litres/L Ounces/oz Pounds…" at bounding box center [362, 167] width 183 height 36
click at [359, 160] on select "- Grams/g Kilograms/kg Metric tonnes/t Millilitres/ml Litres/L Ounces/oz Pounds…" at bounding box center [362, 167] width 183 height 36
select select "KILOGRAMS"
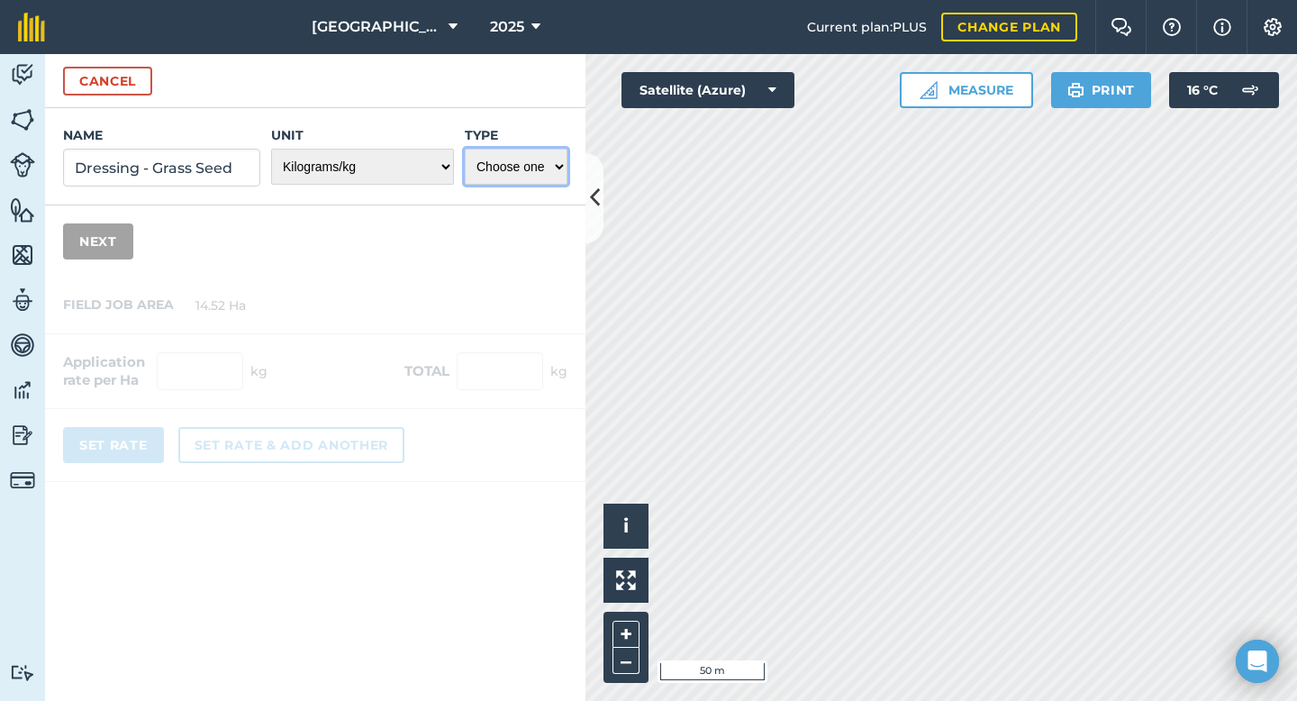
click at [471, 169] on select "Choose one Fertilizer Seed Spray Fuel Other" at bounding box center [516, 167] width 103 height 36
select select "OTHER"
click at [362, 251] on div "Name Dressing - Grass Seed Unit - Grams/g Kilograms/kg Metric tonnes/t Millilit…" at bounding box center [315, 192] width 540 height 169
click at [104, 244] on button "Next" at bounding box center [98, 241] width 70 height 36
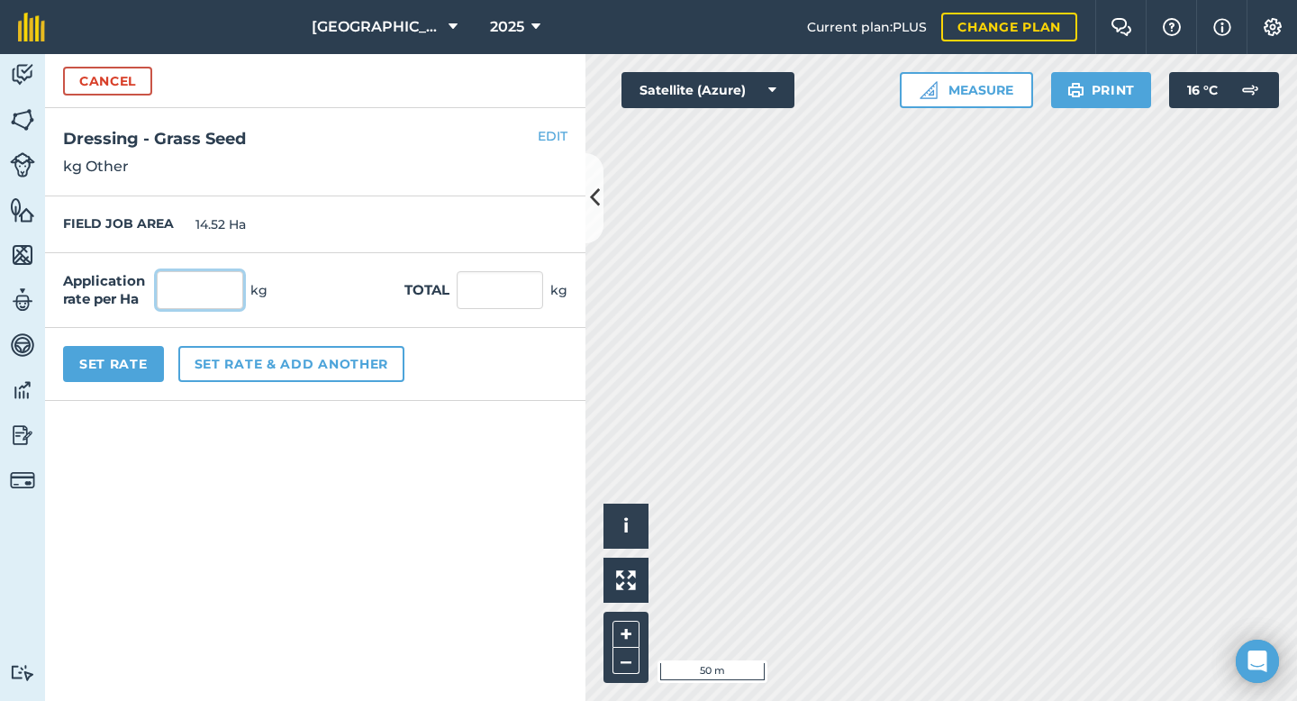
click at [201, 293] on input "text" at bounding box center [200, 290] width 86 height 38
type input "35,200"
type input "511,104"
click at [372, 204] on div "FIELD JOB AREA 14.52 Ha" at bounding box center [315, 224] width 540 height 57
drag, startPoint x: 225, startPoint y: 288, endPoint x: 153, endPoint y: 288, distance: 72.0
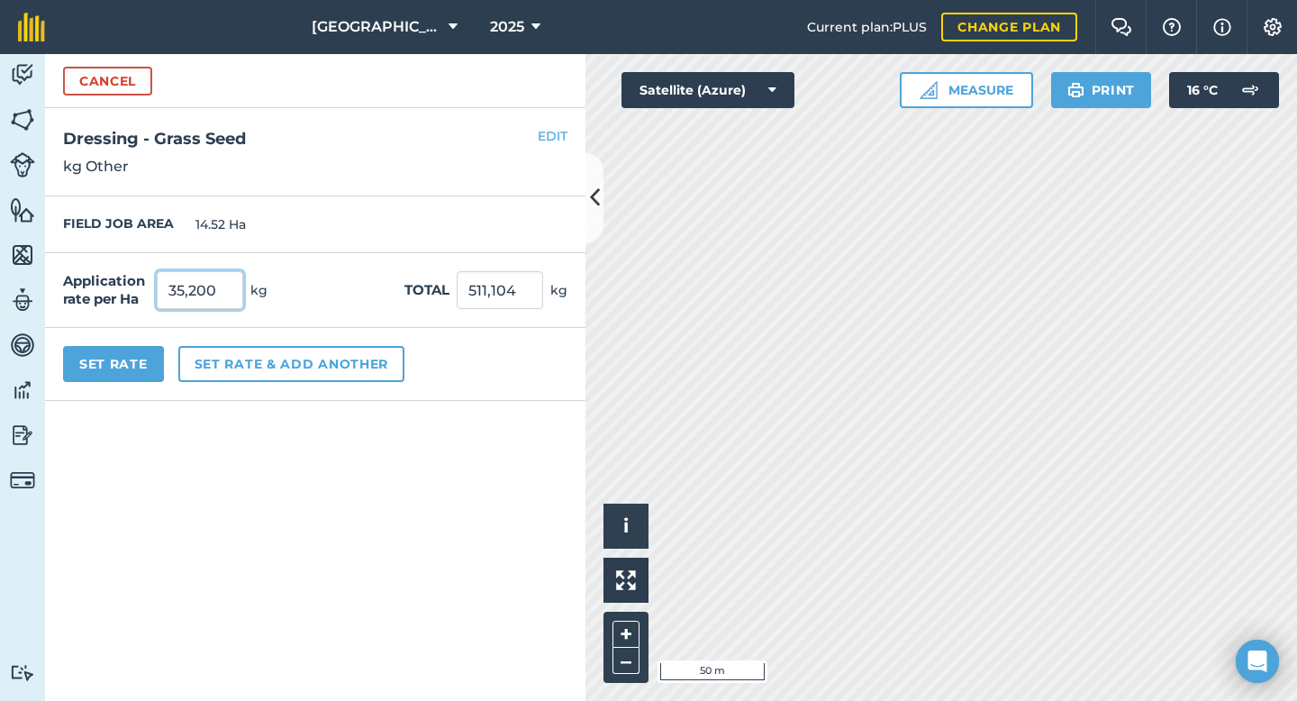
click at [153, 288] on div "Application rate per Ha 35,200 kg" at bounding box center [165, 290] width 204 height 38
type input "2,424"
type input "35,196.48"
click at [140, 374] on button "Set Rate" at bounding box center [113, 364] width 101 height 36
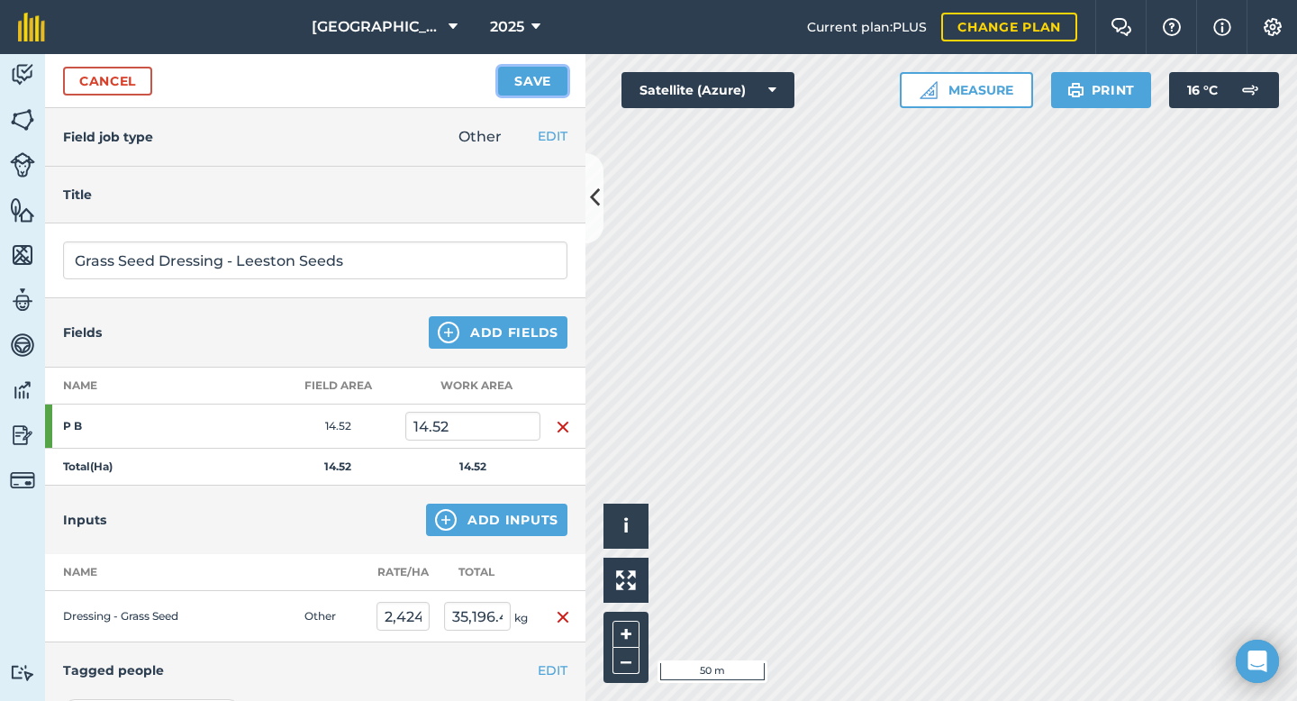
click at [526, 87] on button "Save" at bounding box center [532, 81] width 69 height 29
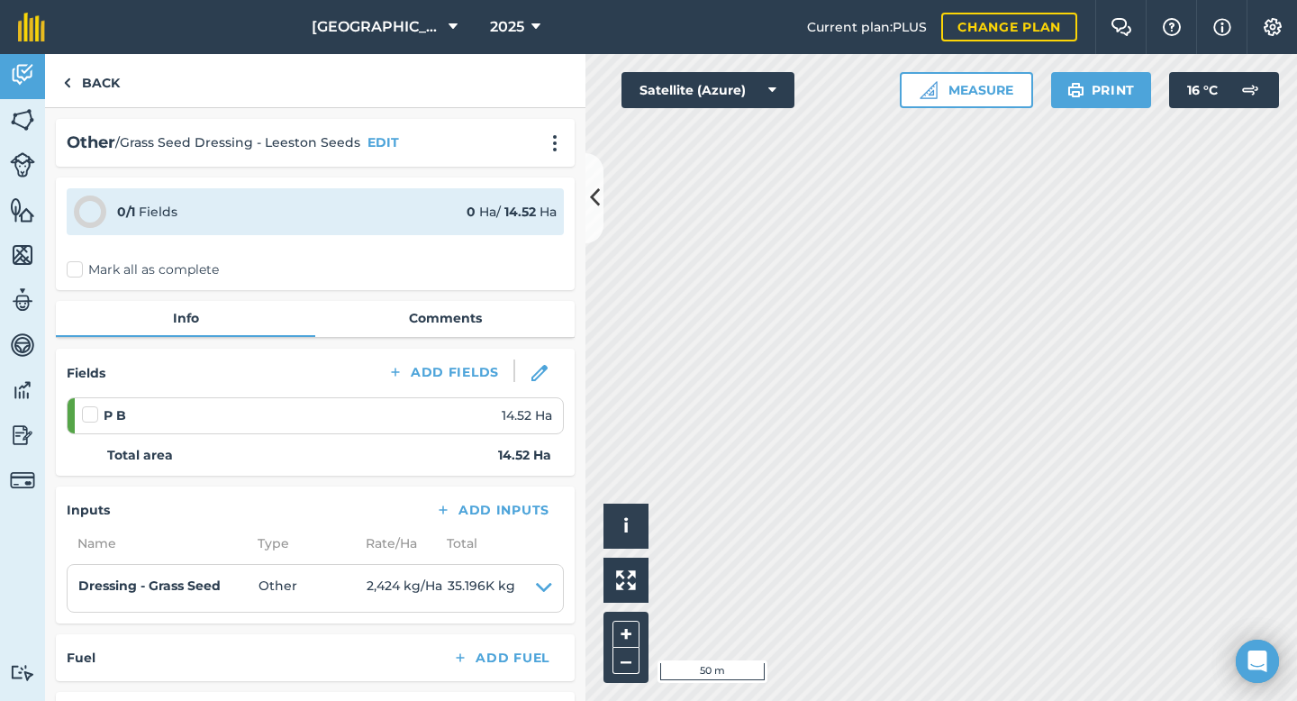
click at [93, 405] on label at bounding box center [93, 405] width 22 height 0
click at [93, 417] on input "checkbox" at bounding box center [88, 411] width 12 height 12
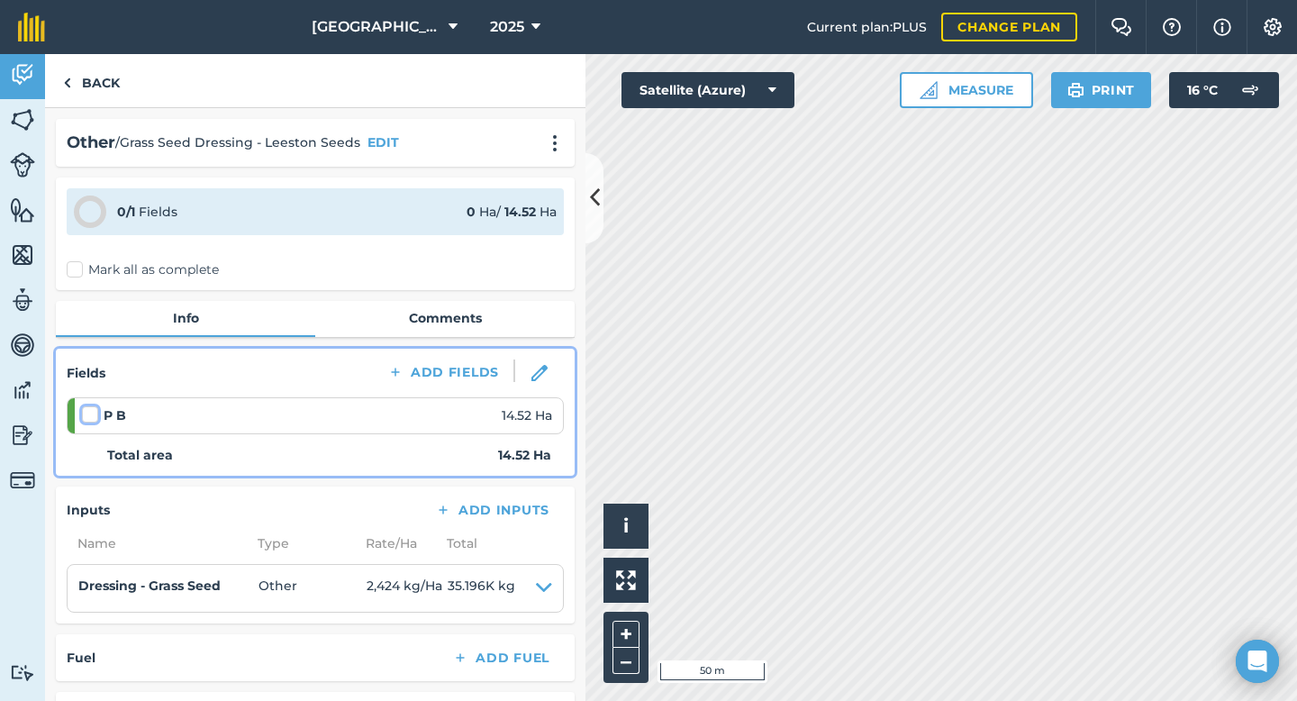
checkbox input "false"
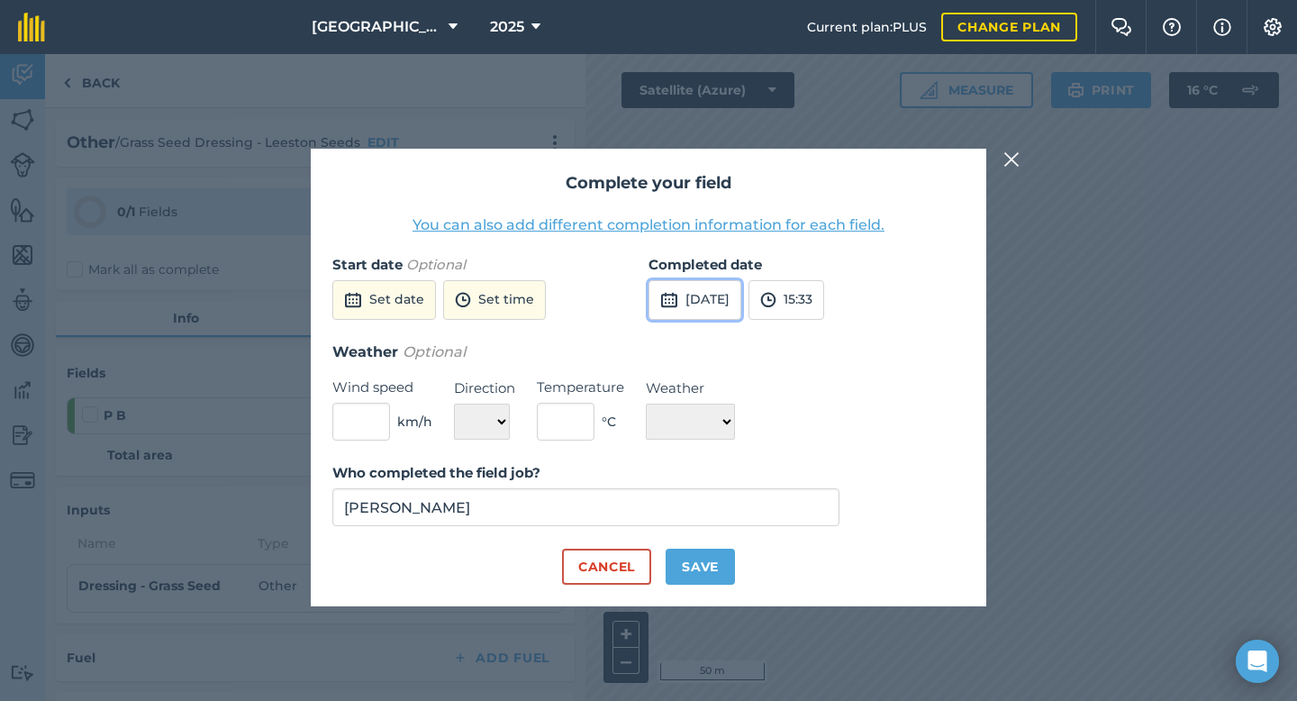
click at [679, 303] on button "[DATE]" at bounding box center [694, 300] width 93 height 40
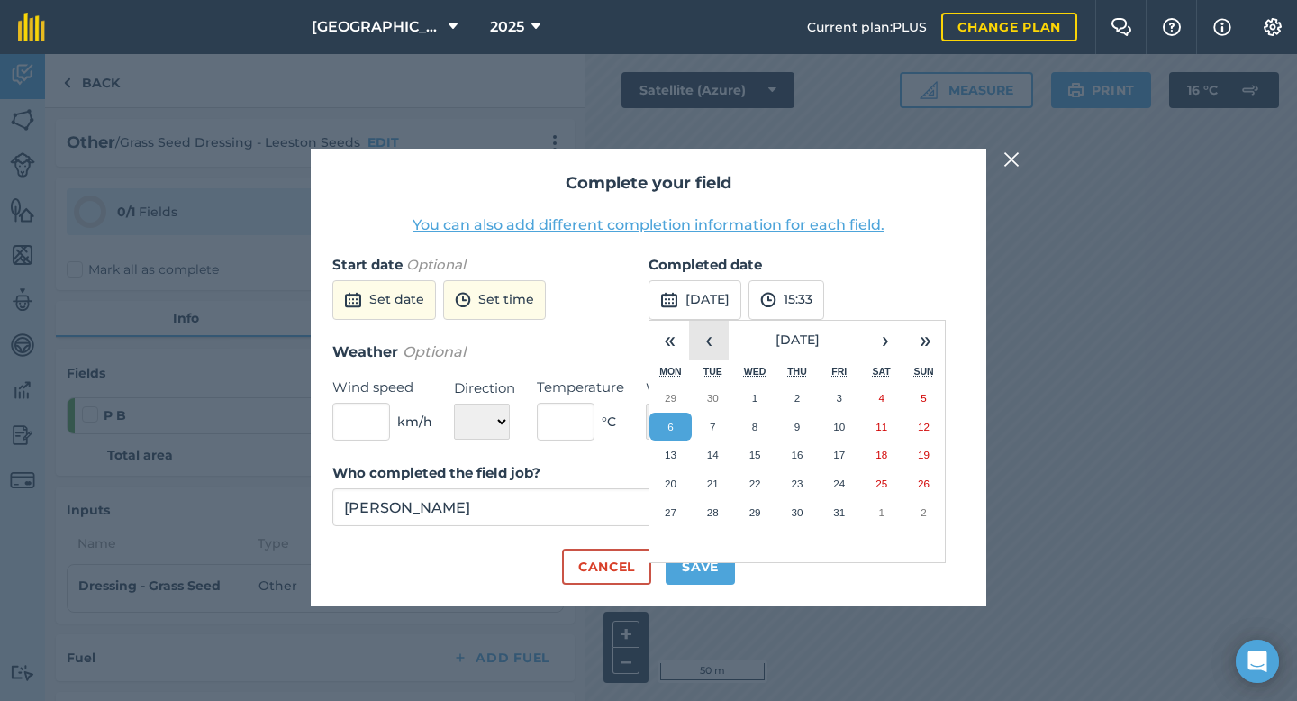
click at [715, 339] on button "‹" at bounding box center [709, 341] width 40 height 40
click at [754, 454] on abbr "17" at bounding box center [755, 454] width 12 height 12
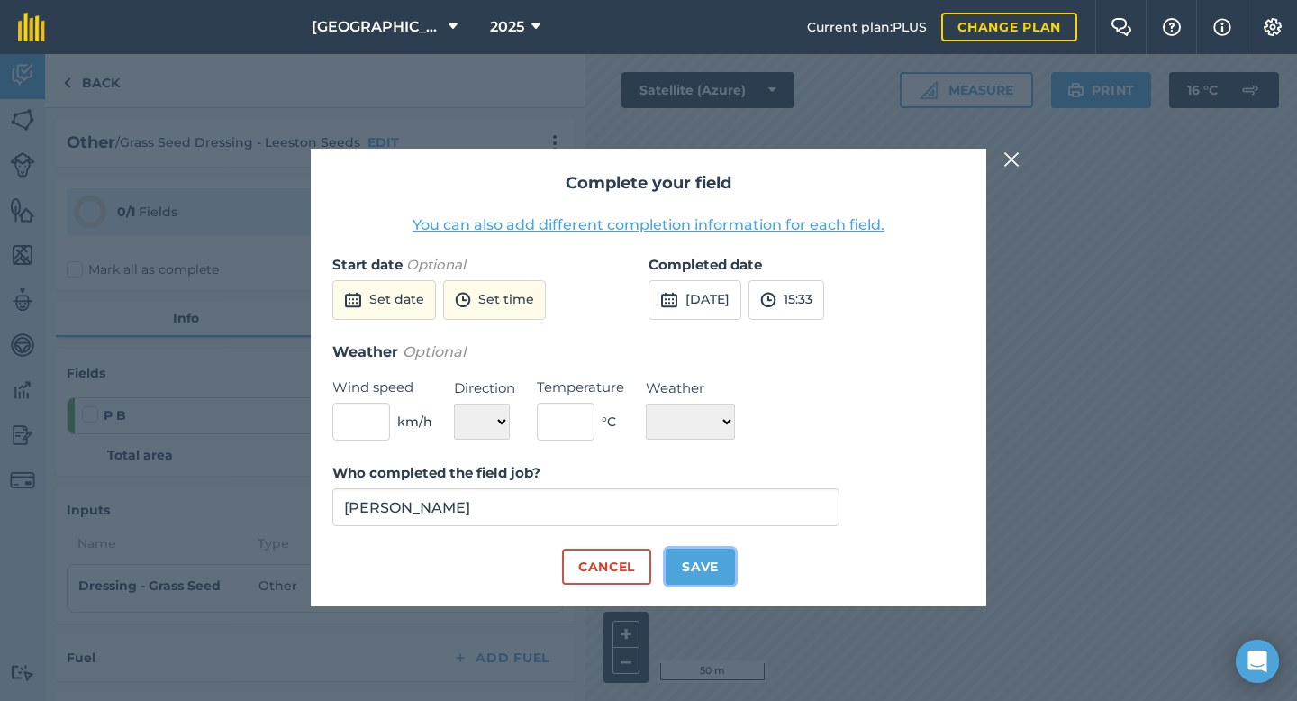
click at [686, 564] on button "Save" at bounding box center [699, 566] width 69 height 36
checkbox input "true"
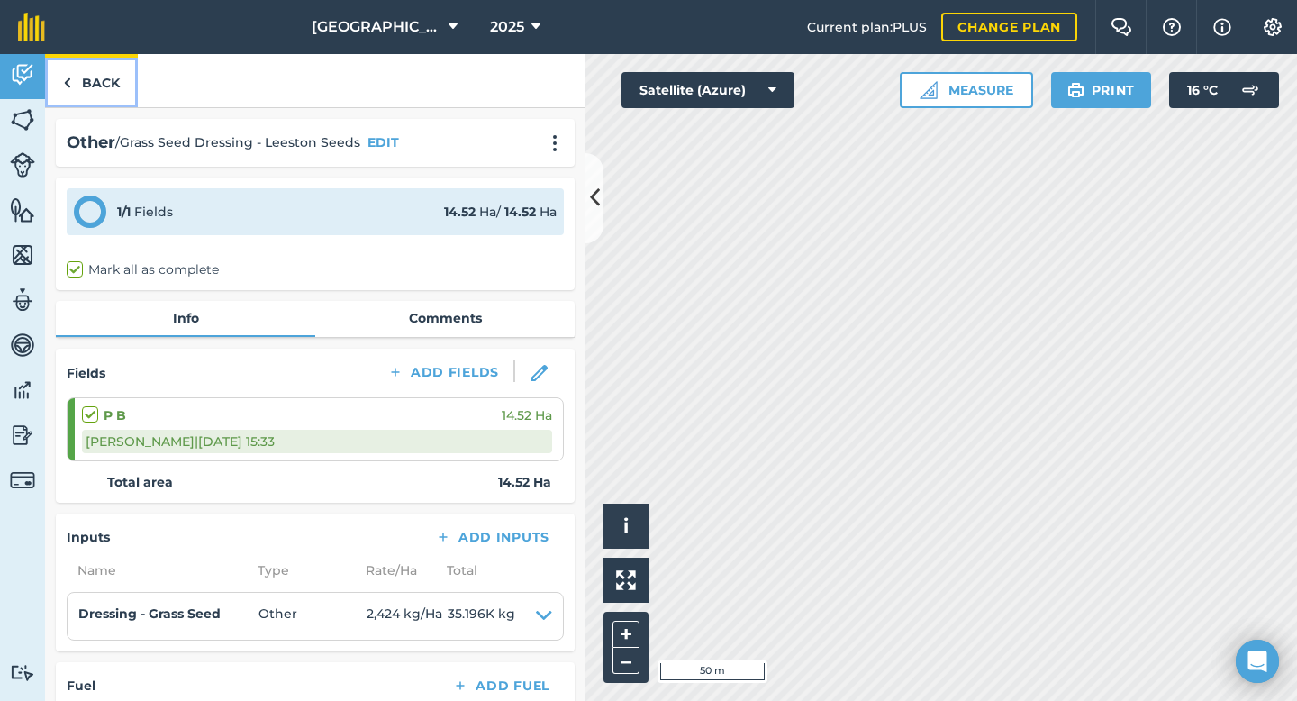
click at [117, 81] on link "Back" at bounding box center [91, 80] width 93 height 53
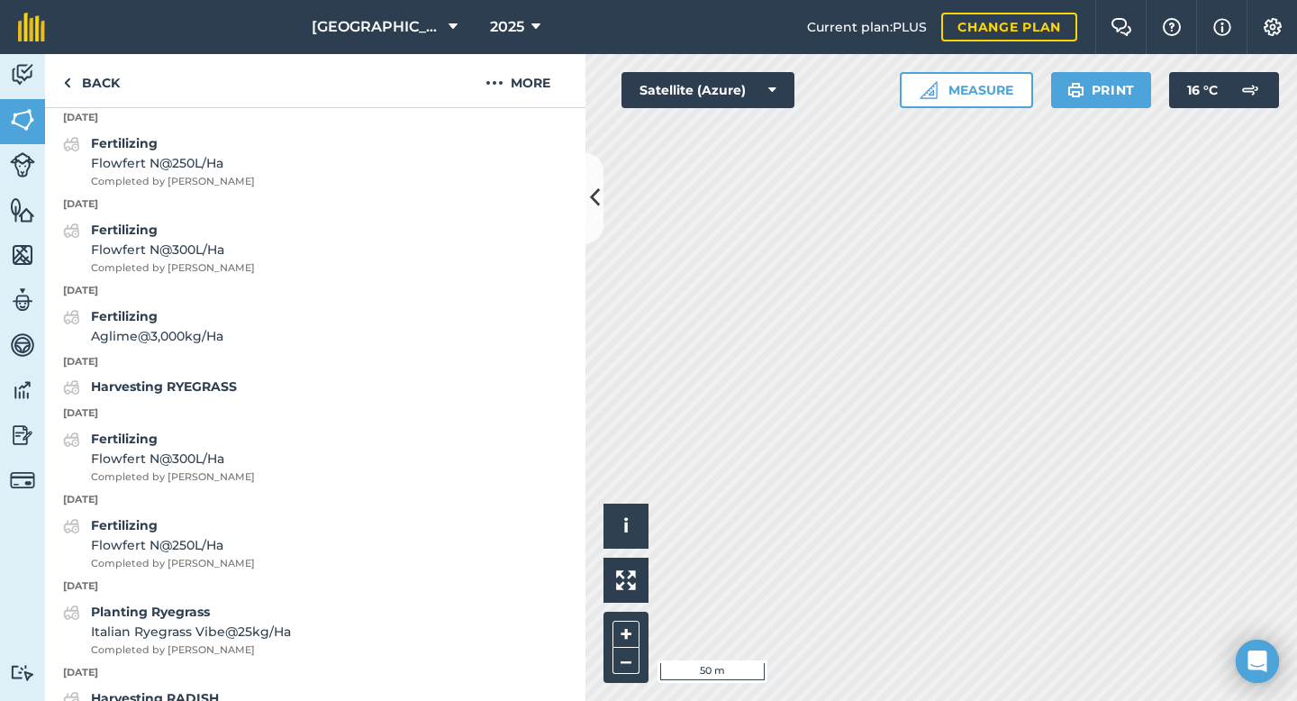
scroll to position [826, 0]
click at [211, 388] on strong "Harvesting RYEGRASS" at bounding box center [164, 385] width 146 height 16
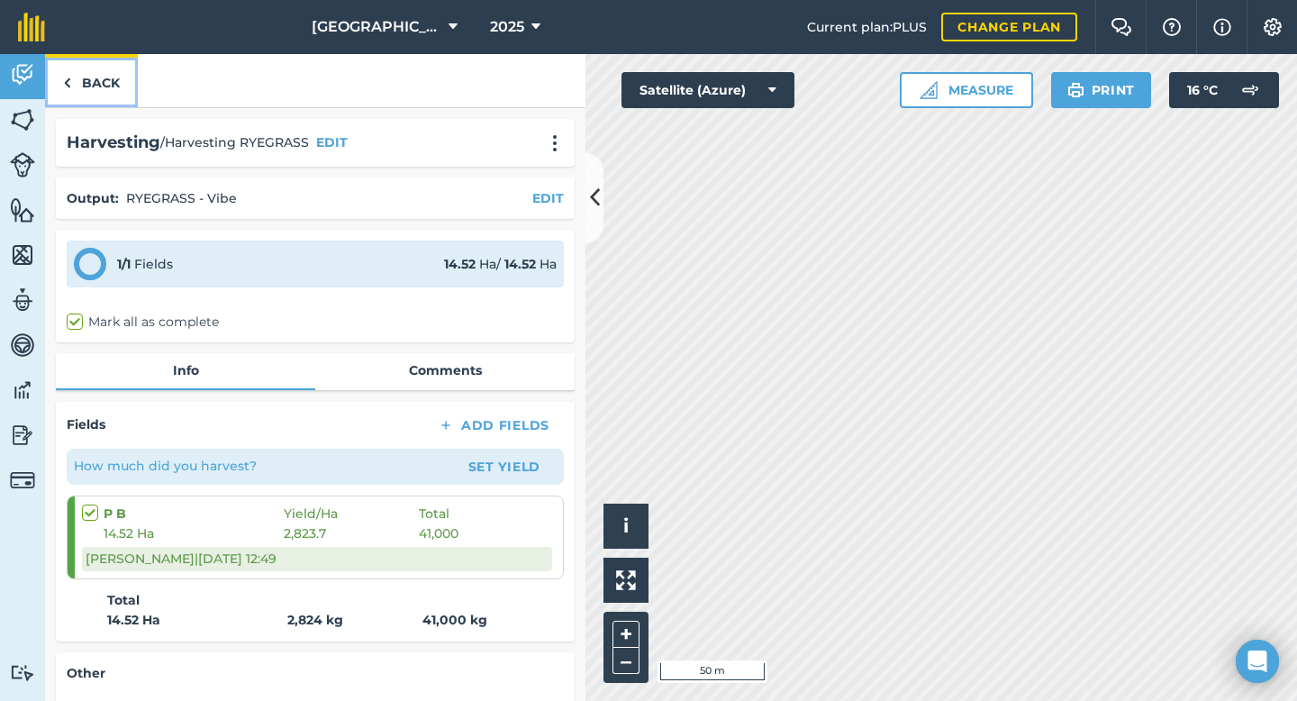
click at [107, 78] on link "Back" at bounding box center [91, 80] width 93 height 53
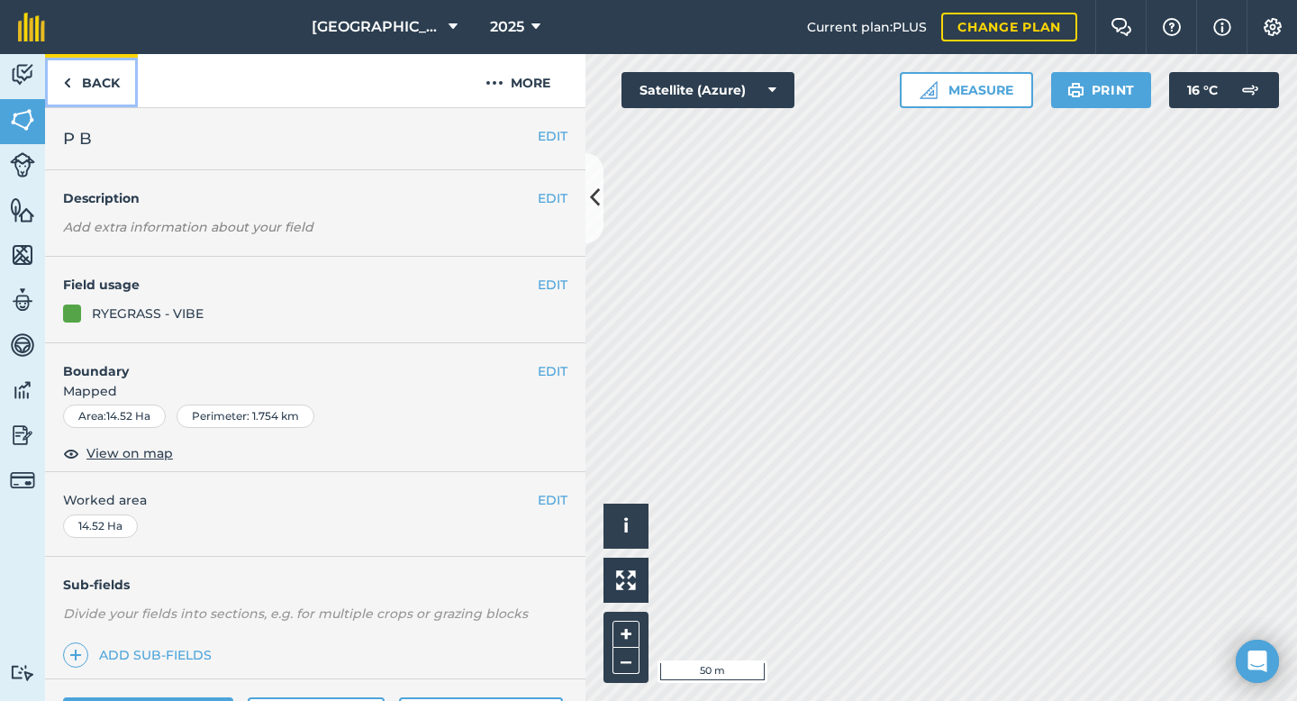
click at [98, 85] on link "Back" at bounding box center [91, 80] width 93 height 53
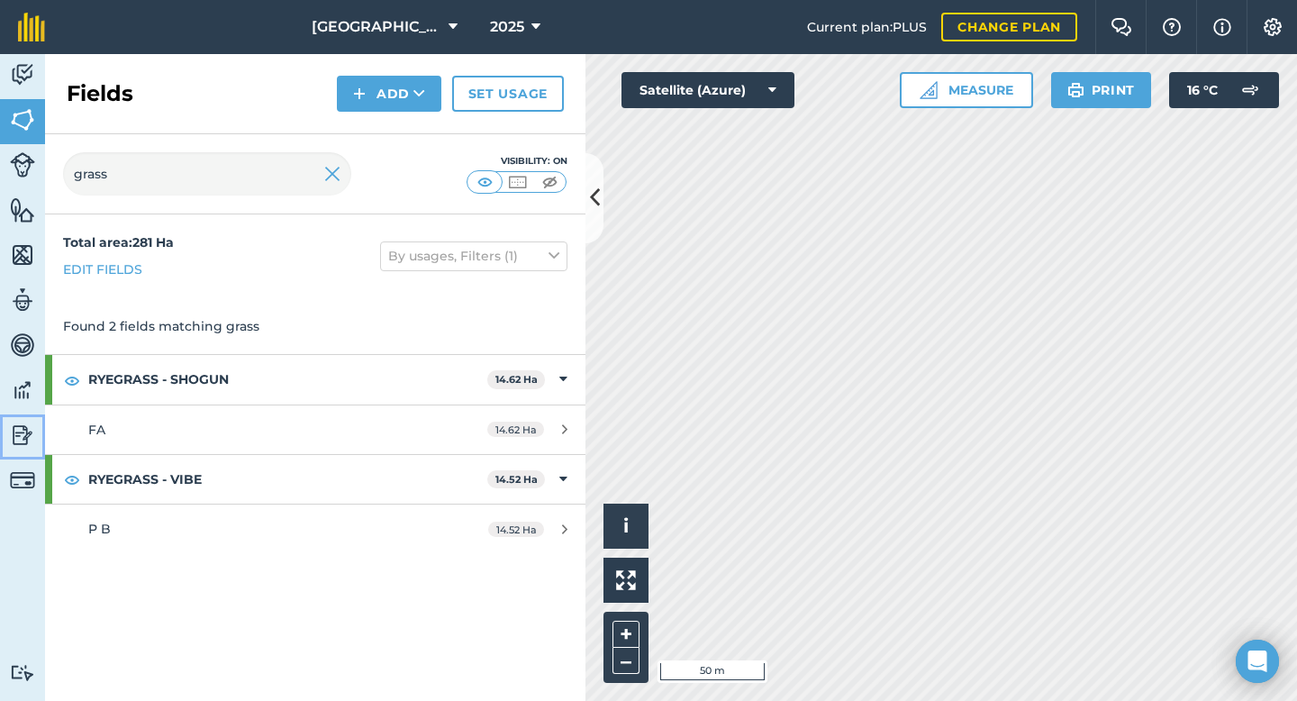
click at [30, 436] on img at bounding box center [22, 434] width 25 height 27
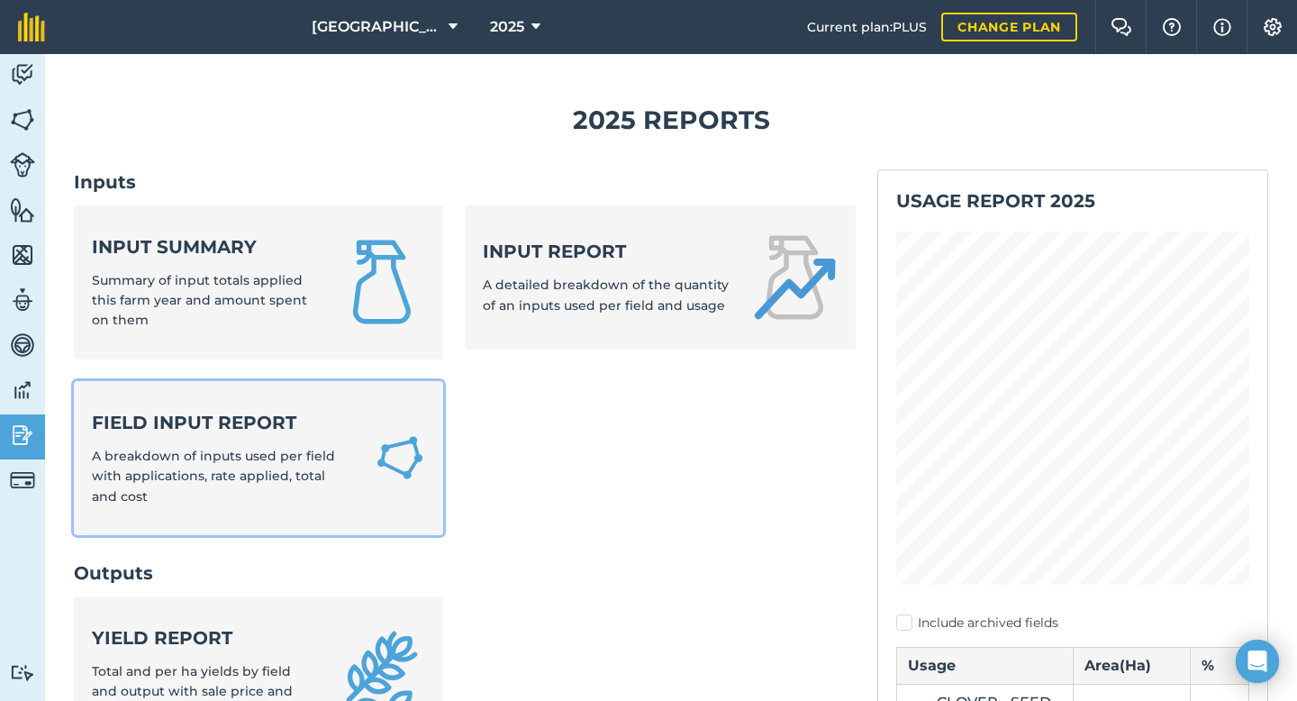
click at [218, 430] on strong "Field Input Report" at bounding box center [222, 422] width 261 height 25
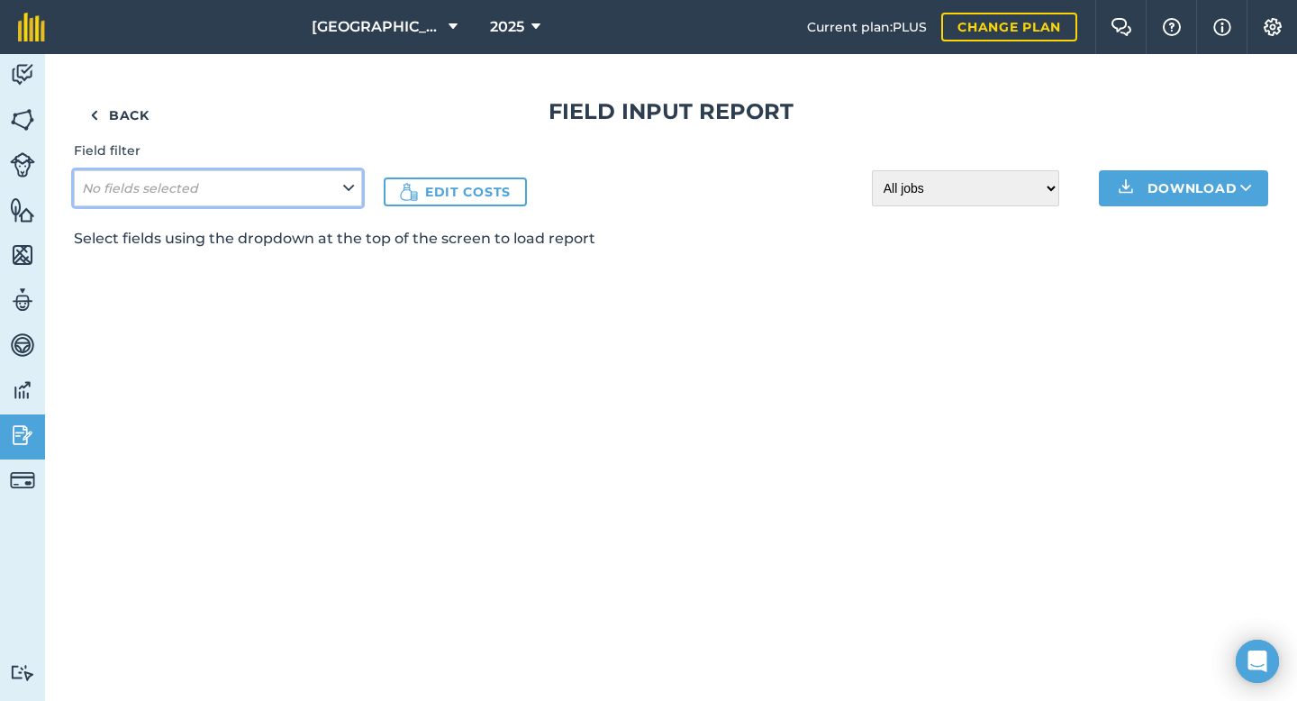
click at [188, 192] on em "No fields selected" at bounding box center [140, 188] width 116 height 16
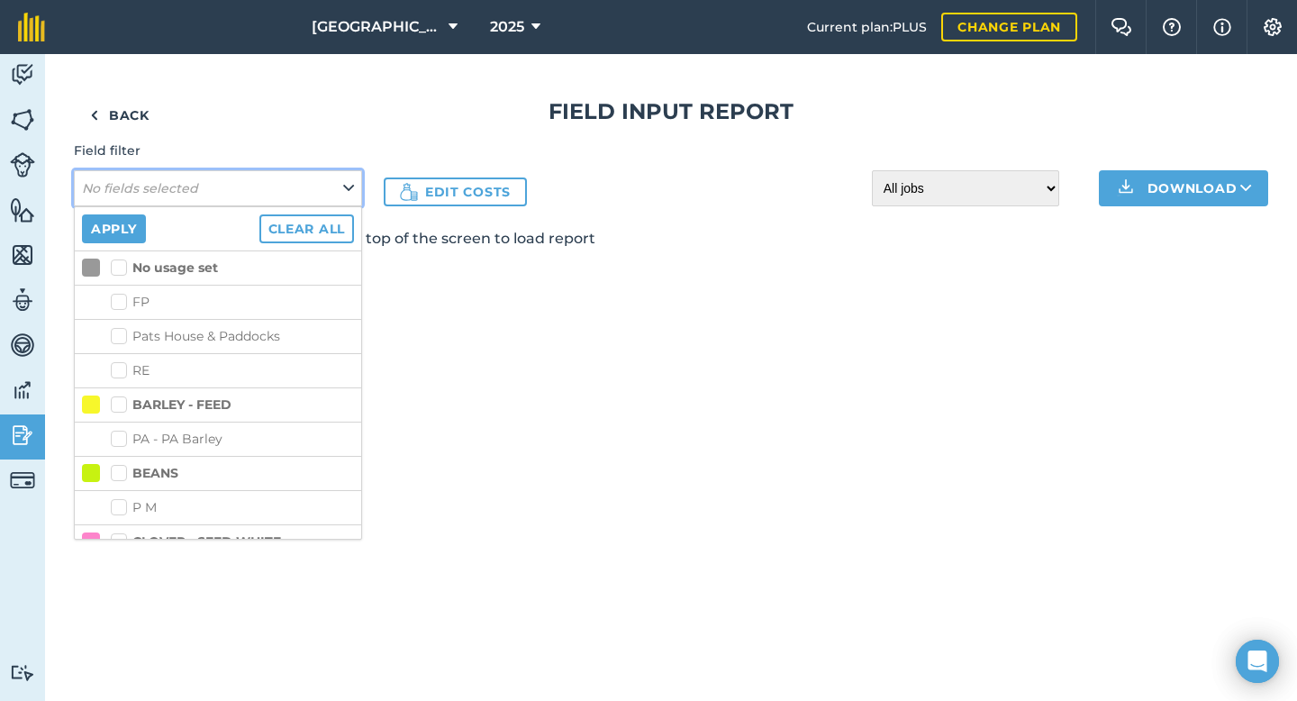
click at [173, 178] on span "No fields selected" at bounding box center [142, 188] width 120 height 20
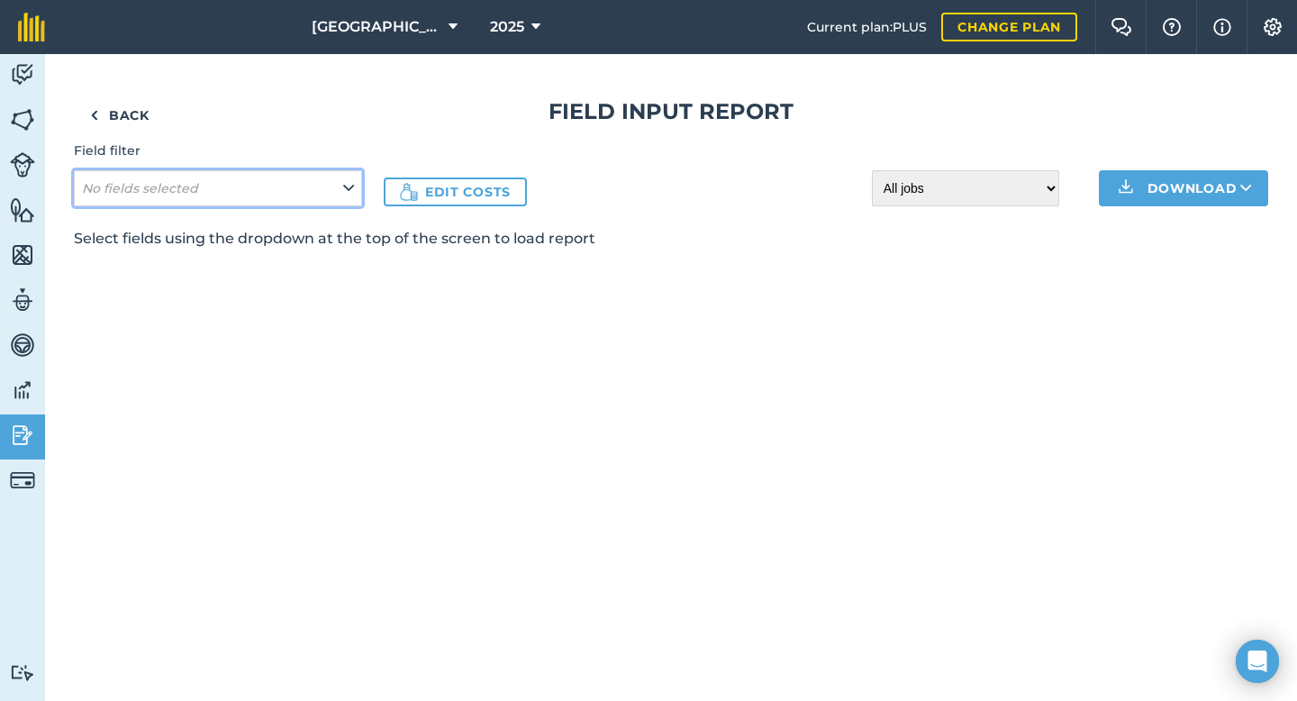
click at [170, 196] on span "No fields selected" at bounding box center [142, 188] width 120 height 20
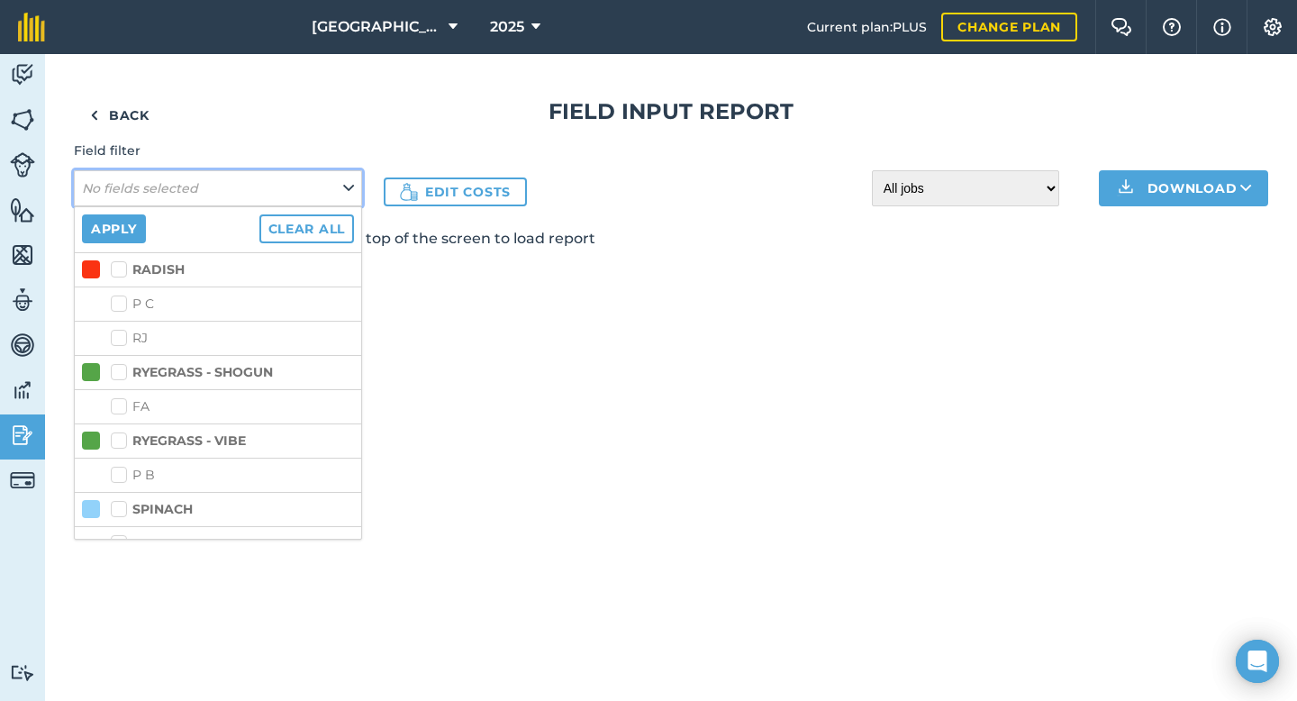
scroll to position [650, 0]
click at [118, 439] on label "RYEGRASS - VIBE" at bounding box center [178, 439] width 135 height 19
click at [118, 439] on input "RYEGRASS - VIBE" at bounding box center [117, 436] width 12 height 12
checkbox input "true"
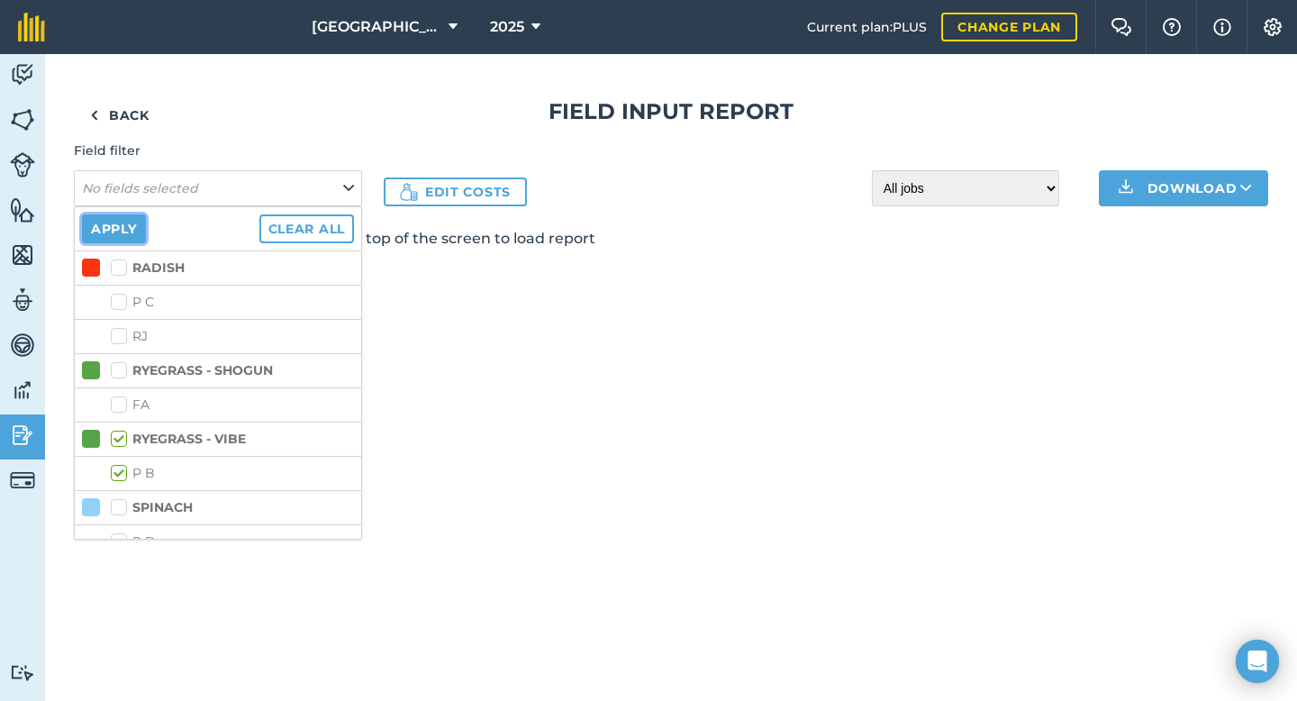
click at [125, 236] on button "Apply" at bounding box center [114, 228] width 64 height 29
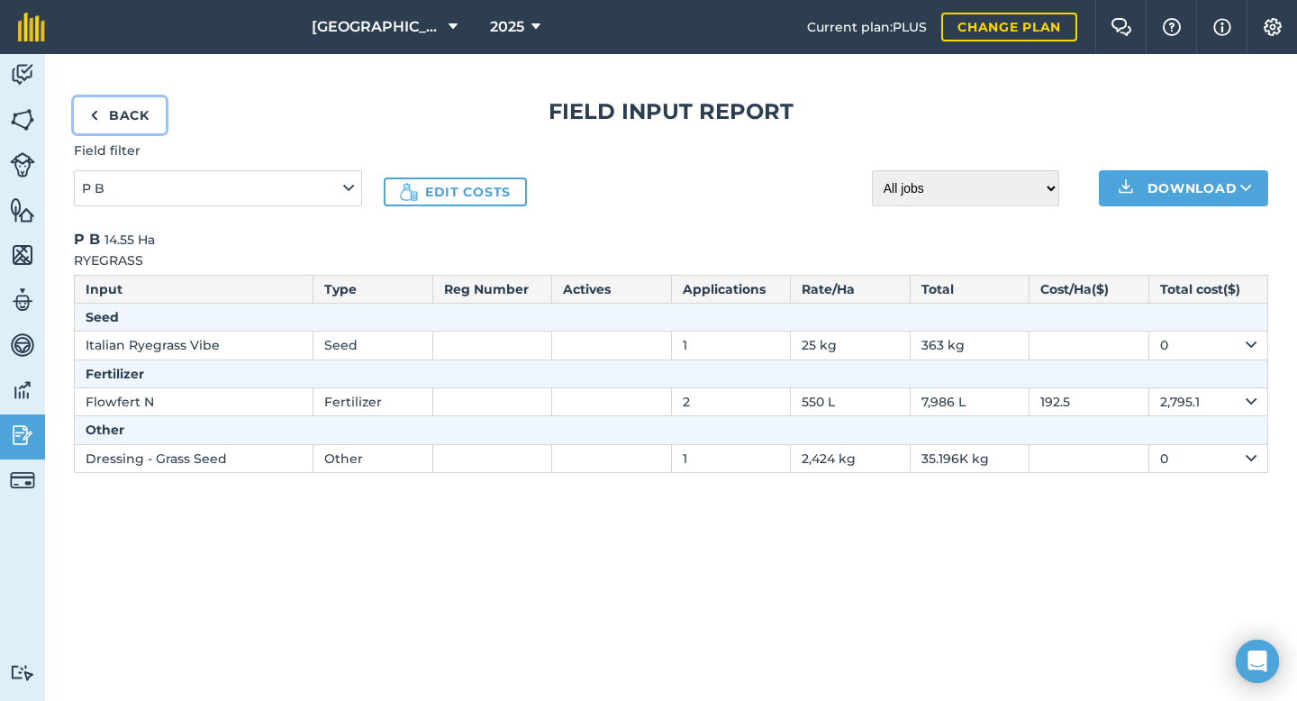
click at [135, 121] on link "Back" at bounding box center [120, 115] width 92 height 36
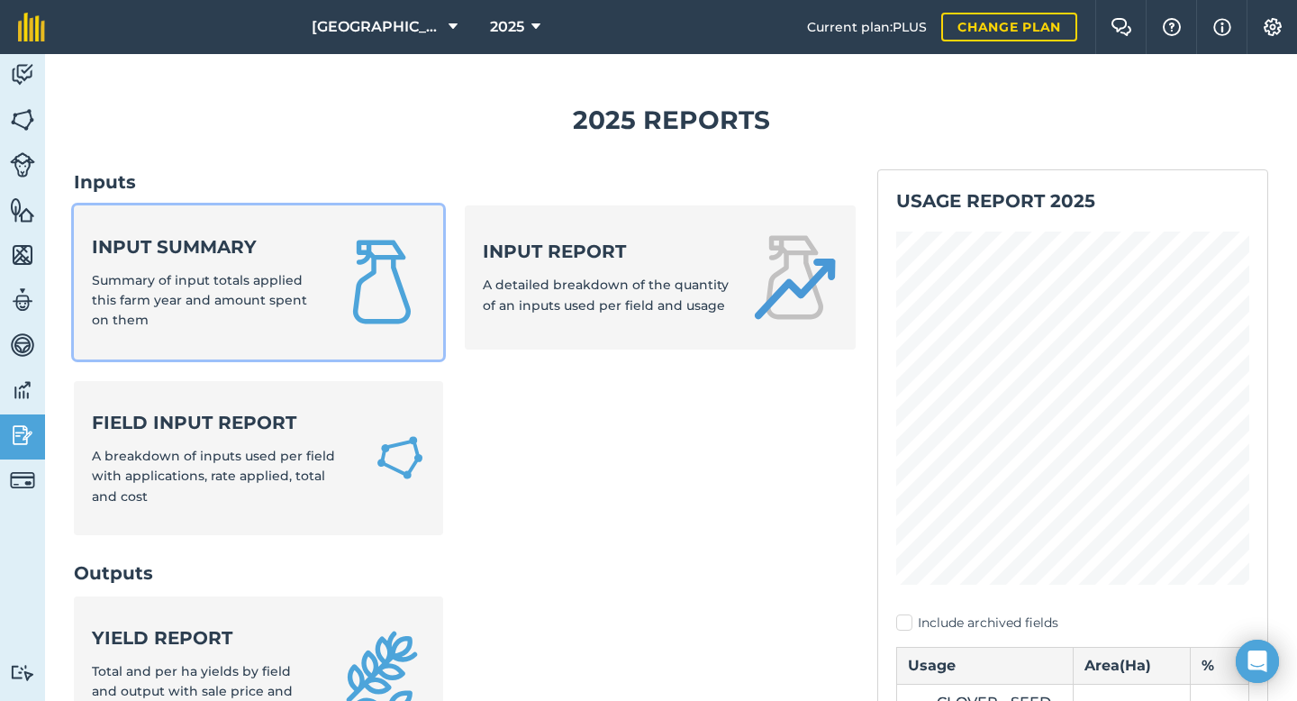
click at [140, 243] on strong "Input summary" at bounding box center [204, 246] width 225 height 25
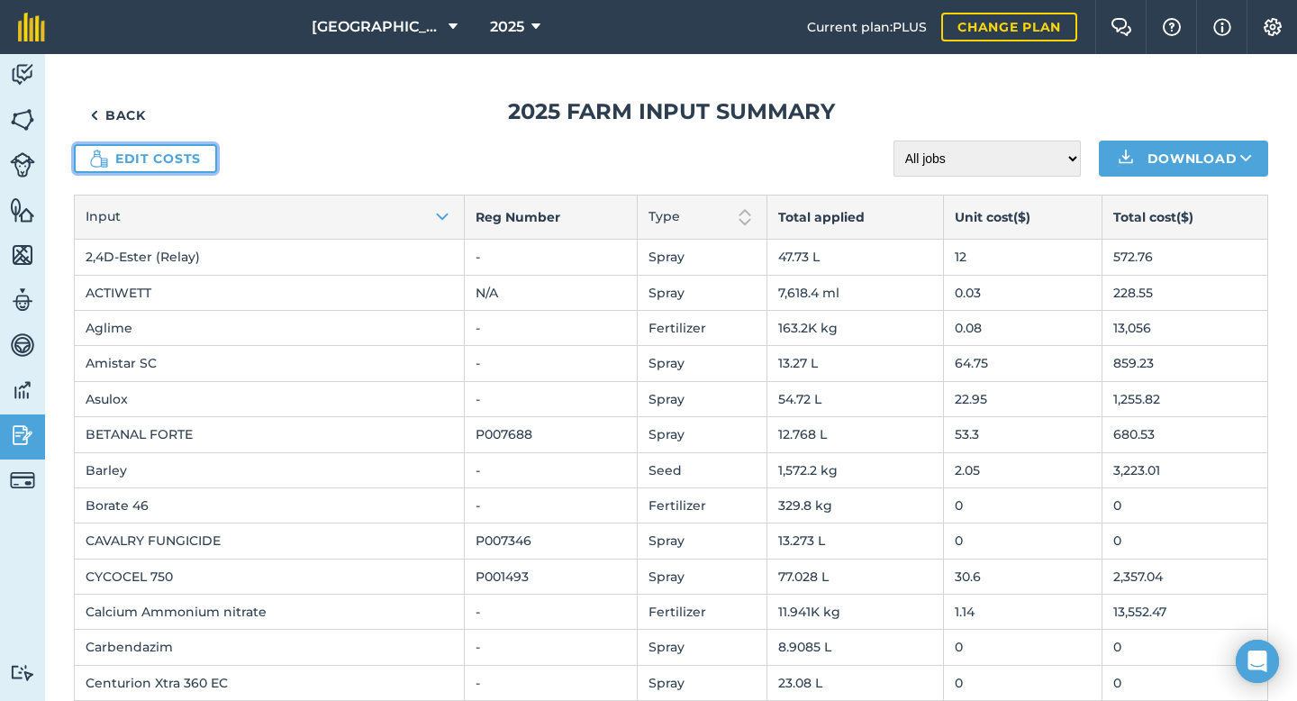
click at [154, 171] on link "Edit costs" at bounding box center [145, 158] width 143 height 29
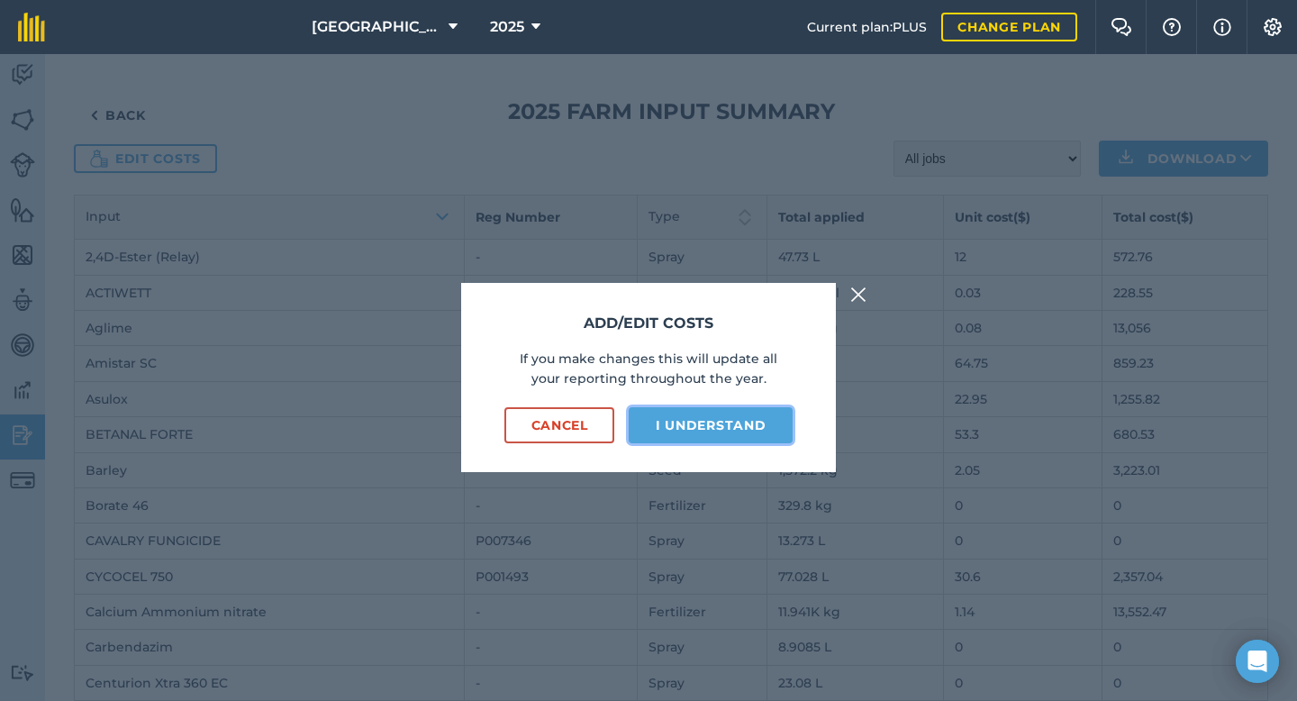
click at [718, 428] on button "I understand" at bounding box center [711, 425] width 164 height 36
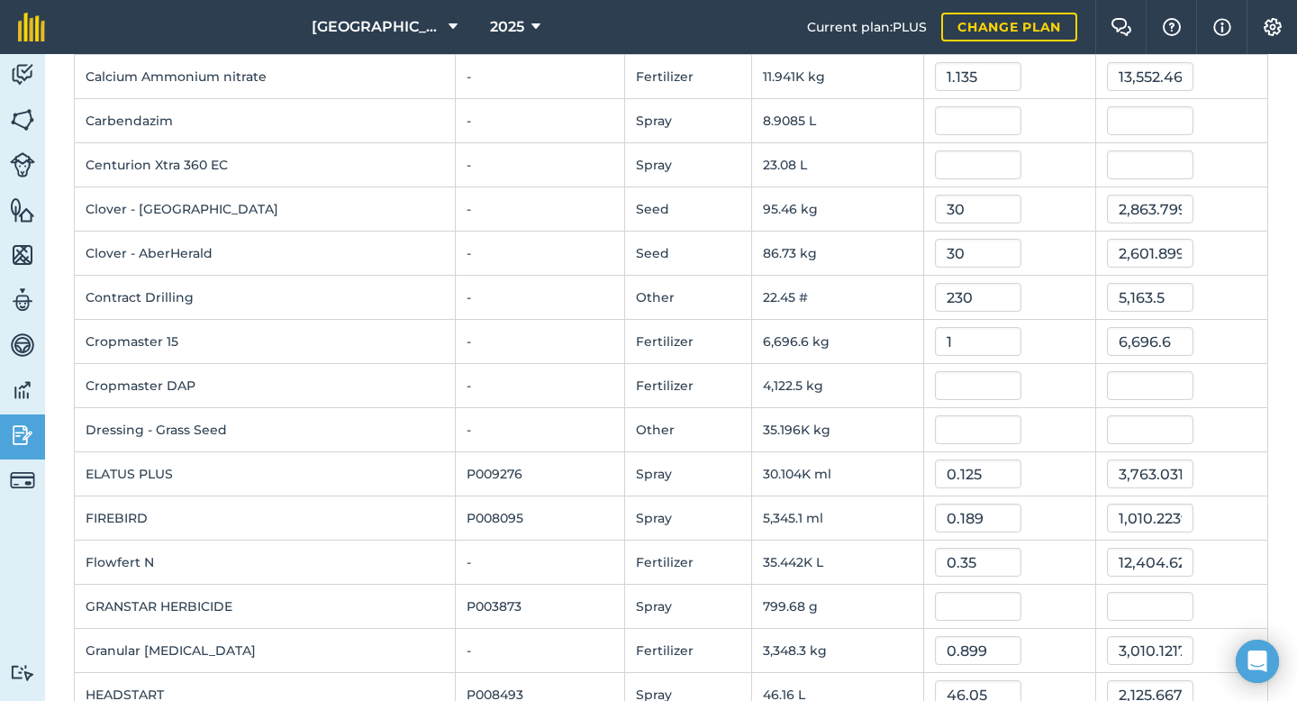
scroll to position [611, 0]
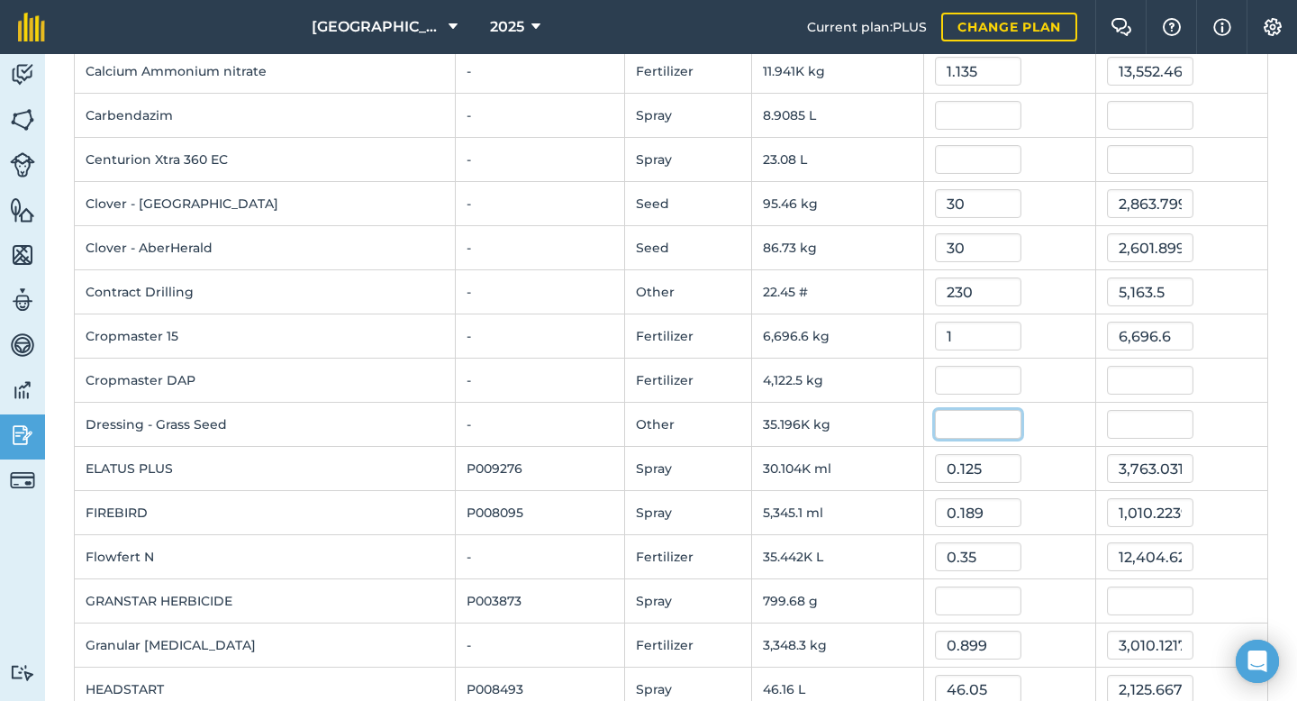
click at [991, 430] on input "text" at bounding box center [978, 424] width 86 height 29
type input "0.315"
type input "11,086.891200000002"
click at [1044, 373] on div at bounding box center [1009, 380] width 149 height 29
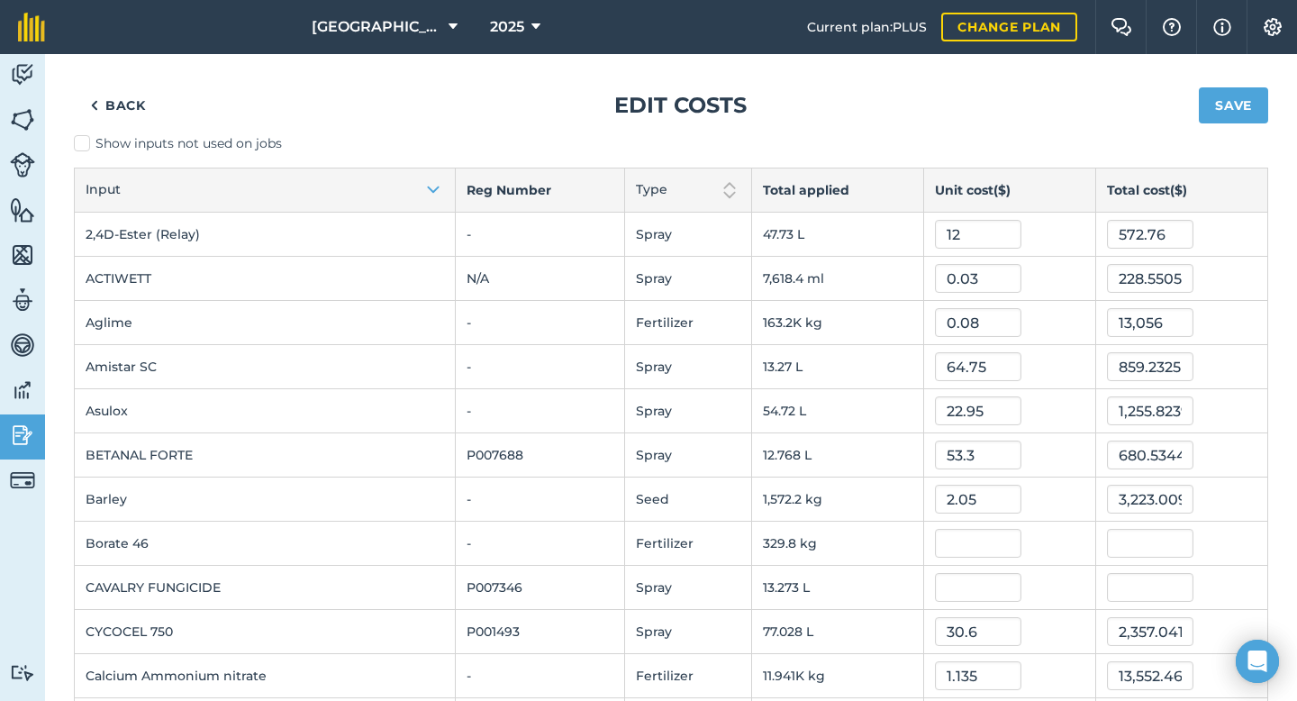
scroll to position [0, 0]
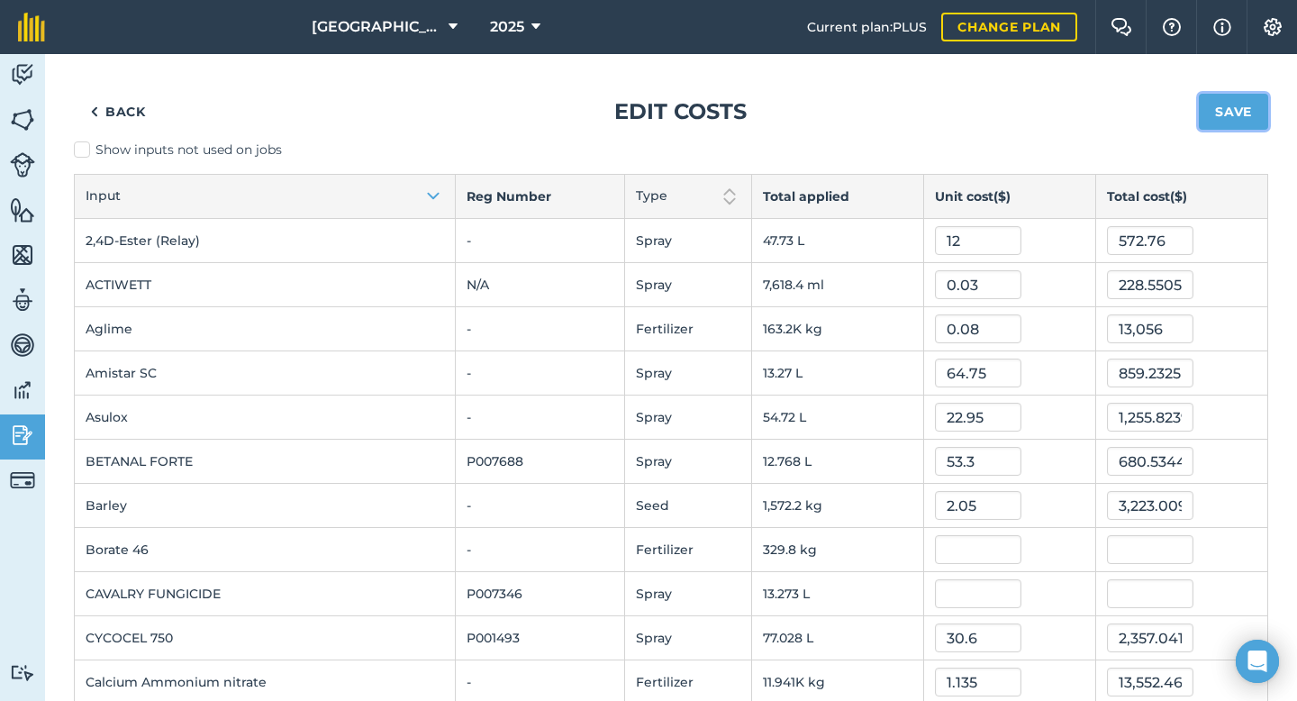
click at [1245, 111] on button "Save" at bounding box center [1233, 112] width 69 height 36
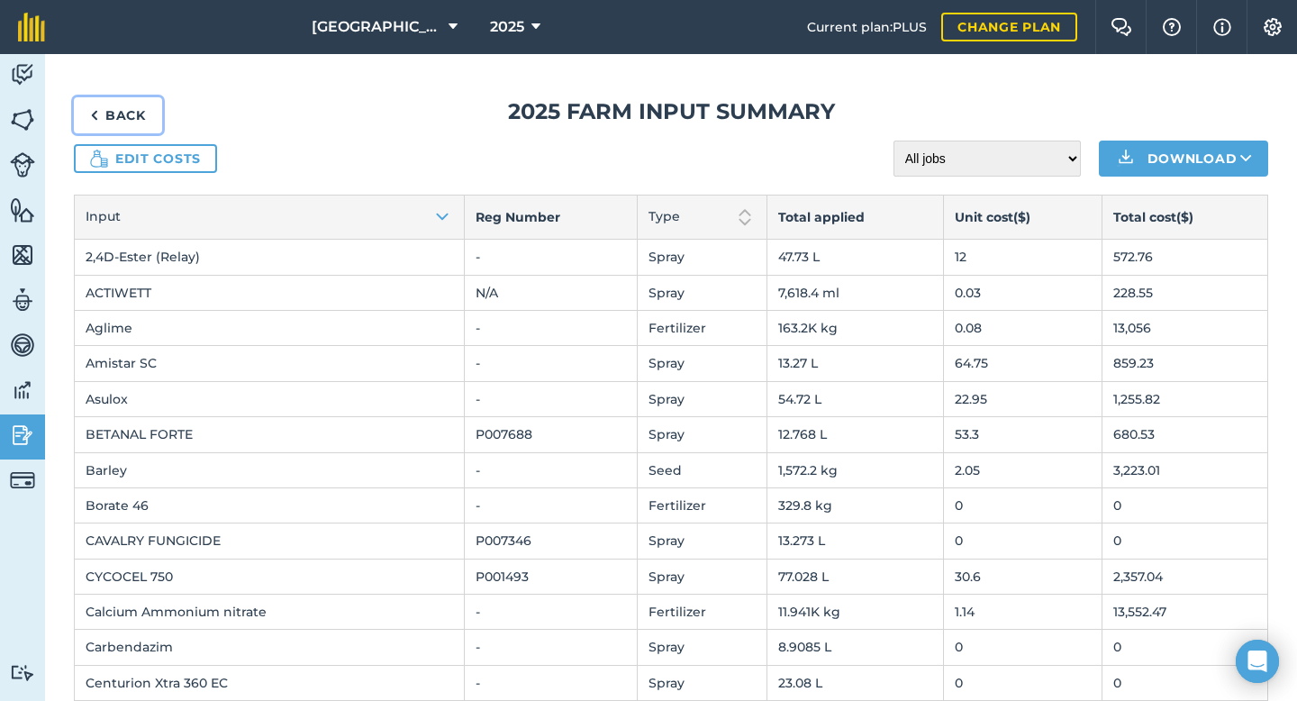
click at [136, 119] on link "Back" at bounding box center [118, 115] width 88 height 36
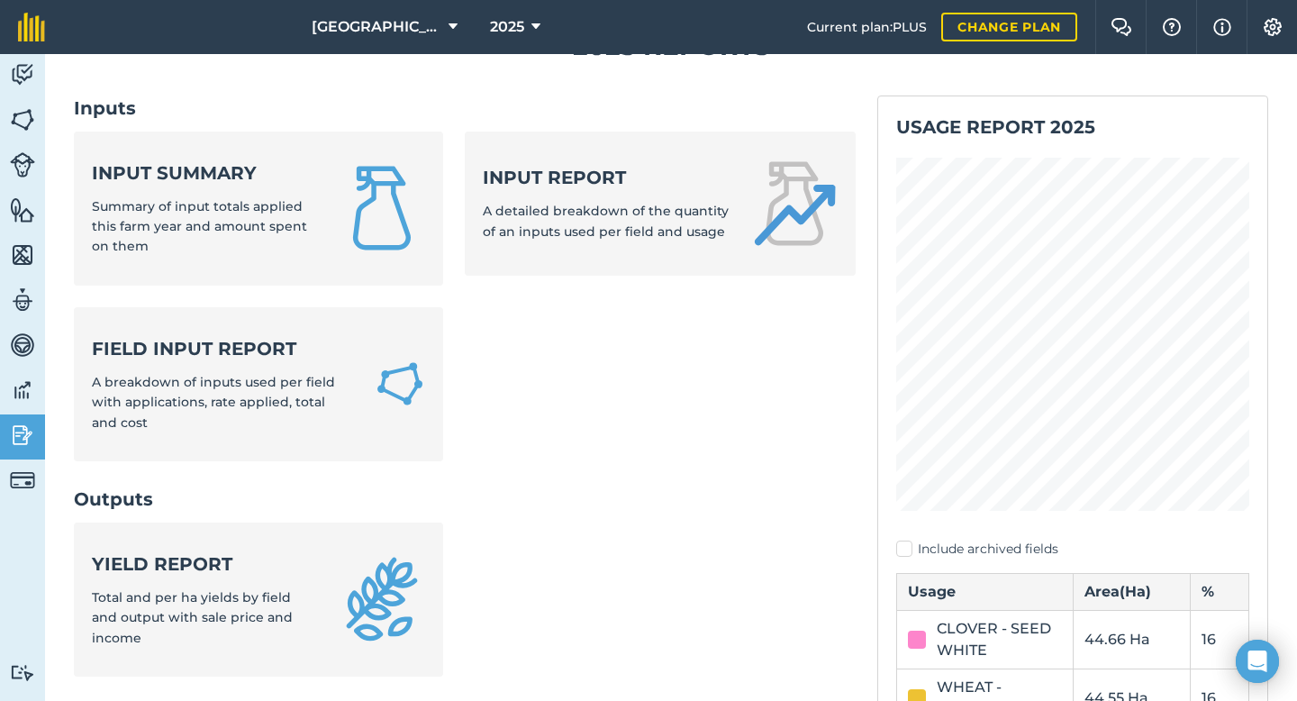
scroll to position [76, 0]
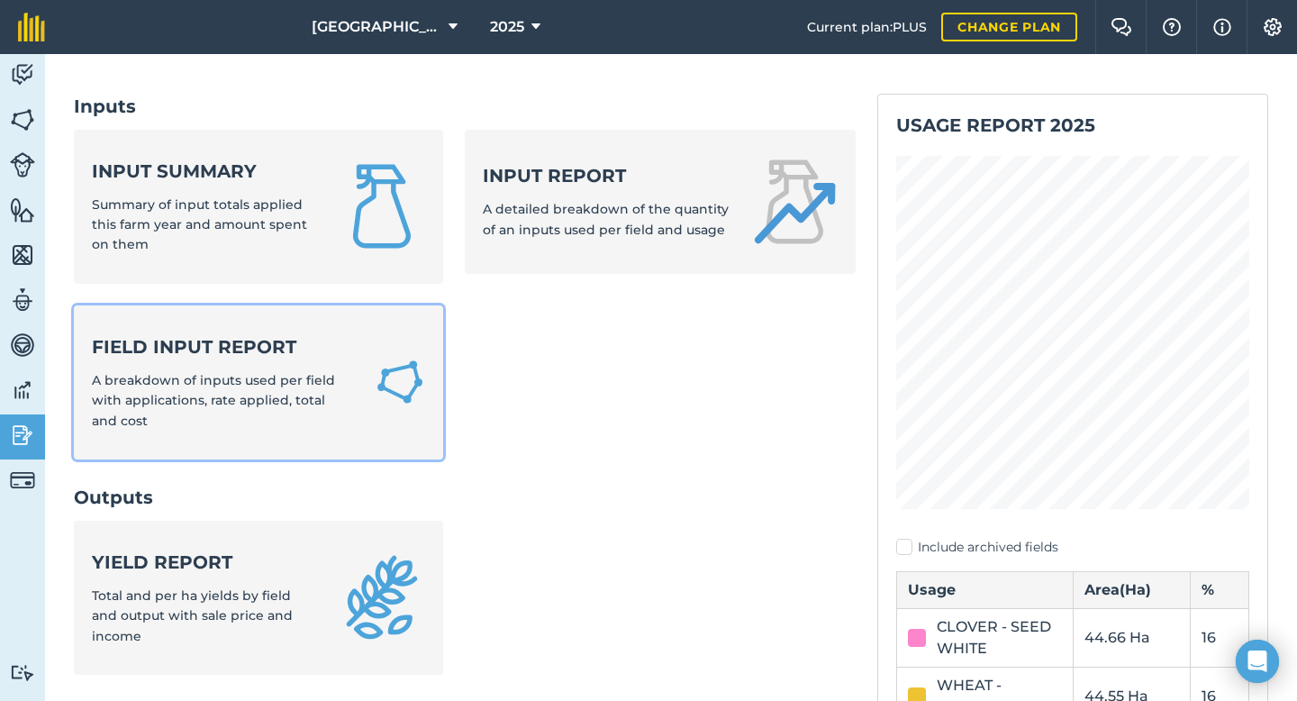
click at [213, 346] on strong "Field Input Report" at bounding box center [222, 346] width 261 height 25
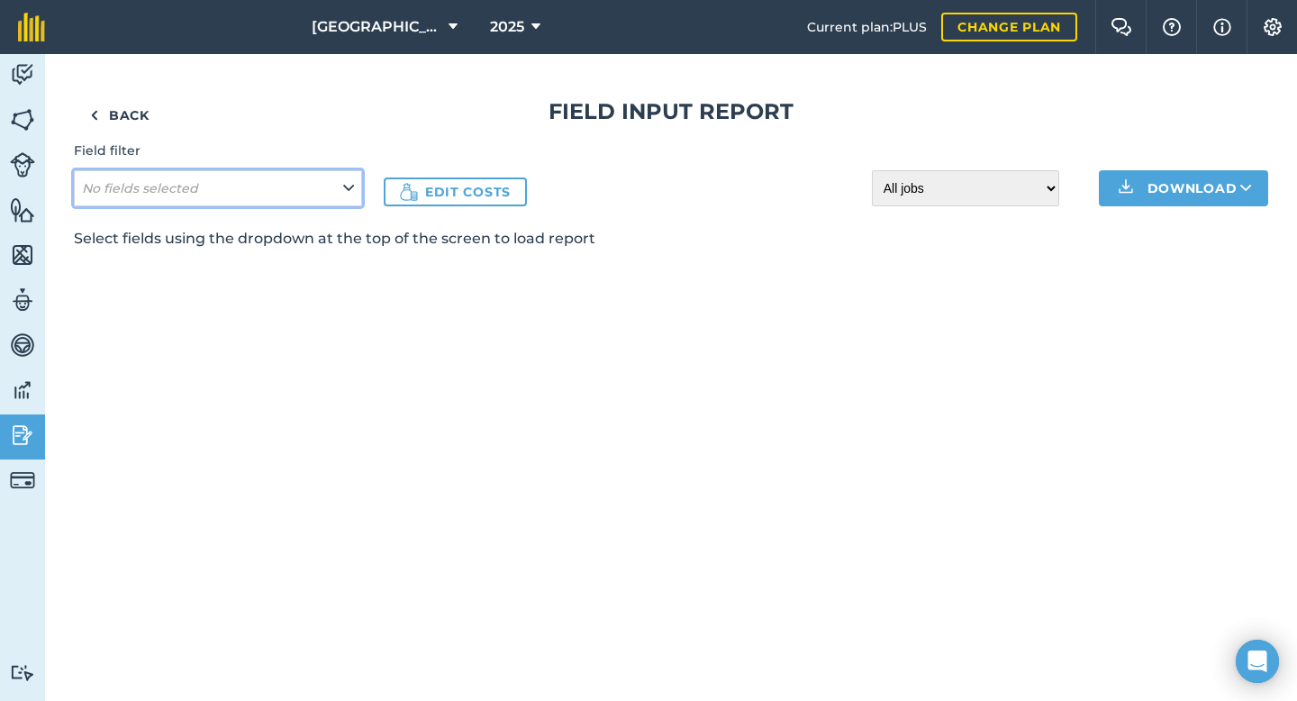
click at [187, 192] on em "No fields selected" at bounding box center [140, 188] width 116 height 16
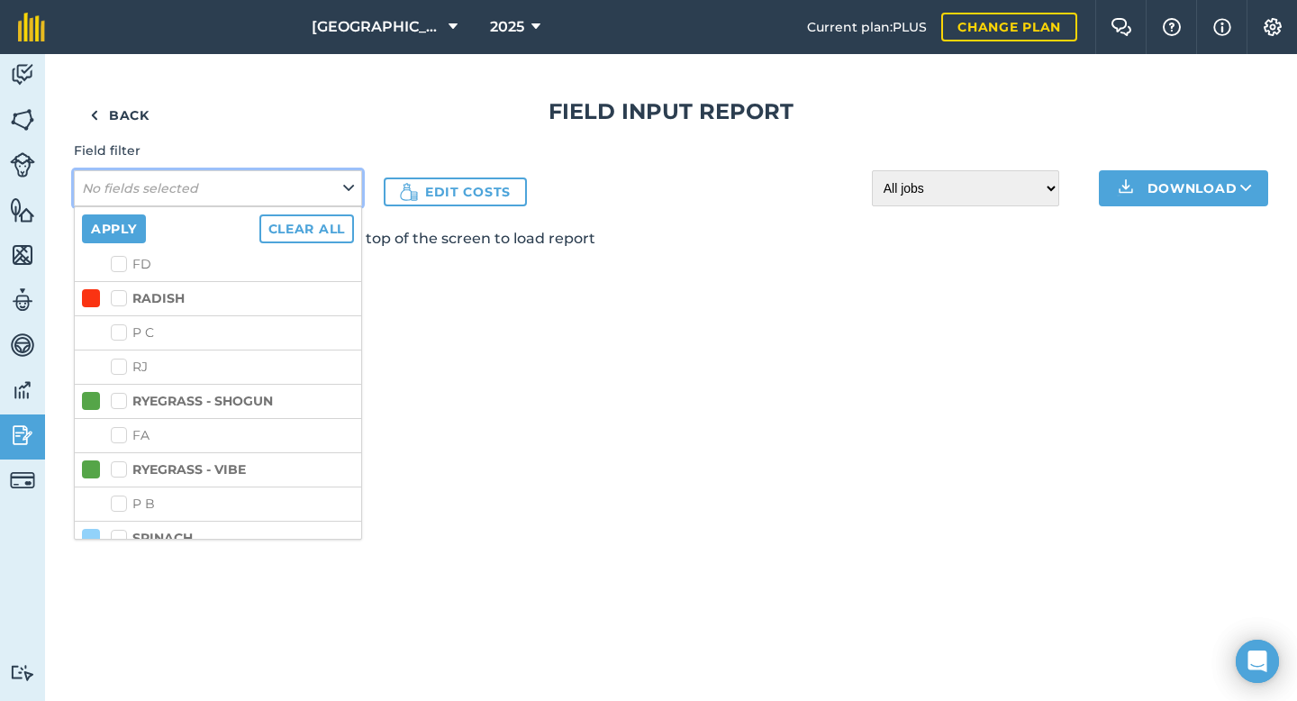
scroll to position [592, 0]
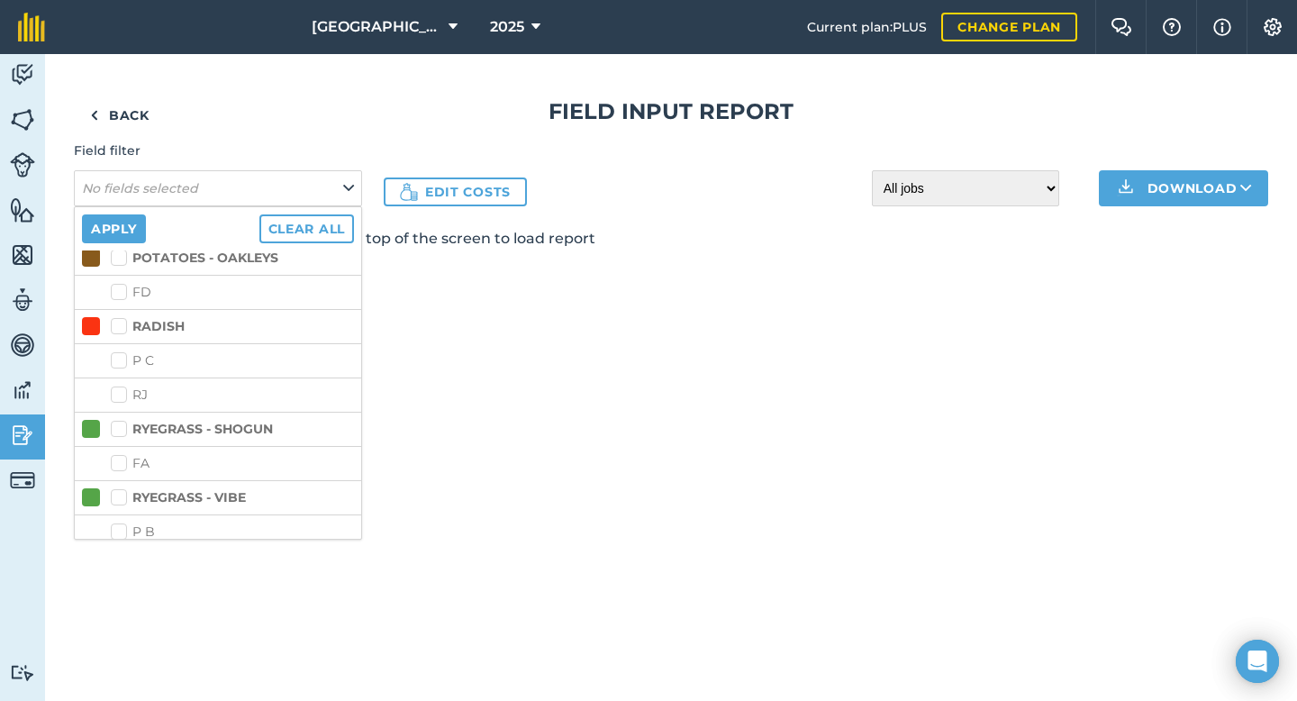
click at [121, 490] on label "RYEGRASS - VIBE" at bounding box center [178, 497] width 135 height 19
click at [121, 490] on input "RYEGRASS - VIBE" at bounding box center [117, 494] width 12 height 12
checkbox input "true"
click at [137, 238] on button "Apply" at bounding box center [114, 228] width 64 height 29
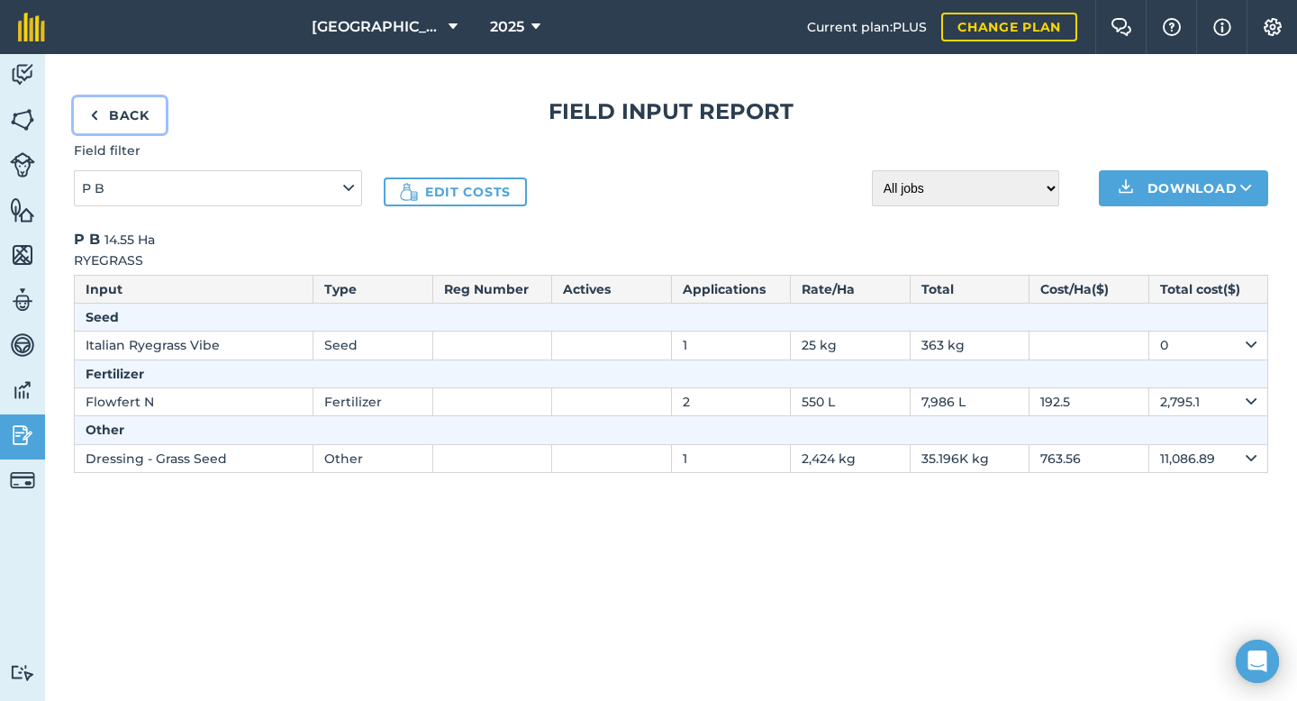
click at [132, 112] on link "Back" at bounding box center [120, 115] width 92 height 36
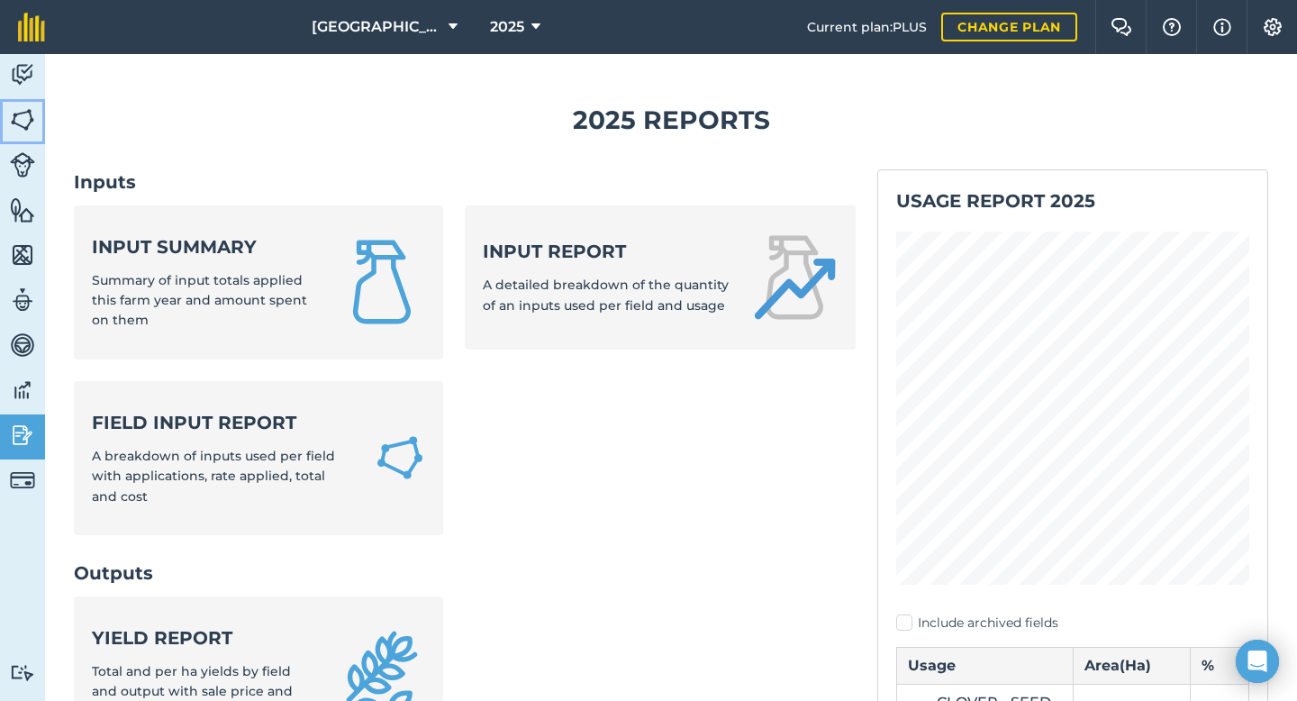
click at [23, 131] on img at bounding box center [22, 119] width 25 height 27
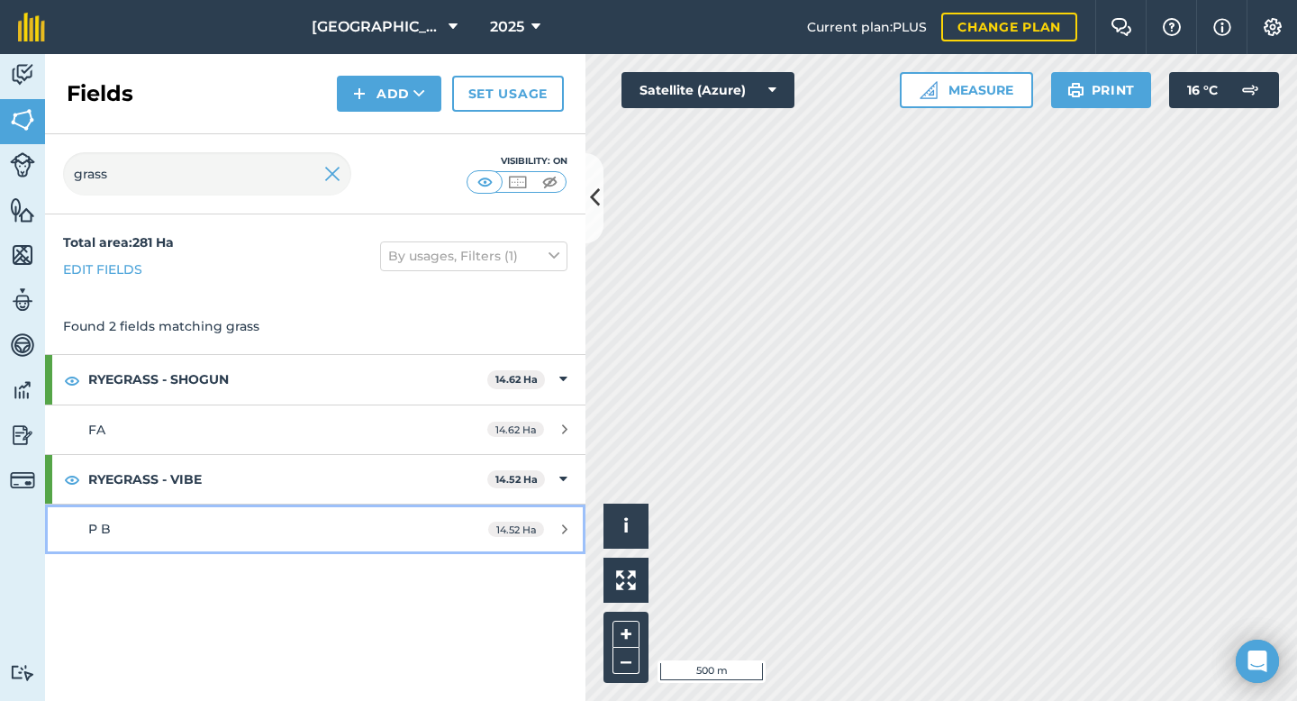
click at [145, 530] on div "P B" at bounding box center [257, 529] width 339 height 20
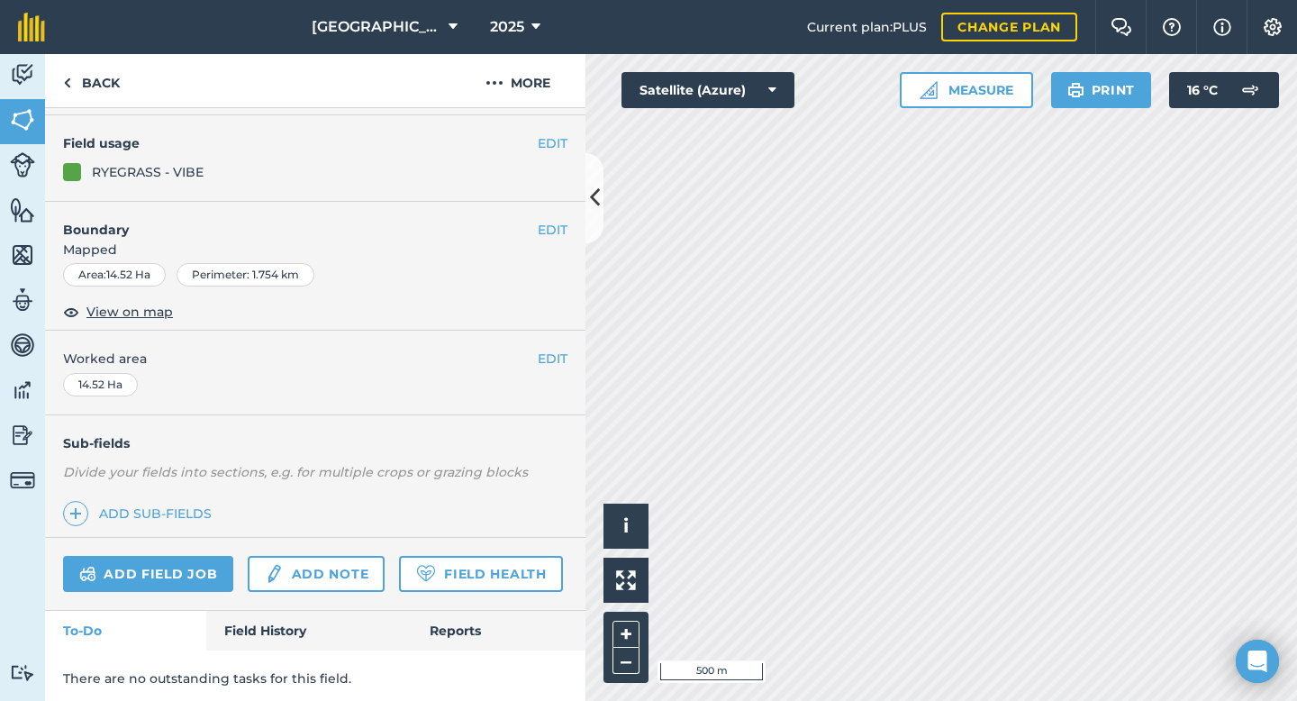
scroll to position [147, 0]
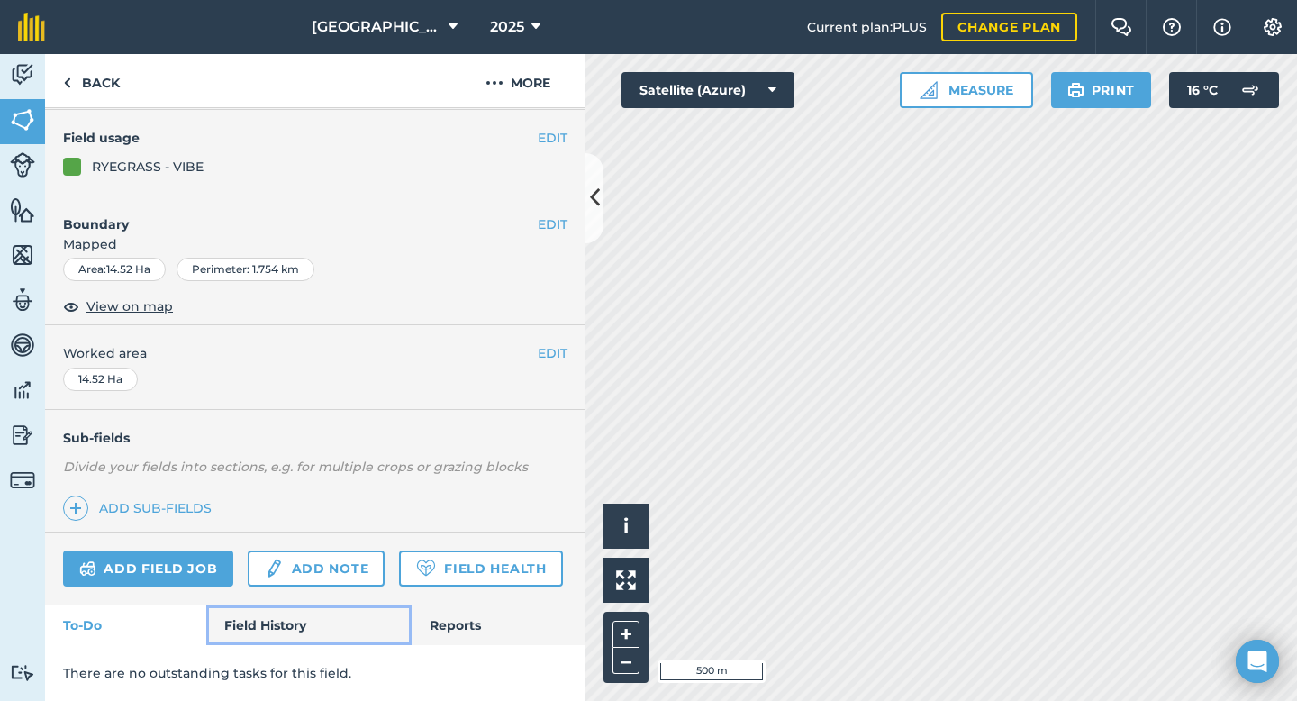
click at [255, 611] on link "Field History" at bounding box center [308, 625] width 204 height 40
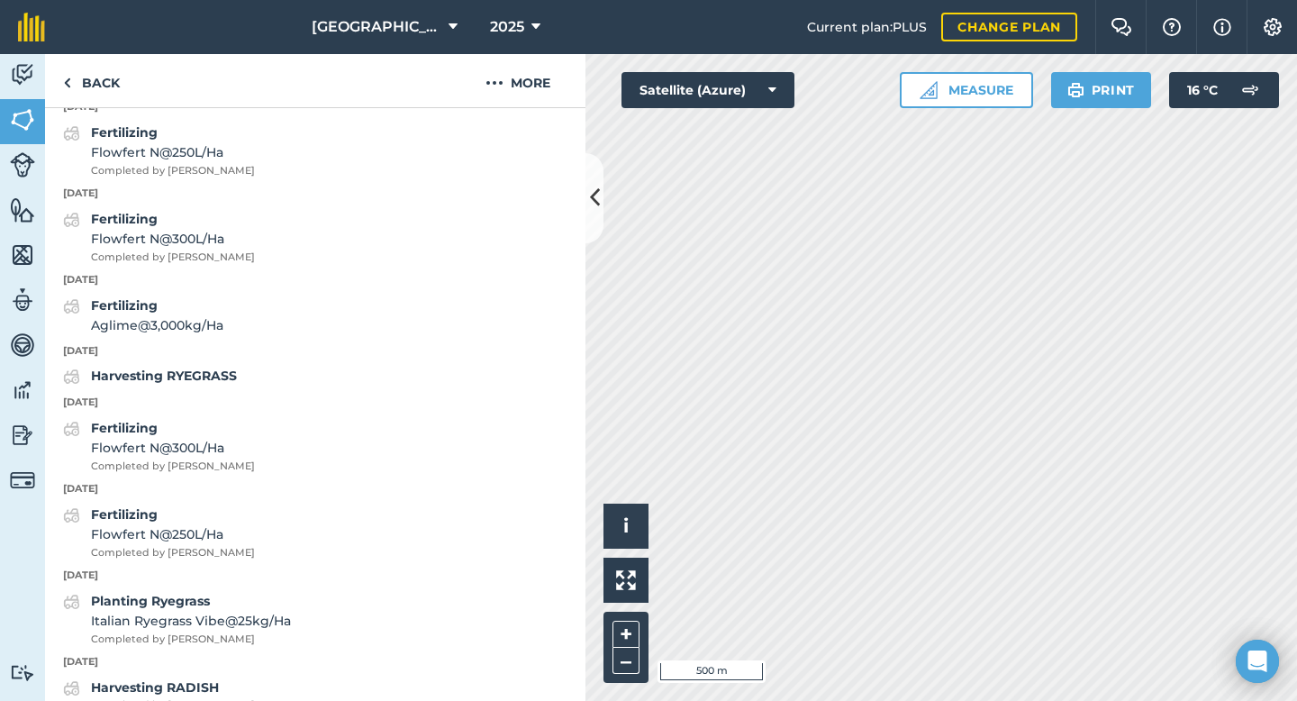
scroll to position [827, 0]
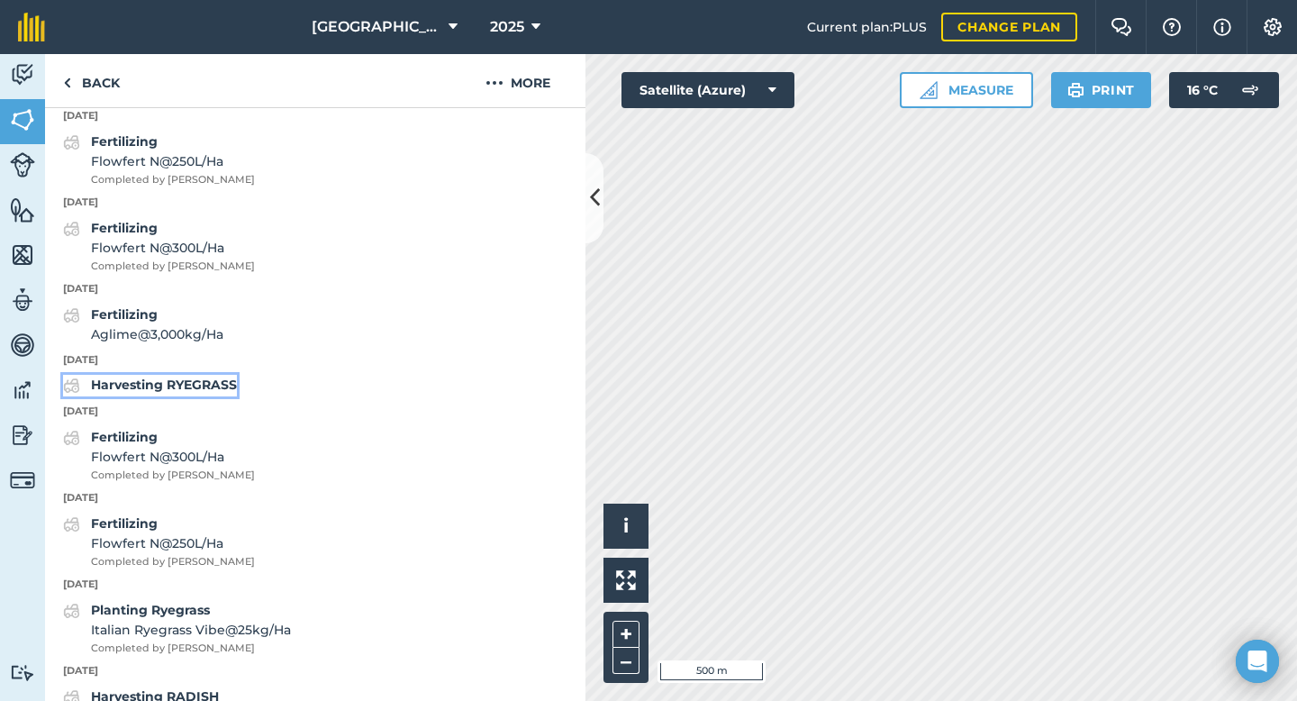
click at [199, 393] on div "Harvesting RYEGRASS" at bounding box center [164, 386] width 146 height 22
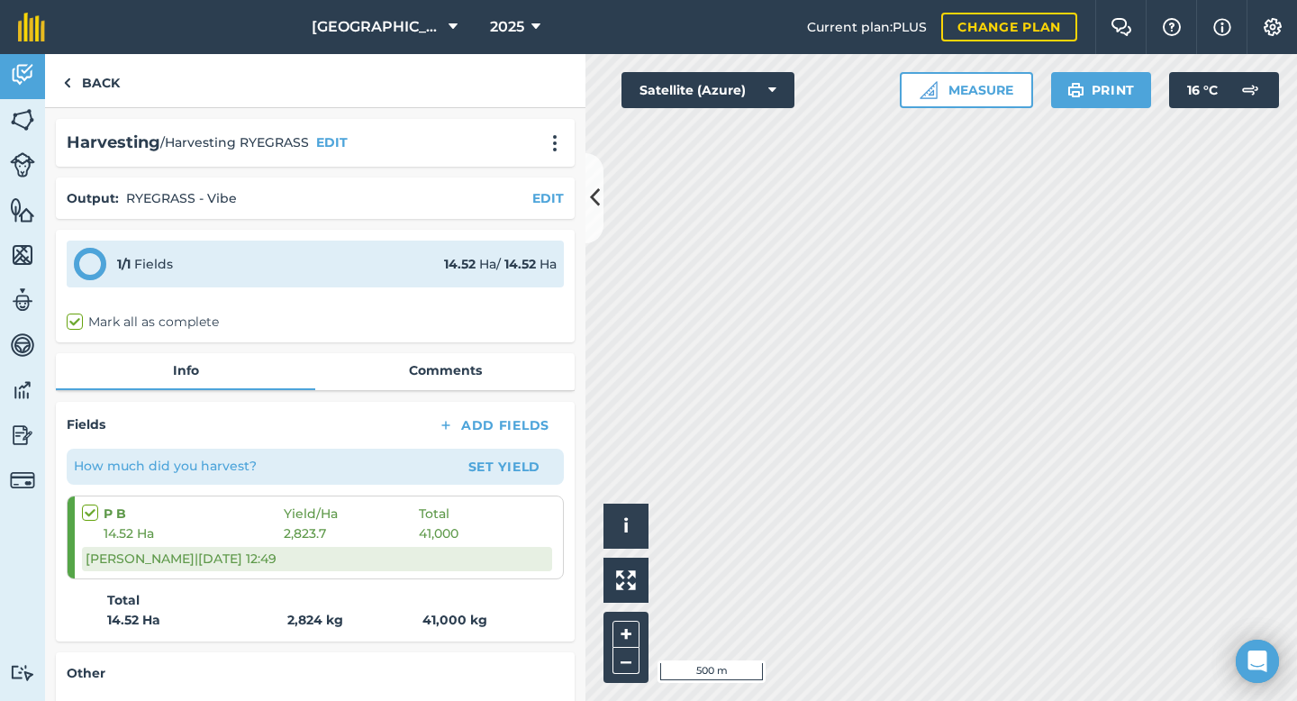
click at [151, 555] on div "[PERSON_NAME] | [DATE] 12:49" at bounding box center [317, 558] width 470 height 23
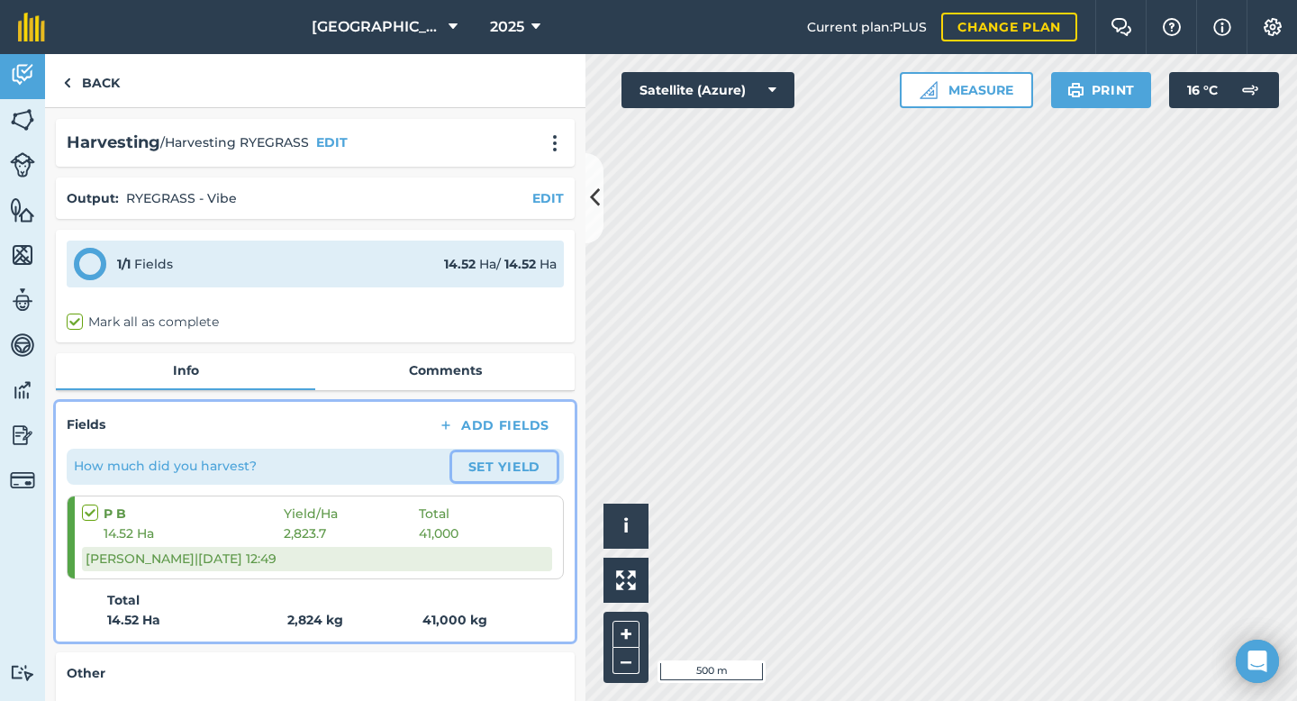
click at [492, 468] on button "Set Yield" at bounding box center [504, 466] width 104 height 29
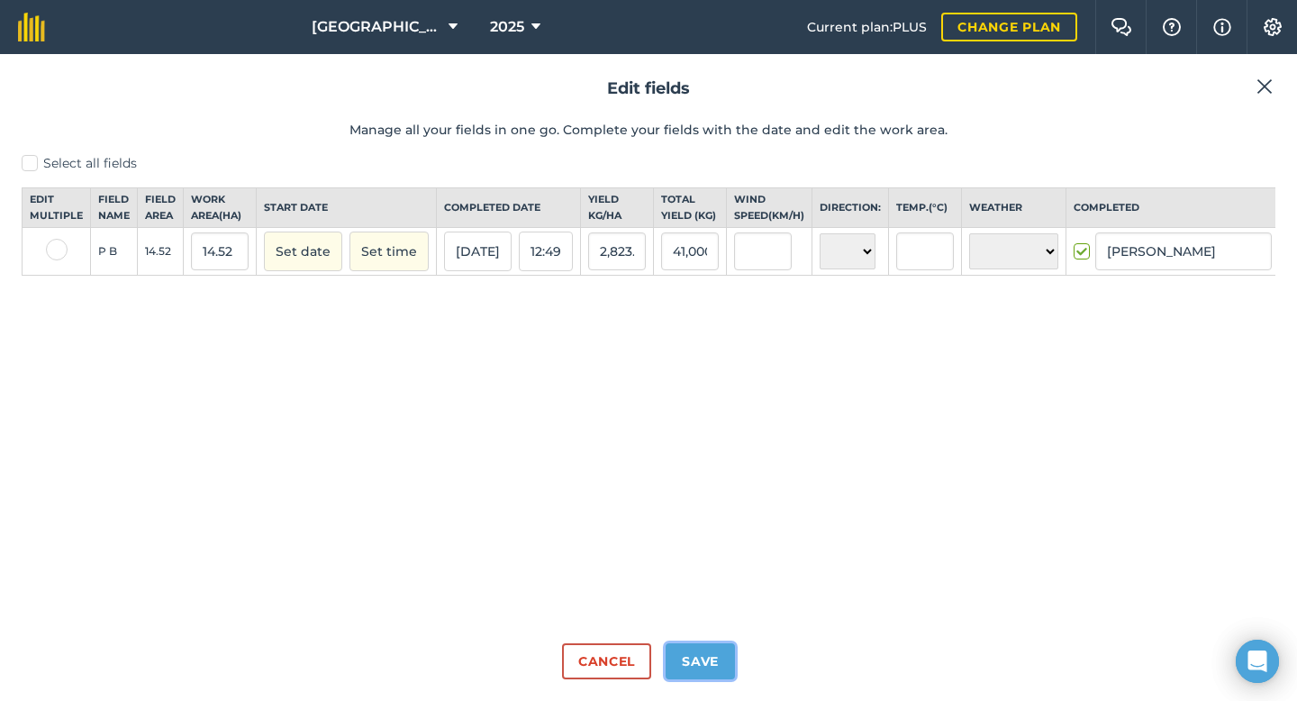
click at [705, 662] on button "Save" at bounding box center [699, 661] width 69 height 36
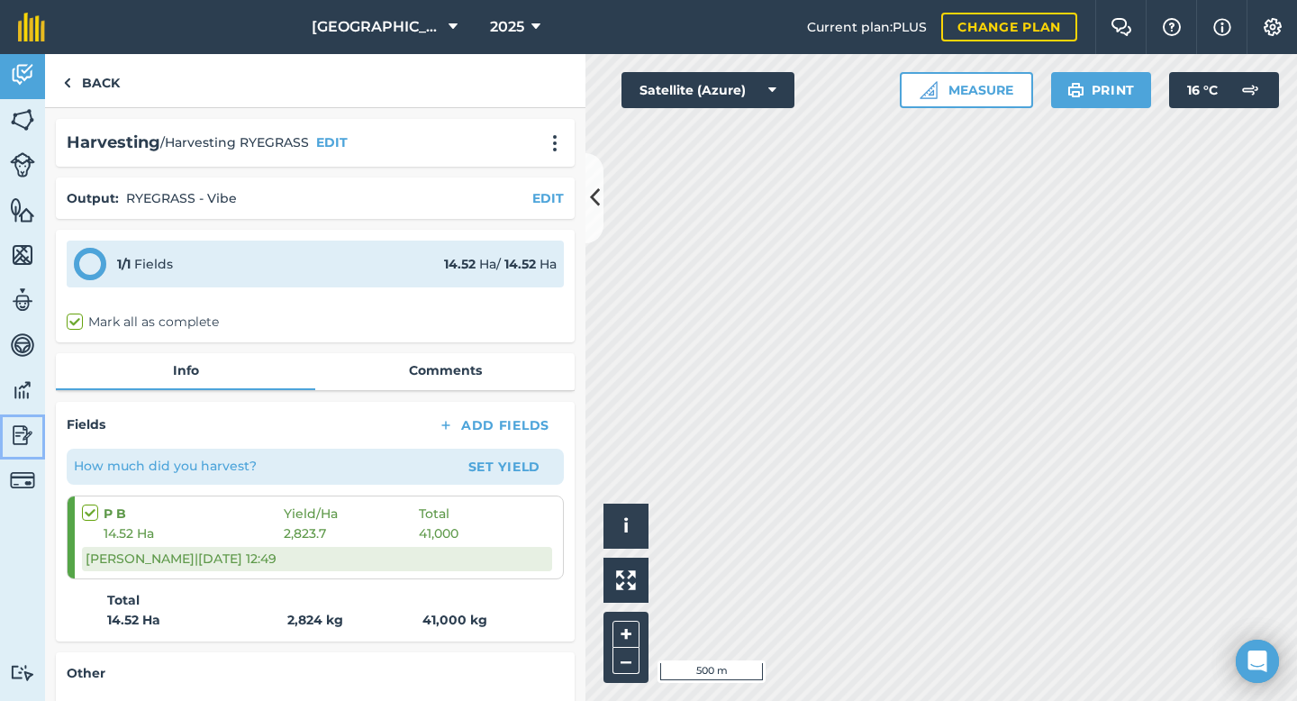
click at [19, 438] on img at bounding box center [22, 434] width 25 height 27
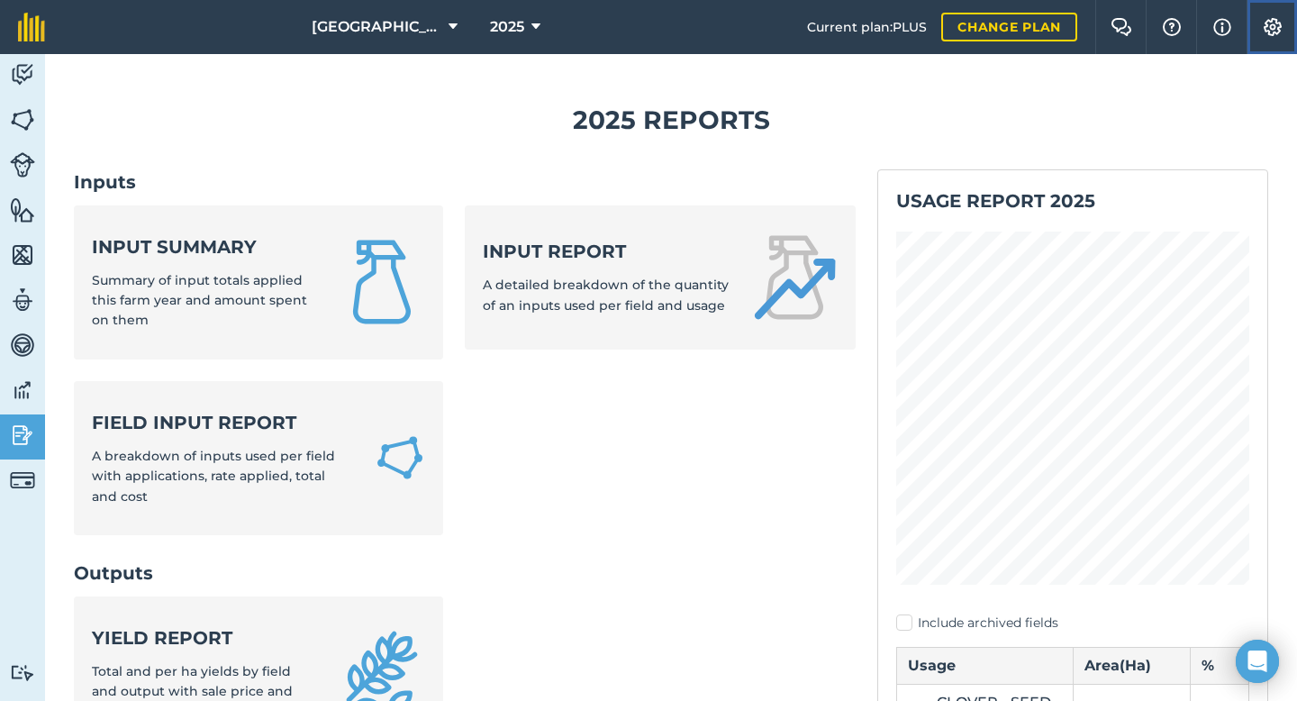
click at [1259, 27] on button "Settings" at bounding box center [1271, 27] width 50 height 54
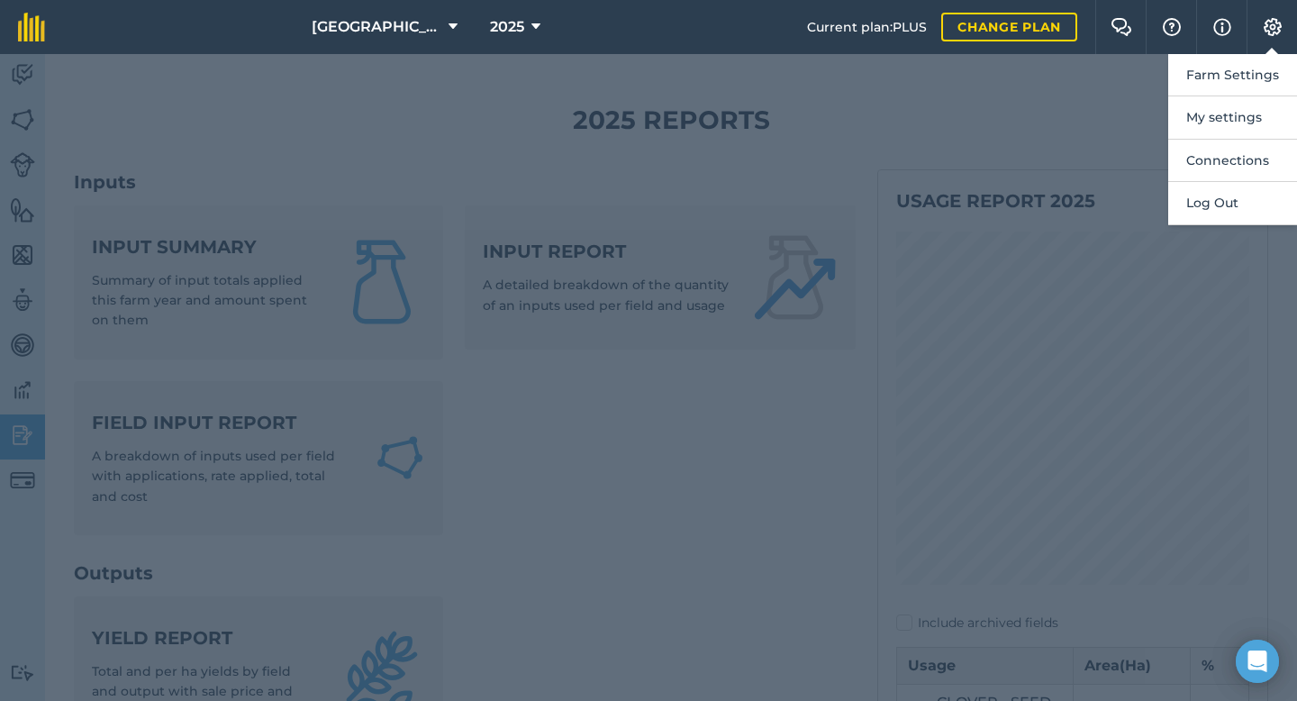
click at [844, 95] on div at bounding box center [648, 377] width 1297 height 647
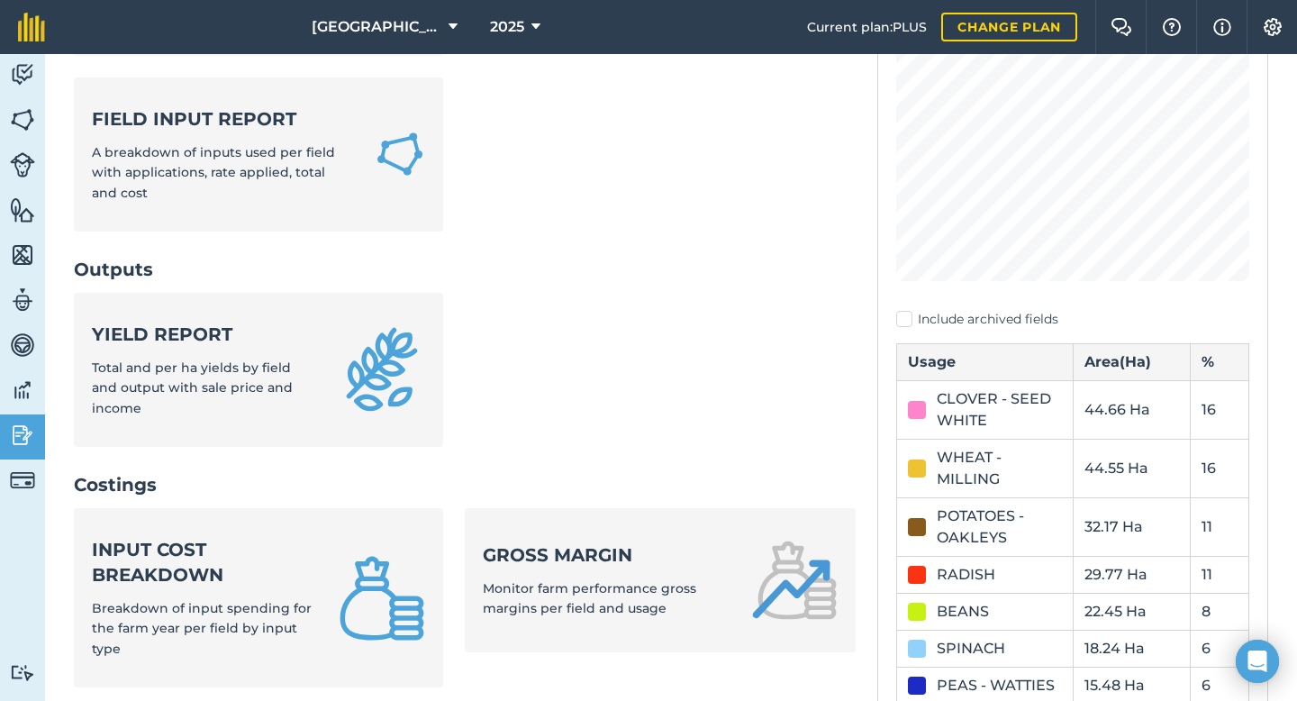
scroll to position [348, 0]
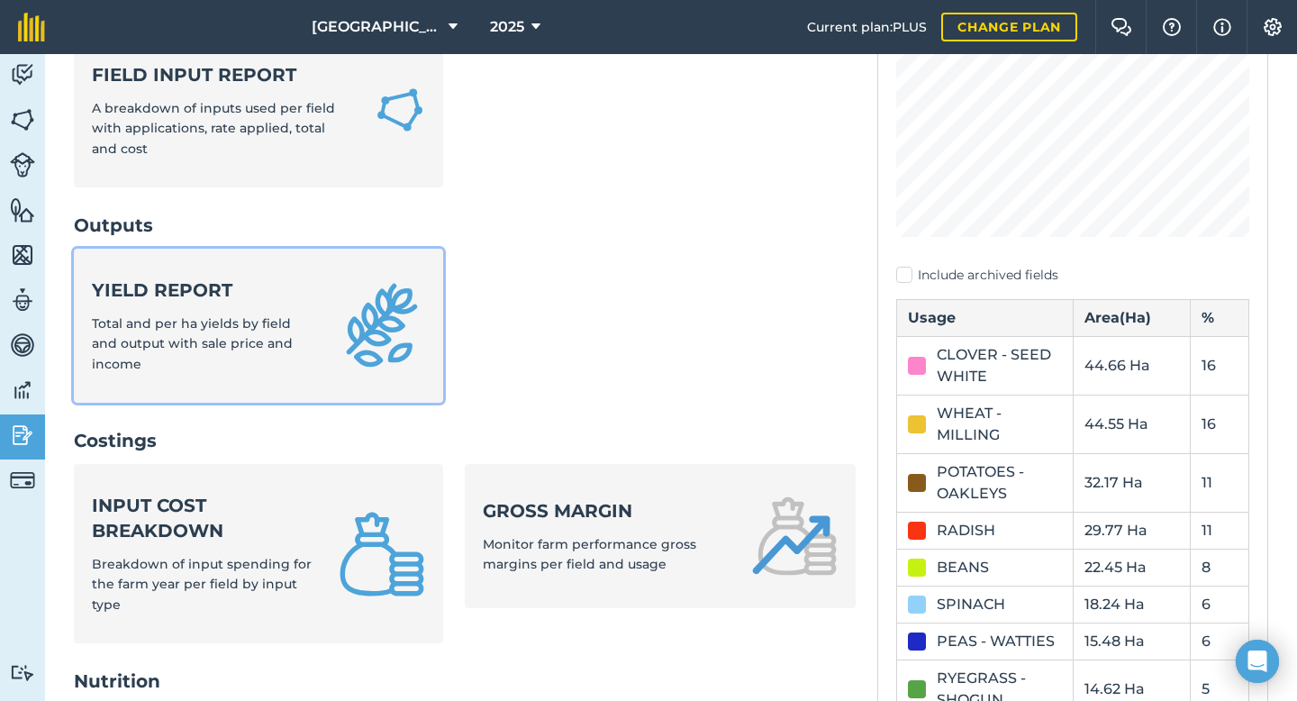
click at [213, 303] on strong "Yield report" at bounding box center [204, 289] width 225 height 25
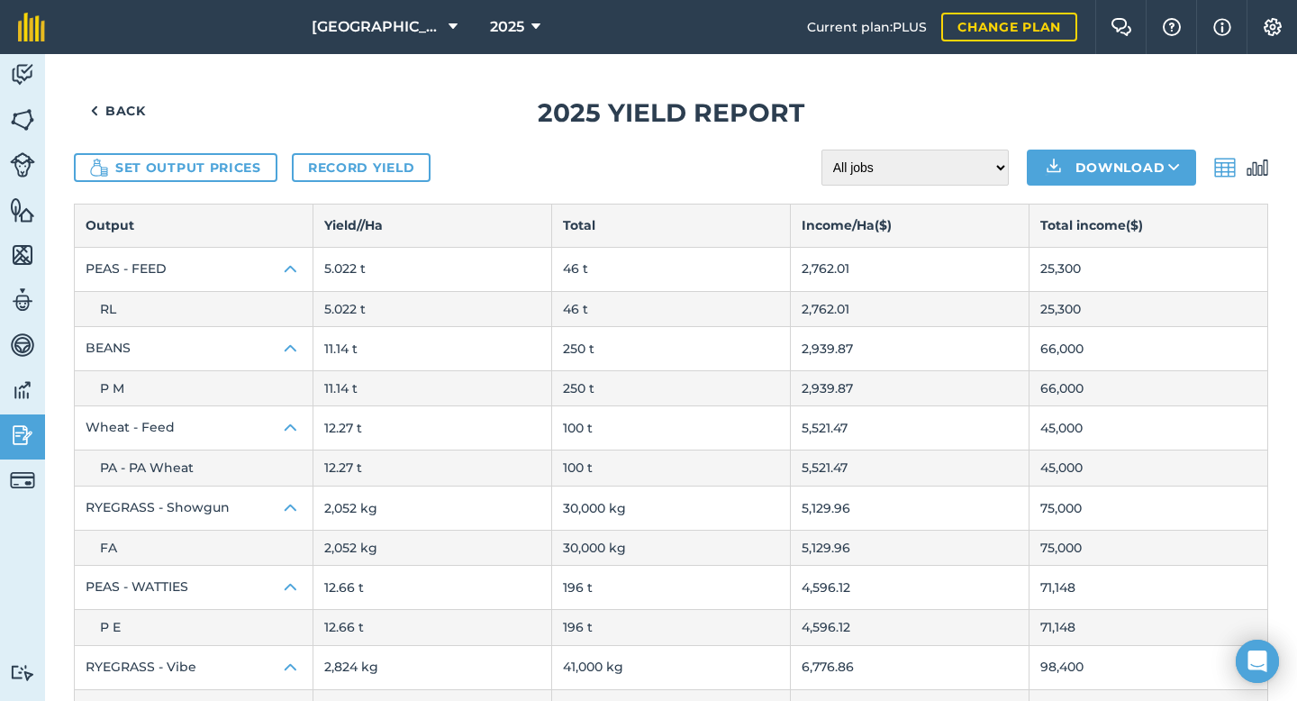
scroll to position [1, 0]
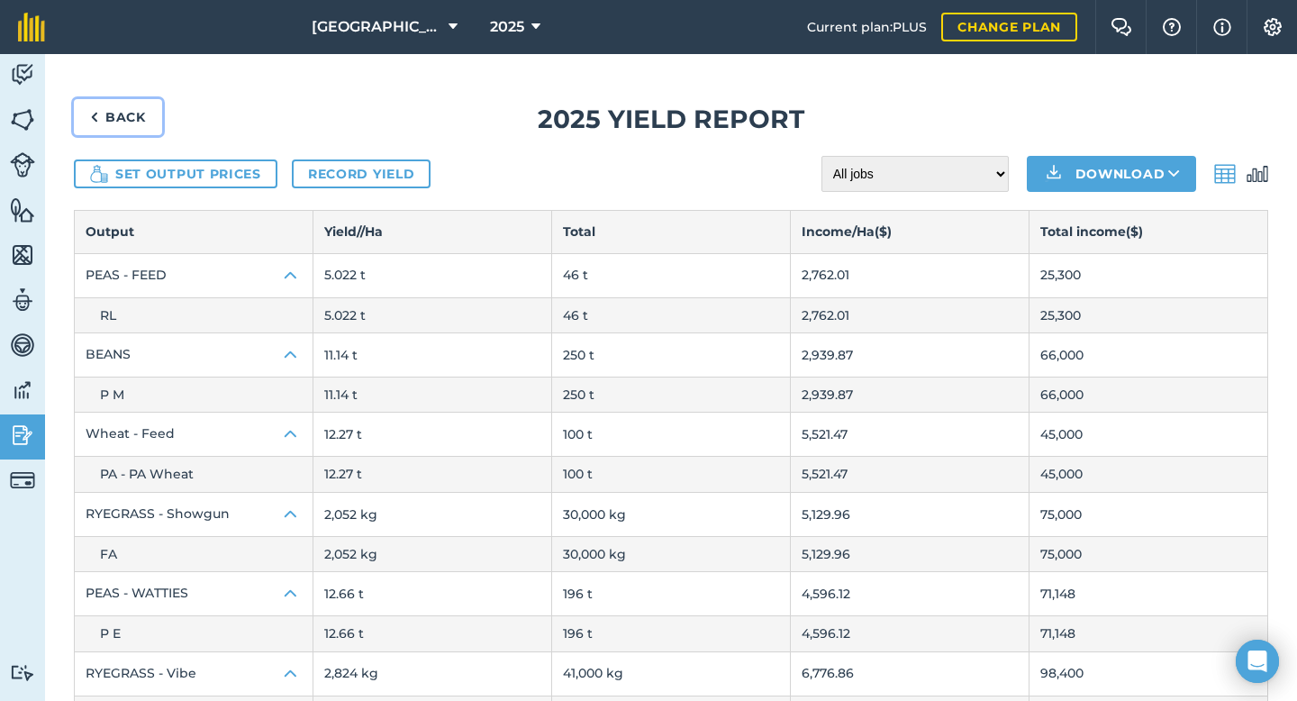
click at [133, 115] on link "Back" at bounding box center [118, 117] width 88 height 36
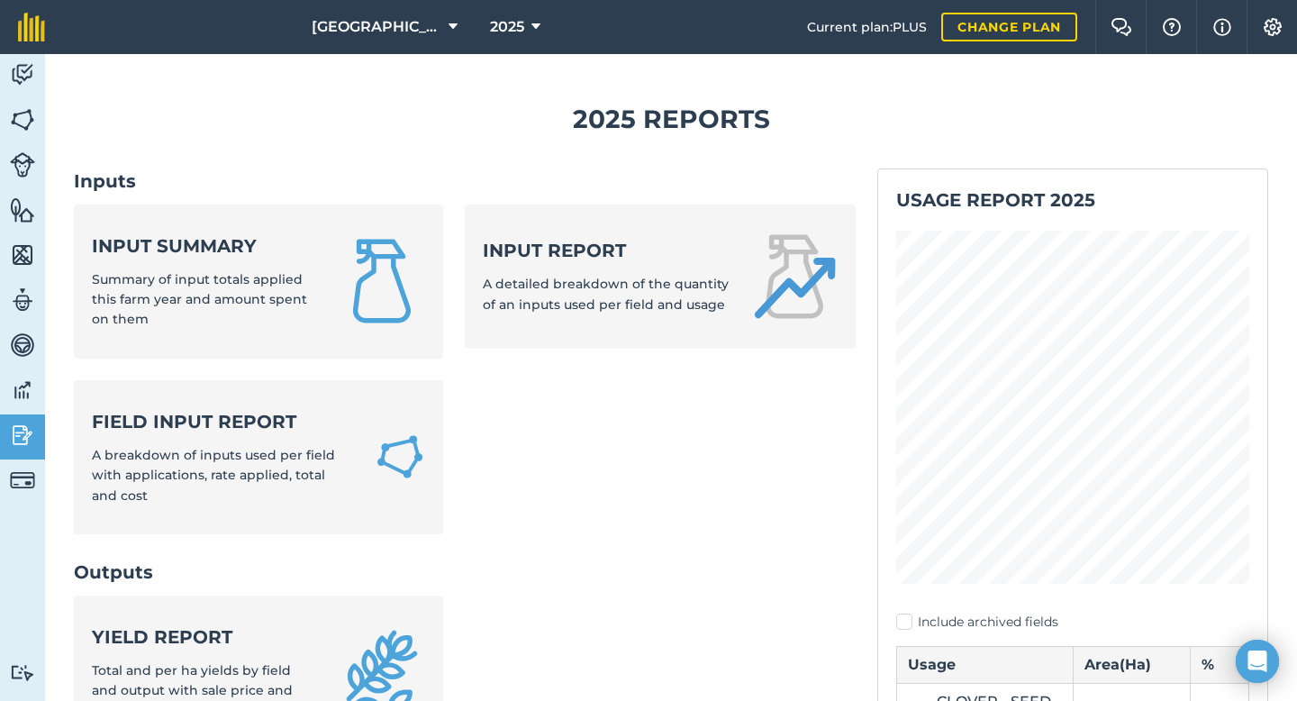
scroll to position [95, 0]
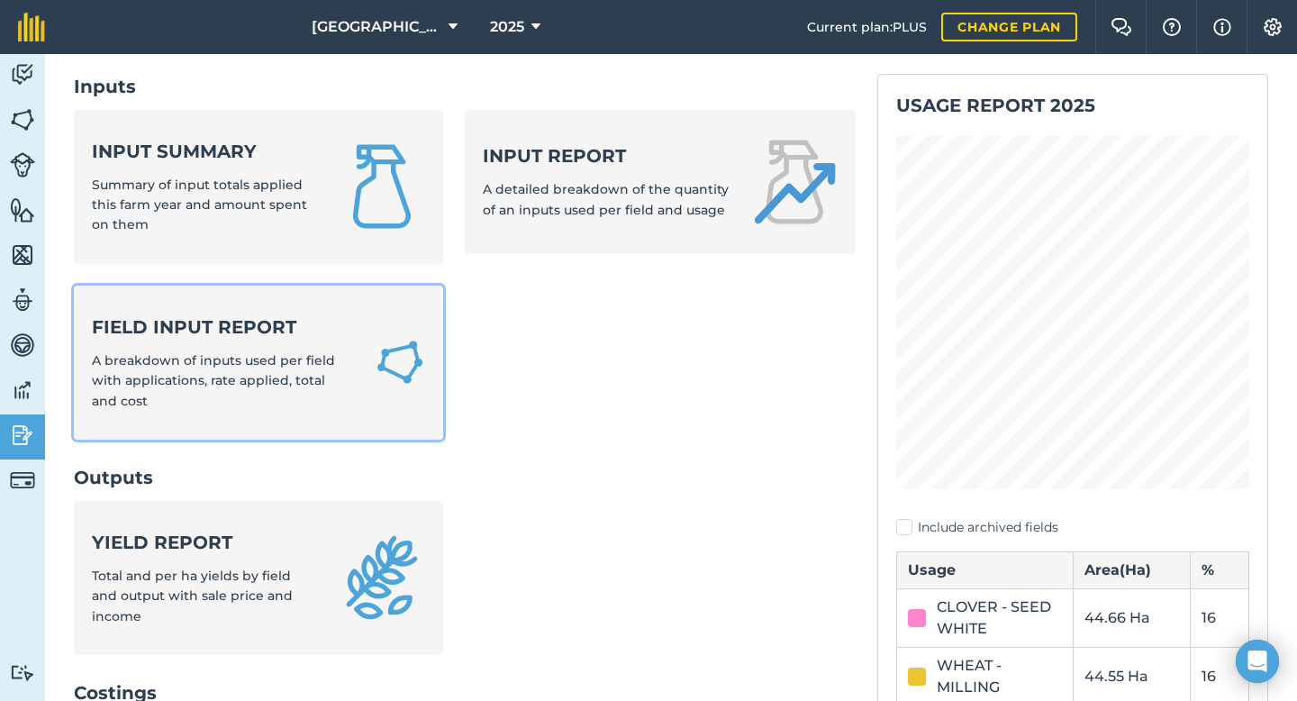
click at [218, 322] on strong "Field Input Report" at bounding box center [222, 326] width 261 height 25
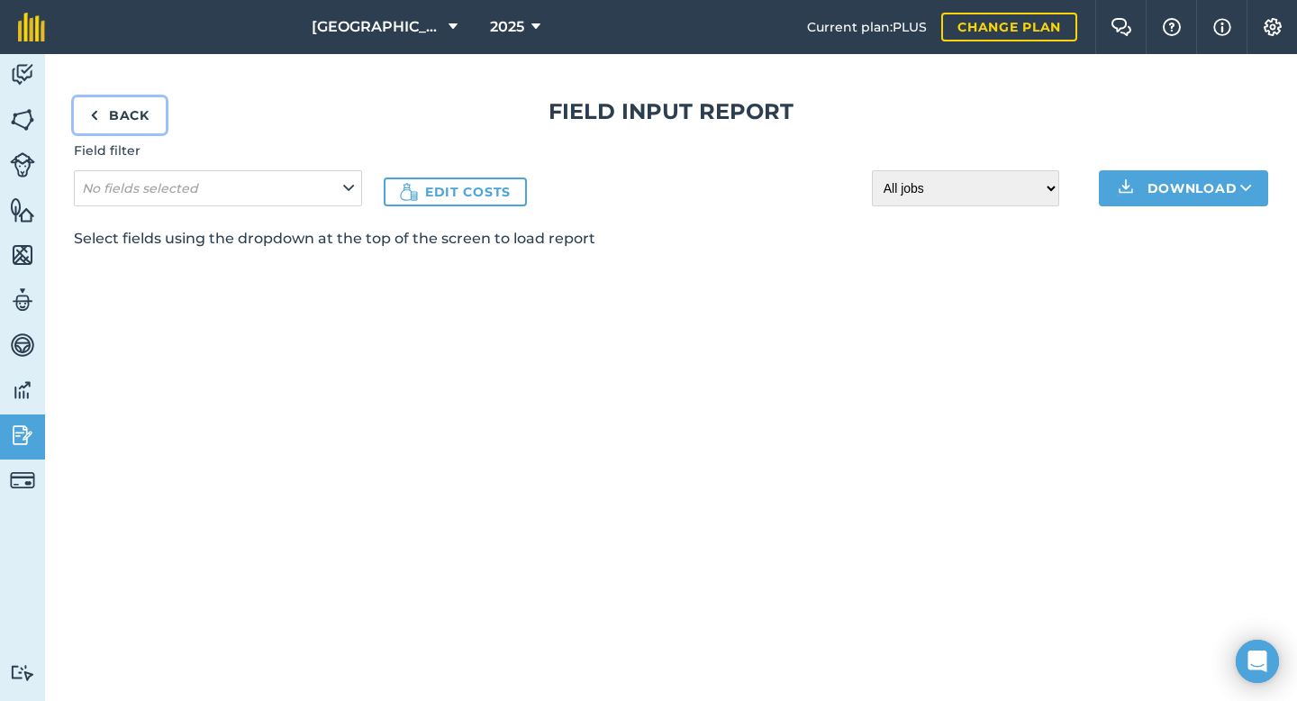
click at [123, 119] on link "Back" at bounding box center [120, 115] width 92 height 36
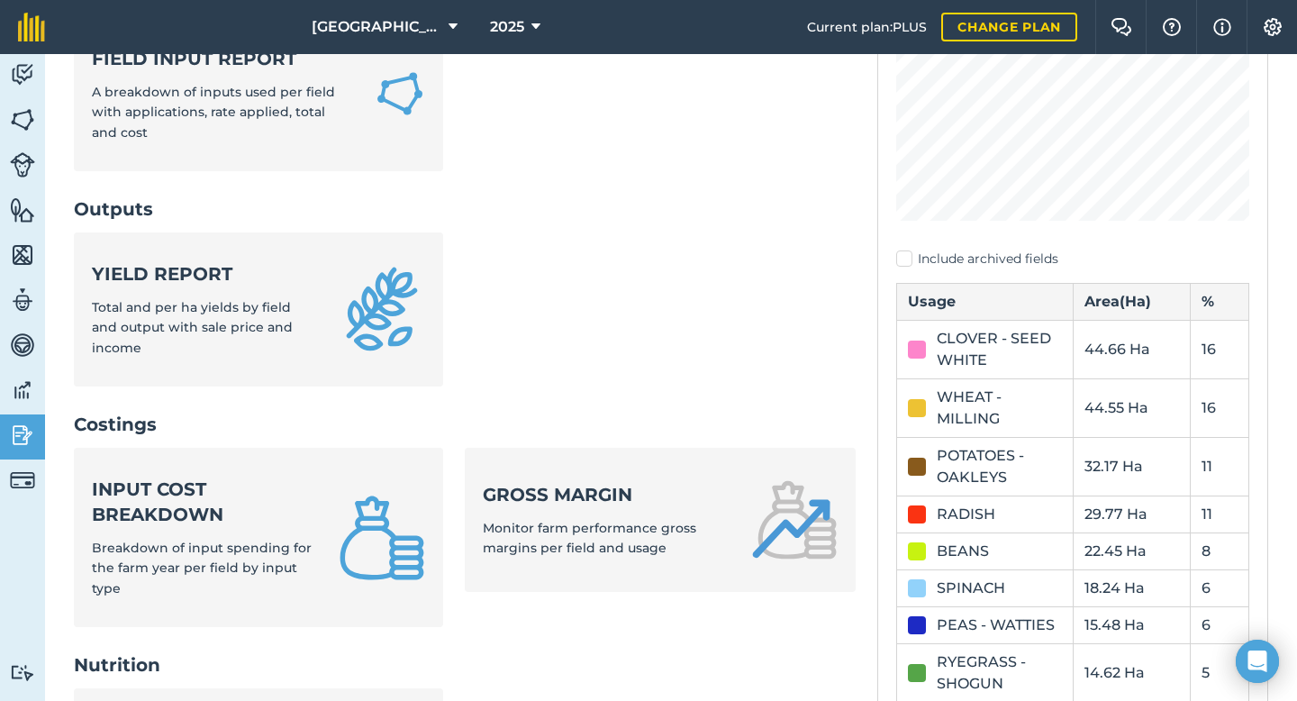
scroll to position [375, 0]
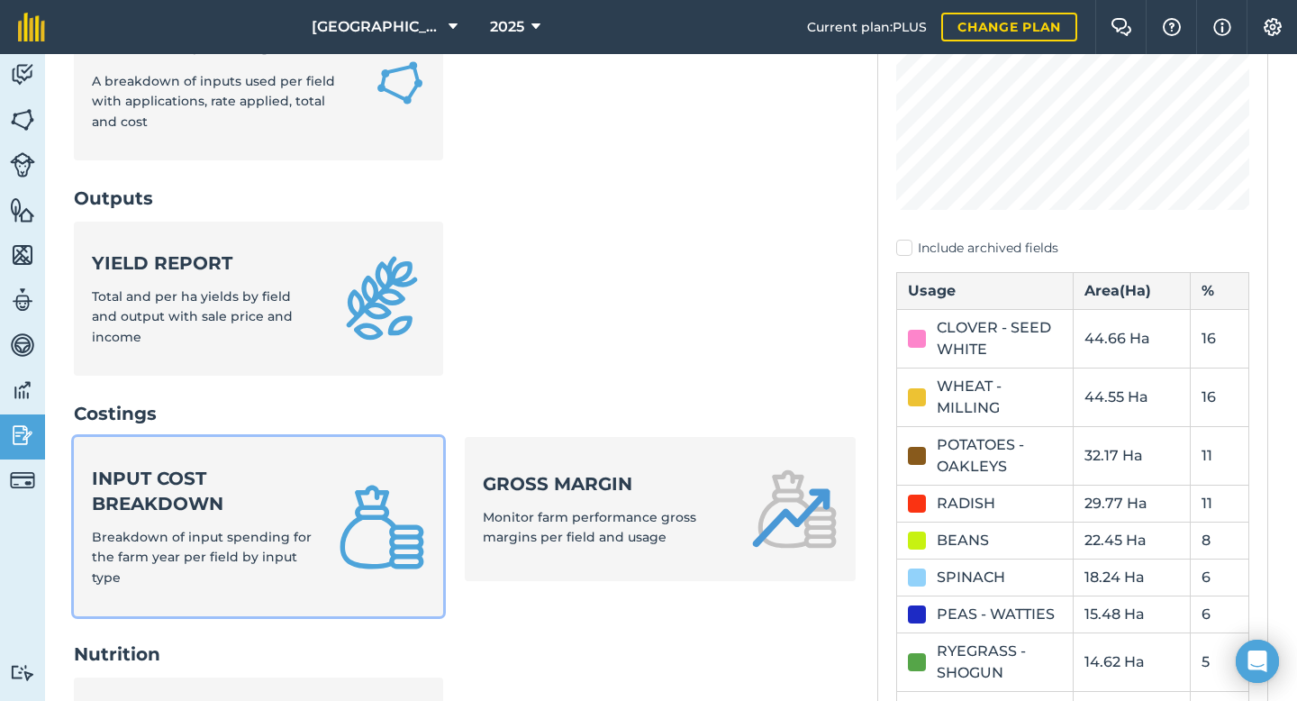
click at [148, 485] on strong "Input cost breakdown" at bounding box center [204, 491] width 225 height 50
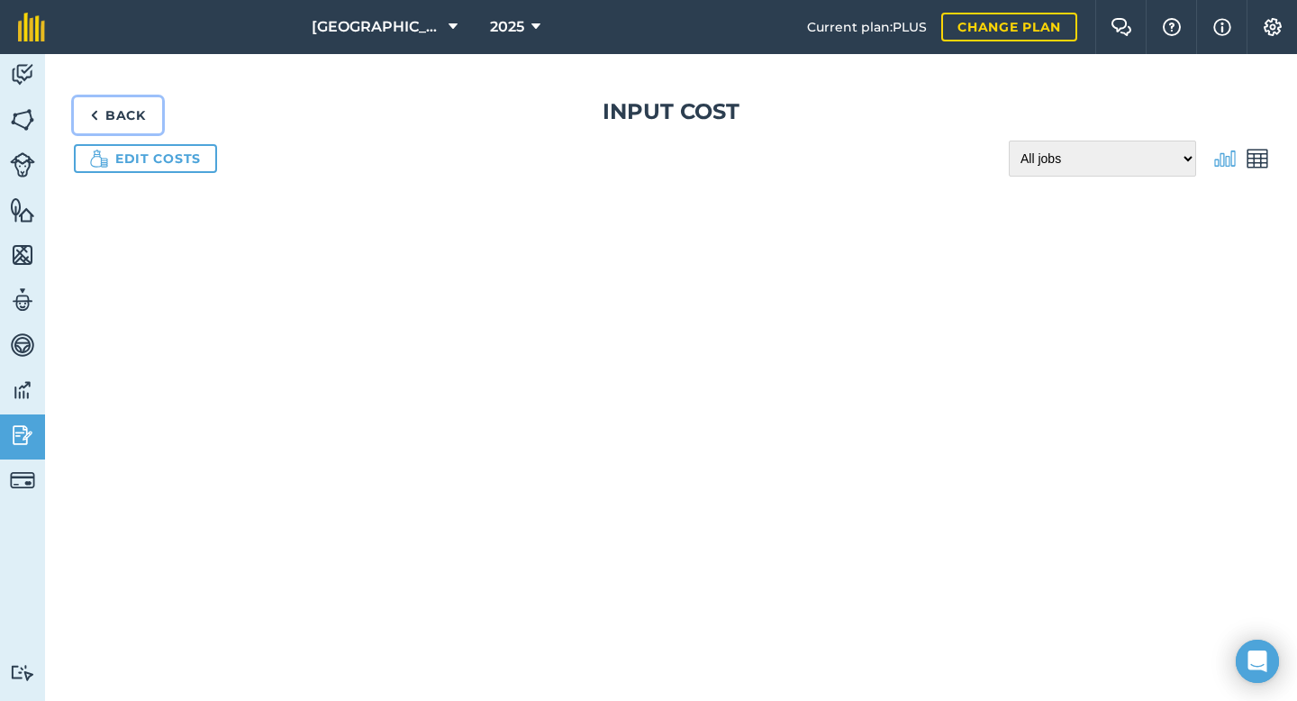
click at [117, 106] on link "Back" at bounding box center [118, 115] width 88 height 36
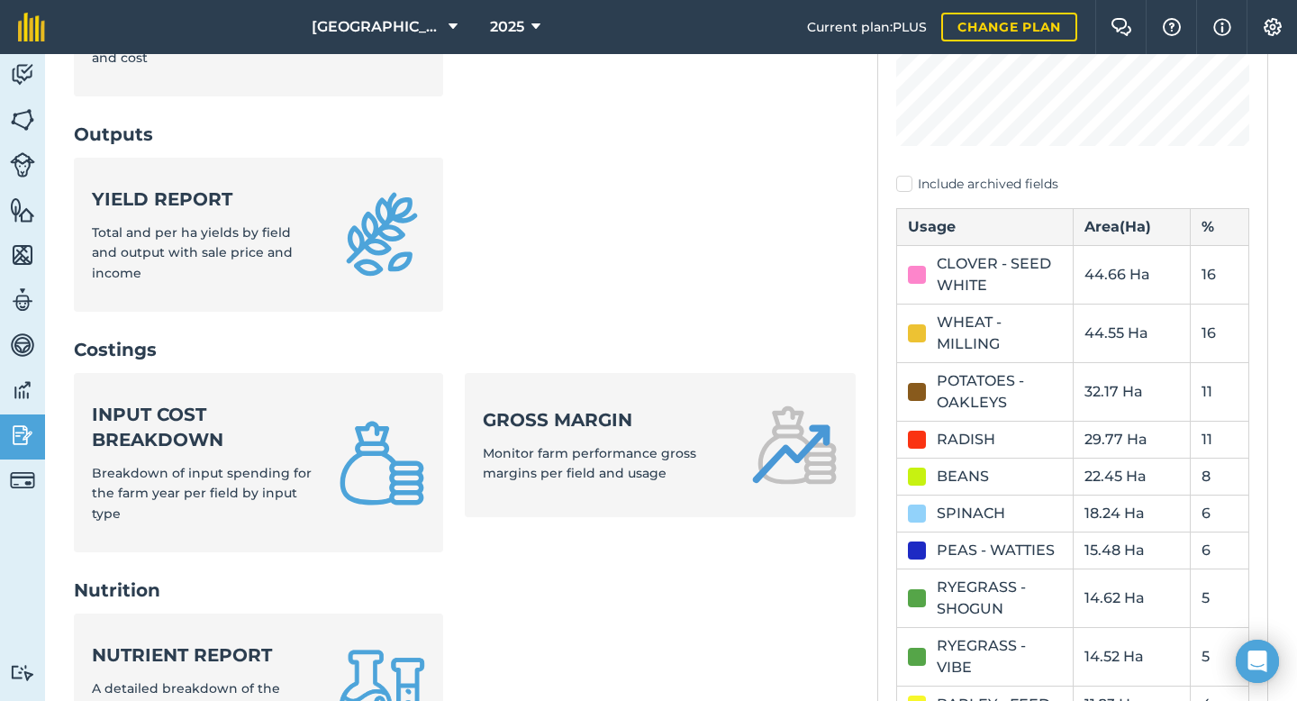
scroll to position [454, 0]
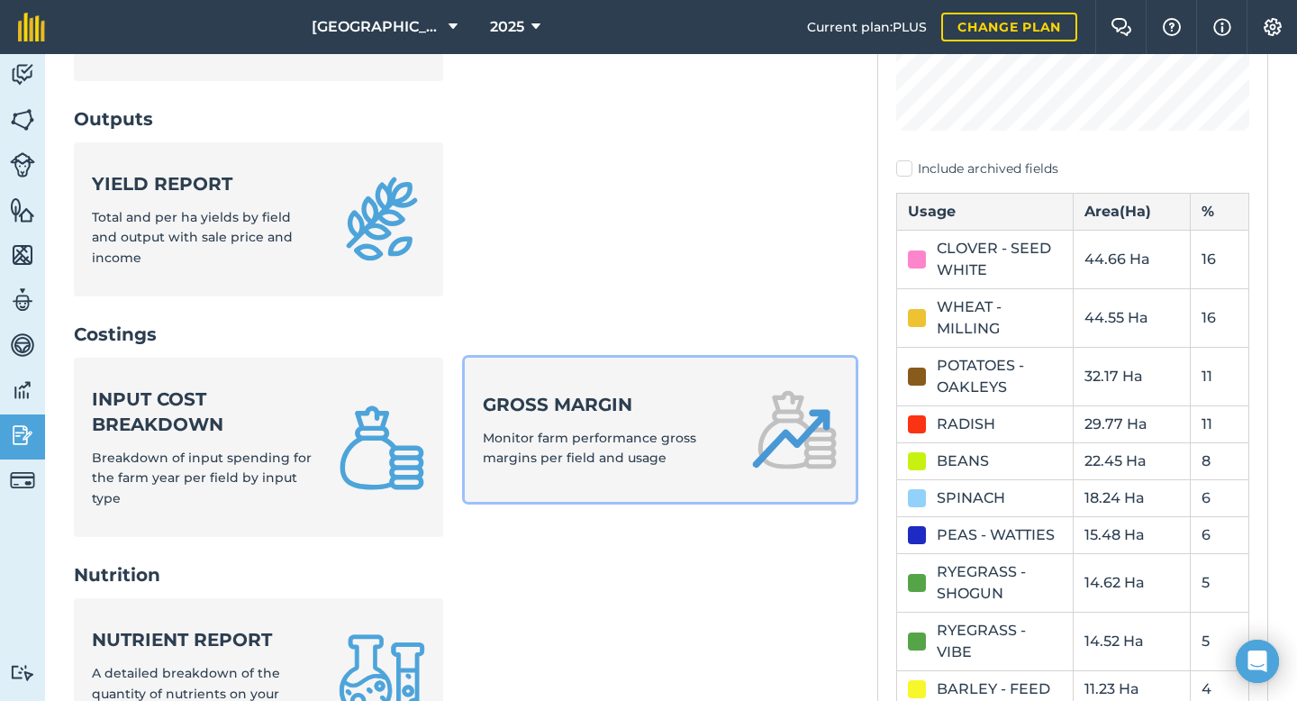
click at [570, 380] on link "Gross margin Monitor farm performance gross margins per field and usage" at bounding box center [660, 430] width 391 height 144
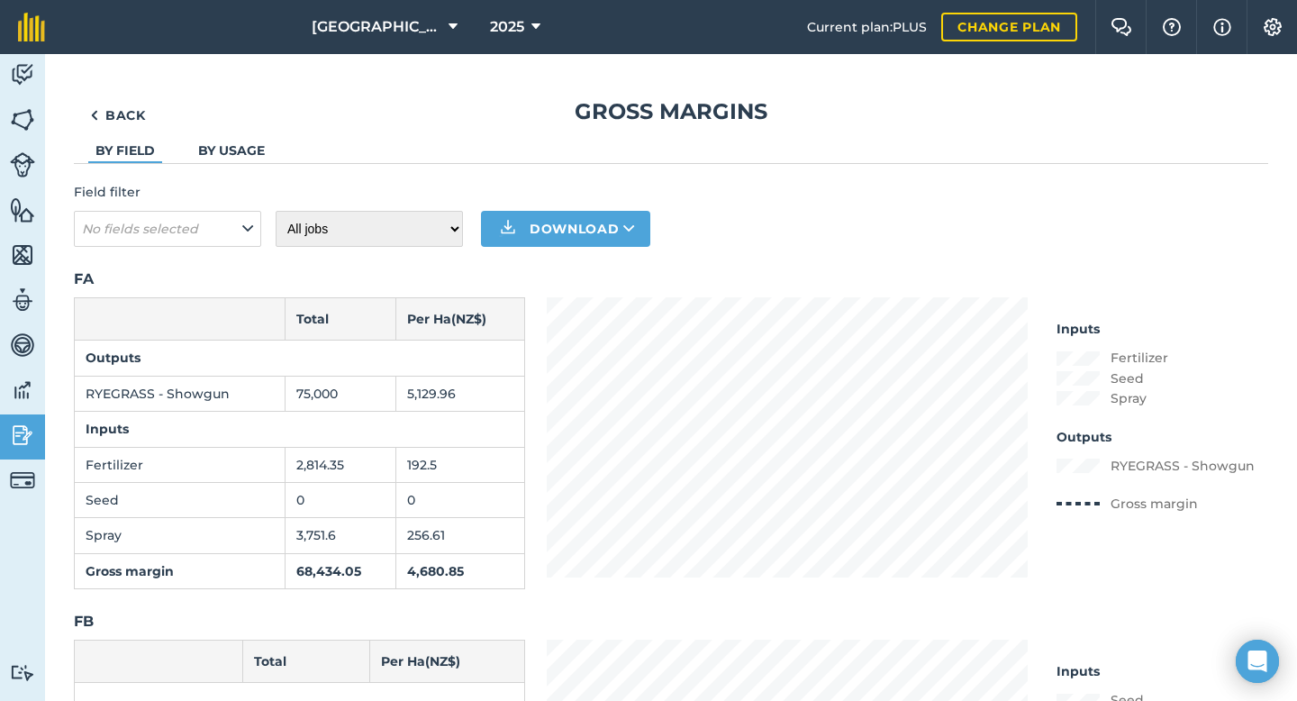
scroll to position [23, 0]
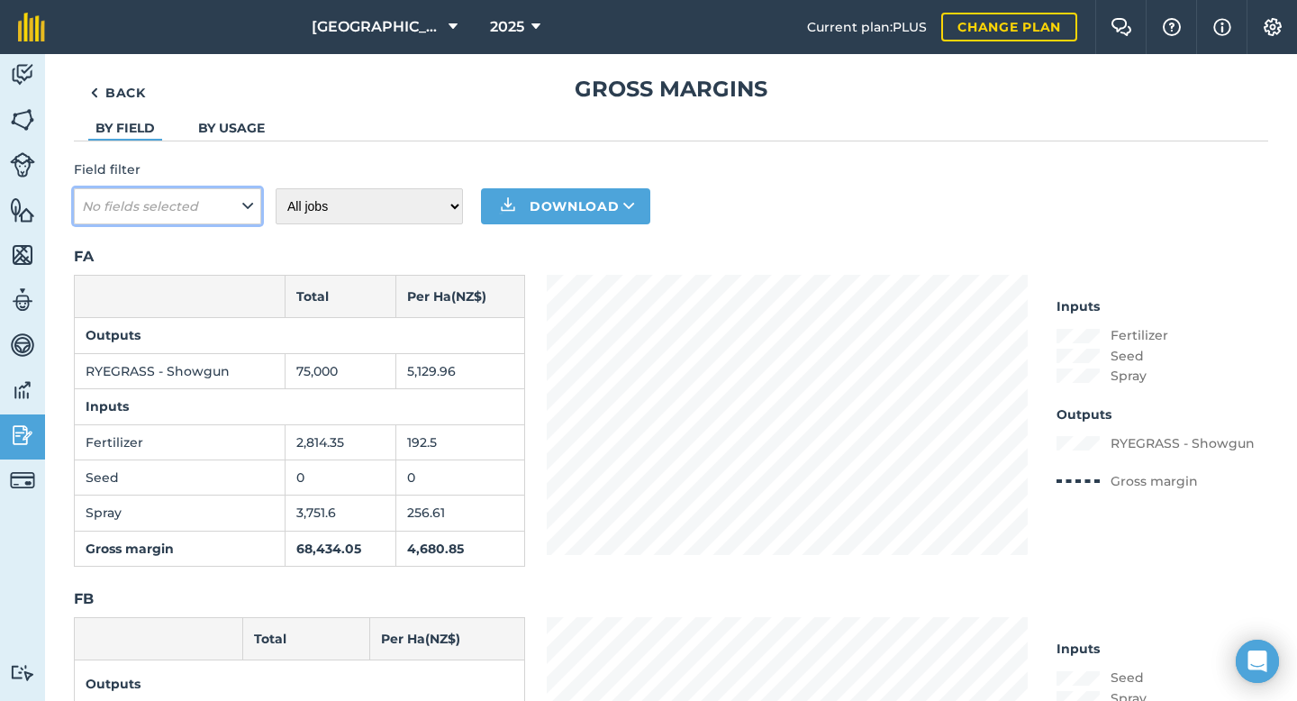
click at [249, 202] on icon at bounding box center [247, 206] width 11 height 20
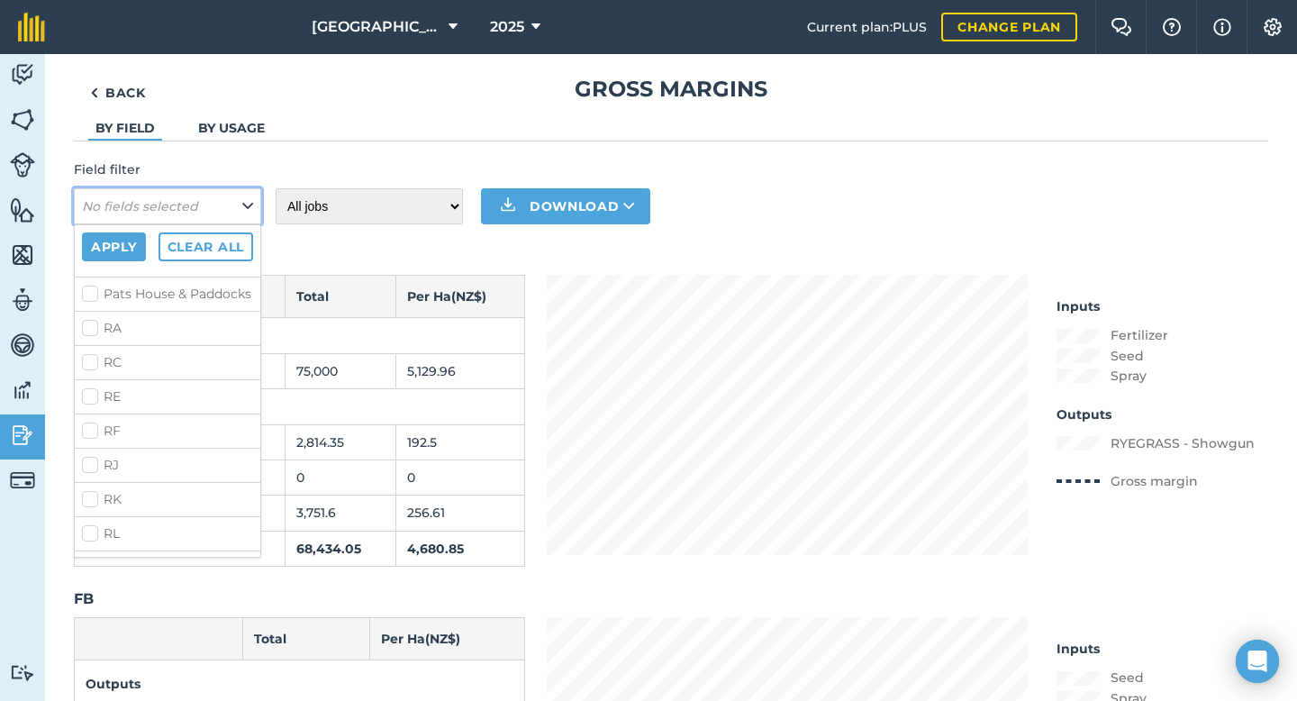
scroll to position [430, 0]
click at [808, 213] on div "Field filter No fields selected Apply Clear all FA FB FD FP P B P C P D P E P M…" at bounding box center [671, 191] width 1194 height 65
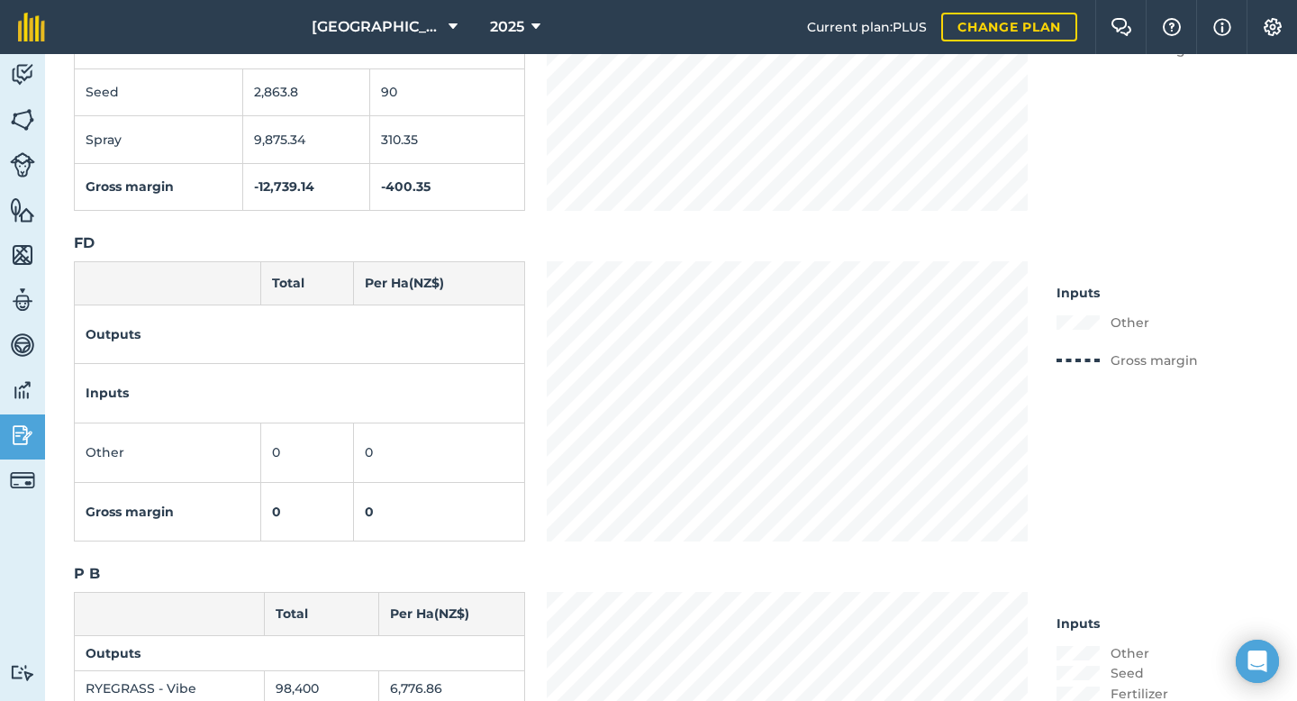
scroll to position [0, 0]
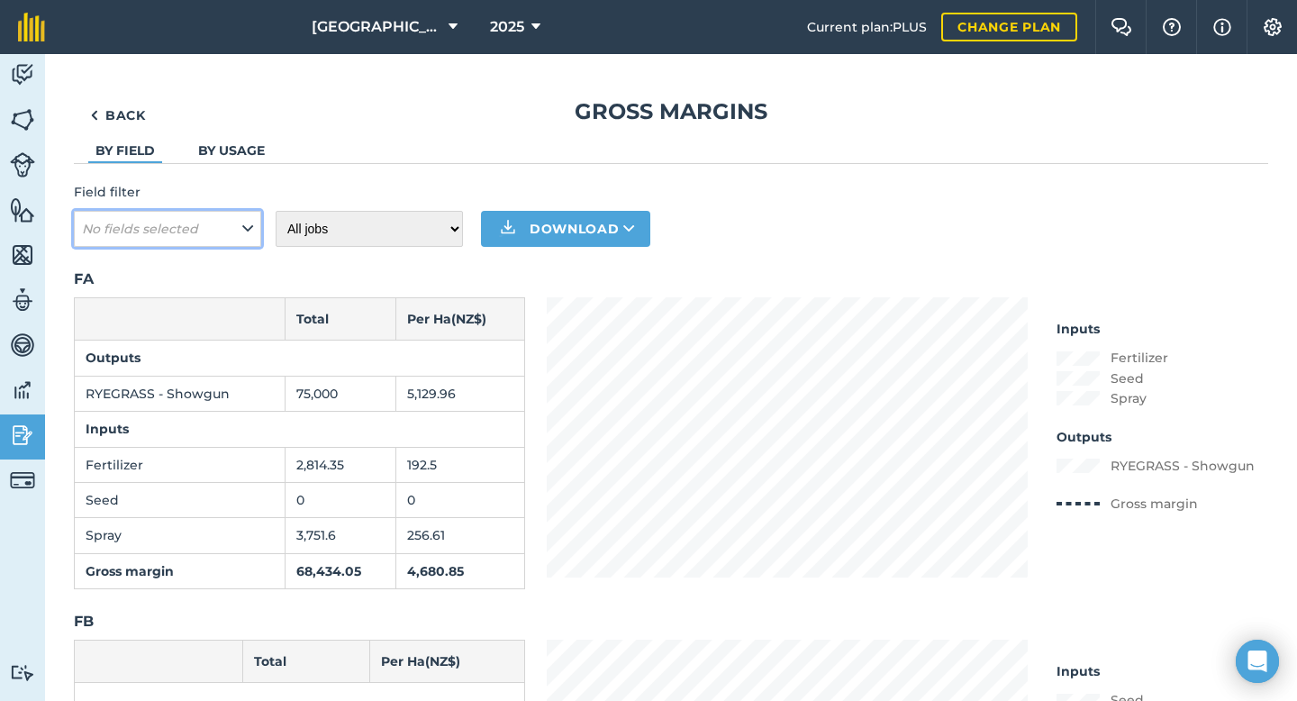
click at [228, 219] on button "No fields selected" at bounding box center [167, 229] width 187 height 36
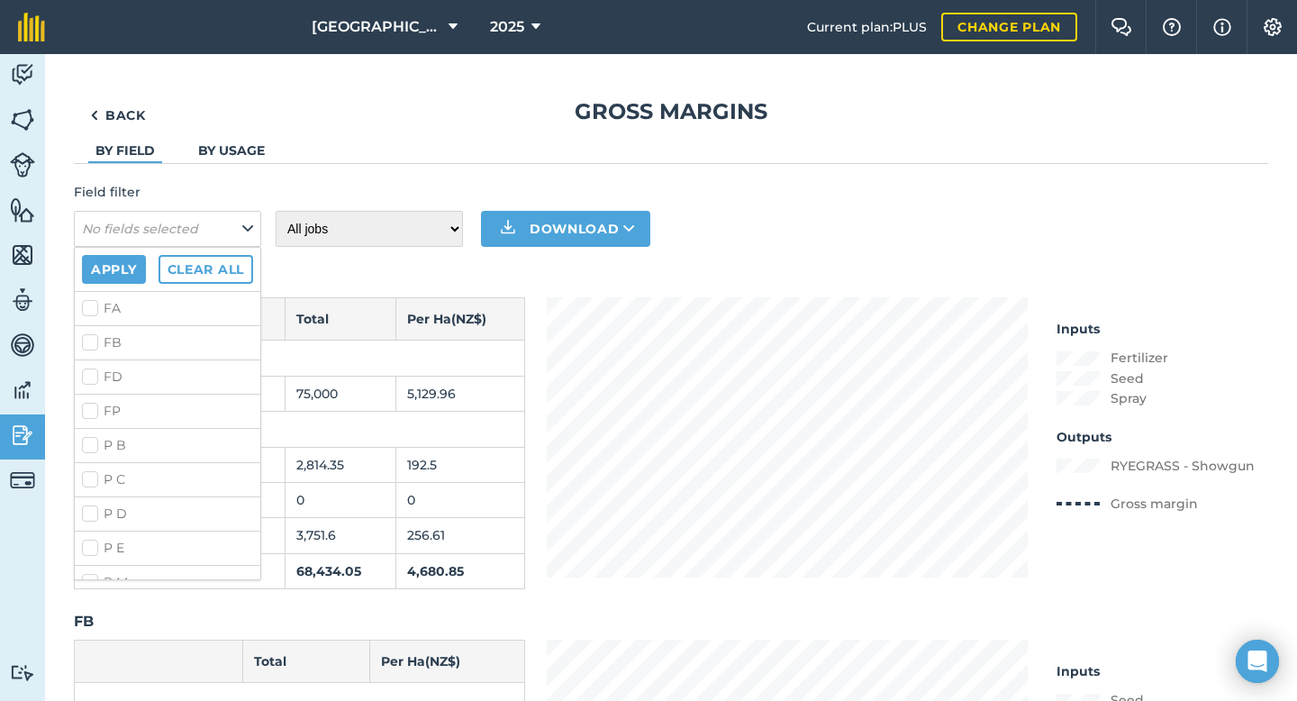
click at [91, 444] on label "P B" at bounding box center [167, 445] width 171 height 19
click at [91, 444] on input "P B" at bounding box center [88, 442] width 12 height 12
checkbox input "true"
click at [132, 265] on button "Apply" at bounding box center [114, 269] width 64 height 29
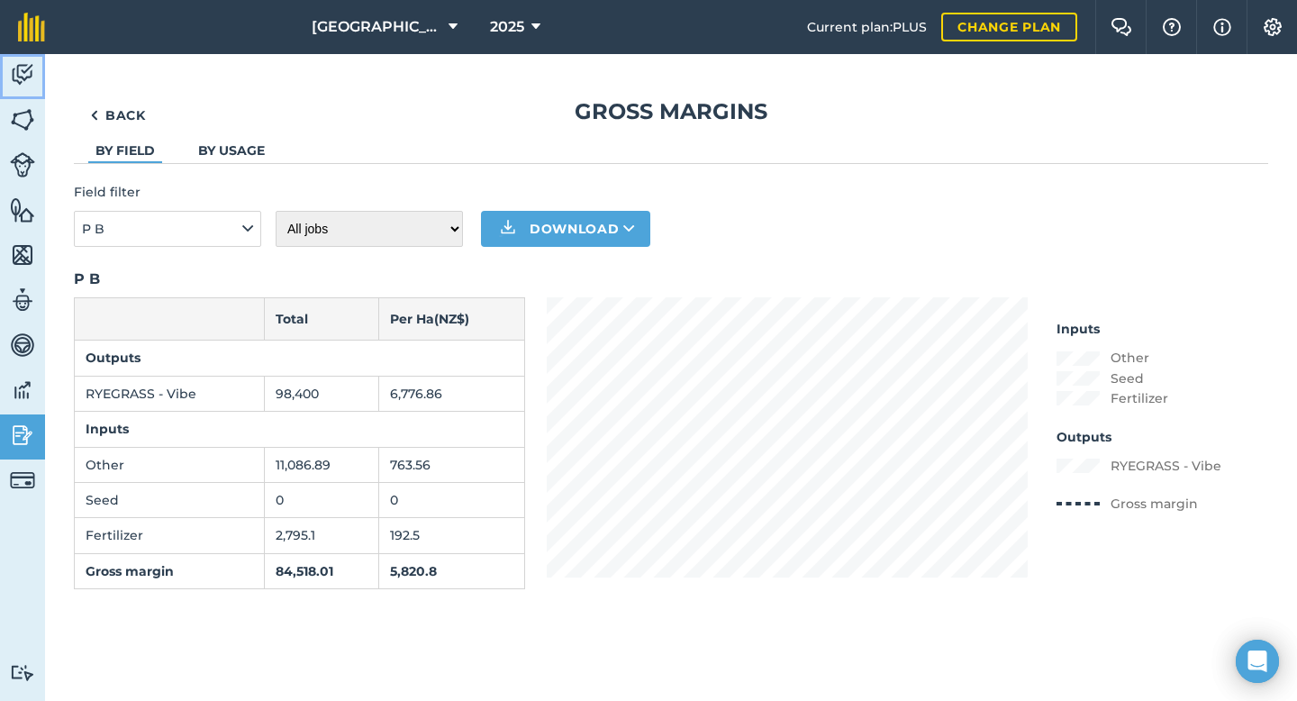
click at [23, 77] on img at bounding box center [22, 74] width 25 height 27
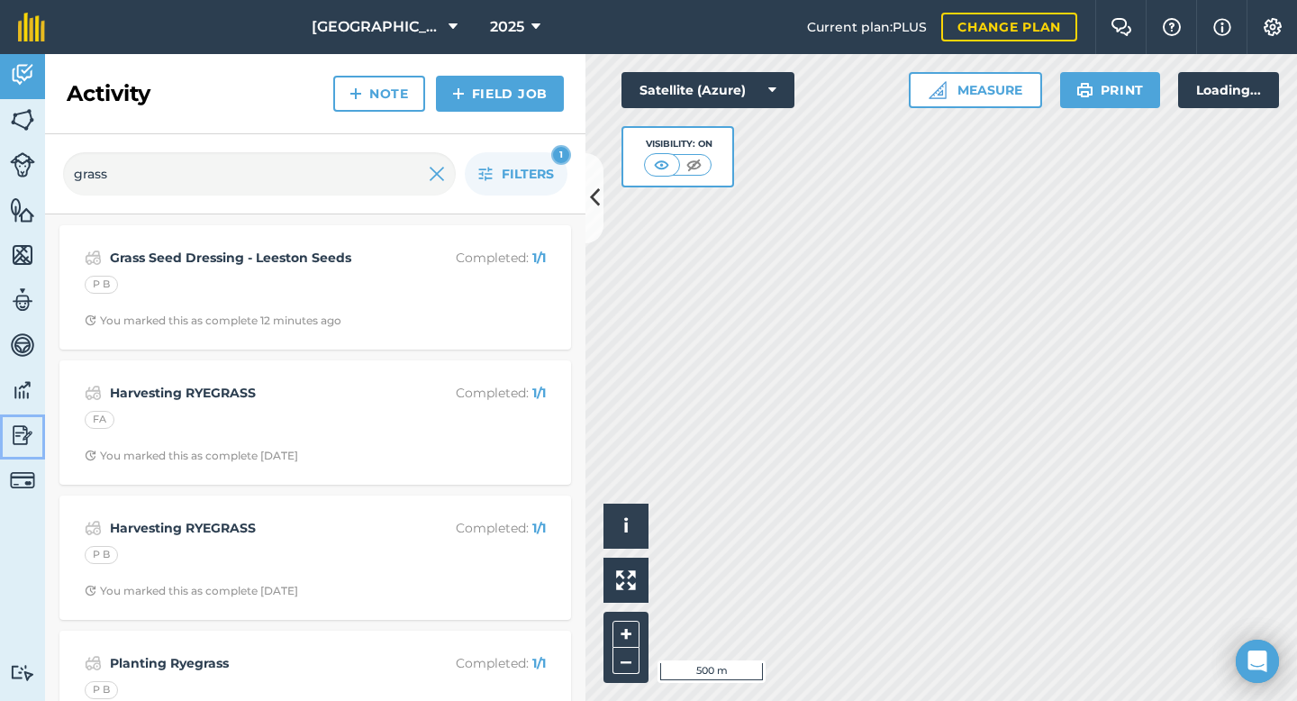
click at [28, 444] on img at bounding box center [22, 434] width 25 height 27
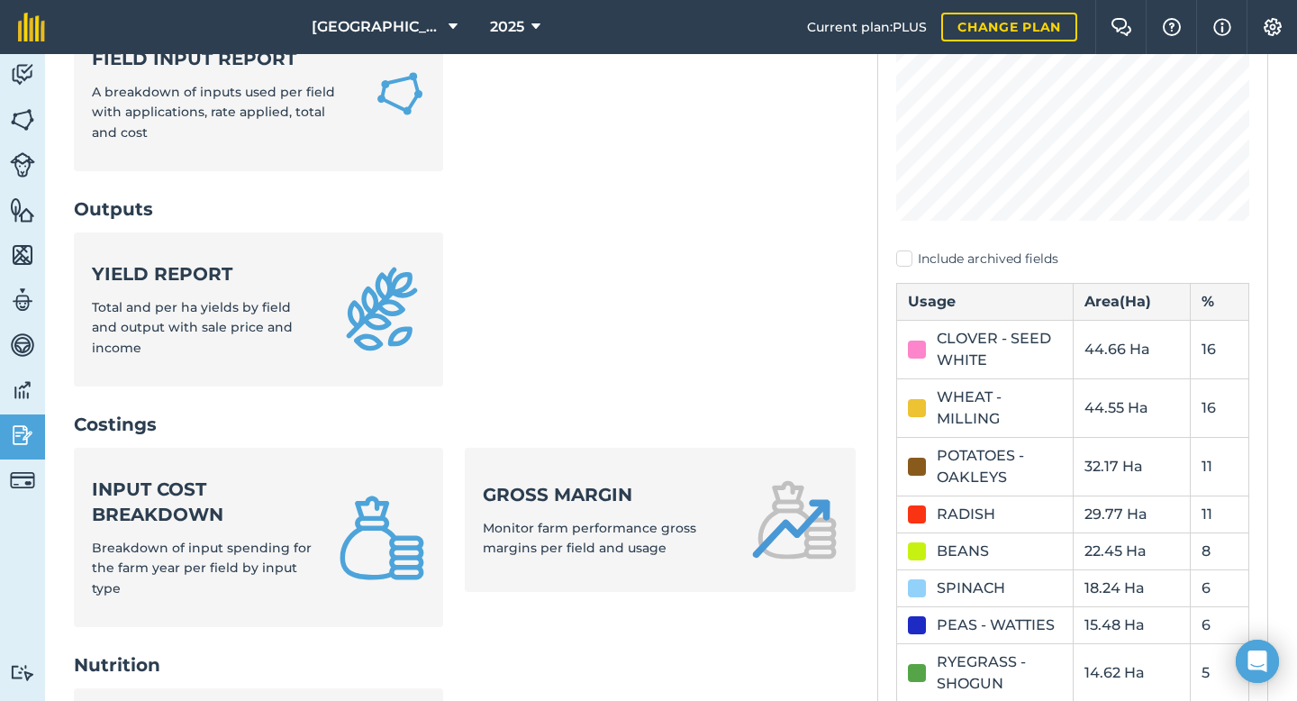
scroll to position [403, 0]
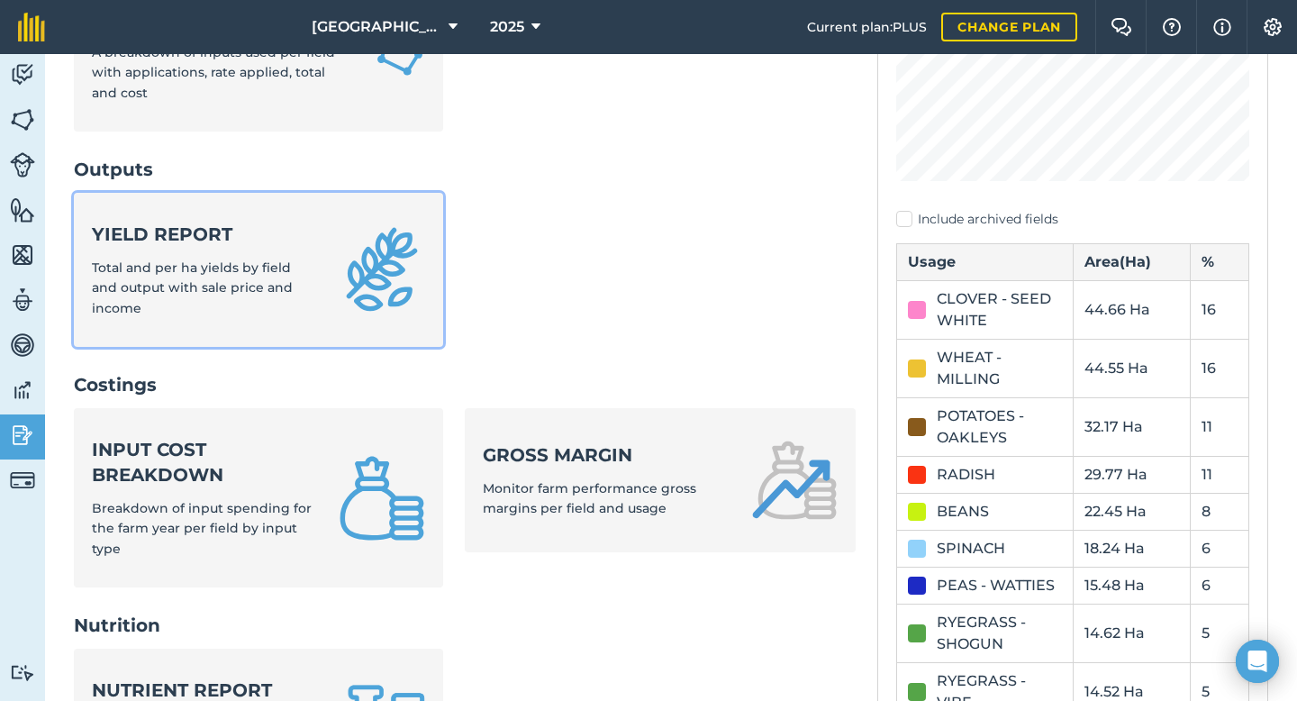
click at [293, 290] on span "Total and per ha yields by field and output with sale price and income" at bounding box center [192, 287] width 201 height 57
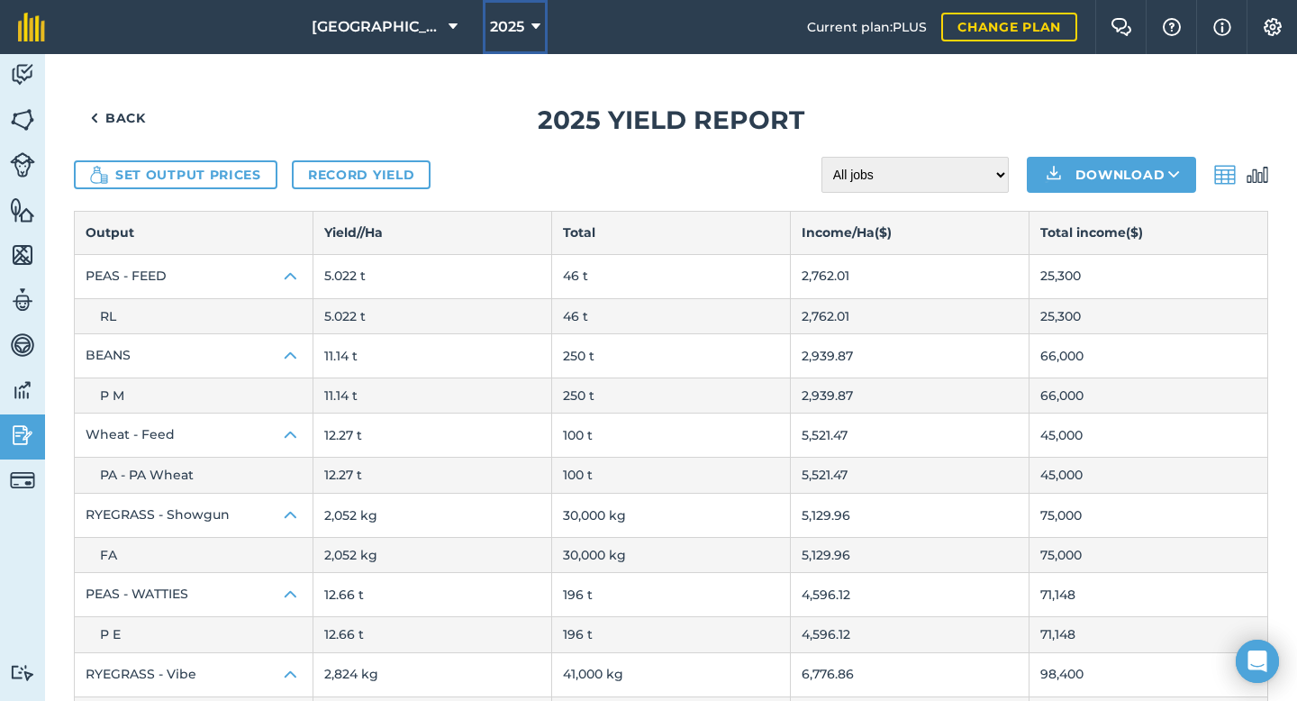
click at [531, 14] on button "2025" at bounding box center [515, 27] width 65 height 54
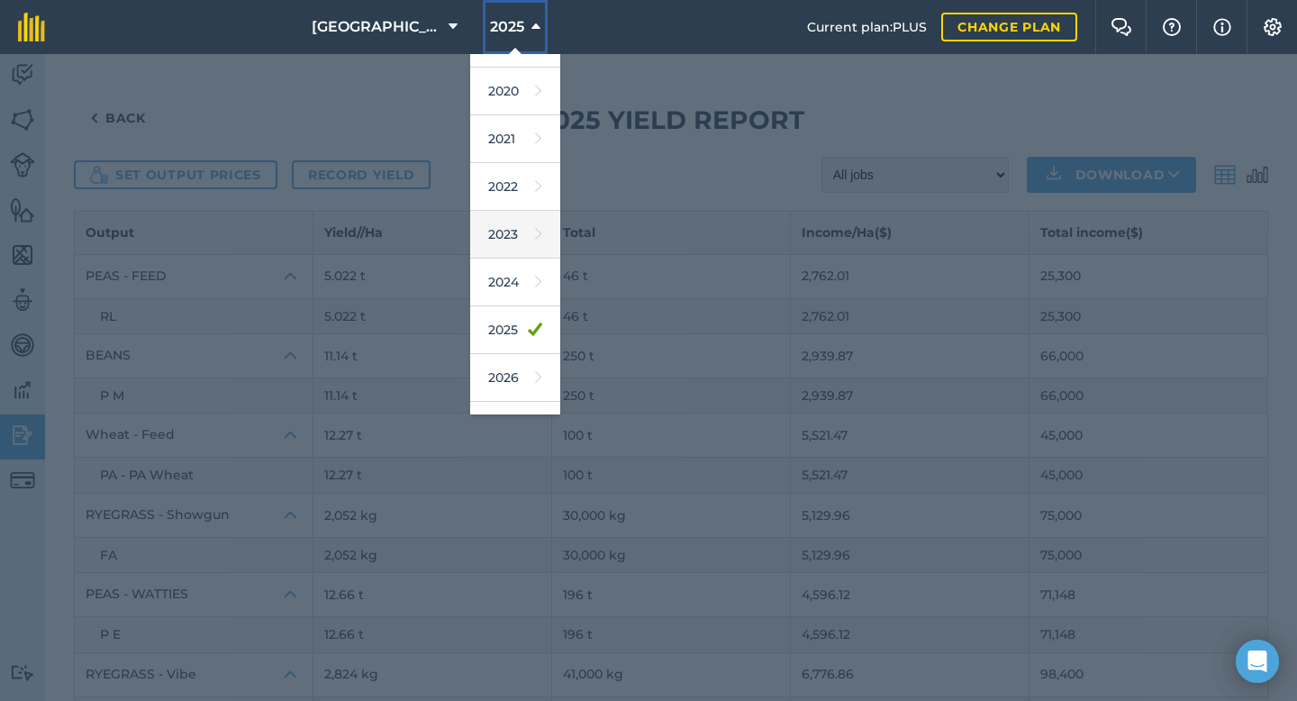
scroll to position [83, 0]
click at [506, 385] on link "2026" at bounding box center [515, 377] width 90 height 48
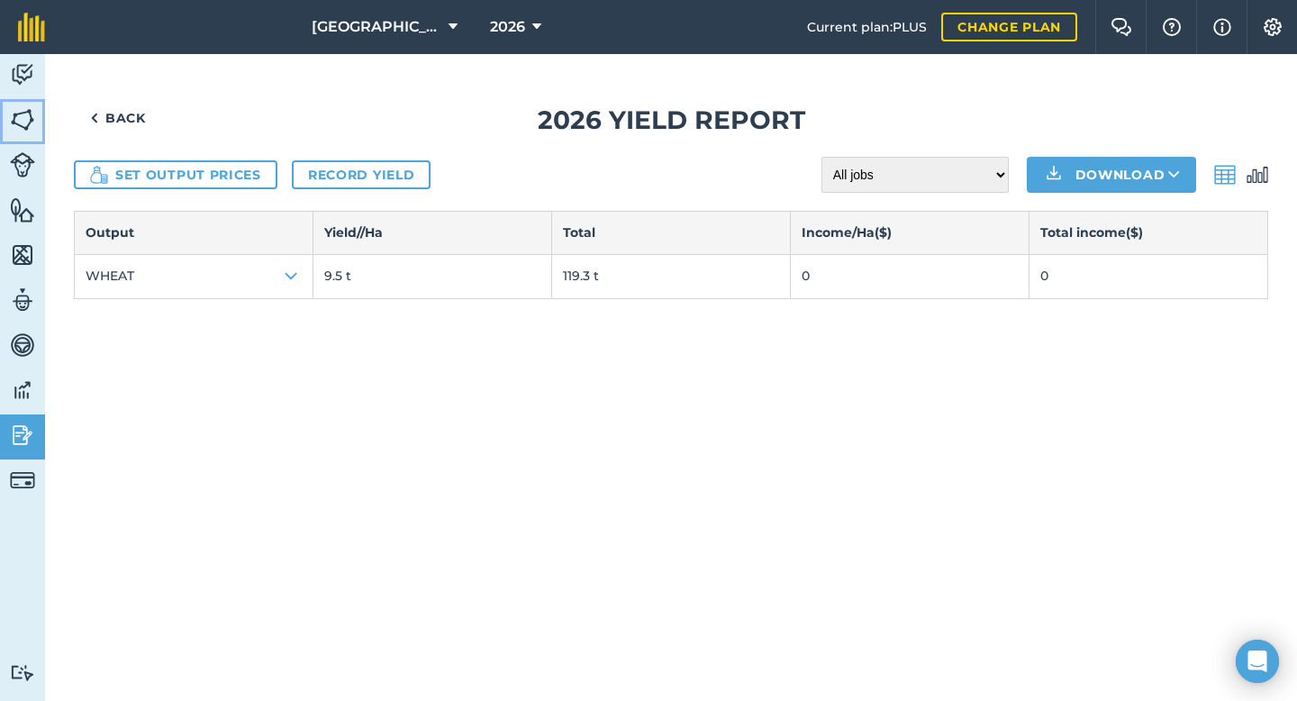
click at [18, 114] on img at bounding box center [22, 119] width 25 height 27
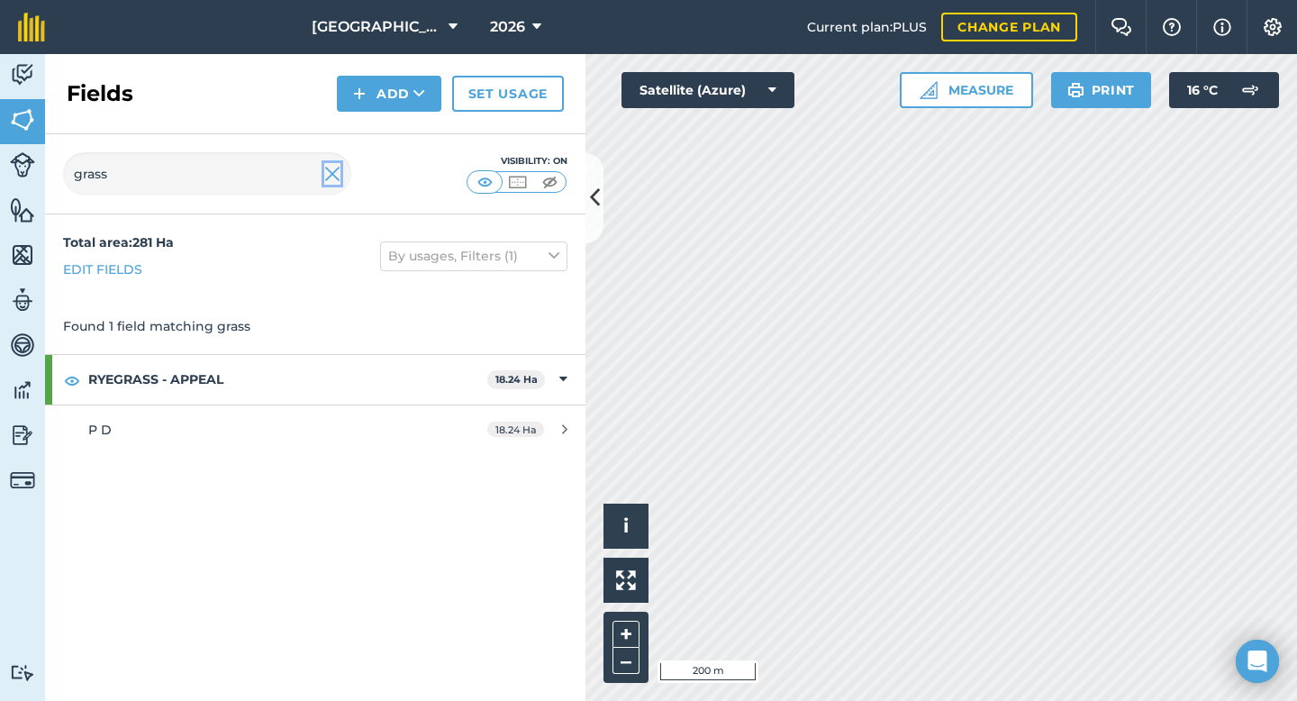
click at [331, 183] on img at bounding box center [332, 174] width 16 height 22
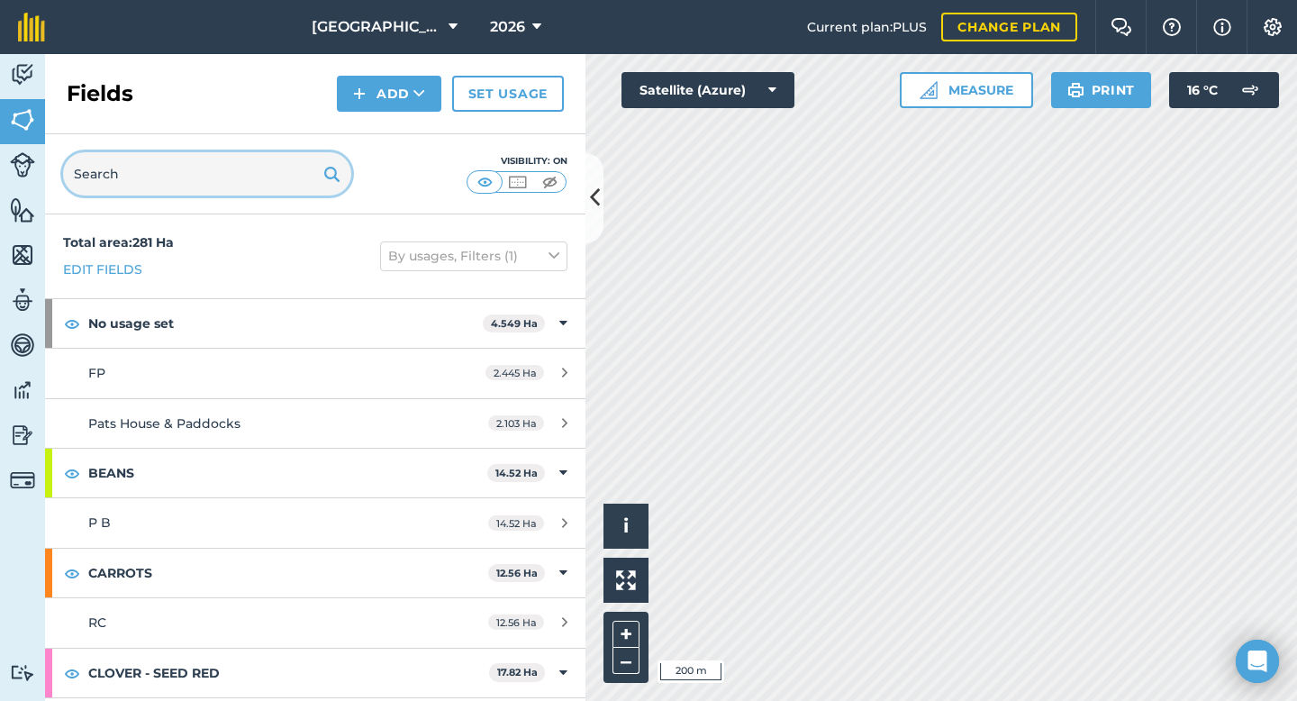
click at [210, 180] on input "text" at bounding box center [207, 173] width 288 height 43
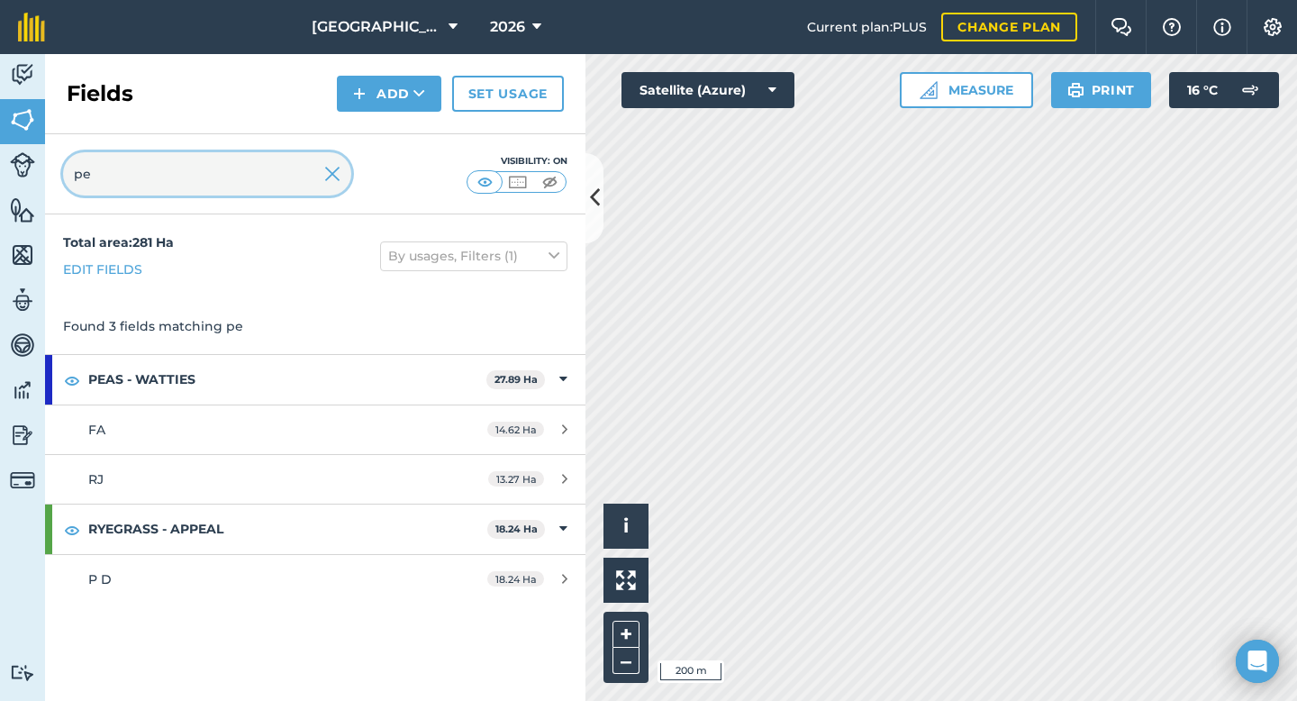
click at [345, 184] on input "pe" at bounding box center [207, 173] width 288 height 43
type input "pe"
click at [338, 180] on img at bounding box center [332, 174] width 16 height 22
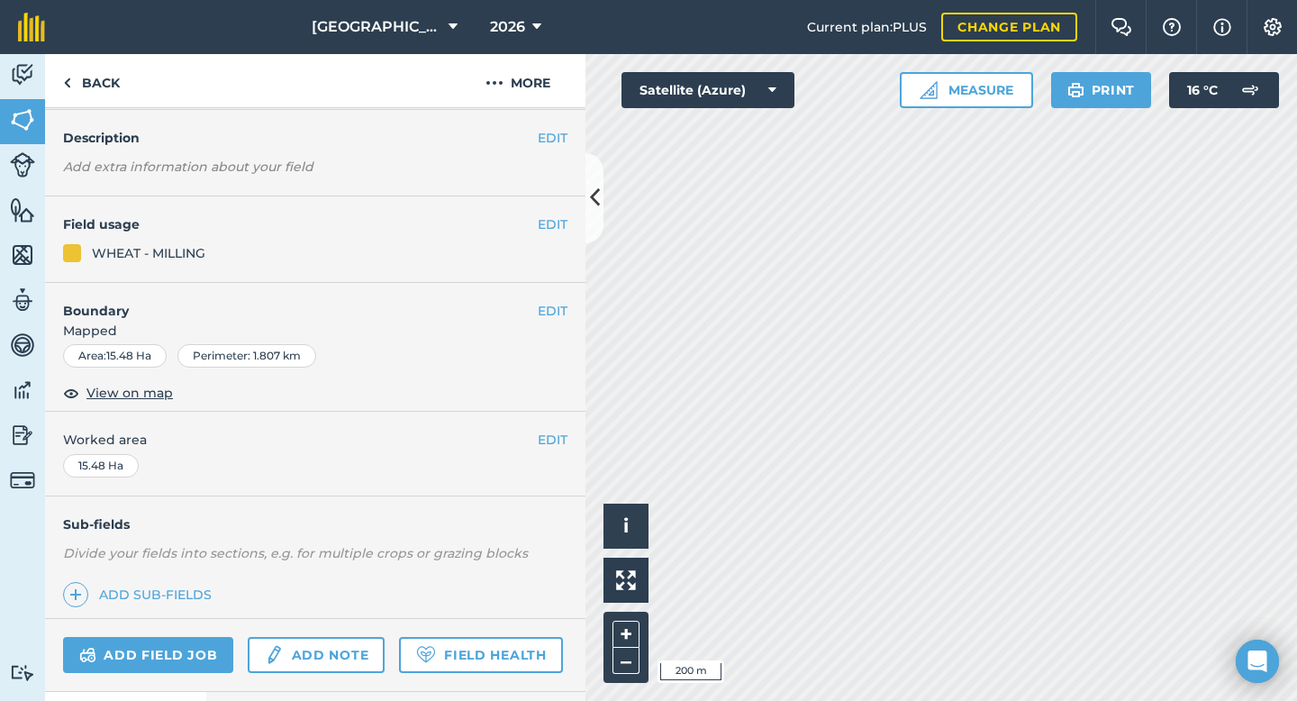
scroll to position [147, 0]
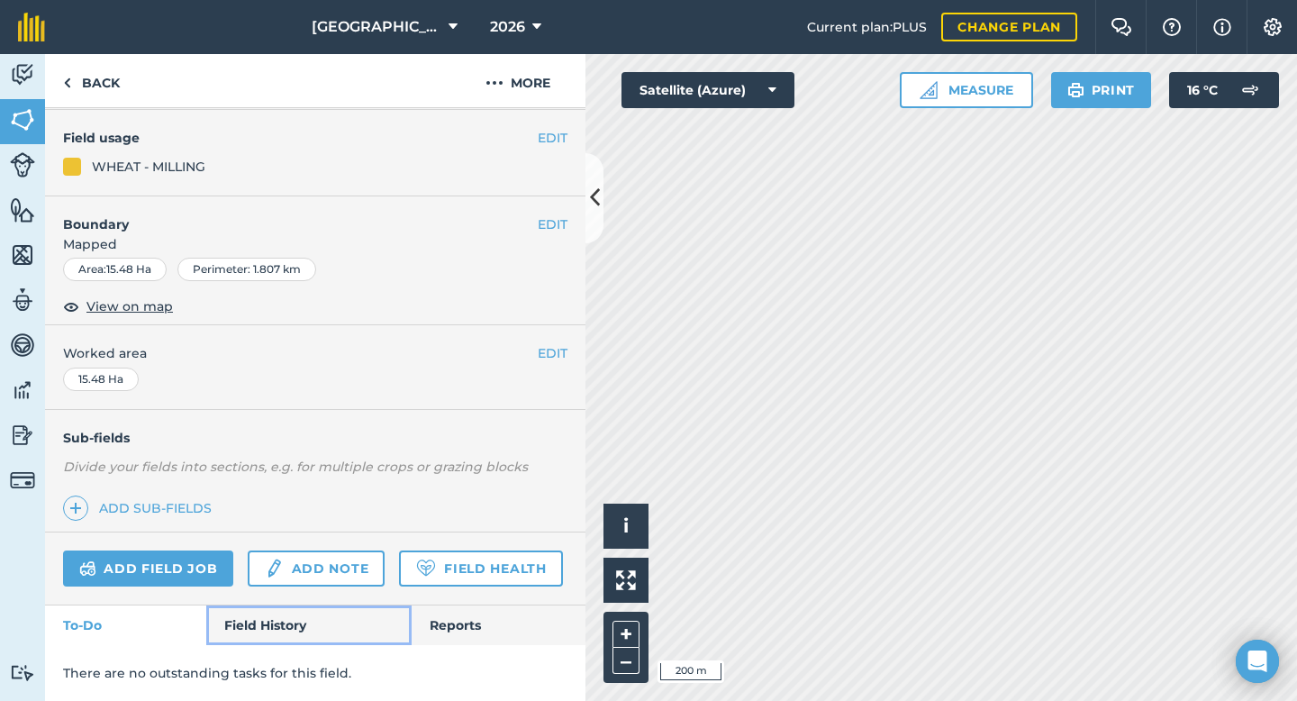
click at [275, 614] on link "Field History" at bounding box center [308, 625] width 204 height 40
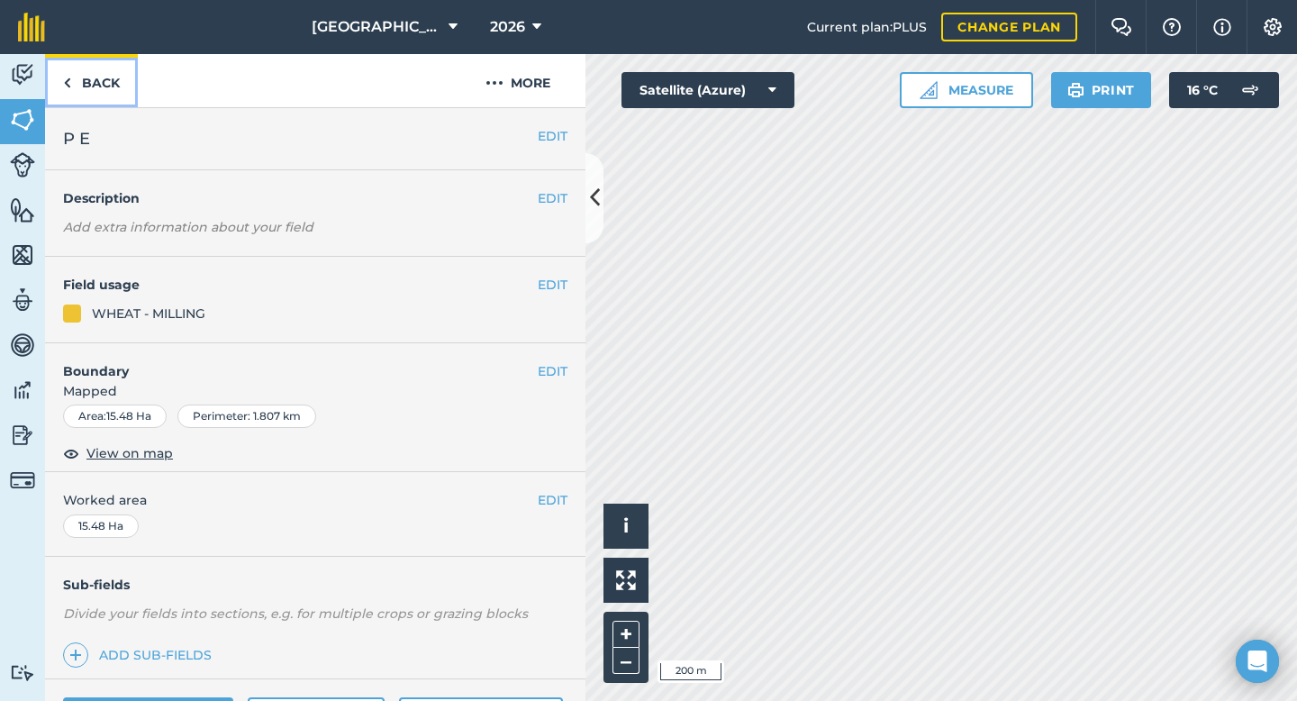
click at [93, 86] on link "Back" at bounding box center [91, 80] width 93 height 53
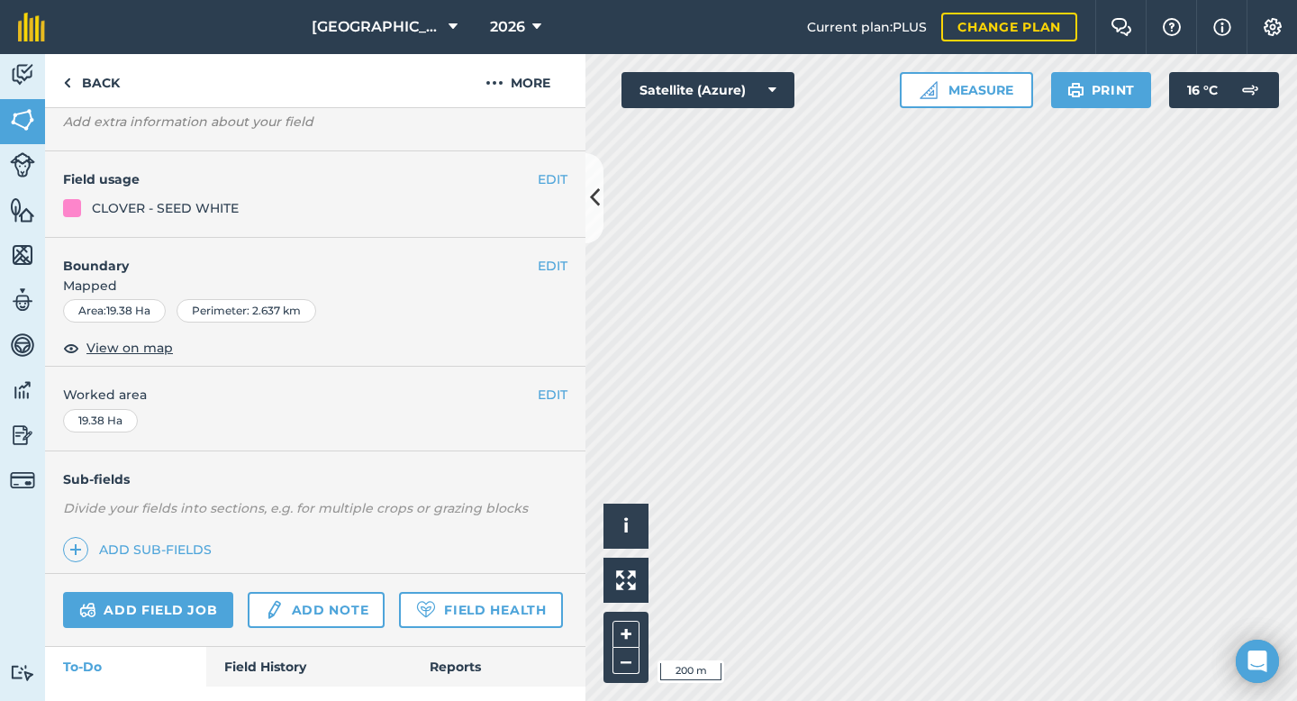
scroll to position [147, 0]
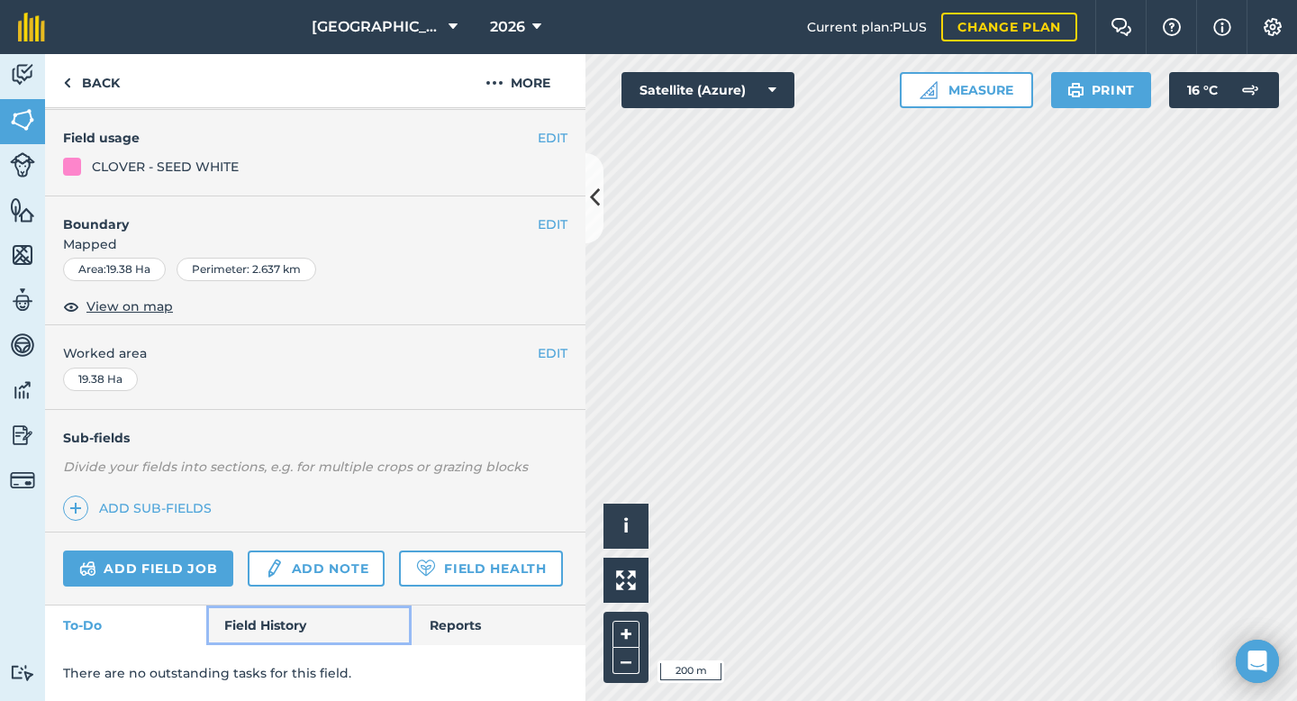
click at [252, 617] on link "Field History" at bounding box center [308, 625] width 204 height 40
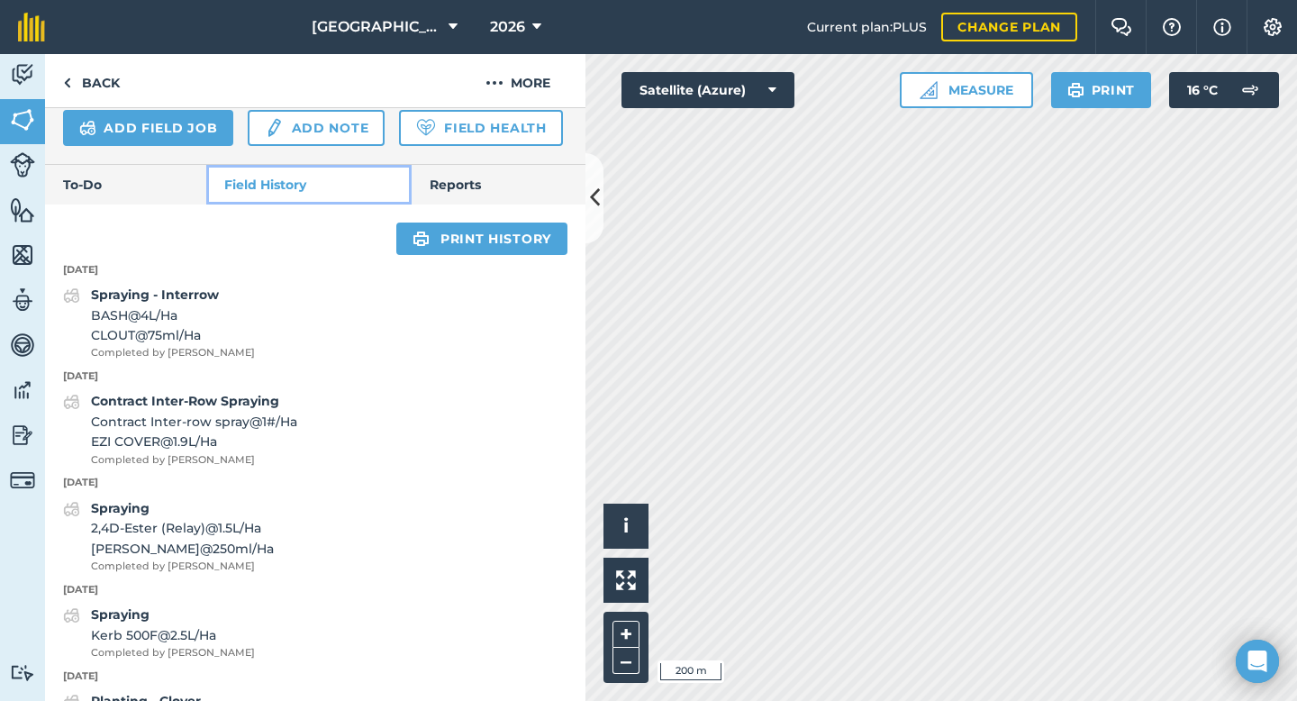
scroll to position [598, 0]
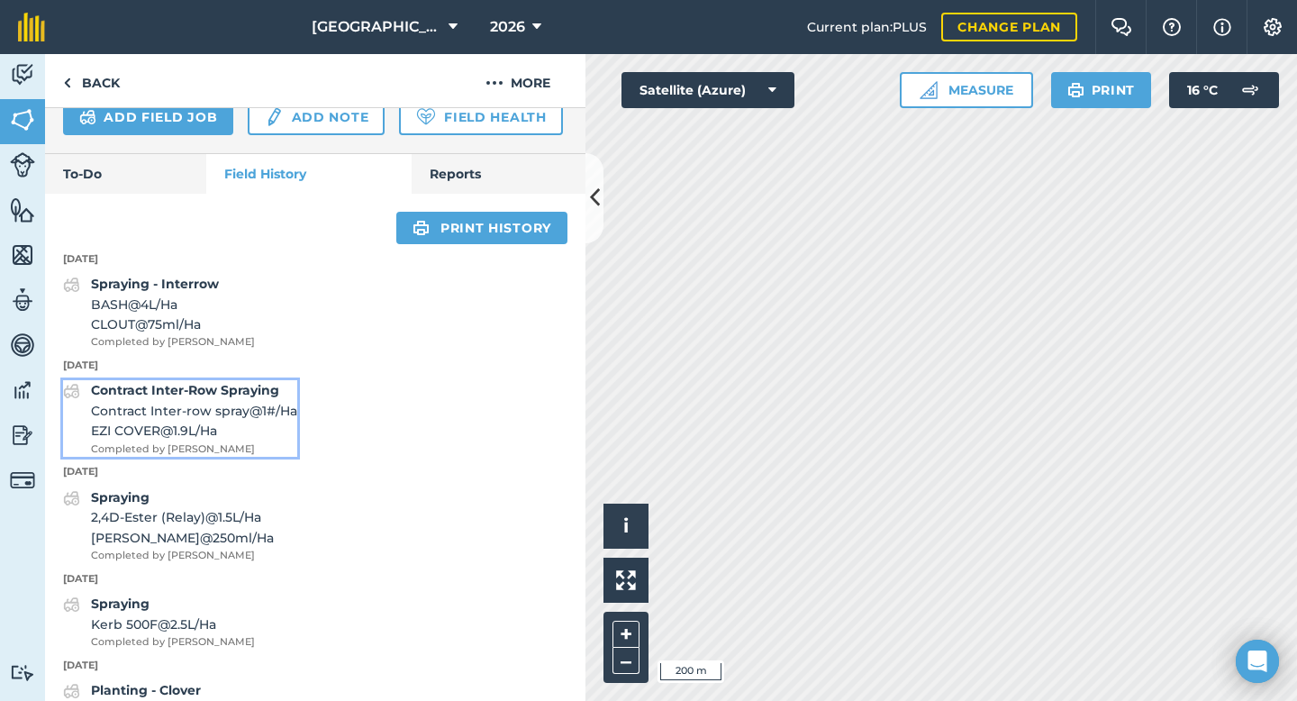
click at [243, 398] on div "Contract Inter-Row Spraying Contract Inter-row spray @ 1 # / Ha EZI COVER @ 1.9…" at bounding box center [194, 418] width 206 height 77
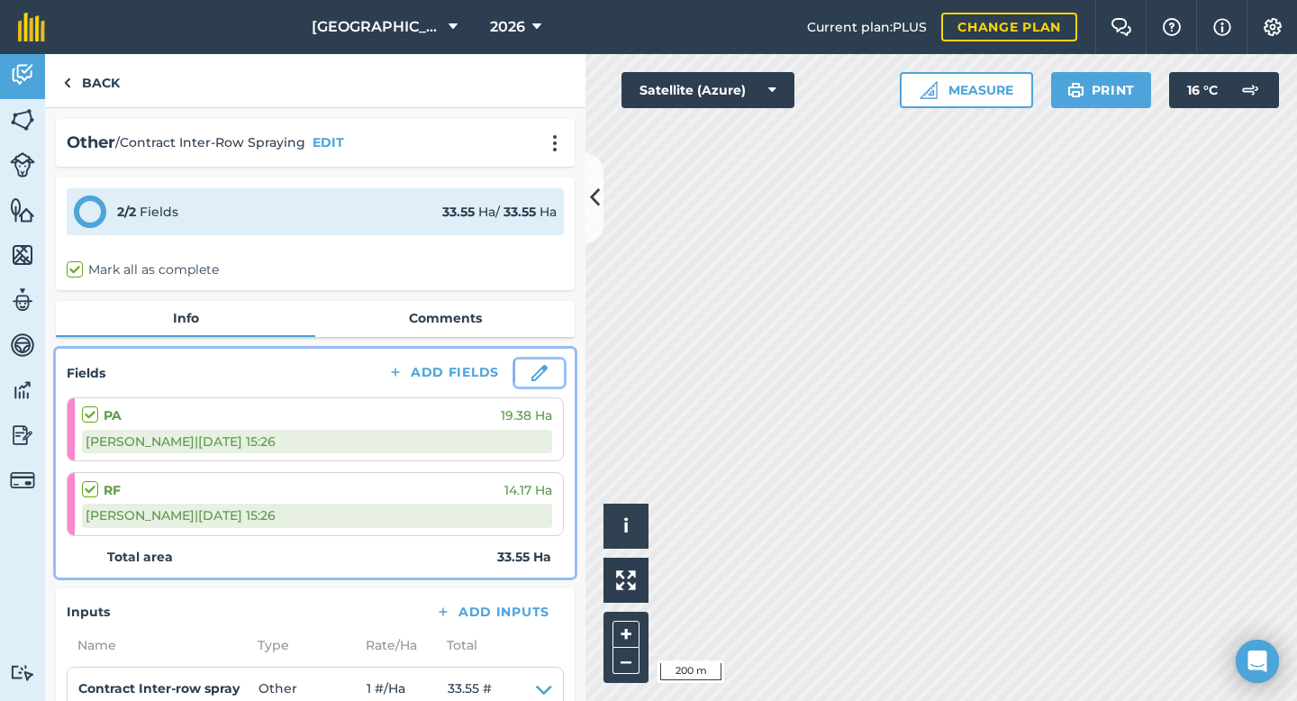
click at [543, 372] on img at bounding box center [539, 373] width 16 height 16
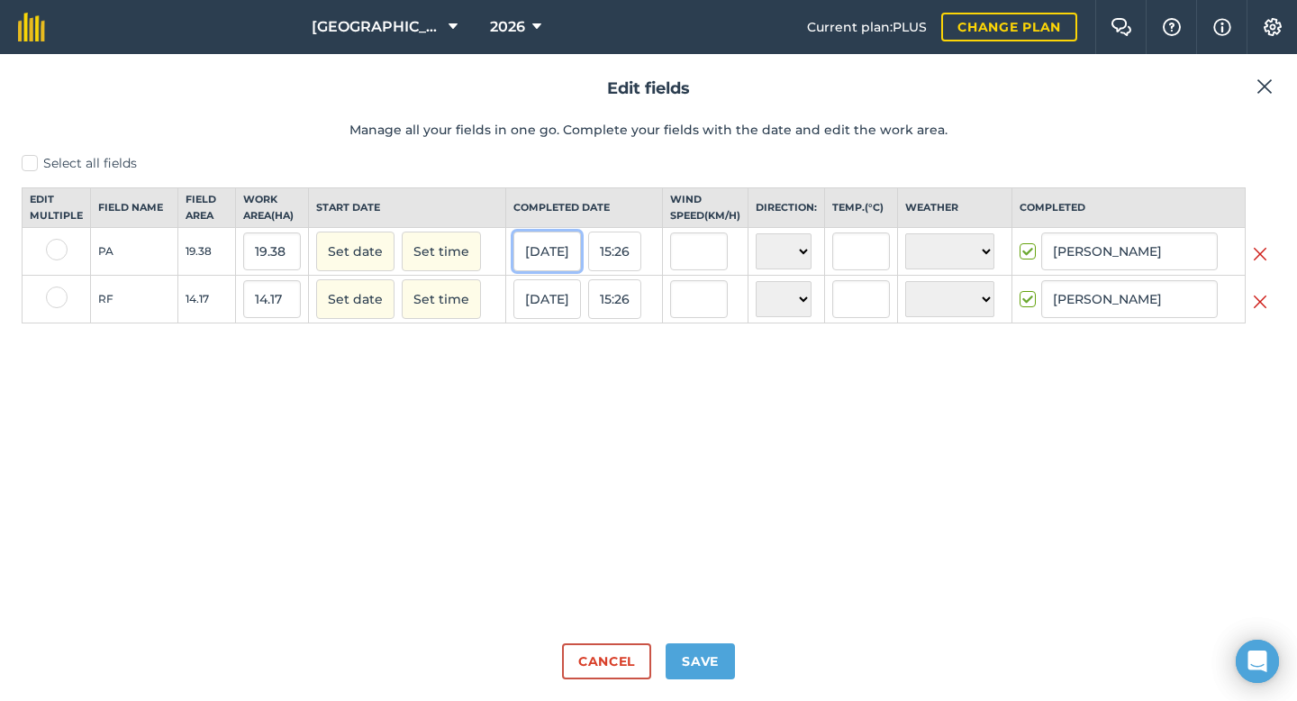
click at [554, 268] on button "[DATE]" at bounding box center [547, 251] width 68 height 40
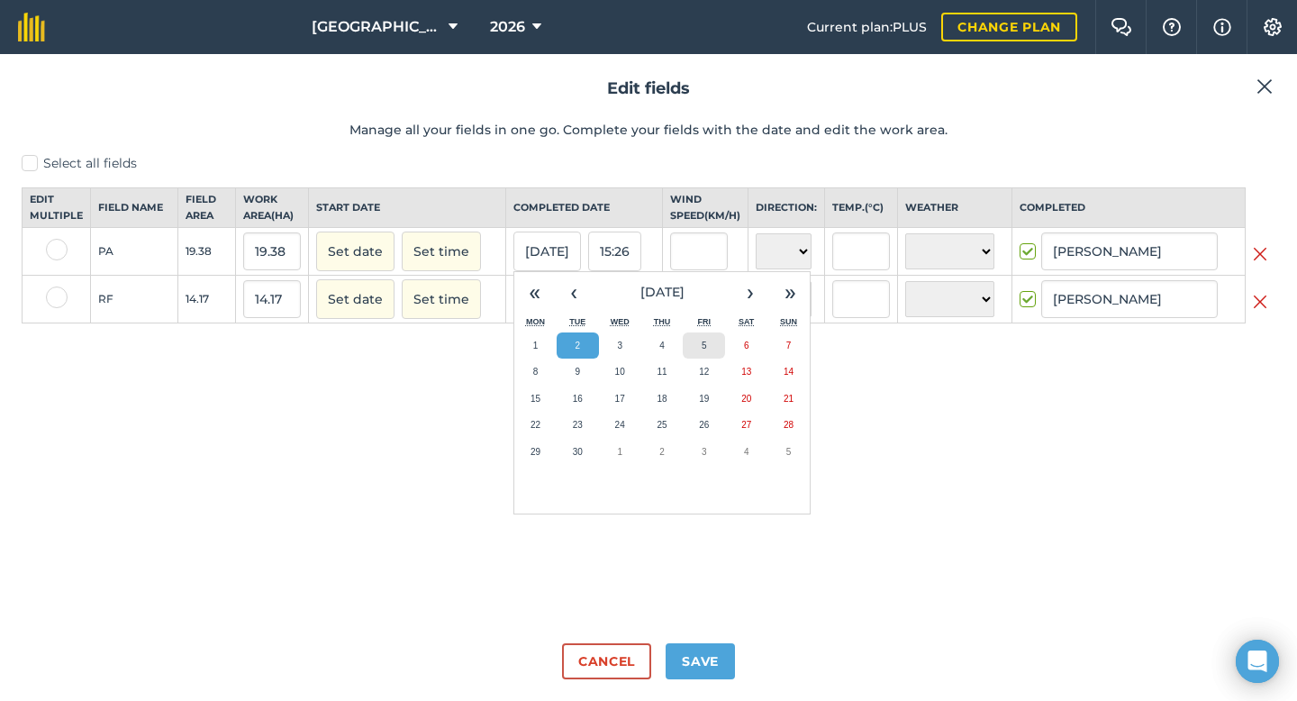
click at [711, 359] on button "5" at bounding box center [704, 345] width 42 height 27
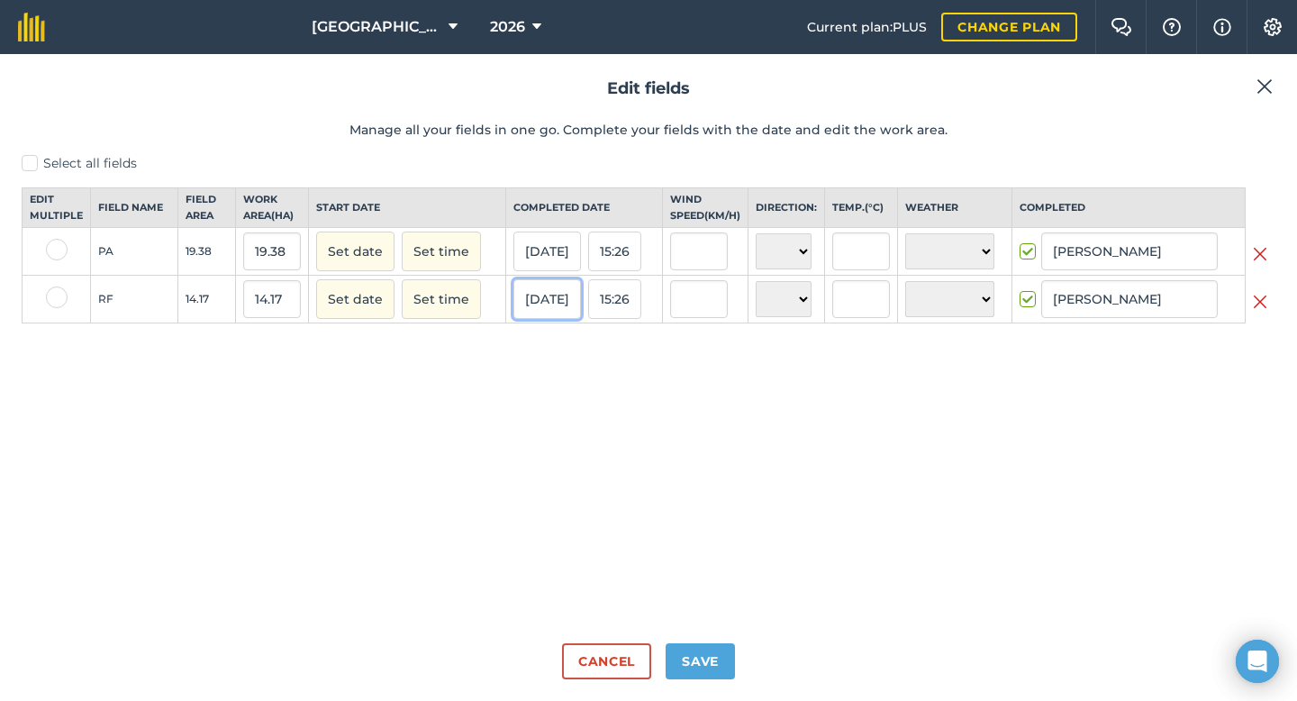
click at [559, 310] on button "[DATE]" at bounding box center [547, 299] width 68 height 40
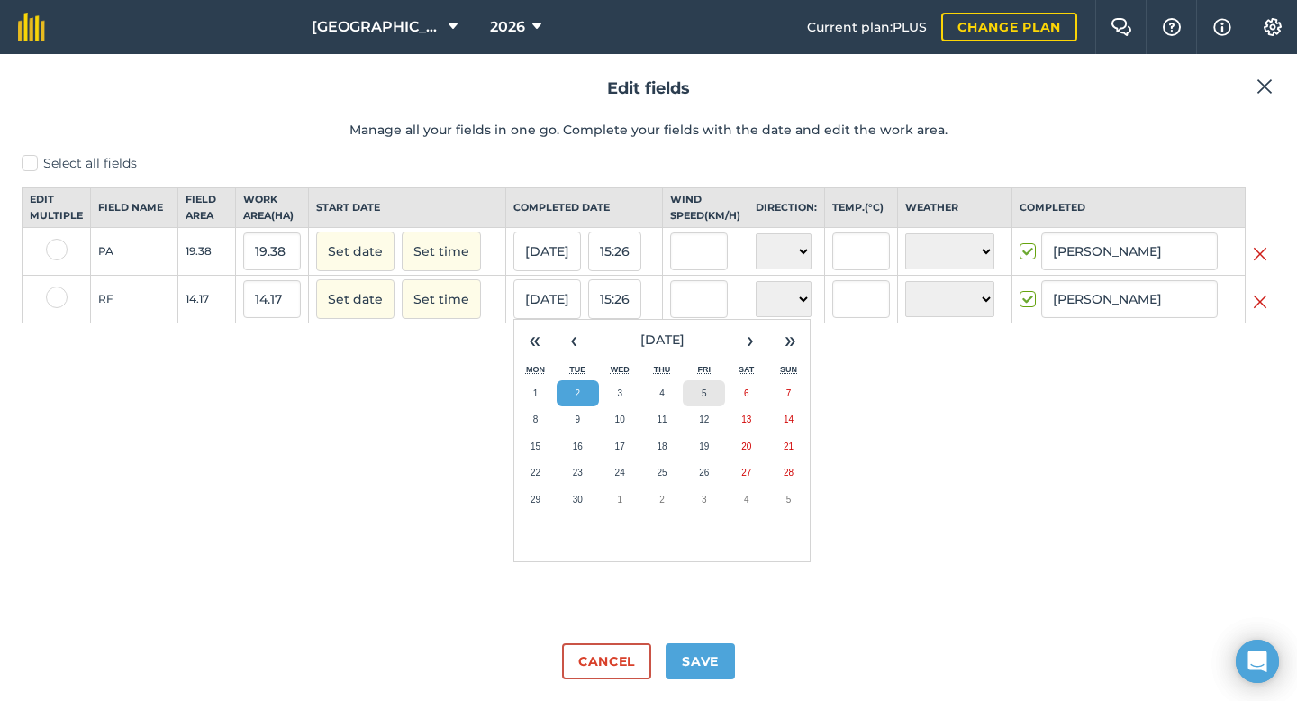
click at [706, 398] on abbr "5" at bounding box center [704, 393] width 5 height 10
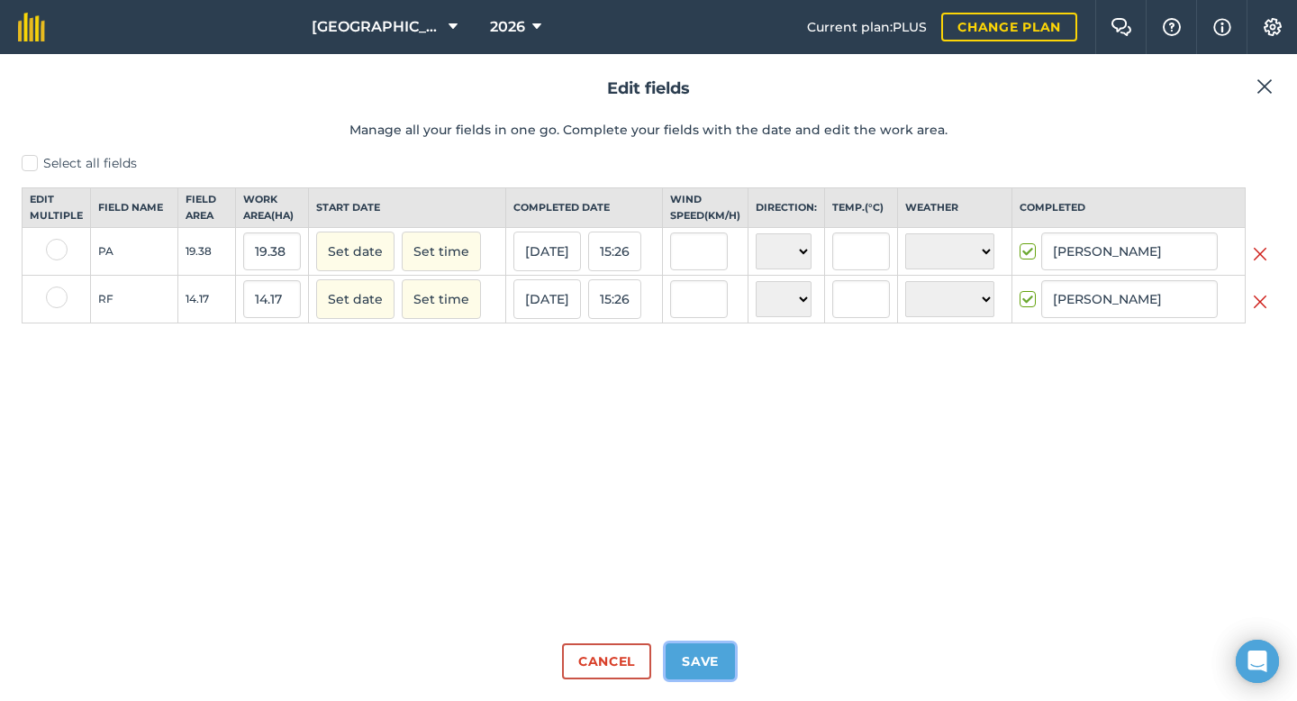
click at [700, 673] on button "Save" at bounding box center [699, 661] width 69 height 36
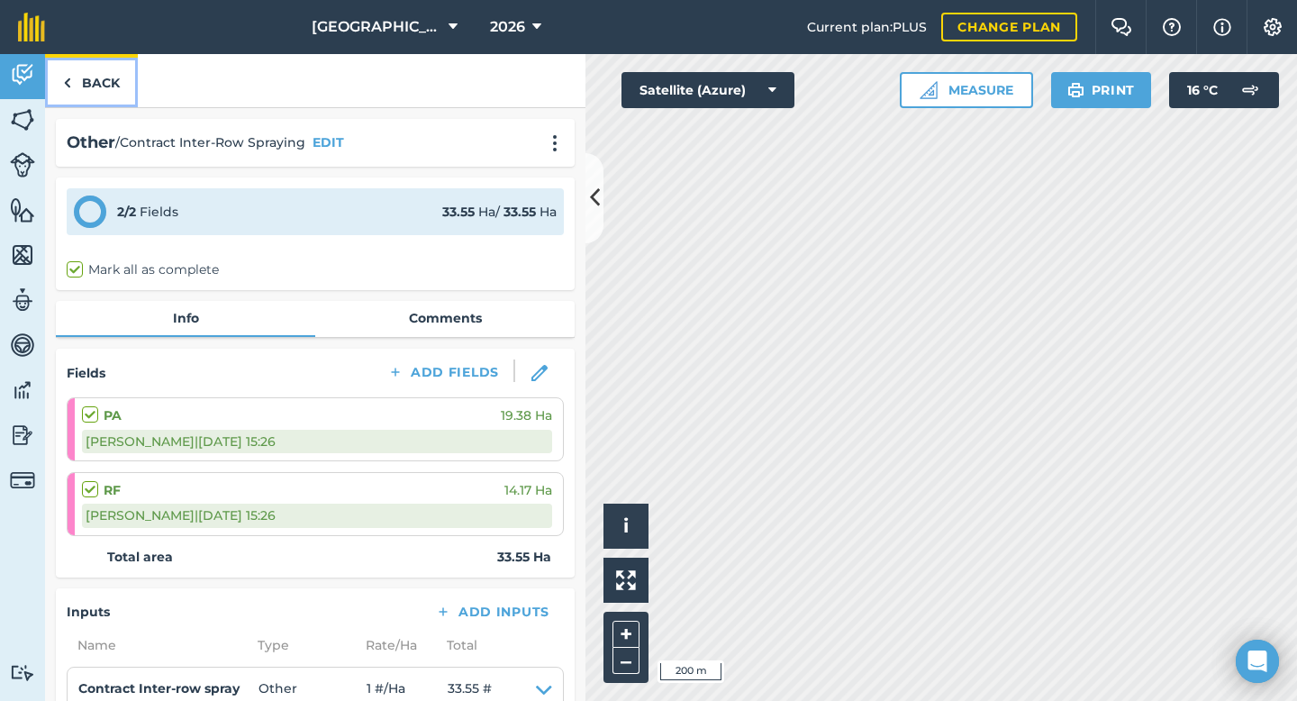
click at [103, 85] on link "Back" at bounding box center [91, 80] width 93 height 53
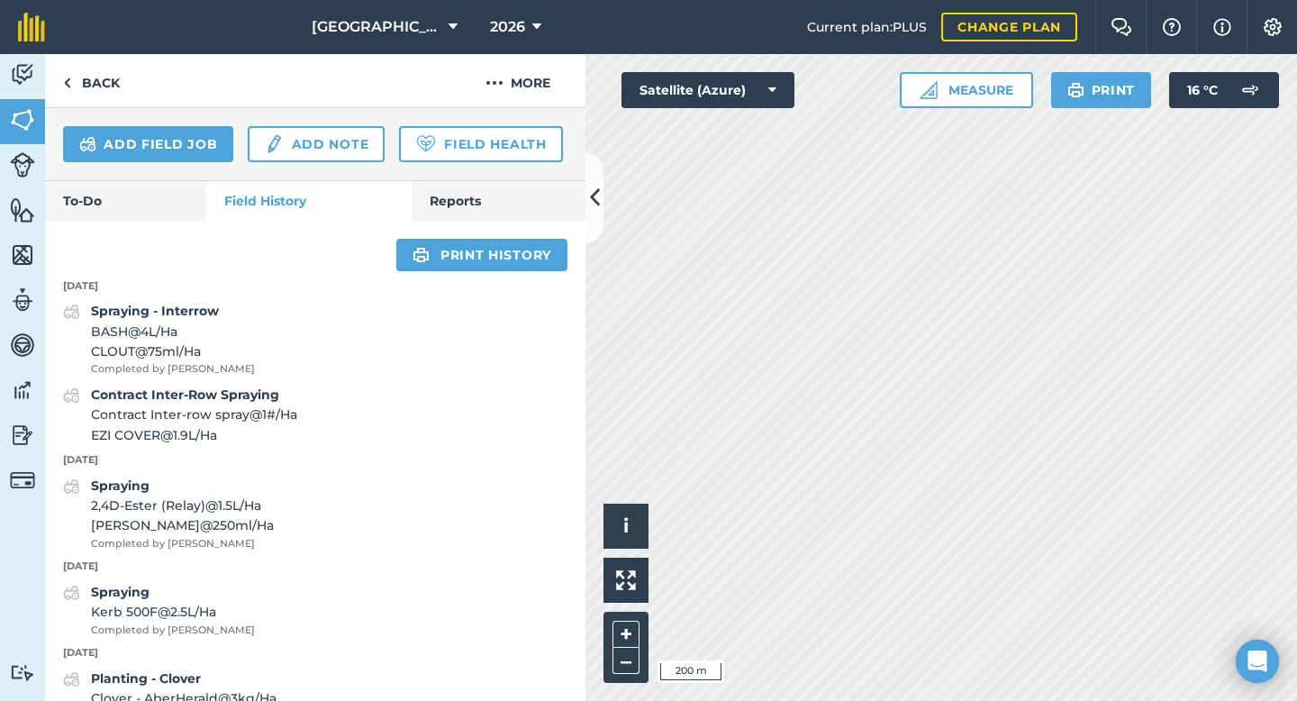
scroll to position [570, 0]
